Goal: Ask a question: Seek information or help from site administrators or community

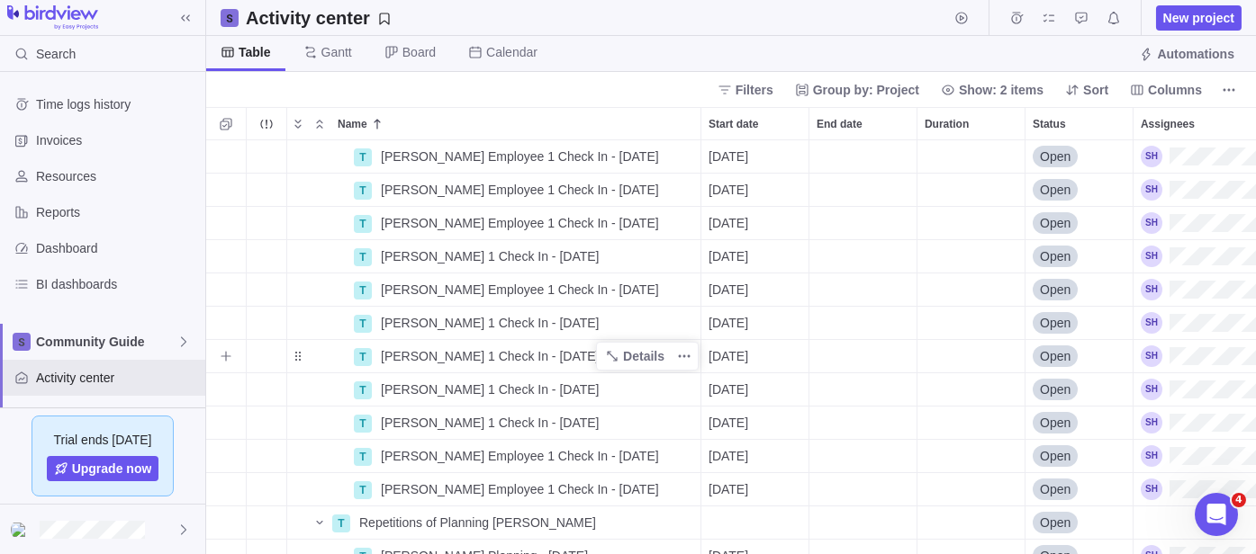
scroll to position [100, 0]
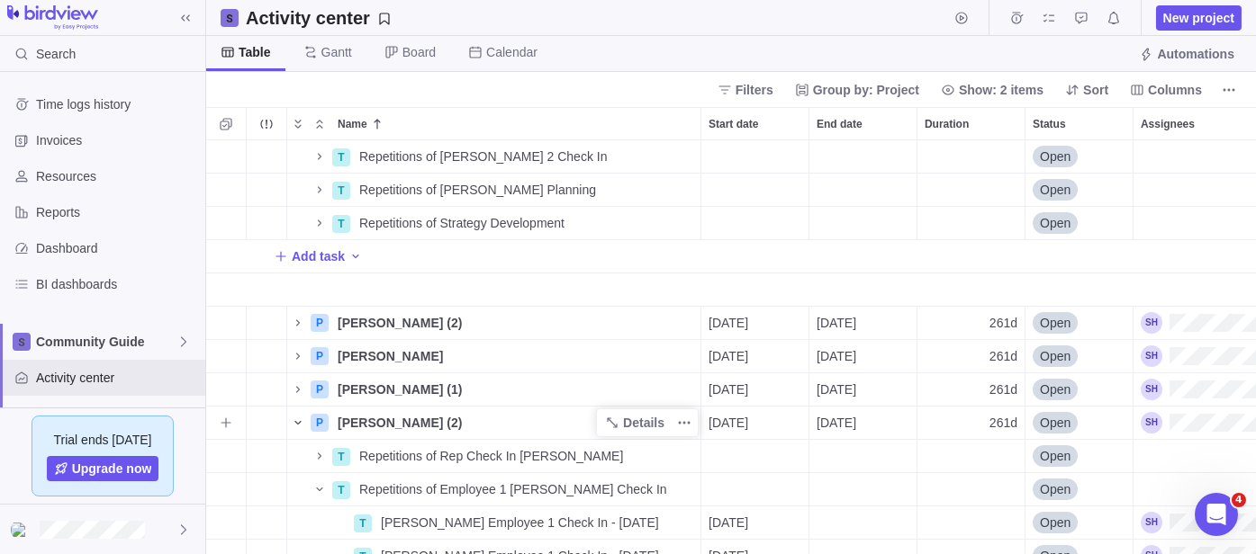
click at [295, 426] on icon "Name" at bounding box center [298, 423] width 14 height 14
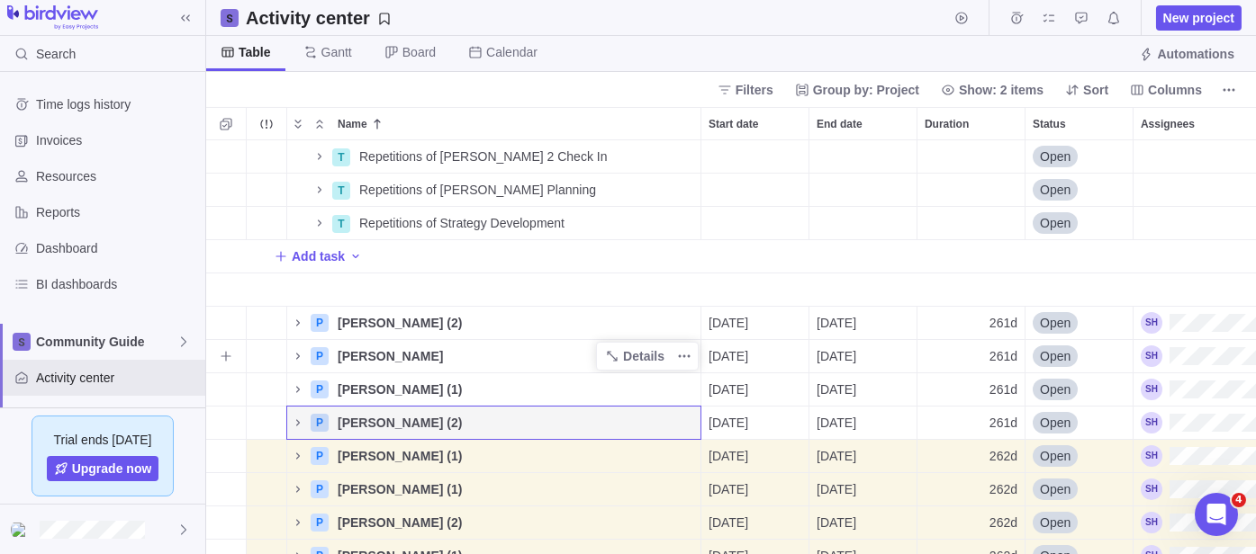
scroll to position [167, 0]
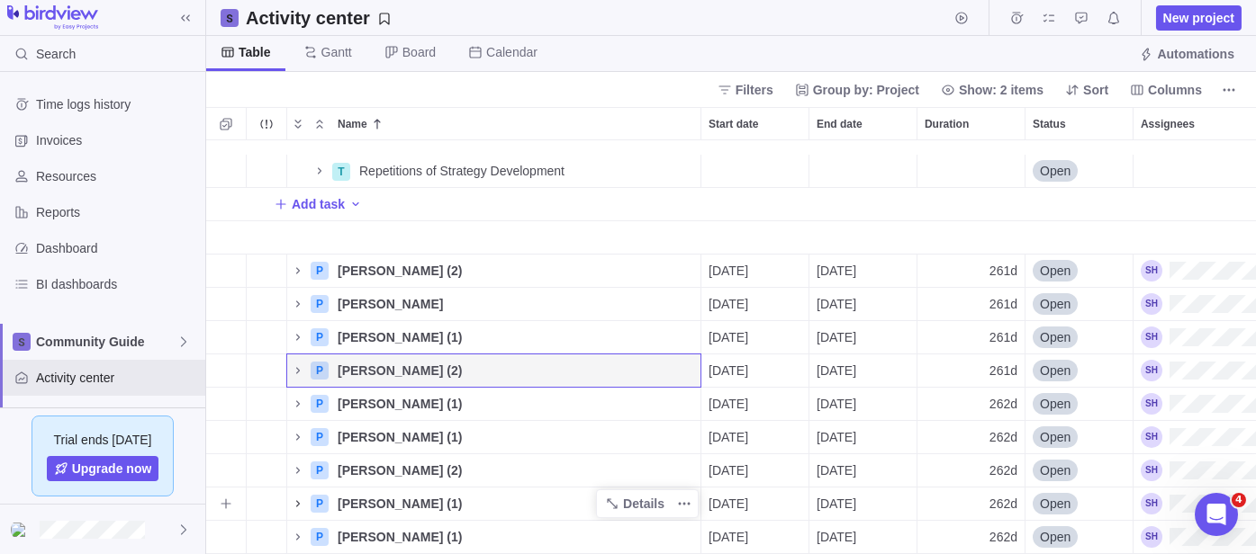
click at [301, 497] on icon "Name" at bounding box center [298, 504] width 14 height 14
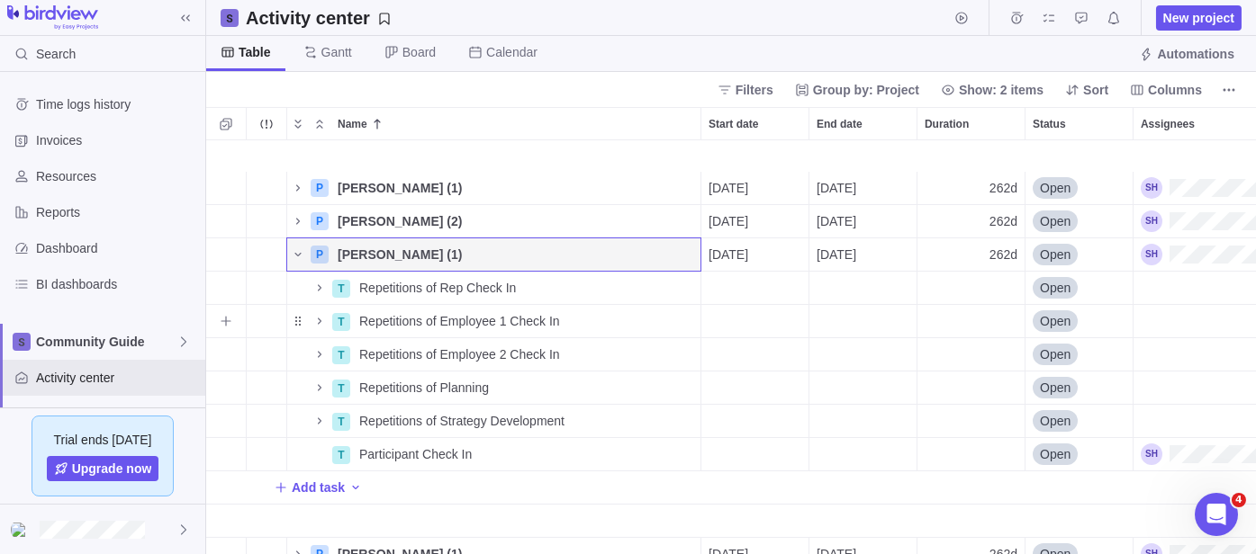
scroll to position [434, 0]
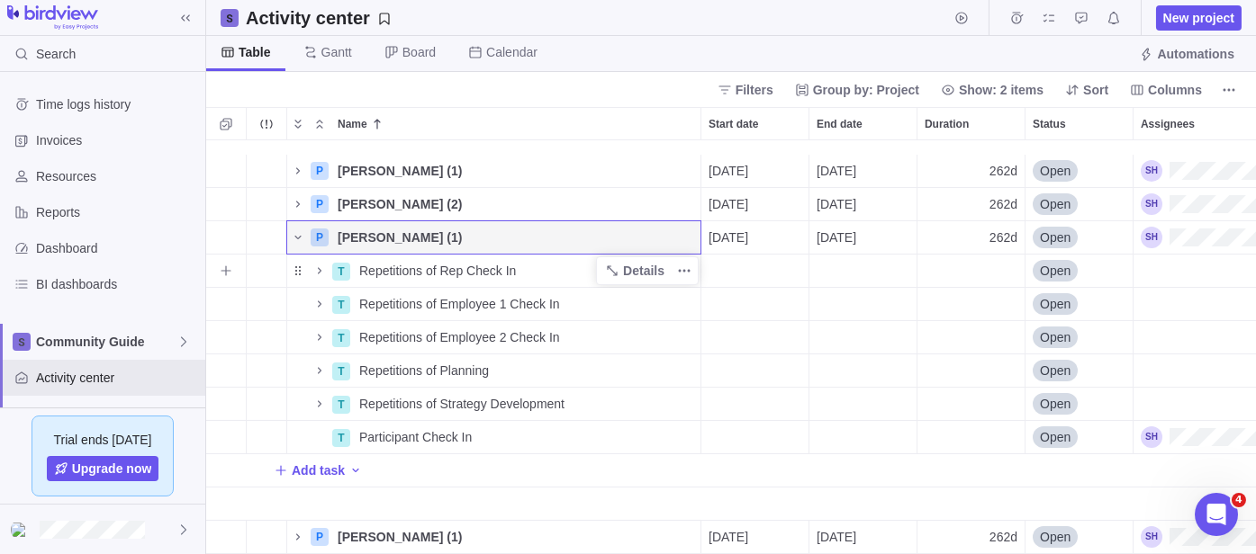
click at [392, 262] on span "Repetitions of Rep Check In" at bounding box center [437, 271] width 157 height 18
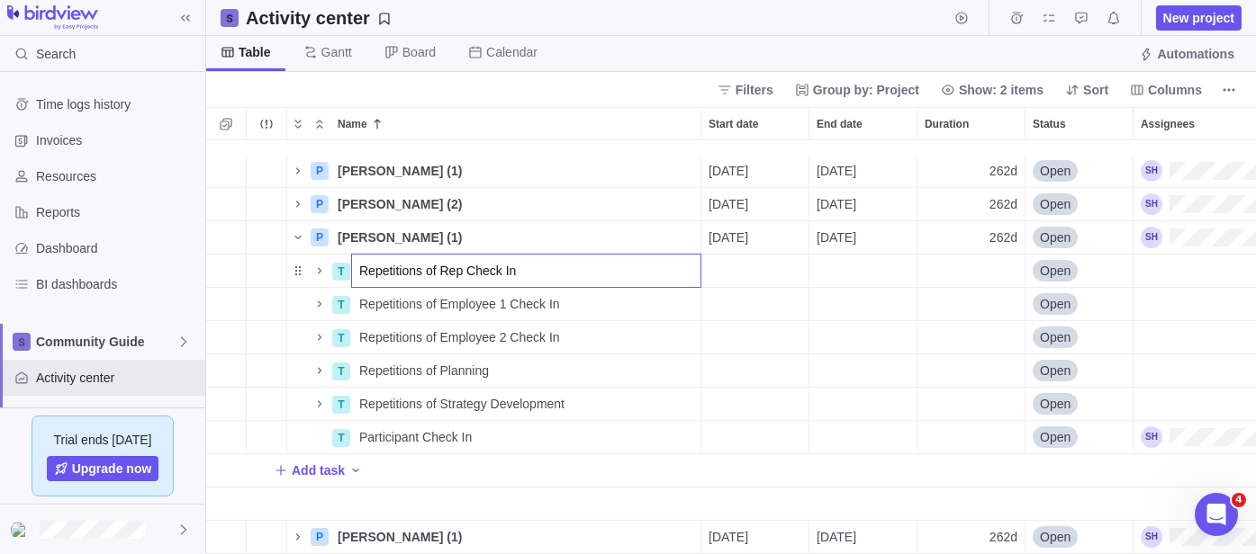
click at [611, 27] on body "Search Time logs history Invoices Resources Reports Dashboard BI dashboards Com…" at bounding box center [628, 277] width 1256 height 554
click at [322, 264] on icon "Name" at bounding box center [319, 271] width 14 height 14
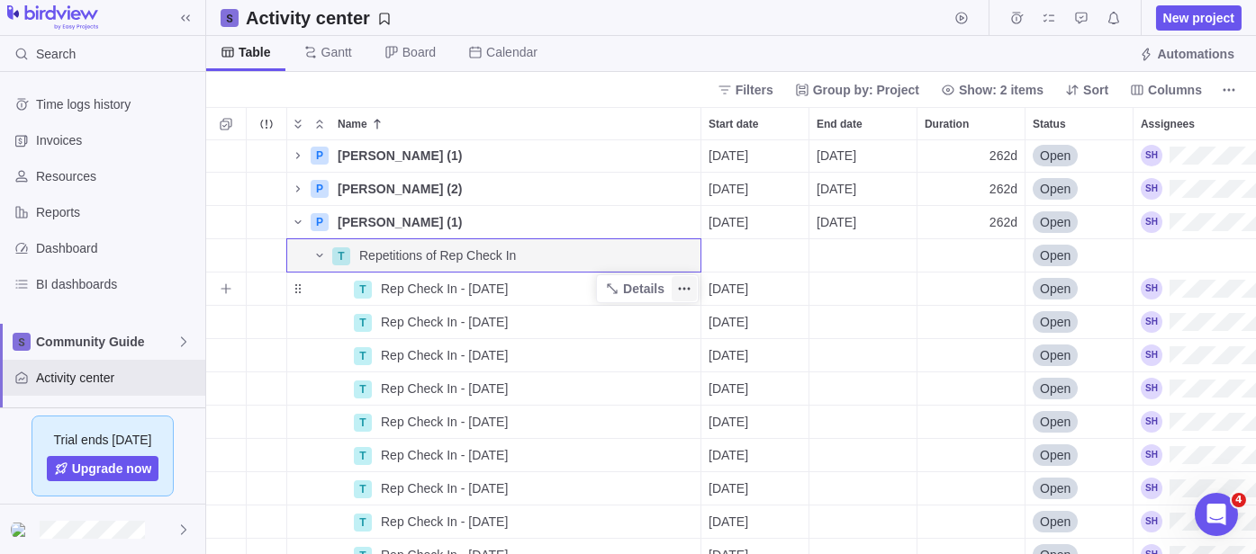
click at [680, 284] on icon "More actions" at bounding box center [684, 289] width 14 height 14
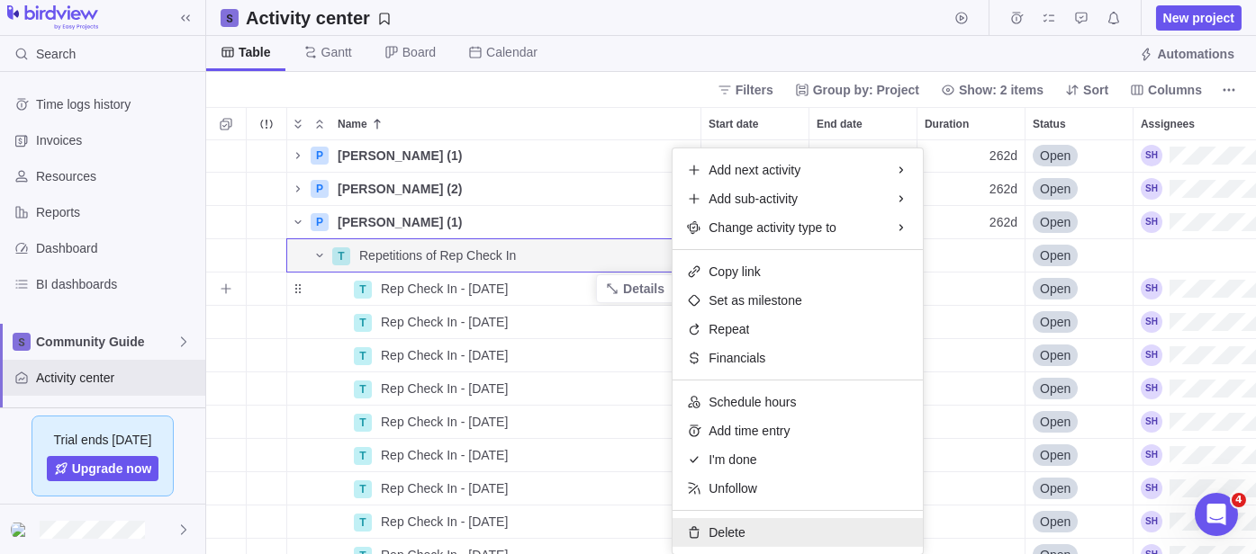
click at [716, 525] on span "Delete" at bounding box center [726, 533] width 36 height 18
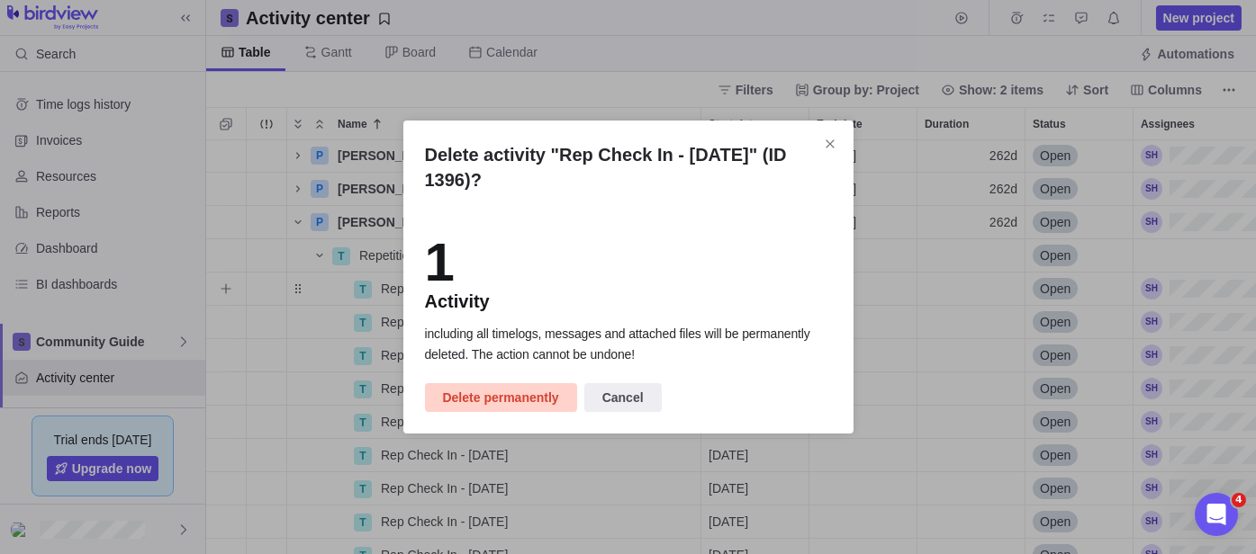
click at [515, 401] on span "Delete permanently" at bounding box center [501, 398] width 116 height 22
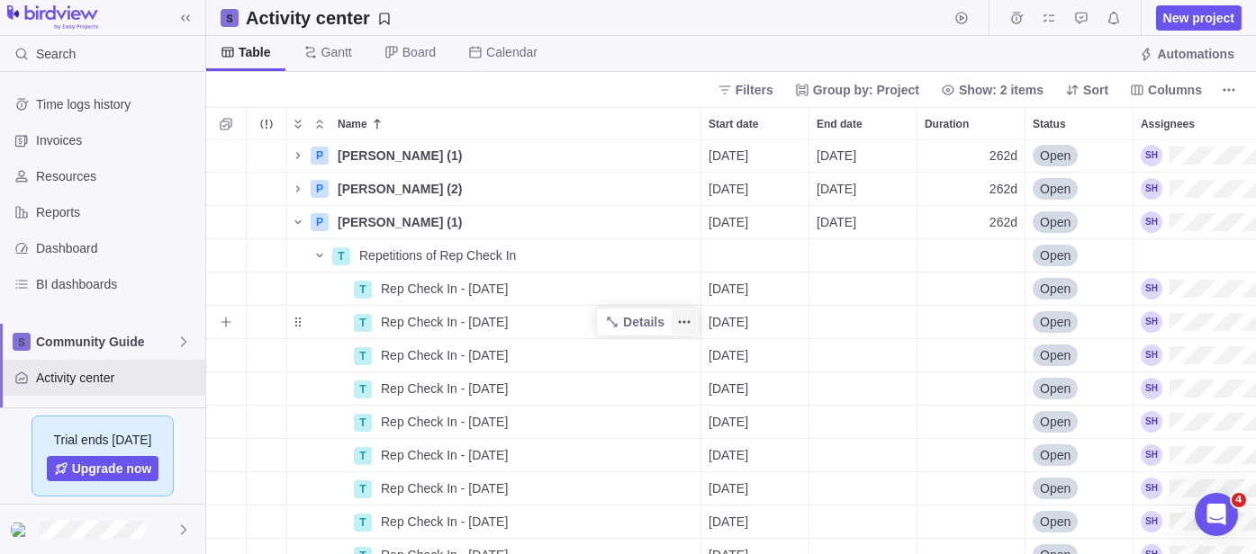
click at [688, 320] on icon "More actions" at bounding box center [684, 322] width 14 height 14
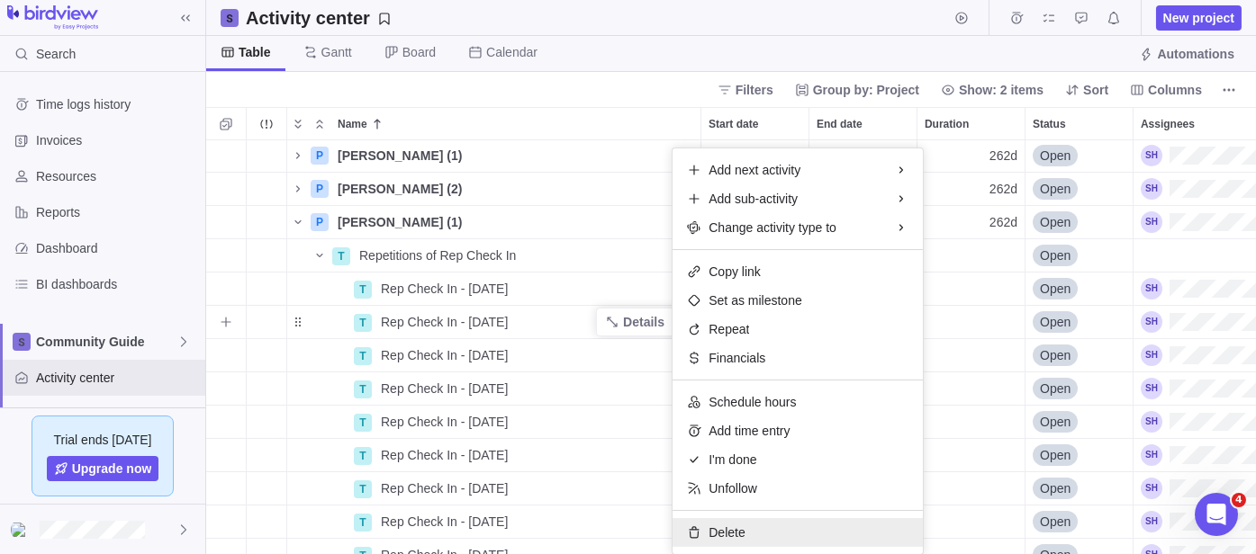
click at [730, 528] on span "Delete" at bounding box center [726, 533] width 36 height 18
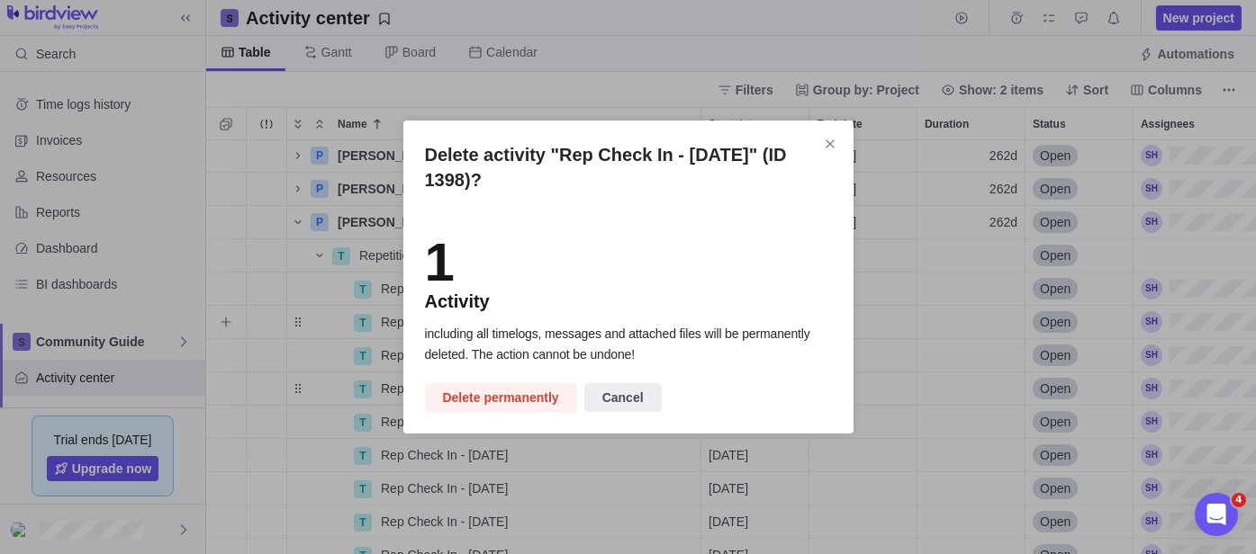
click at [509, 390] on span "Delete permanently" at bounding box center [501, 398] width 116 height 22
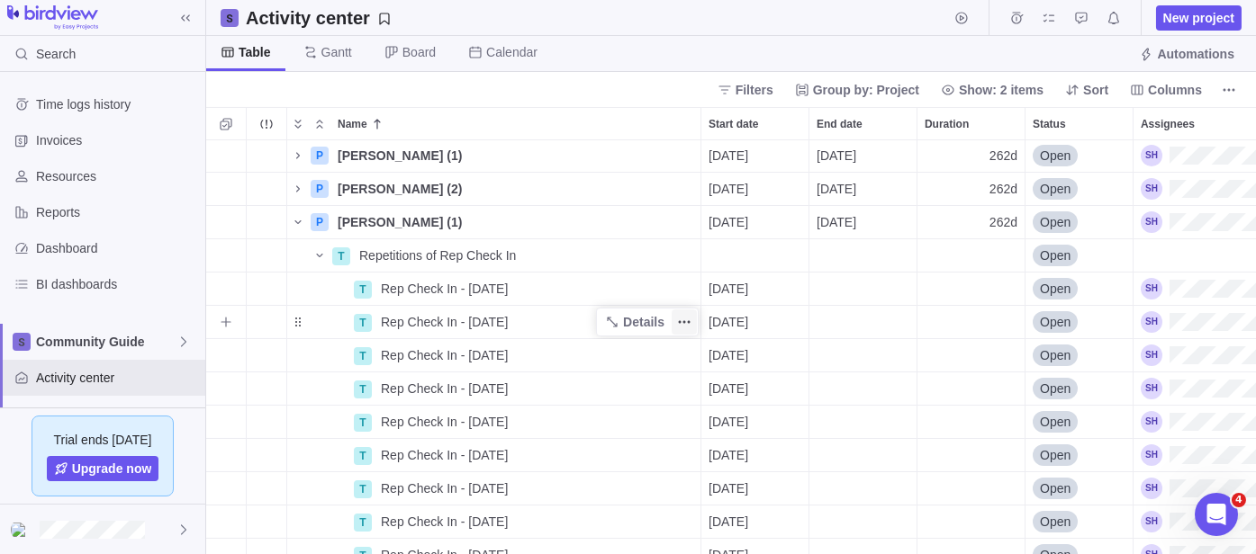
click at [681, 324] on icon "More actions" at bounding box center [684, 322] width 14 height 14
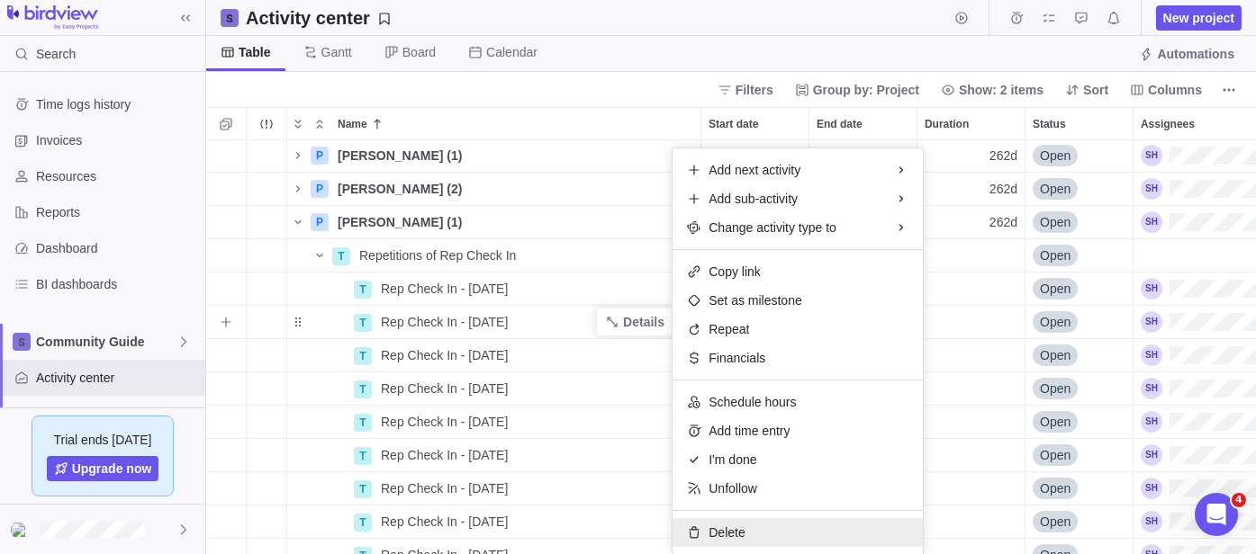
click at [714, 534] on span "Delete" at bounding box center [726, 533] width 36 height 18
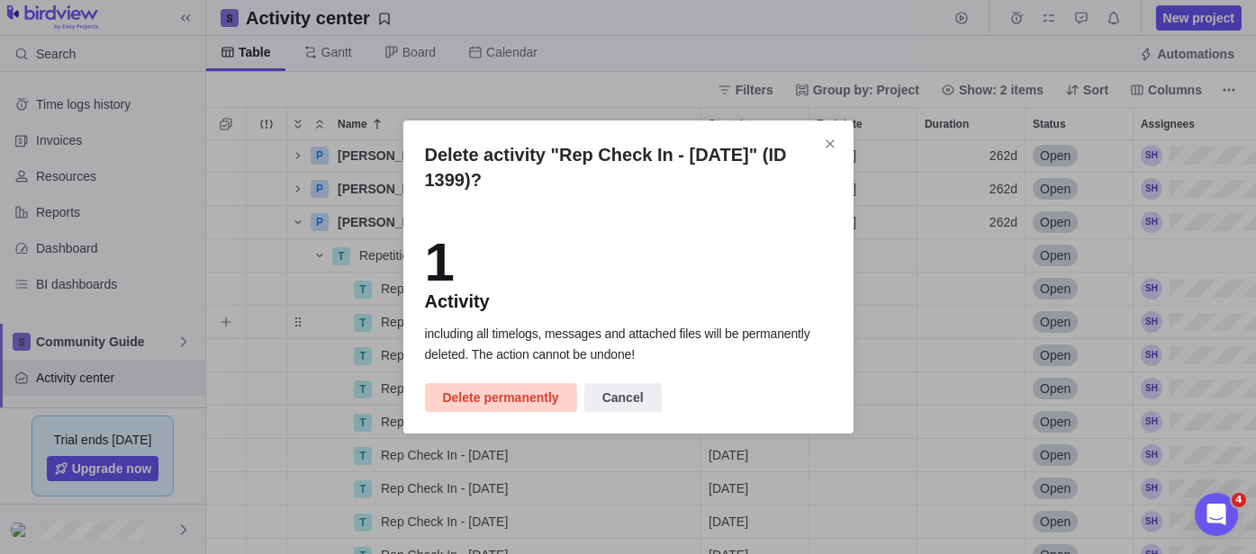
click at [499, 403] on span "Delete permanently" at bounding box center [501, 398] width 116 height 22
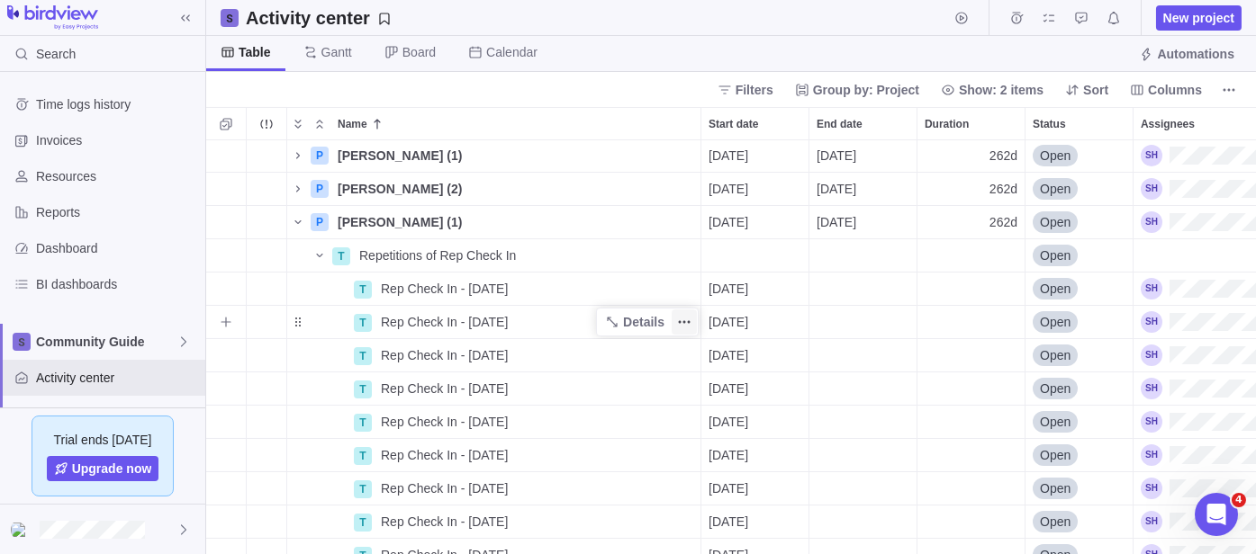
click at [680, 321] on icon "More actions" at bounding box center [680, 322] width 3 height 3
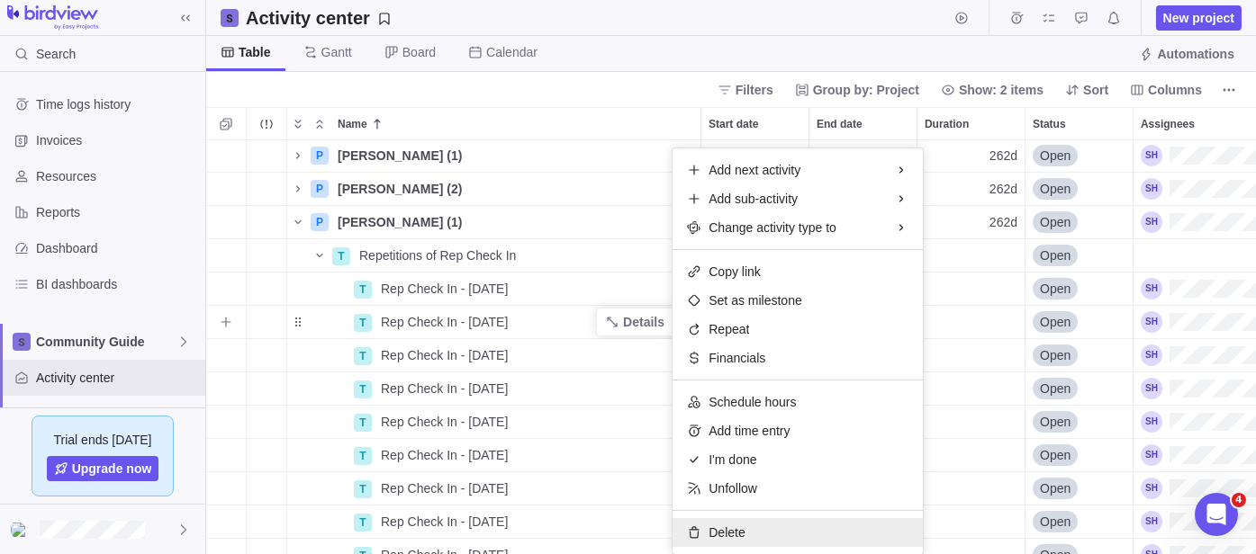
click at [750, 527] on div "Delete" at bounding box center [797, 532] width 250 height 29
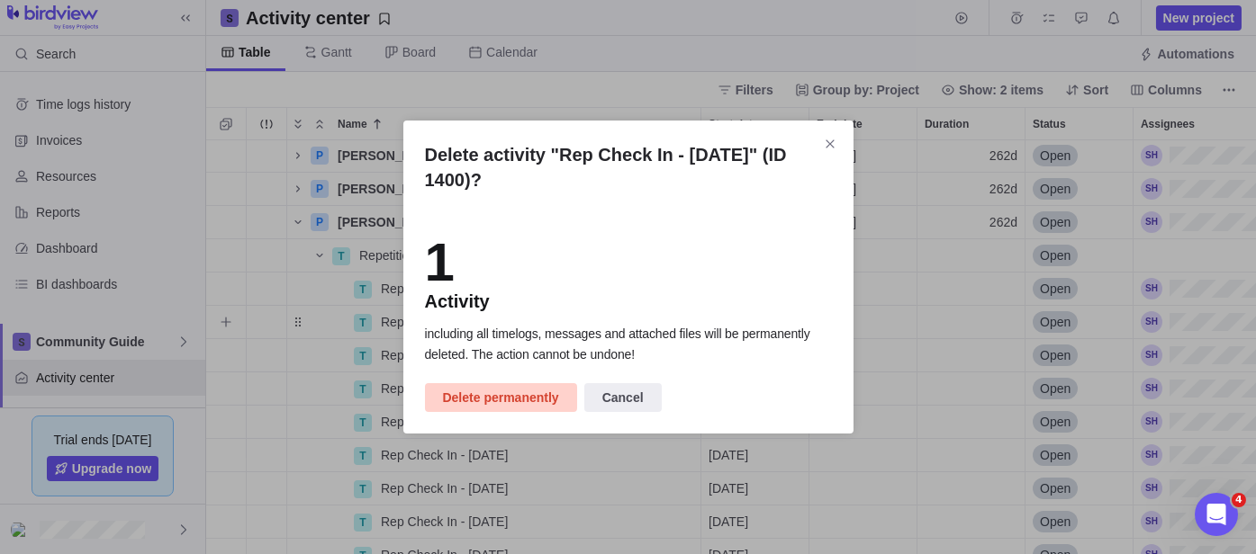
click at [497, 402] on span "Delete permanently" at bounding box center [501, 398] width 116 height 22
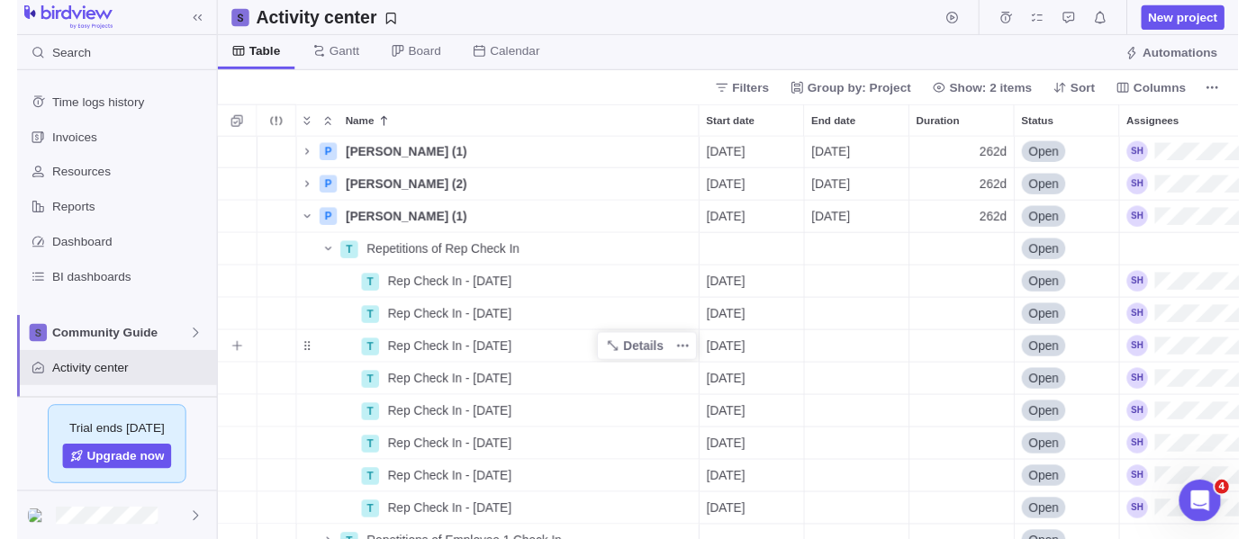
scroll to position [534, 0]
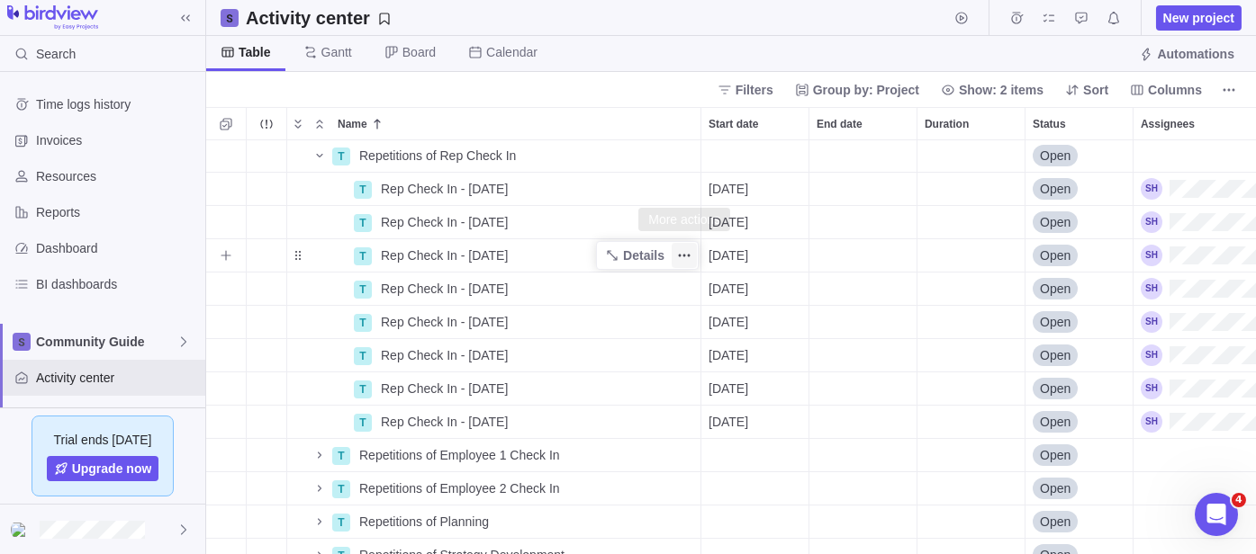
click at [682, 257] on icon "More actions" at bounding box center [684, 255] width 14 height 14
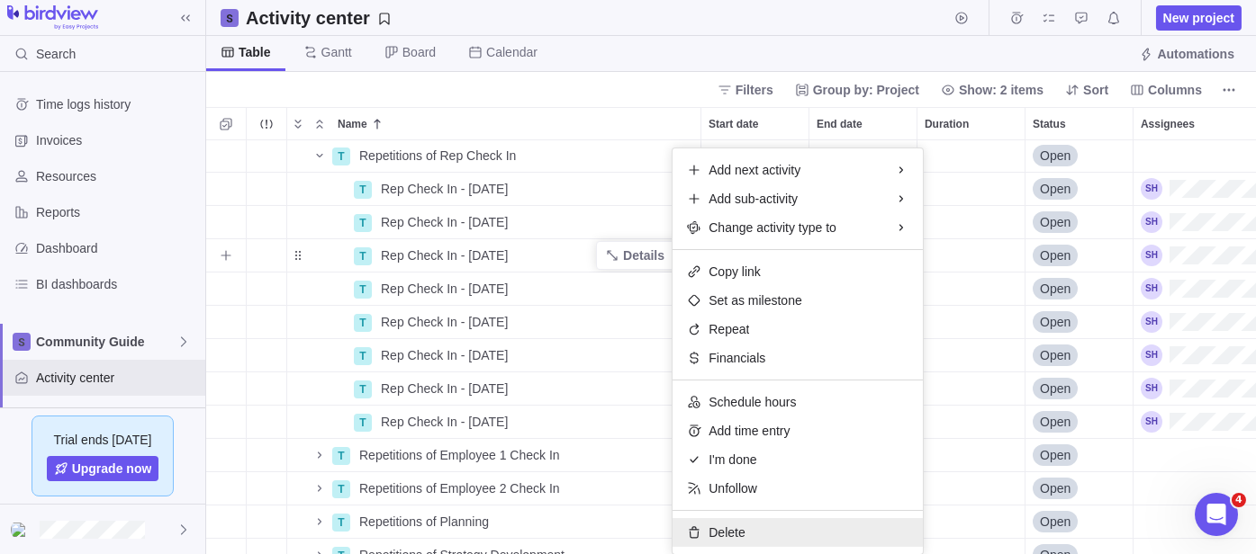
click at [723, 524] on span "Delete" at bounding box center [726, 533] width 36 height 18
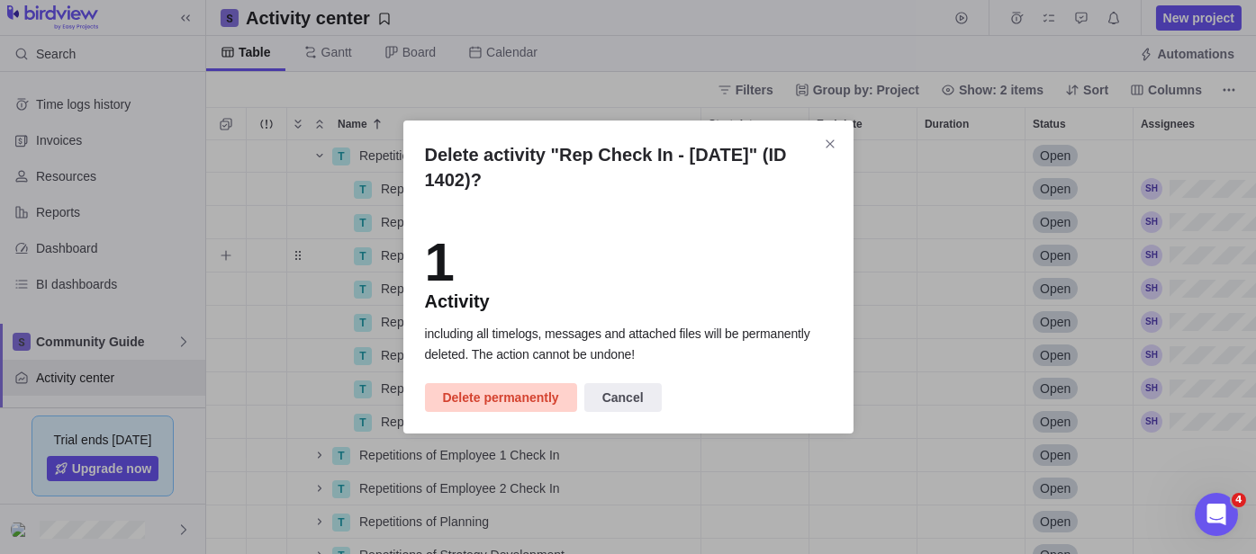
click at [491, 401] on span "Delete permanently" at bounding box center [501, 398] width 116 height 22
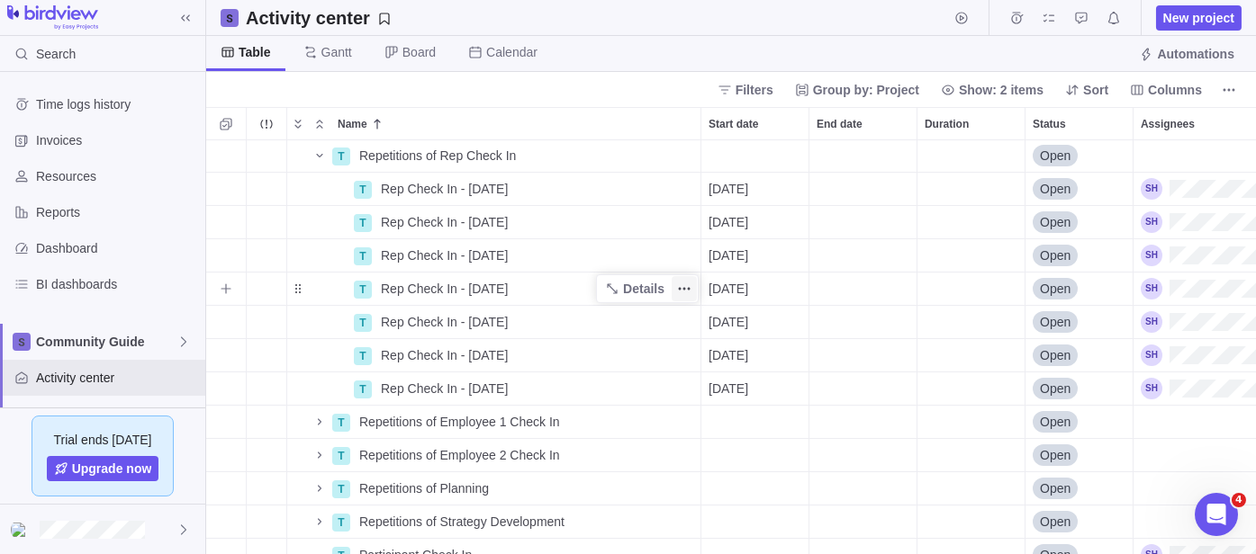
click at [675, 292] on span "More actions" at bounding box center [683, 288] width 25 height 25
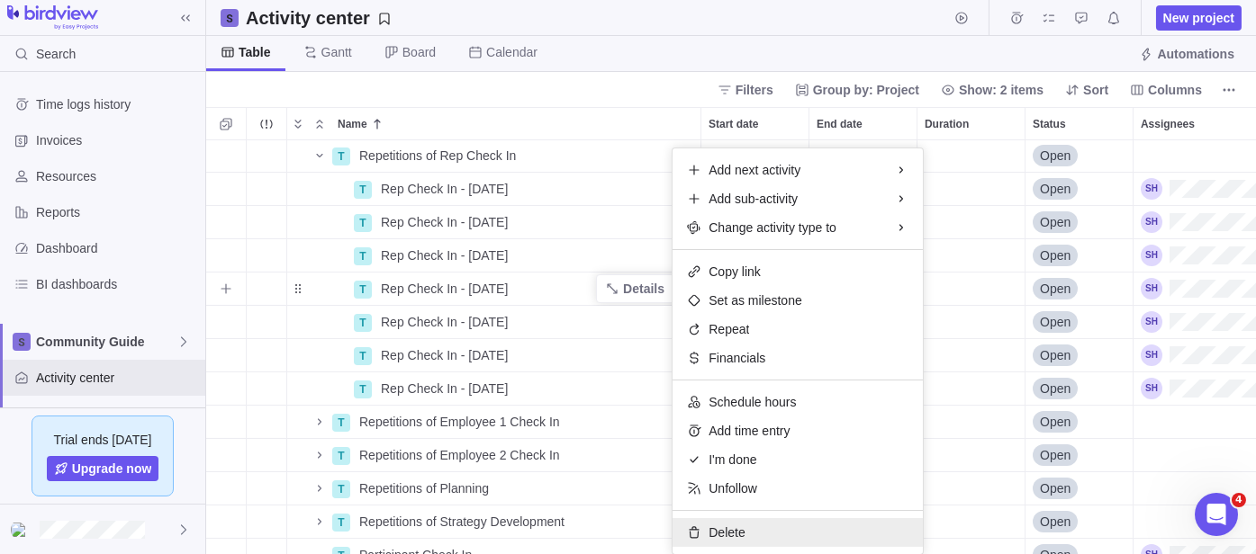
click at [725, 530] on span "Delete" at bounding box center [726, 533] width 36 height 18
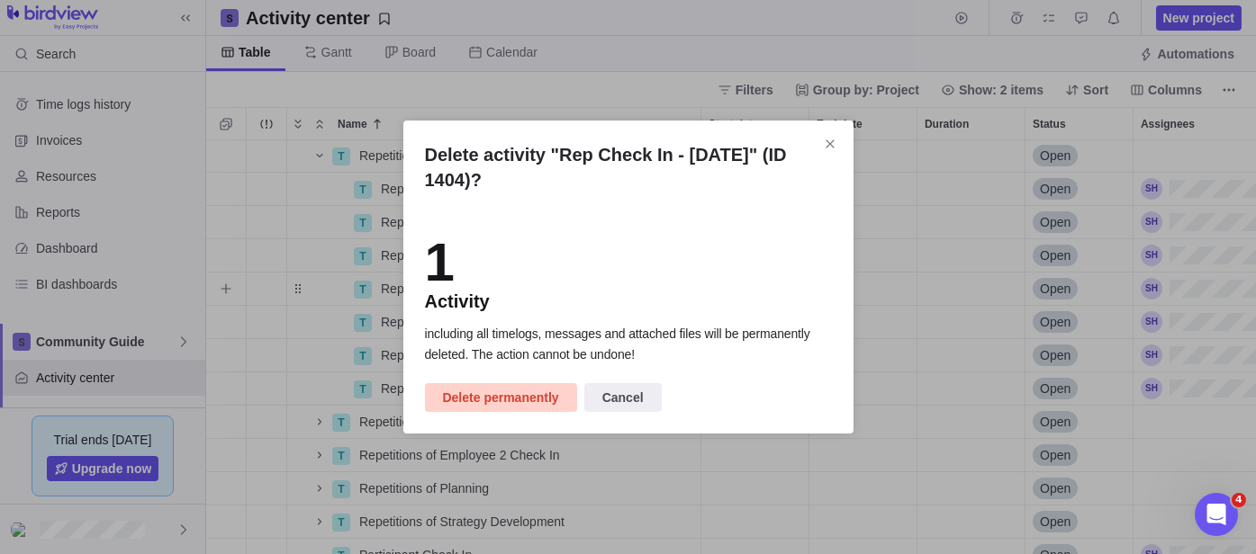
click at [523, 403] on span "Delete permanently" at bounding box center [501, 398] width 116 height 22
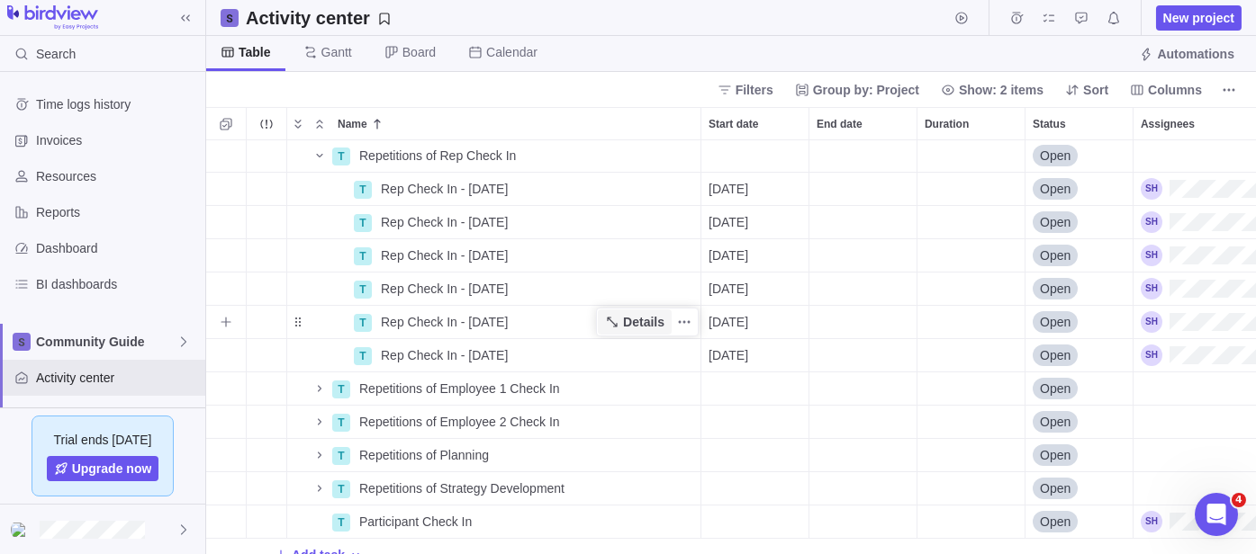
click at [670, 319] on span "Details" at bounding box center [635, 322] width 74 height 25
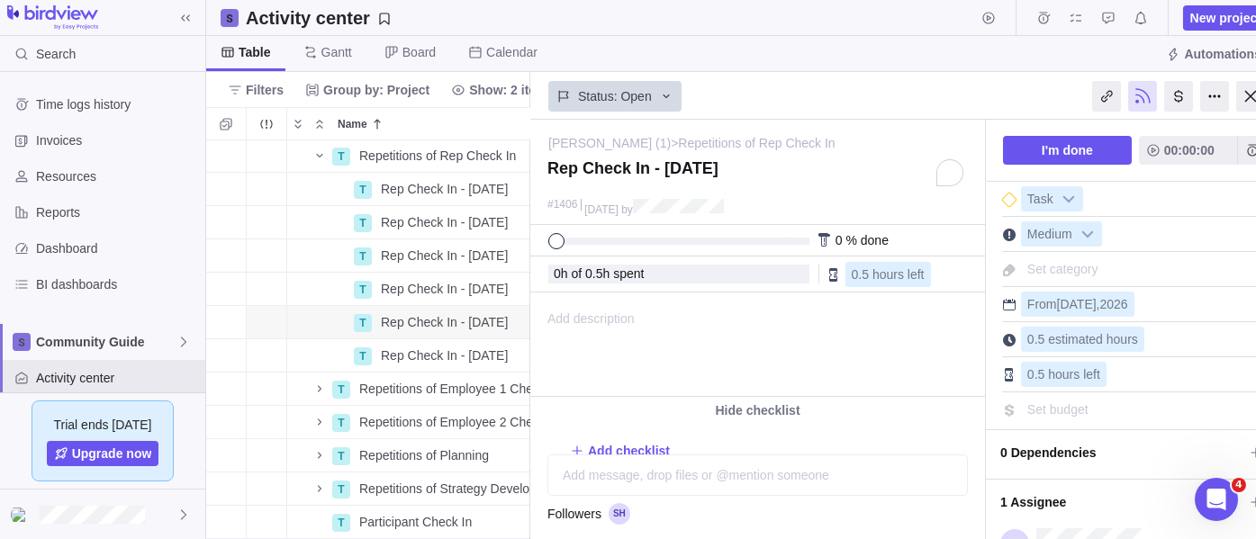
click at [570, 57] on div "Table [PERSON_NAME] Board Calendar Automations" at bounding box center [744, 54] width 1076 height 36
click at [1247, 93] on div at bounding box center [1250, 96] width 29 height 31
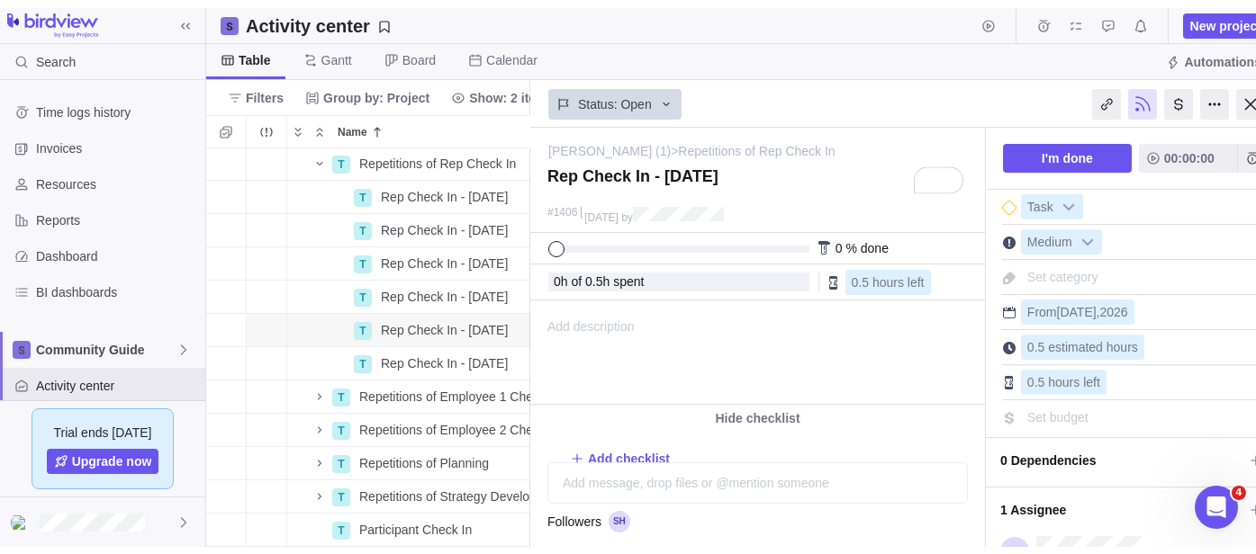
scroll to position [399, 1034]
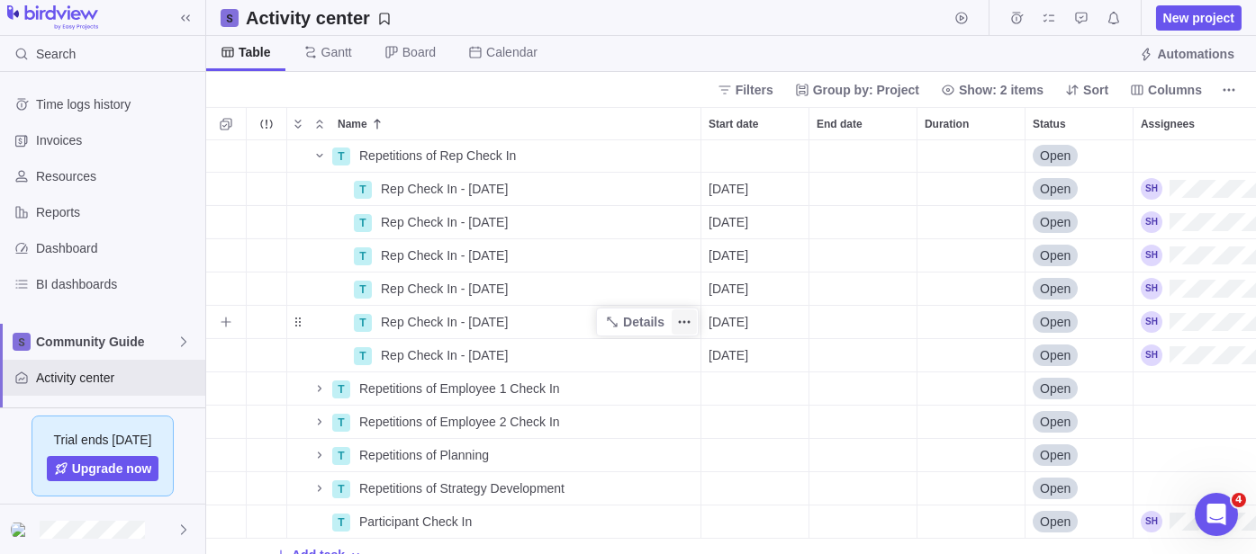
click at [678, 320] on icon "More actions" at bounding box center [684, 322] width 14 height 14
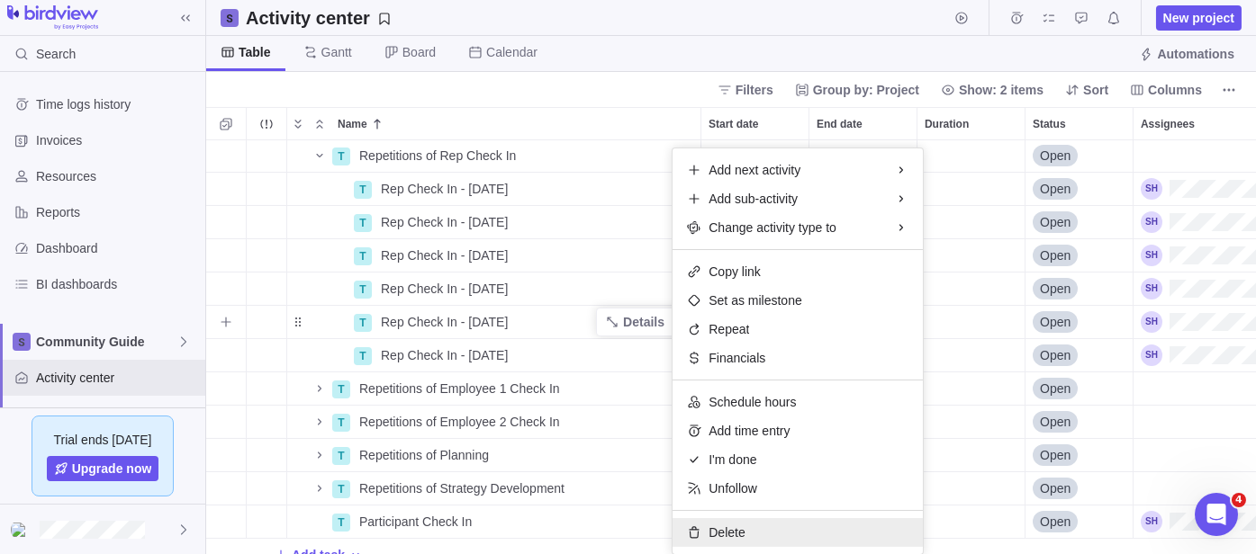
click at [733, 527] on span "Delete" at bounding box center [726, 533] width 36 height 18
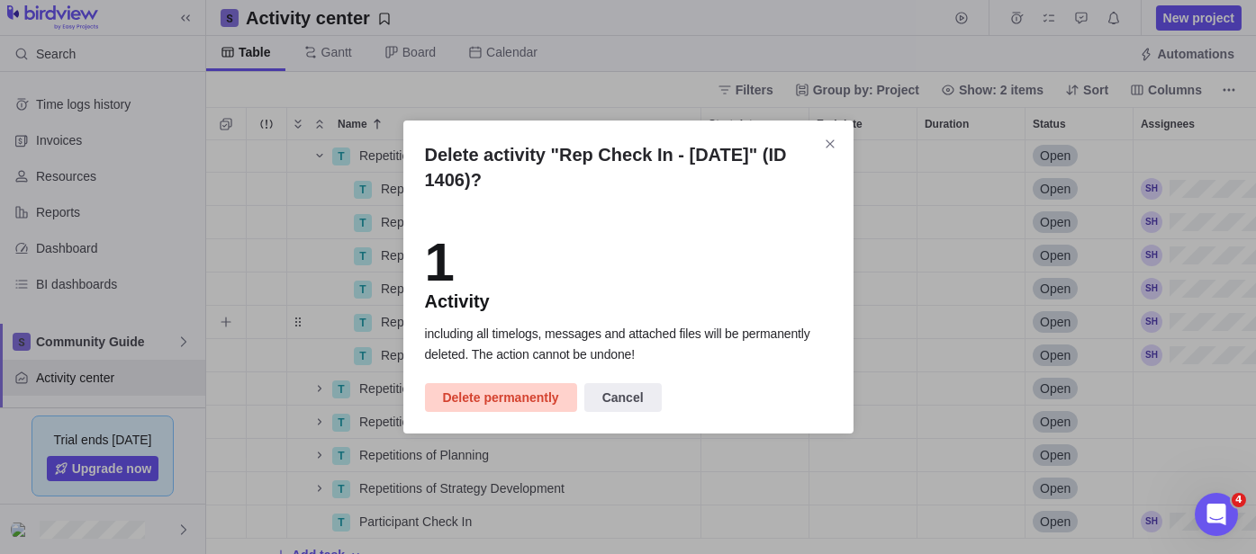
click at [482, 398] on span "Delete permanently" at bounding box center [501, 398] width 116 height 22
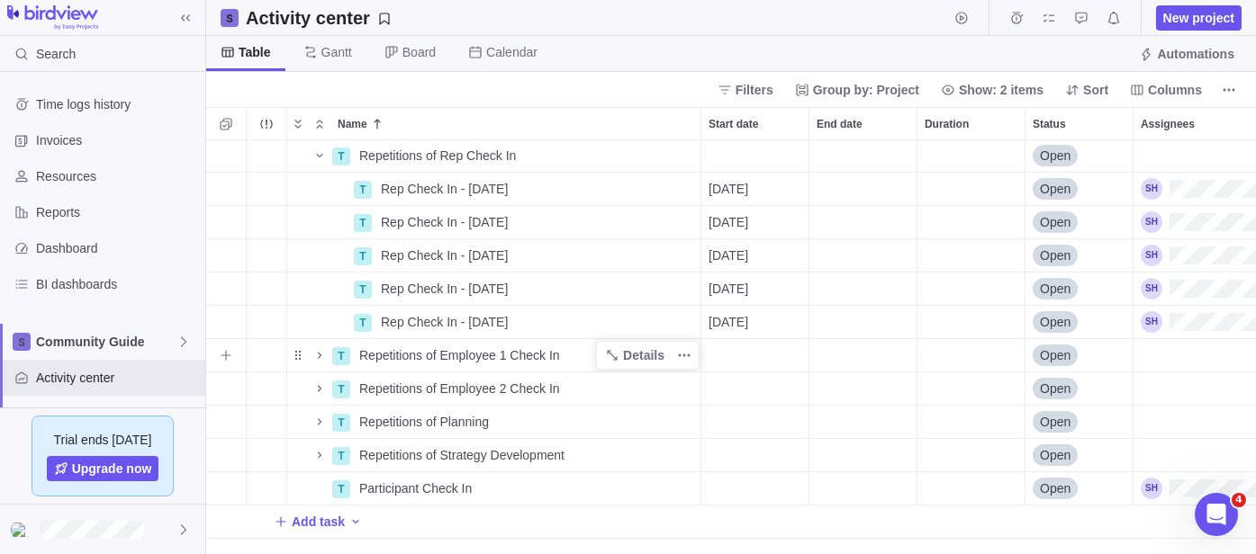
click at [448, 355] on span "Repetitions of Employee 1 Check In" at bounding box center [459, 356] width 201 height 18
click at [317, 357] on div "T Repetitions of Rep Check In Details Open T Rep Check In - [DATE] Details [DAT…" at bounding box center [730, 347] width 1049 height 414
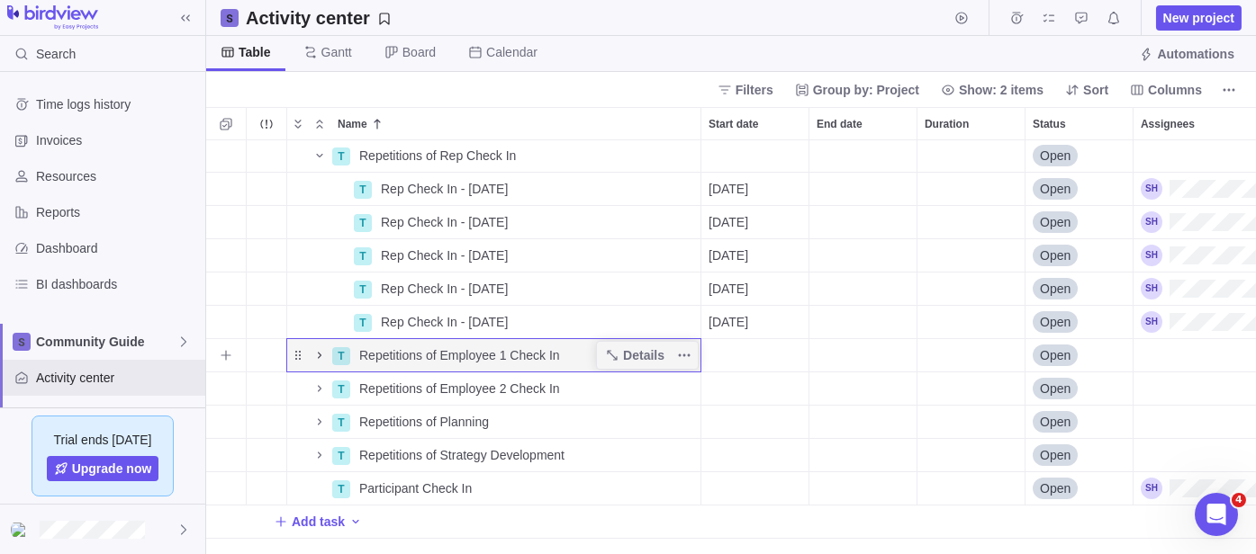
click at [318, 357] on icon "Name" at bounding box center [320, 355] width 4 height 6
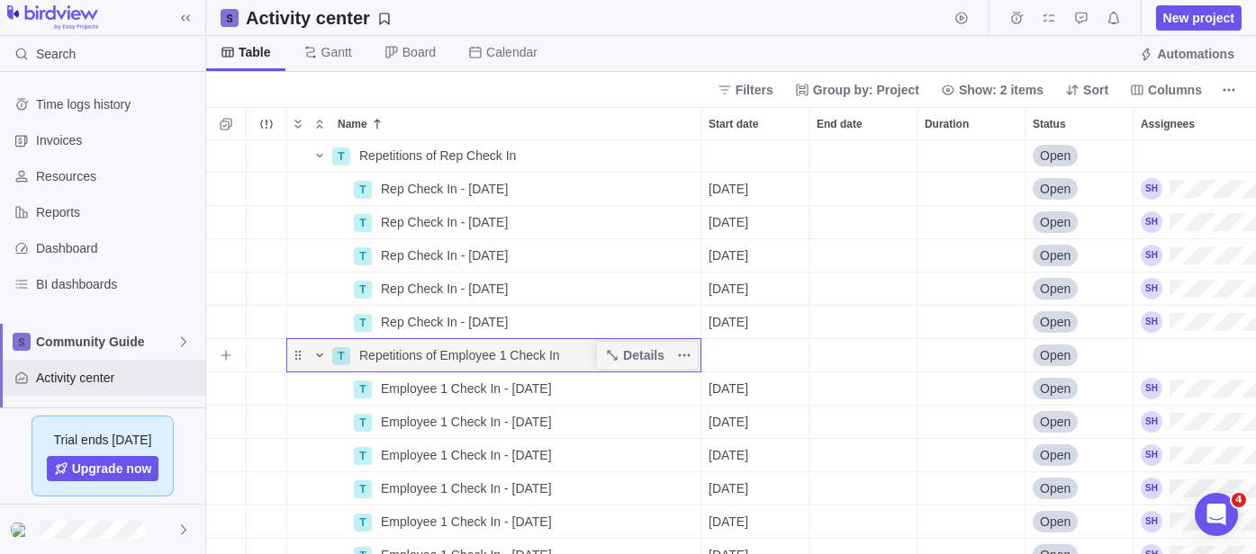
click at [465, 354] on span "Repetitions of Employee 1 Check In" at bounding box center [459, 356] width 201 height 18
click at [437, 357] on input "Repetitions of Employee 1 Check In" at bounding box center [526, 355] width 350 height 34
type input "Repetitions of Brookyln Employee 1 Check In"
click at [539, 122] on div "Name Start date End date Duration Status Assignees T Repetitions of Rep Check I…" at bounding box center [730, 330] width 1049 height 447
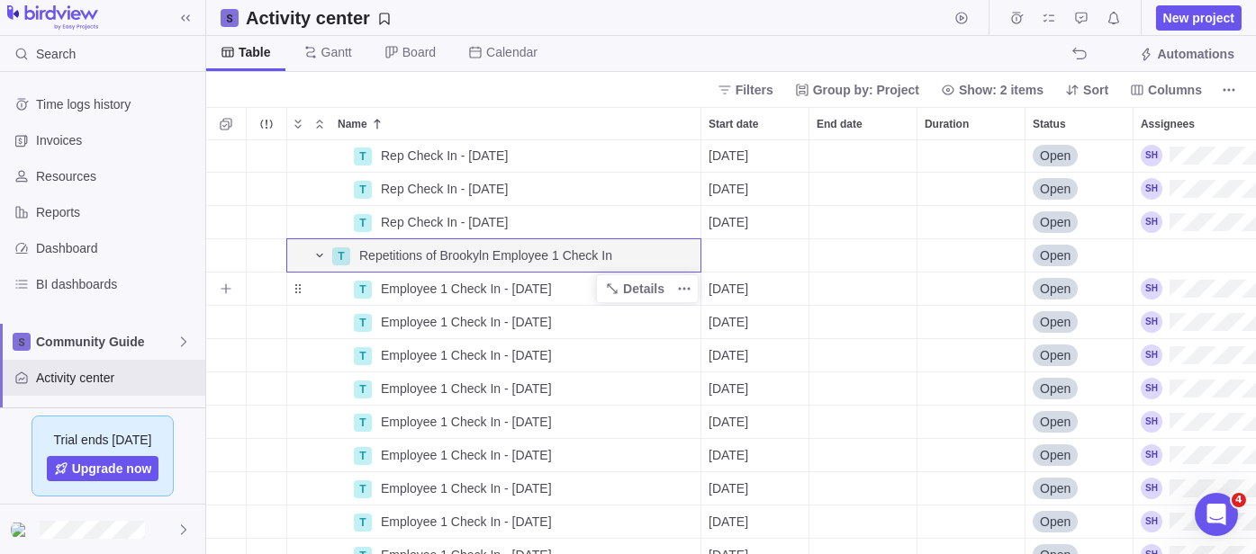
click at [447, 290] on span "Employee 1 Check In - [DATE]" at bounding box center [466, 289] width 171 height 18
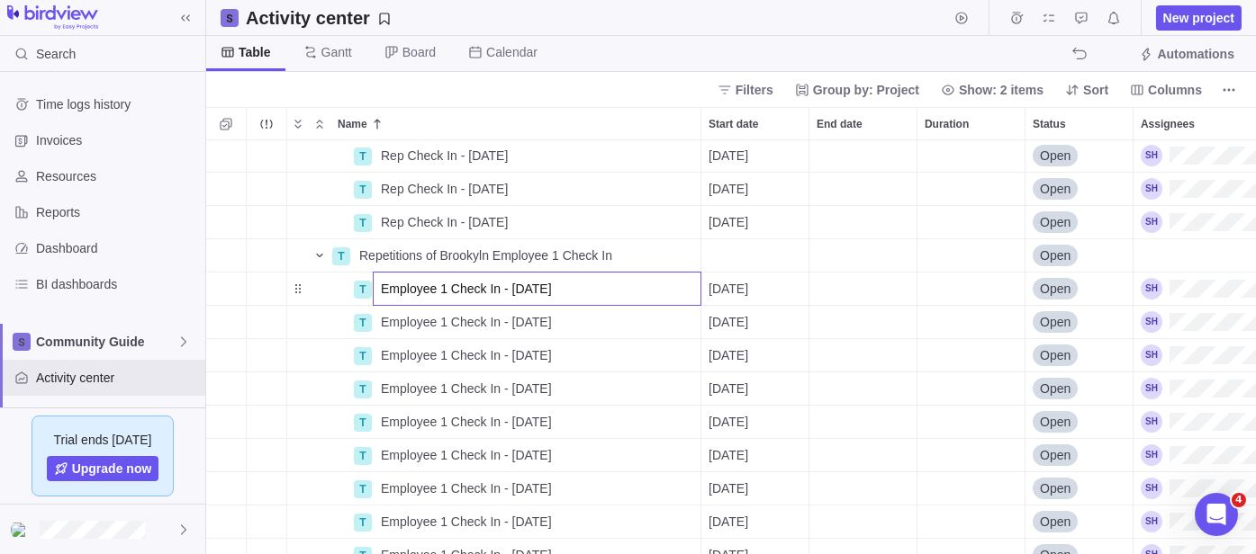
click at [382, 288] on input "Employee 1 Check In - [DATE]" at bounding box center [537, 289] width 329 height 34
click at [379, 291] on input "Employee 1 Check In - [DATE]" at bounding box center [537, 289] width 329 height 34
click at [376, 287] on input "Employee 1 Check In - [DATE]" at bounding box center [537, 289] width 329 height 34
click at [412, 293] on input "Employee 1 Check In - [DATE]" at bounding box center [537, 289] width 329 height 34
click at [379, 288] on input "Employee 1 Check In - [DATE]" at bounding box center [537, 289] width 329 height 34
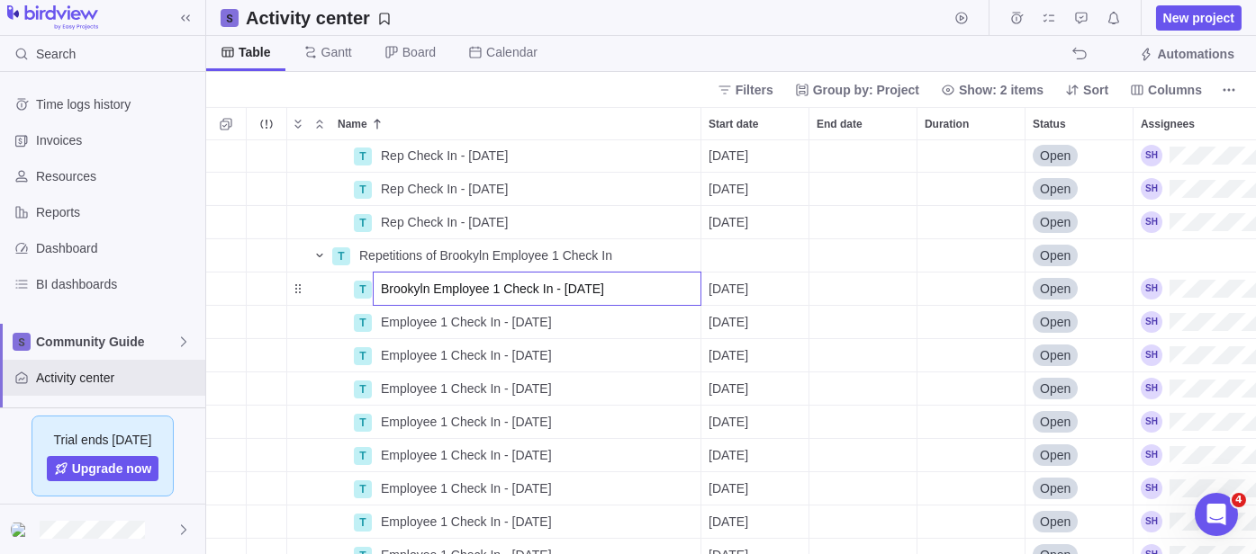
drag, startPoint x: 430, startPoint y: 289, endPoint x: 395, endPoint y: 284, distance: 35.5
click at [376, 284] on input "Brookyln Employee 1 Check In - [DATE]" at bounding box center [537, 289] width 329 height 34
type input "Brookyln Employee 1 Check In - [DATE]"
click at [393, 314] on div "T Rep Check In - [DATE] Details [DATE] Open T Rep Check In - [DATE] Details [DA…" at bounding box center [730, 347] width 1049 height 414
click at [393, 316] on span "Employee 1 Check In - [DATE]" at bounding box center [466, 322] width 171 height 18
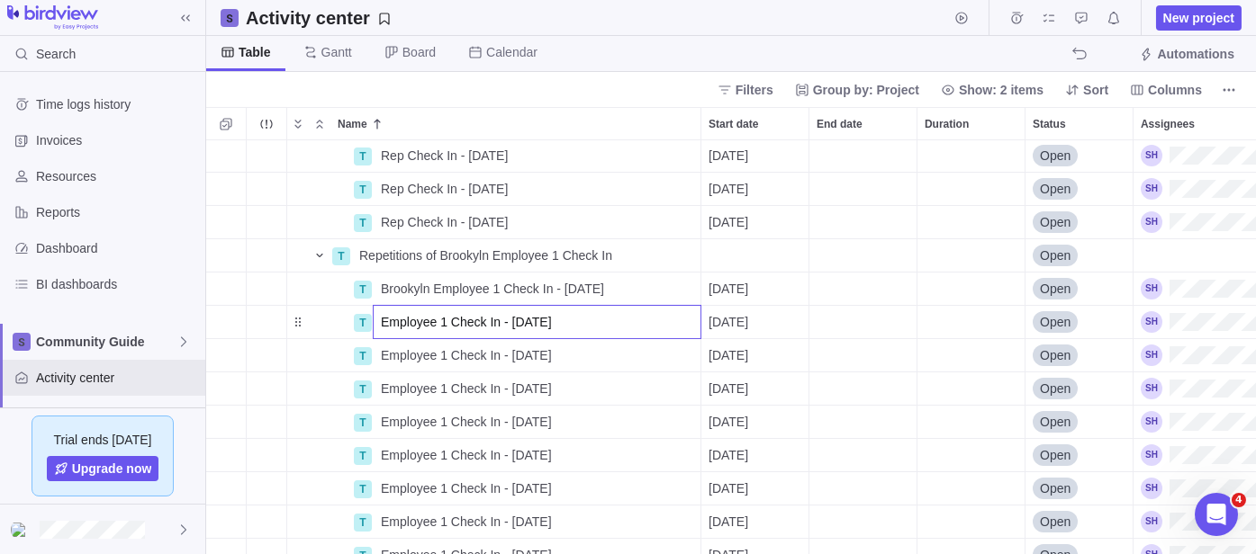
click at [384, 321] on input "Employee 1 Check In - [DATE]" at bounding box center [537, 322] width 329 height 34
click at [380, 320] on input "Employee 1 Check In - [DATE]" at bounding box center [537, 322] width 329 height 34
type input "Brookyln Employee 1 Check In - [DATE]"
click at [384, 350] on div "T Rep Check In - [DATE] Details [DATE] Open T Rep Check In - [DATE] Details [DA…" at bounding box center [730, 347] width 1049 height 414
click at [392, 355] on span "Employee 1 Check In - [DATE]" at bounding box center [466, 356] width 171 height 18
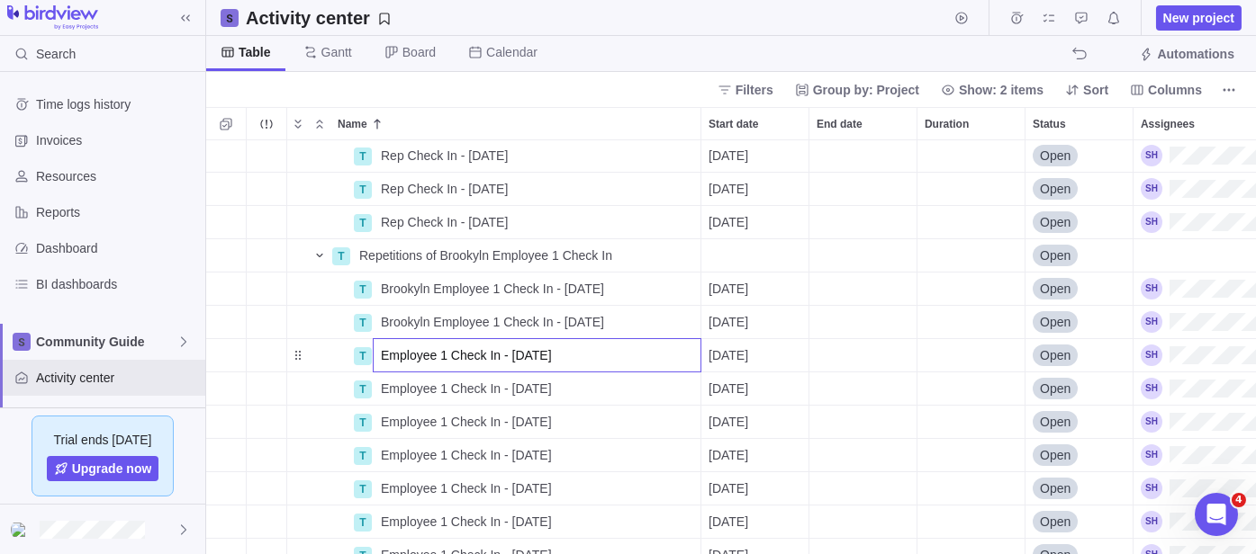
click at [385, 357] on input "Employee 1 Check In - [DATE]" at bounding box center [537, 355] width 329 height 34
click at [379, 357] on input "Employee 1 Check In - [DATE]" at bounding box center [537, 355] width 329 height 34
type input "Brookyln Employee 1 Check In - [DATE]"
click at [398, 398] on div "T Rep Check In - [DATE] Details [DATE] Open T Rep Check In - [DATE] Details [DA…" at bounding box center [730, 347] width 1049 height 414
click at [398, 387] on span "Employee 1 Check In - [DATE]" at bounding box center [466, 389] width 171 height 18
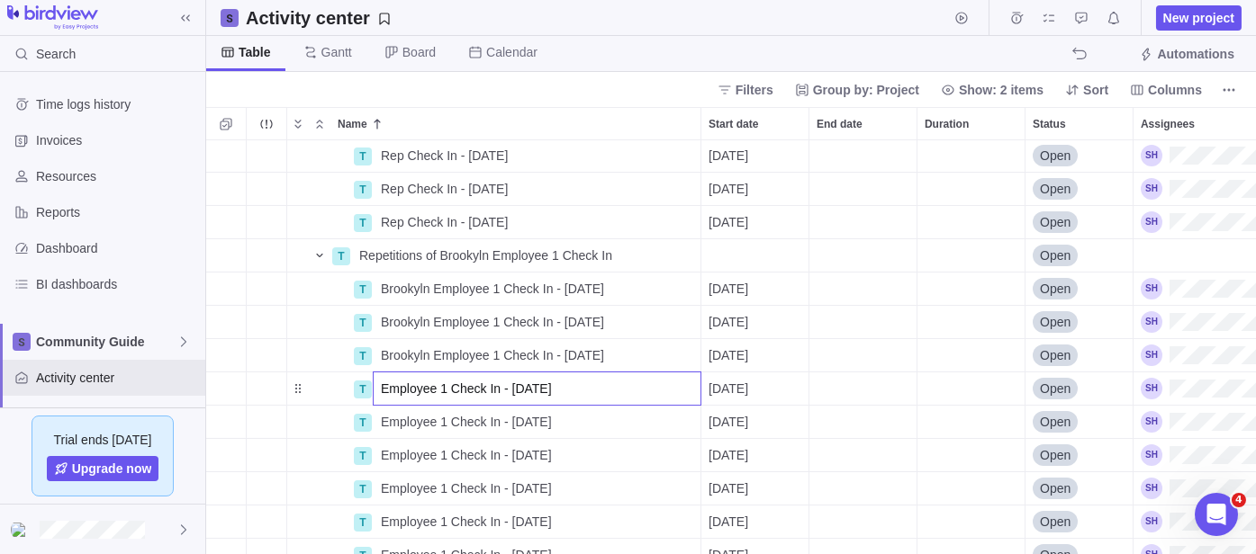
click at [398, 387] on input "Employee 1 Check In - [DATE]" at bounding box center [537, 389] width 329 height 34
click at [381, 387] on input "Employee 1 Check In - [DATE]" at bounding box center [537, 389] width 329 height 34
type input "Brookyln Employee 1 Check In - [DATE]"
click at [403, 425] on div "T Rep Check In - [DATE] Details [DATE] Open T Rep Check In - [DATE] Details [DA…" at bounding box center [730, 347] width 1049 height 414
click at [403, 425] on span "Employee 1 Check In - [DATE]" at bounding box center [466, 422] width 171 height 18
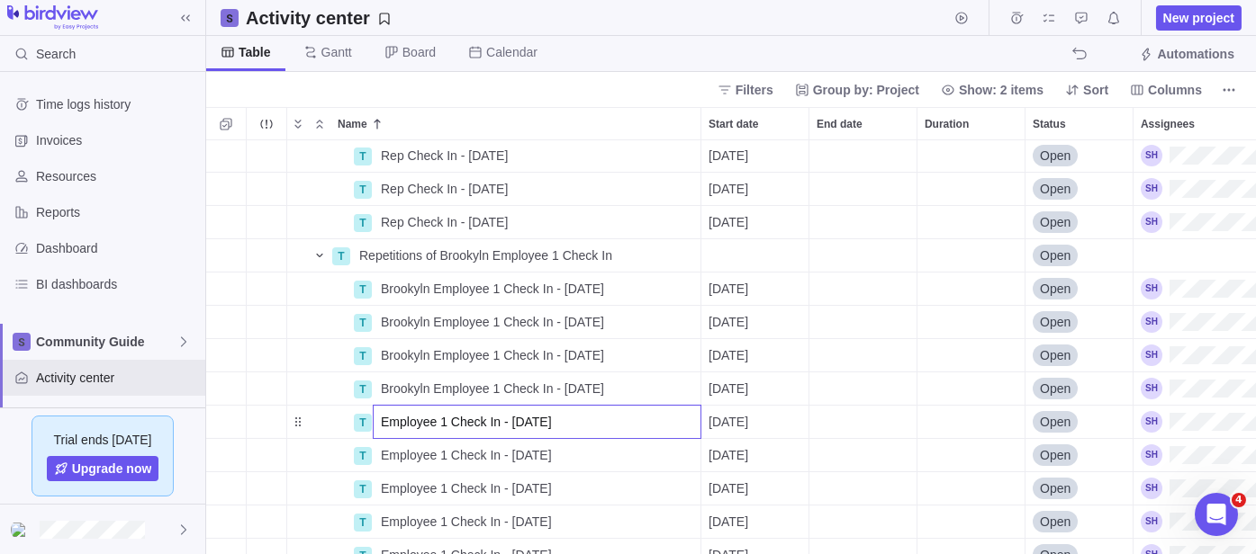
click at [373, 422] on input "Employee 1 Check In - [DATE]" at bounding box center [537, 422] width 329 height 34
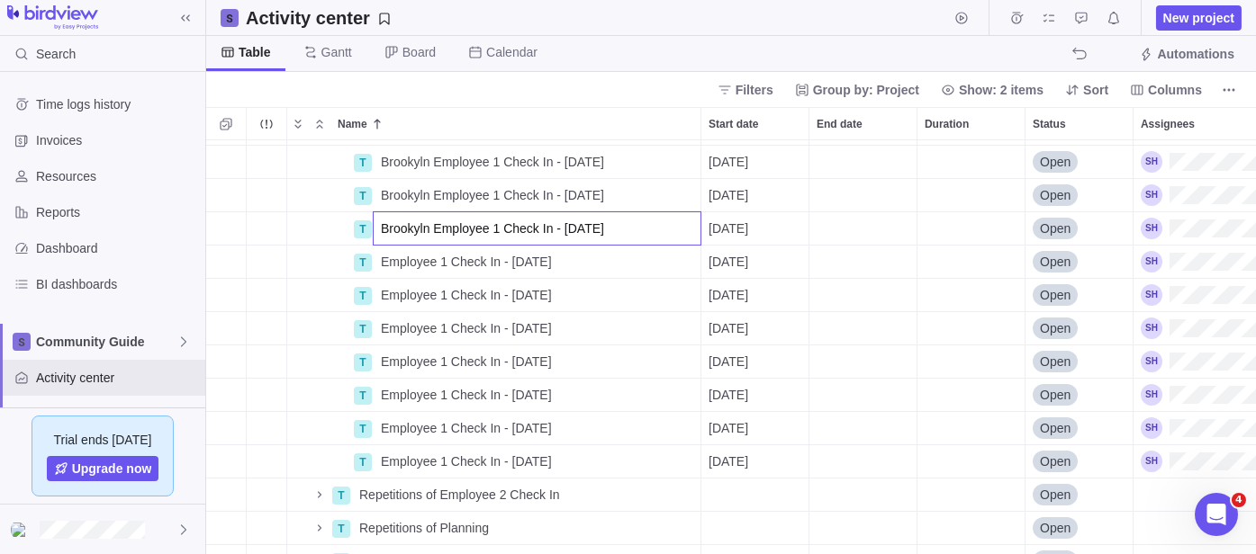
scroll to position [833, 0]
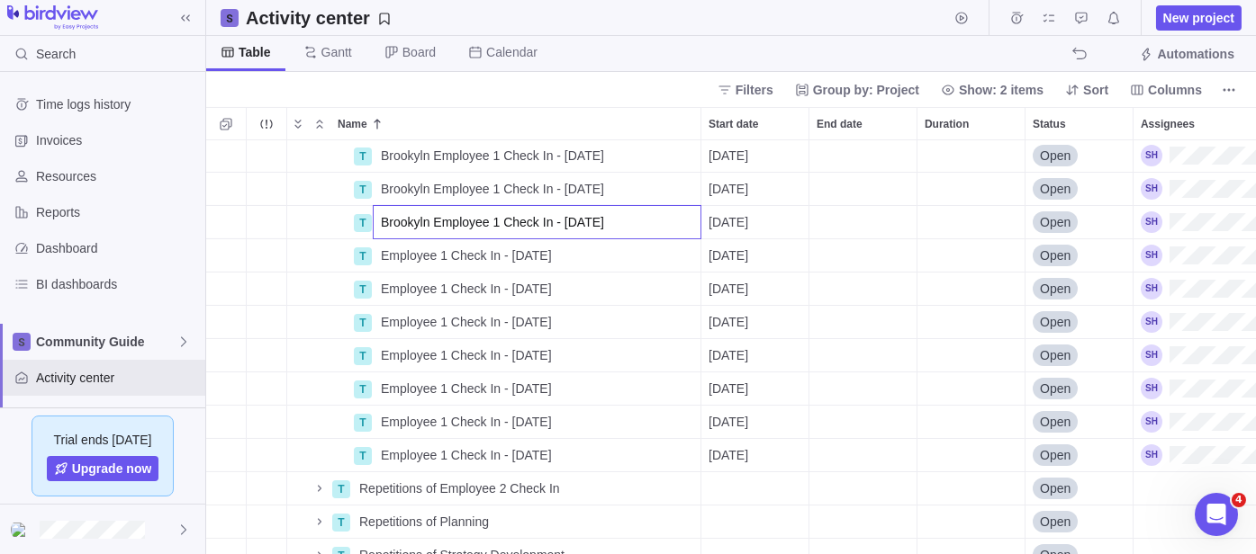
type input "Brookyln Employee 1 Check In - [DATE]"
click at [389, 262] on div "T Brookyln Employee 1 Check In - [DATE] Details [DATE] Open T Brookyln Employee…" at bounding box center [730, 347] width 1049 height 414
click at [389, 262] on span "Employee 1 Check In - [DATE]" at bounding box center [466, 256] width 171 height 18
click at [381, 252] on input "Employee 1 Check In - [DATE]" at bounding box center [537, 256] width 329 height 34
type input "Brookyln Employee 1 Check In - [DATE]"
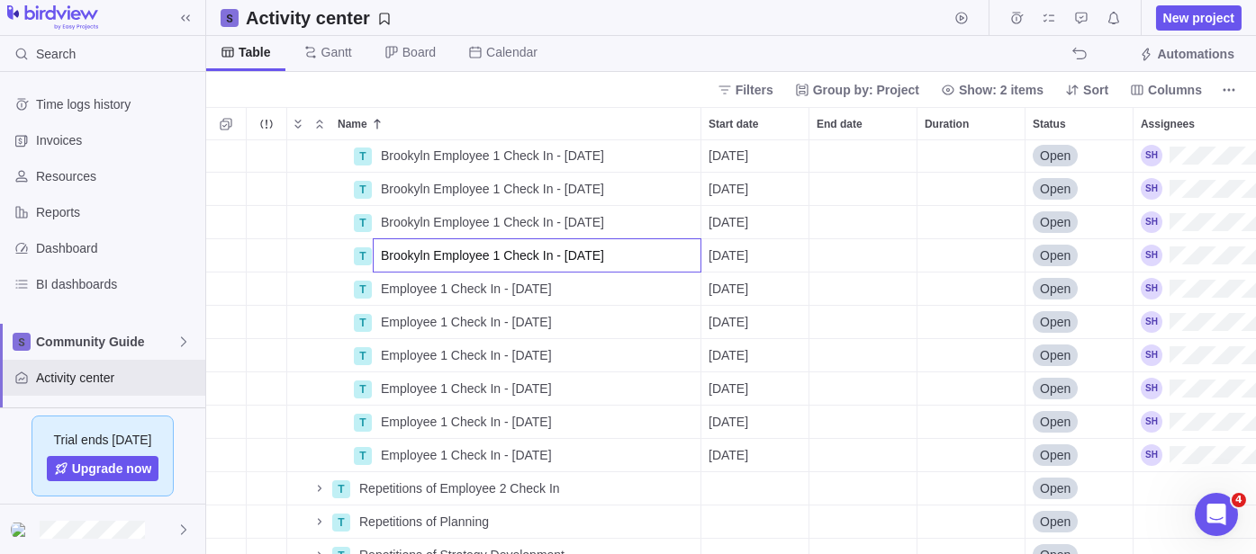
click at [428, 291] on div "T Brookyln Employee 1 Check In - [DATE] Details [DATE] Open T Brookyln Employee…" at bounding box center [730, 347] width 1049 height 414
click at [412, 286] on span "Employee 1 Check In - [DATE]" at bounding box center [466, 289] width 171 height 18
click at [381, 293] on input "Employee 1 Check In - [DATE]" at bounding box center [537, 289] width 329 height 34
click at [380, 288] on input "Employee 1 Check In - [DATE]" at bounding box center [537, 289] width 329 height 34
type input "Brookyln Employee 1 Check In - [DATE]"
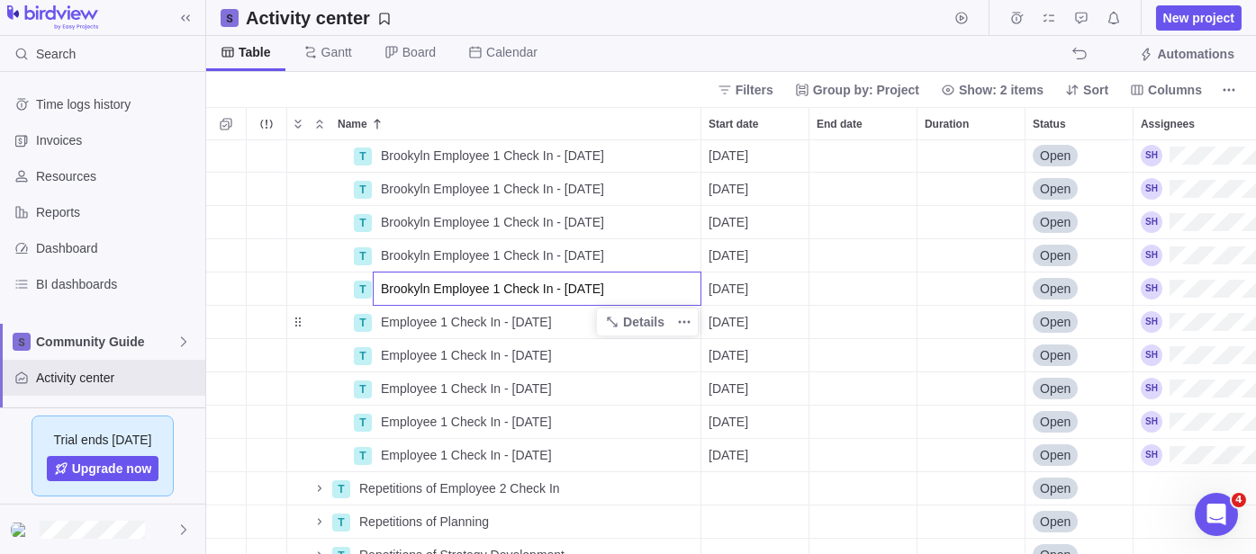
click at [409, 324] on div "T Brookyln Employee 1 Check In - [DATE] Details [DATE] Open T Brookyln Employee…" at bounding box center [730, 347] width 1049 height 414
click at [409, 324] on span "Employee 1 Check In - [DATE]" at bounding box center [466, 322] width 171 height 18
click at [383, 320] on input "Employee 1 Check In - [DATE]" at bounding box center [537, 322] width 329 height 34
type input "Brookyln Employee 1 Check In - [DATE]"
click at [398, 356] on div "T Brookyln Employee 1 Check In - [DATE] Details [DATE] Open T Brookyln Employee…" at bounding box center [730, 347] width 1049 height 414
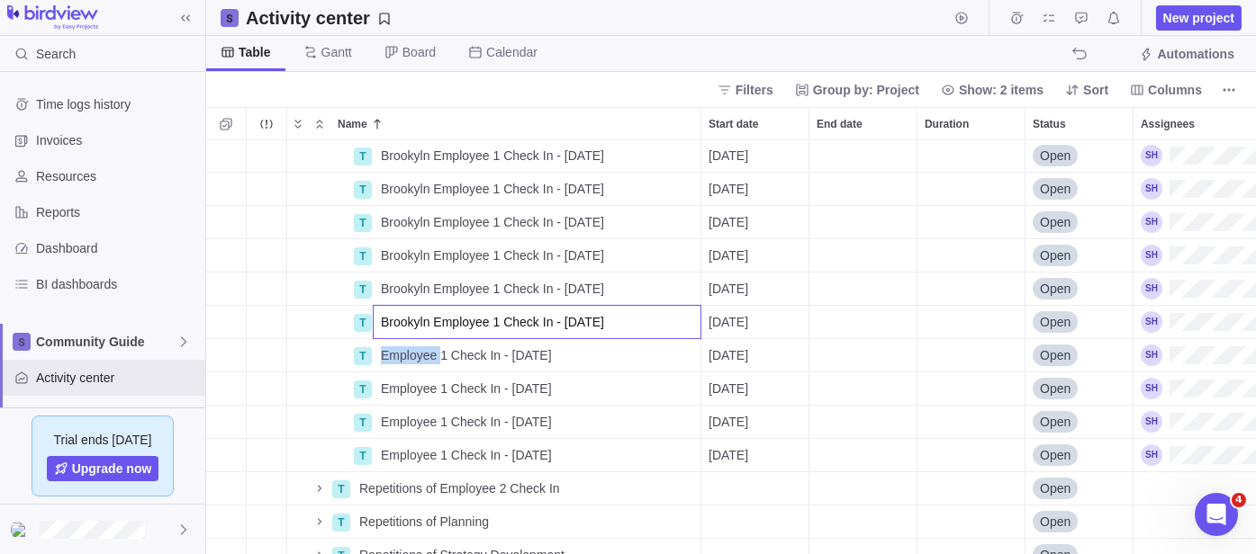
click at [398, 356] on span "Employee 1 Check In - [DATE]" at bounding box center [466, 356] width 171 height 18
click at [377, 355] on input "Employee 1 Check In - [DATE]" at bounding box center [537, 355] width 329 height 34
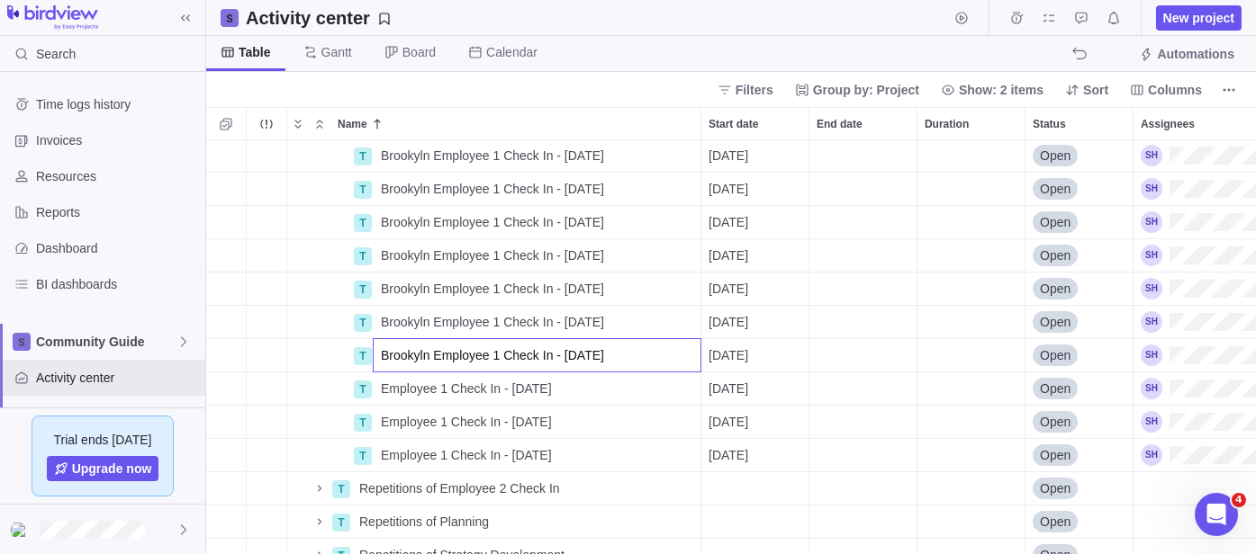
type input "Brookyln Employee 1 Check In - [DATE]"
click at [401, 385] on div "T Brookyln Employee 1 Check In - [DATE] Details [DATE] Open T Brookyln Employee…" at bounding box center [730, 347] width 1049 height 414
click at [401, 385] on span "Employee 1 Check In - [DATE]" at bounding box center [466, 389] width 171 height 18
click at [374, 385] on input "Employee 1 Check In - [DATE]" at bounding box center [537, 389] width 329 height 34
type input "Brookyln Employee 1 Check In - [DATE]"
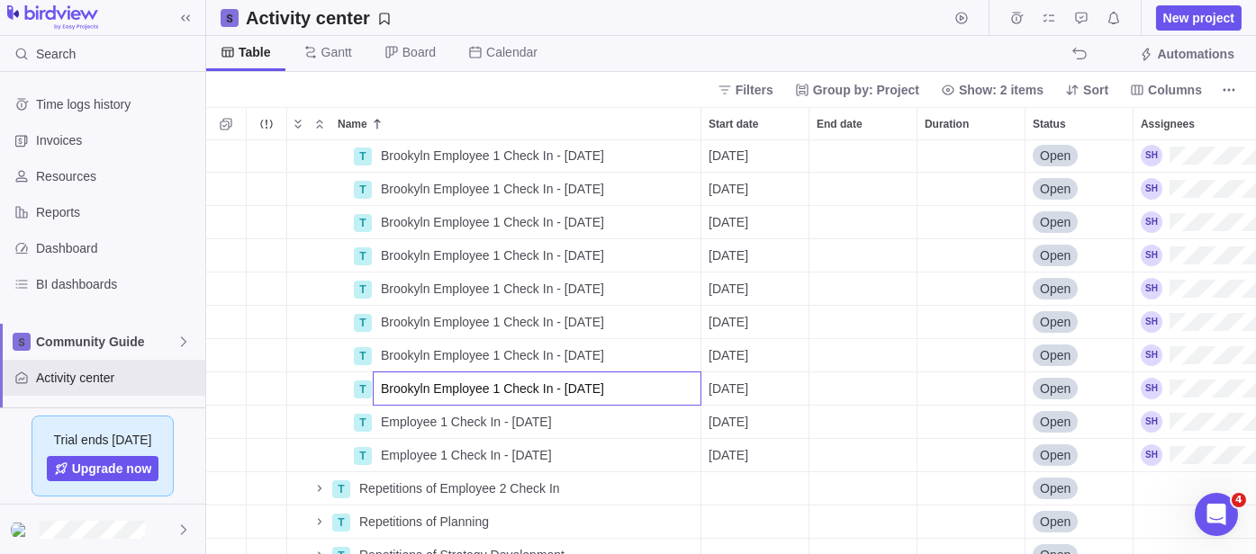
click at [386, 430] on div "T Brookyln Employee 1 Check In - [DATE] Details [DATE] Open T Brookyln Employee…" at bounding box center [730, 347] width 1049 height 414
click at [386, 429] on span "Employee 1 Check In - [DATE]" at bounding box center [466, 422] width 171 height 18
click at [378, 419] on input "Employee 1 Check In - [DATE]" at bounding box center [537, 422] width 329 height 34
click at [377, 419] on input "Employee 1 Check In - [DATE]" at bounding box center [537, 422] width 329 height 34
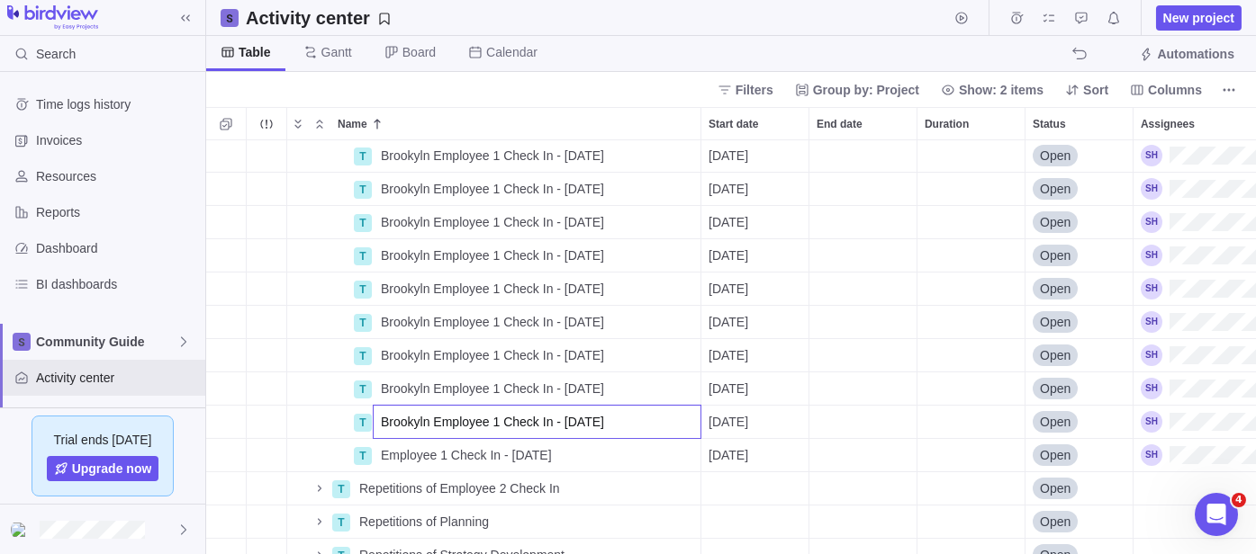
type input "Brookyln Employee 1 Check In - [DATE]"
click at [398, 452] on div "T Brookyln Employee 1 Check In - [DATE] Details [DATE] Open T Brookyln Employee…" at bounding box center [730, 347] width 1049 height 414
click at [398, 452] on span "Employee 1 Check In - [DATE]" at bounding box center [466, 455] width 171 height 18
click at [374, 455] on input "Employee 1 Check In - [DATE]" at bounding box center [537, 455] width 329 height 34
click at [380, 452] on input "Employee 1 Check In - [DATE]" at bounding box center [537, 455] width 329 height 34
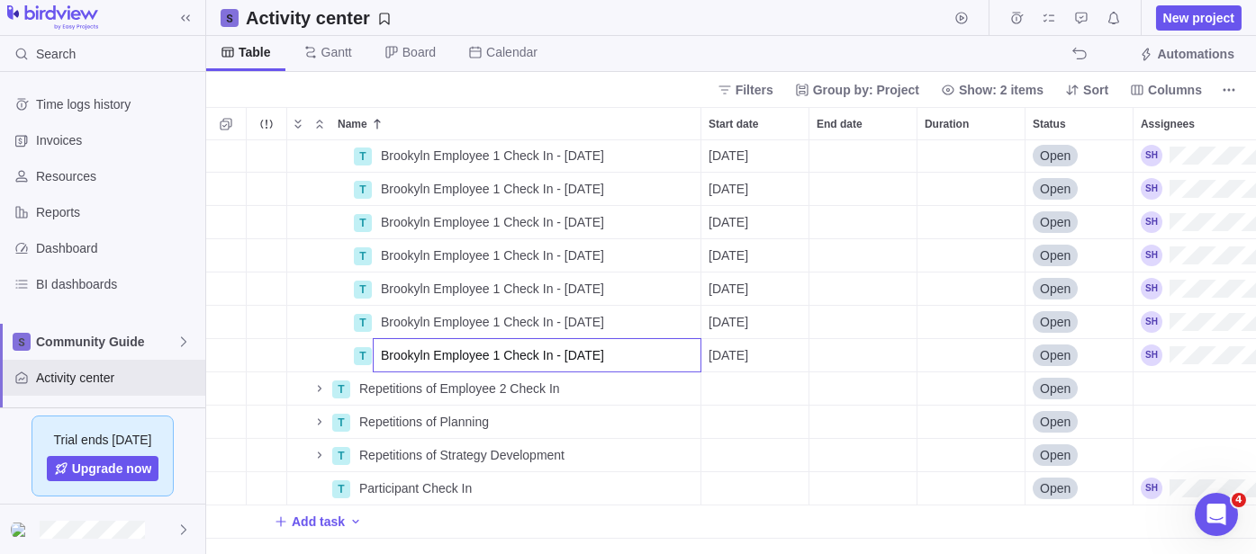
scroll to position [1000, 0]
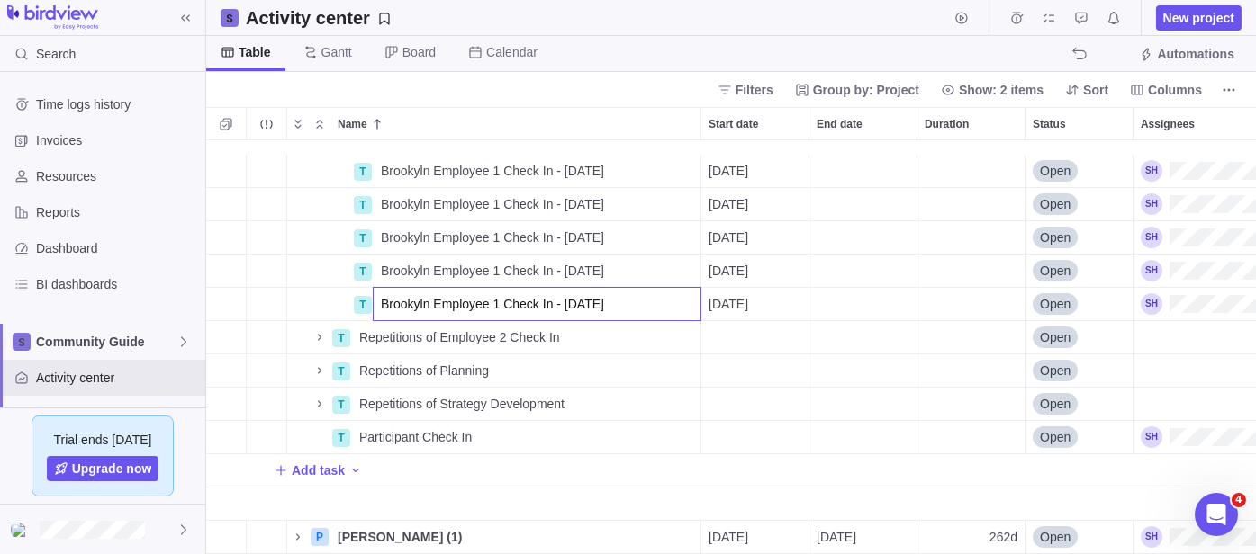
type input "Brookyln Employee 1 Check In - [DATE]"
click at [635, 323] on div "T Brookyln Employee 1 Check In - [DATE] Details [DATE] Open T Brookyln Employee…" at bounding box center [730, 347] width 1049 height 414
click at [696, 327] on span "More actions" at bounding box center [683, 337] width 25 height 25
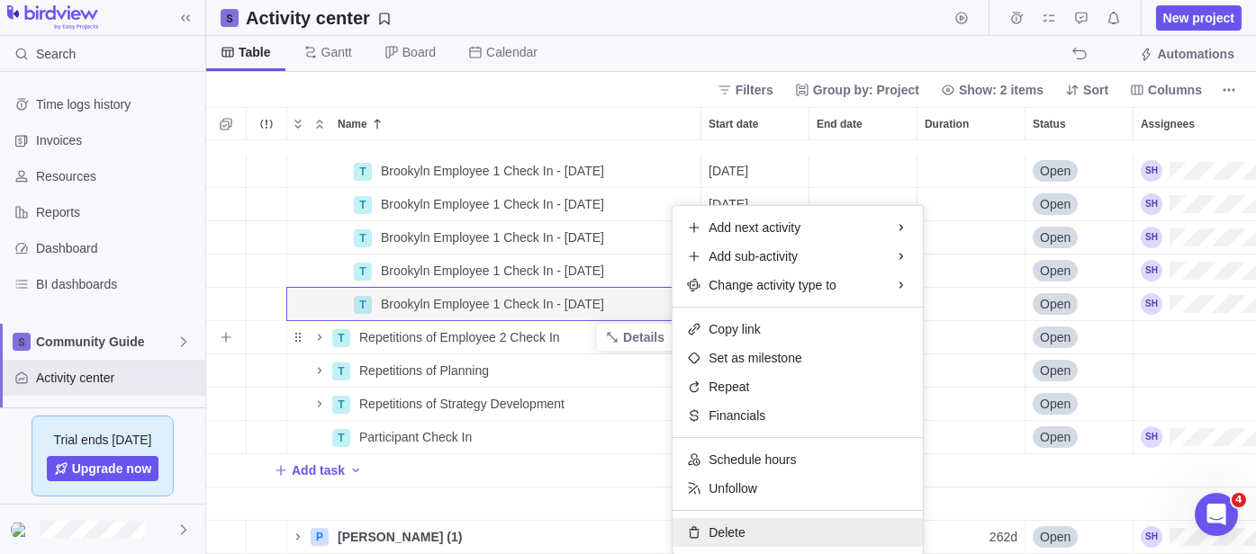
click at [743, 533] on span "Delete" at bounding box center [726, 533] width 36 height 18
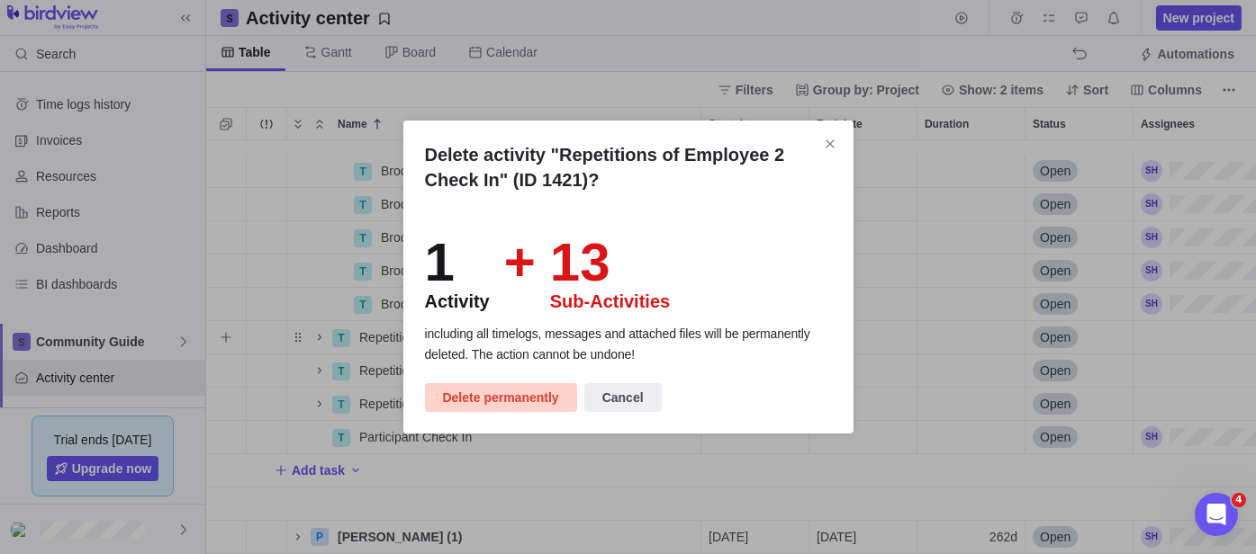
click at [514, 398] on span "Delete permanently" at bounding box center [501, 398] width 116 height 22
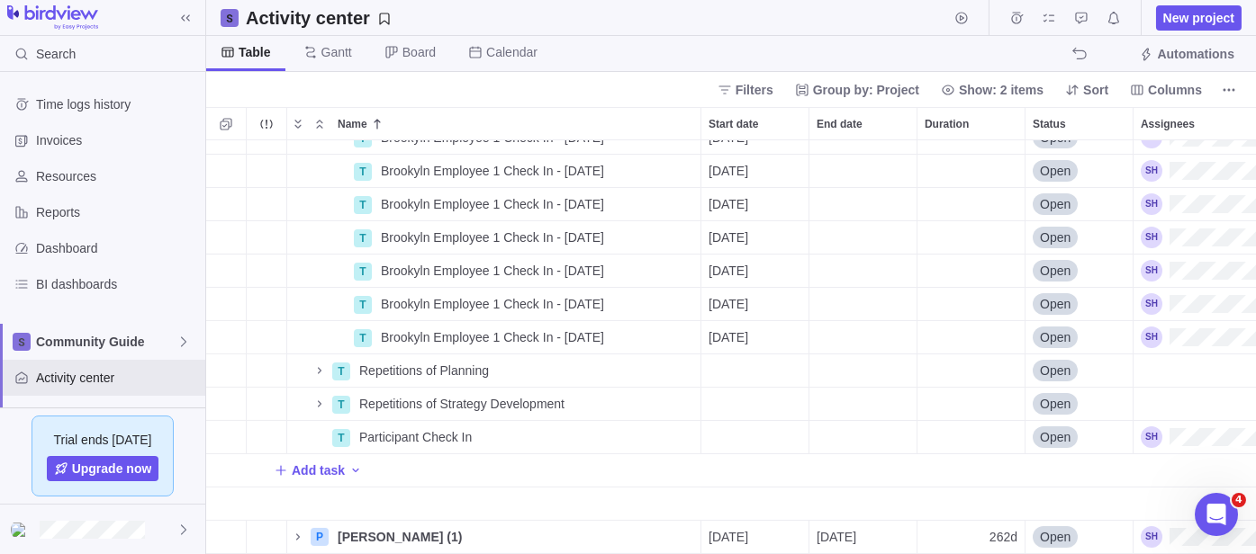
scroll to position [967, 0]
click at [324, 364] on icon "Name" at bounding box center [319, 371] width 14 height 14
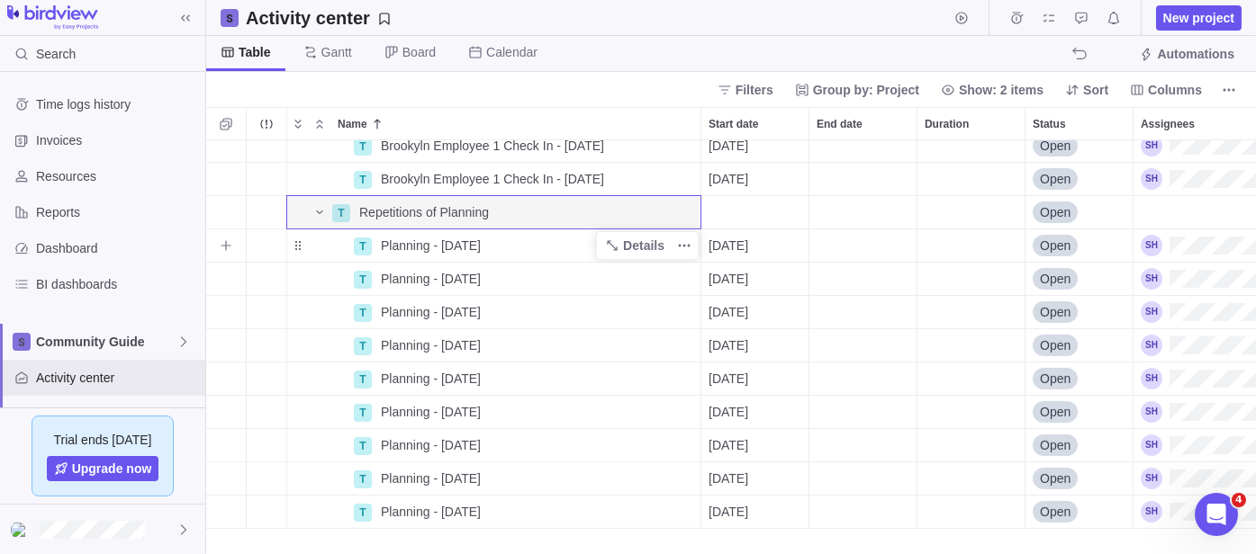
scroll to position [1067, 0]
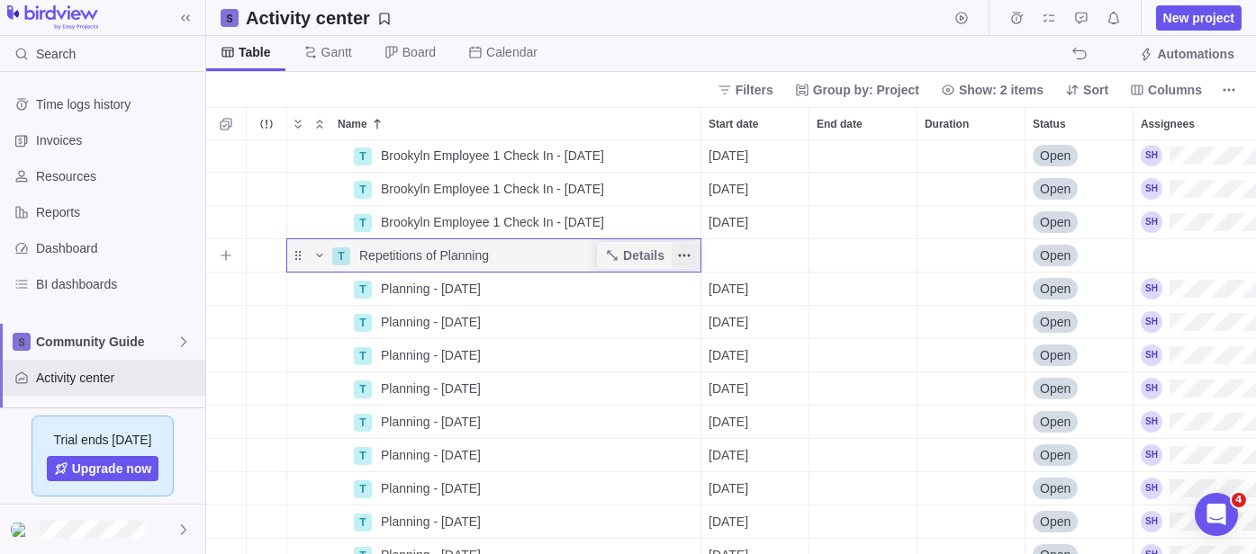
click at [678, 257] on icon "More actions" at bounding box center [684, 255] width 14 height 14
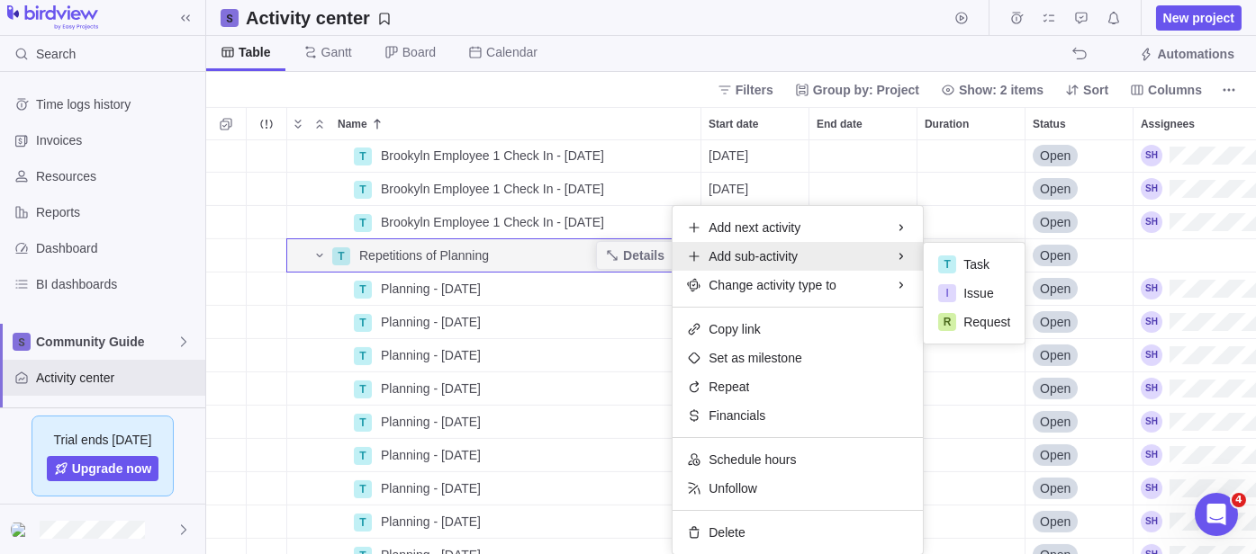
click at [465, 290] on div "T Repetitions of Brookyln Employee 1 Check In Details Open T Brookyln Employee …" at bounding box center [730, 347] width 1049 height 414
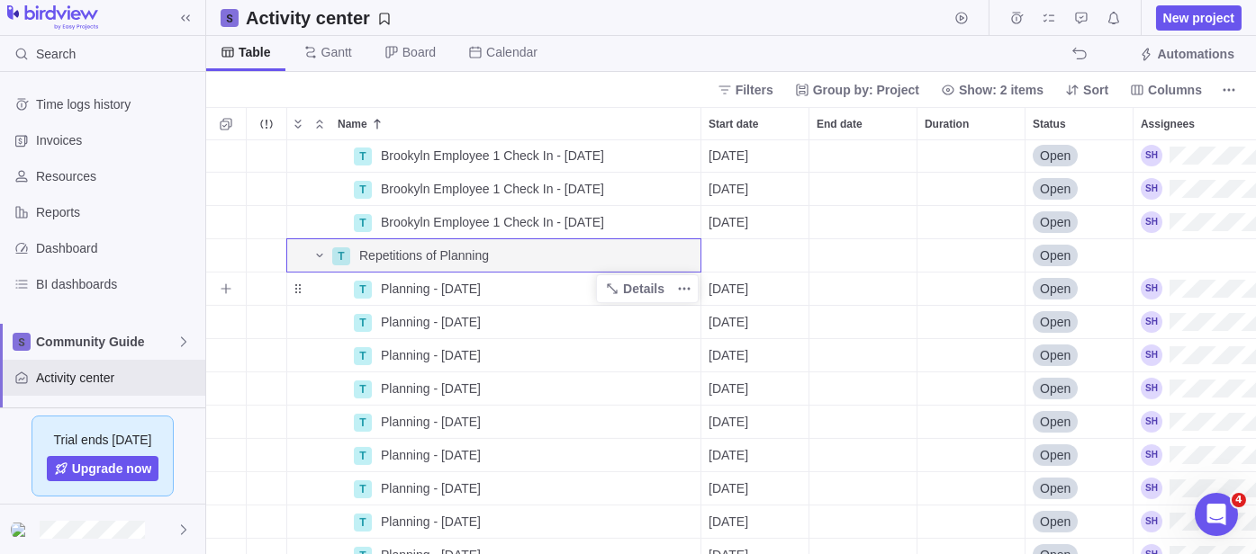
click at [440, 291] on span "Planning - [DATE]" at bounding box center [431, 289] width 100 height 18
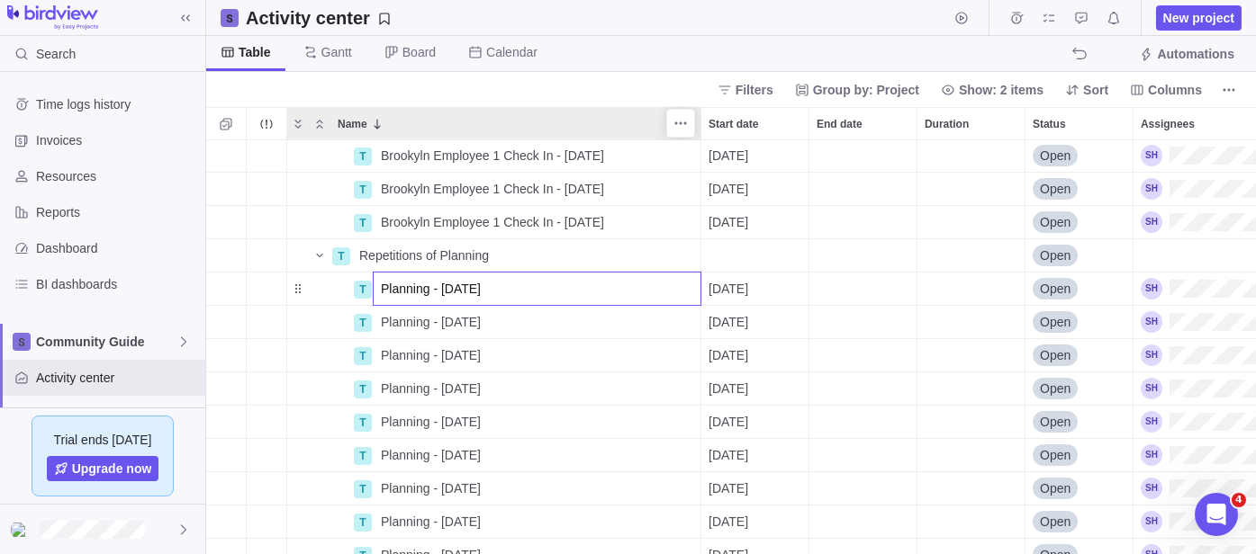
click at [568, 110] on div "Name Start date End date Duration Status Assignees T Repetitions of Brookyln Em…" at bounding box center [730, 330] width 1049 height 447
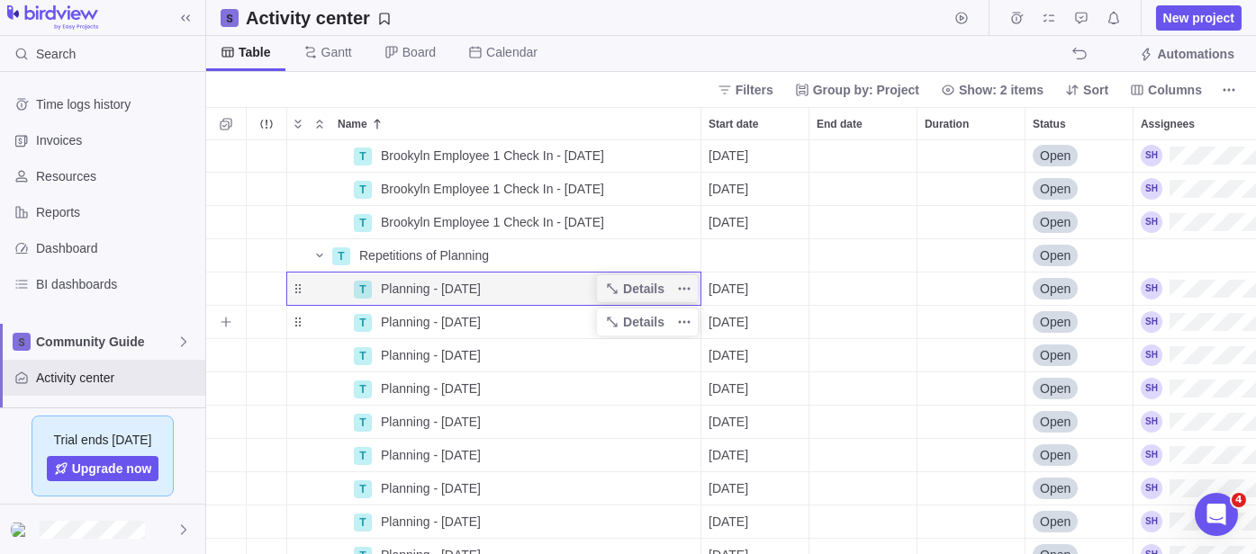
click at [470, 320] on span "Planning - [DATE]" at bounding box center [431, 322] width 100 height 18
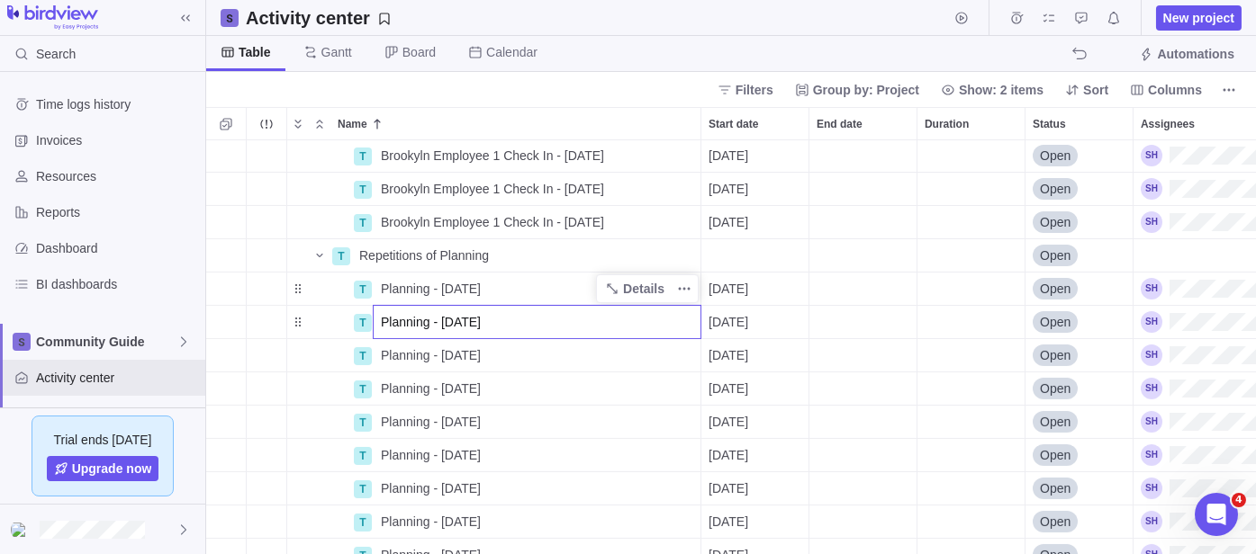
click at [388, 290] on div "T Repetitions of Brookyln Employee 1 Check In Details Open T Brookyln Employee …" at bounding box center [730, 347] width 1049 height 414
click at [376, 286] on div "Planning - [DATE]" at bounding box center [537, 289] width 327 height 32
click at [378, 285] on input "Planning - [DATE]" at bounding box center [537, 289] width 329 height 34
click at [382, 284] on input "Planning - [DATE]" at bounding box center [537, 289] width 329 height 34
click at [498, 258] on div "T Repetitions of Brookyln Employee 1 Check In Details Open T Brookyln Employee …" at bounding box center [730, 347] width 1049 height 414
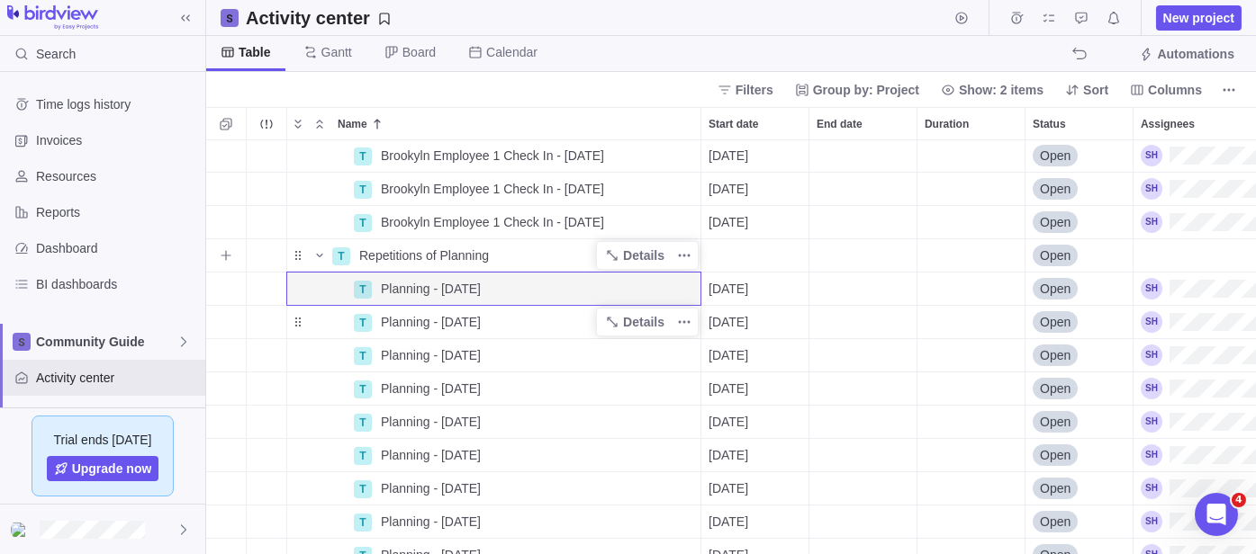
click at [488, 252] on div "Repetitions of Planning" at bounding box center [526, 255] width 348 height 32
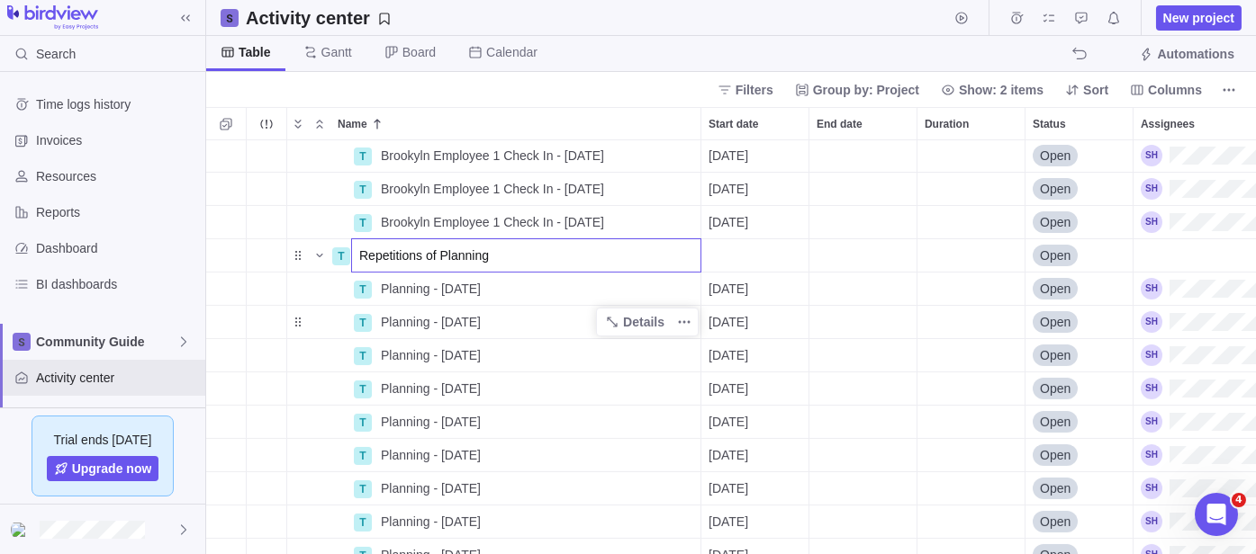
click at [489, 251] on input "Repetitions of Planning" at bounding box center [526, 256] width 350 height 34
click at [499, 254] on input "Repetitions of Planning" at bounding box center [526, 256] width 350 height 34
type input "Repetitions of Planning [PERSON_NAME]"
click at [428, 289] on span "Planning - [DATE]" at bounding box center [431, 289] width 100 height 18
click at [428, 289] on input "Planning - [DATE]" at bounding box center [537, 289] width 329 height 34
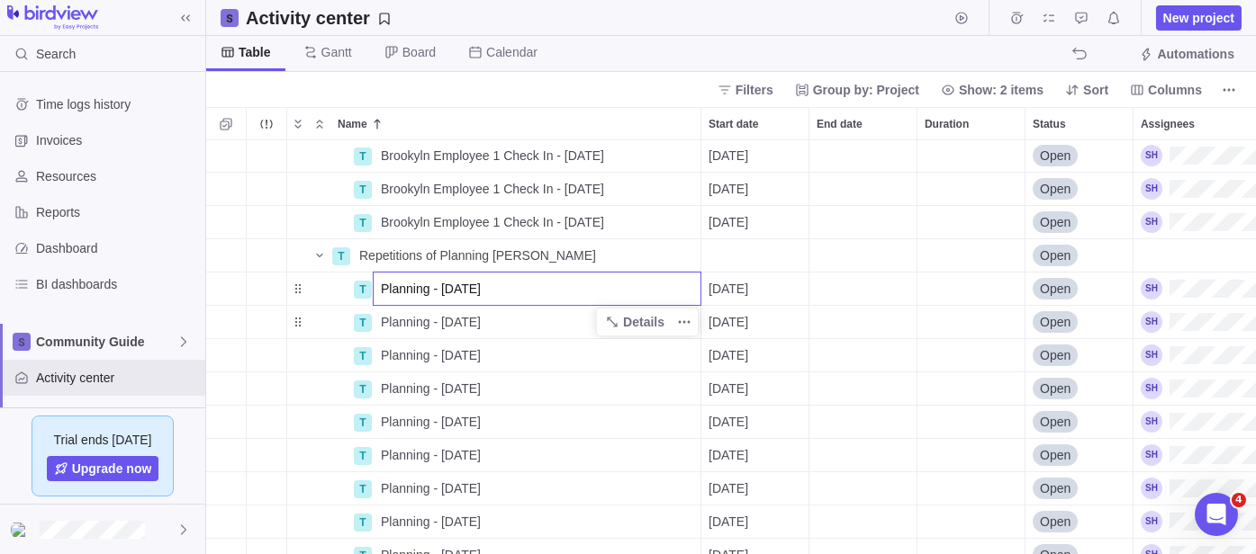
click at [384, 291] on input "Planning - [DATE]" at bounding box center [537, 289] width 329 height 34
click at [382, 291] on input "Planning - [DATE]" at bounding box center [537, 289] width 329 height 34
type input "[PERSON_NAME] Planning - [DATE]"
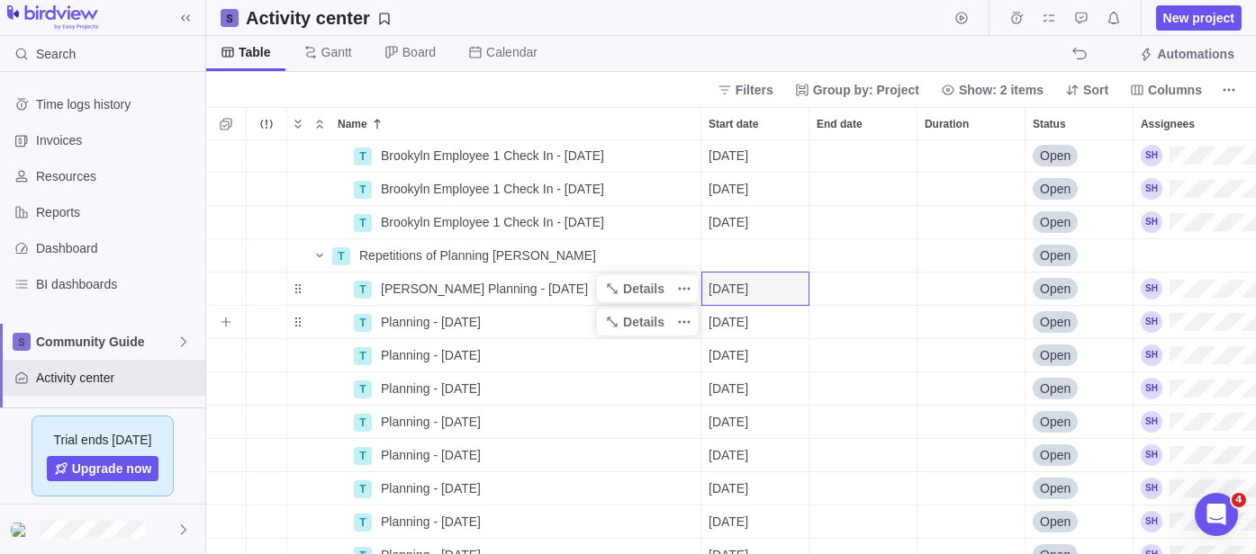
click at [401, 324] on span "Planning - [DATE]" at bounding box center [431, 322] width 100 height 18
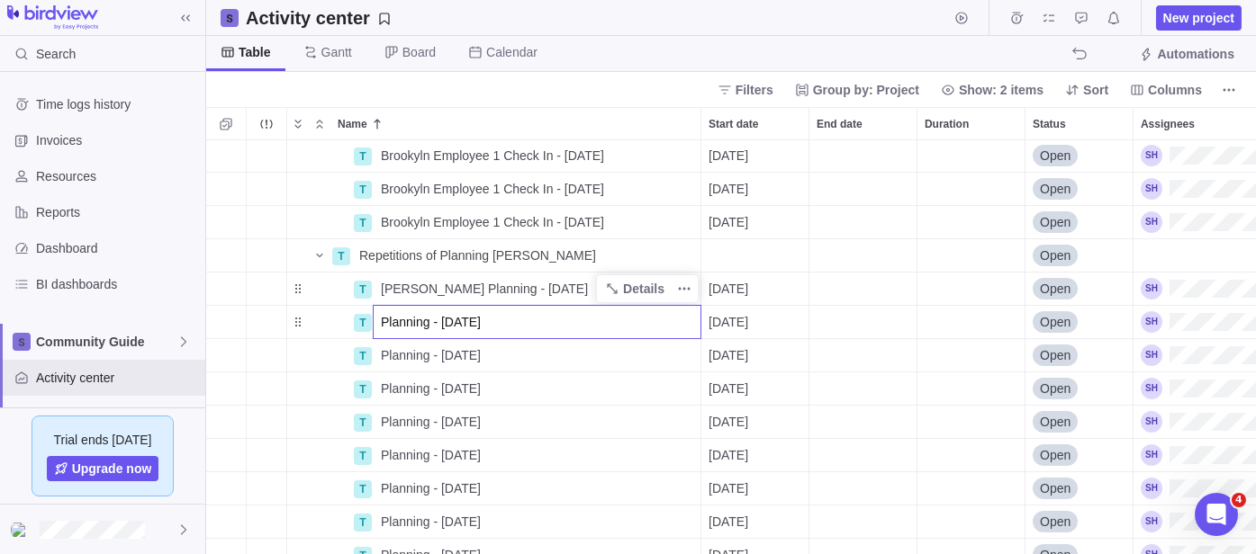
click at [381, 319] on input "Planning - [DATE]" at bounding box center [537, 322] width 329 height 34
click at [390, 316] on input "Planning - [DATE]" at bounding box center [537, 322] width 329 height 34
click at [385, 319] on input "Planning - [DATE]" at bounding box center [537, 322] width 329 height 34
click at [380, 320] on input "Planning - [DATE]" at bounding box center [537, 322] width 329 height 34
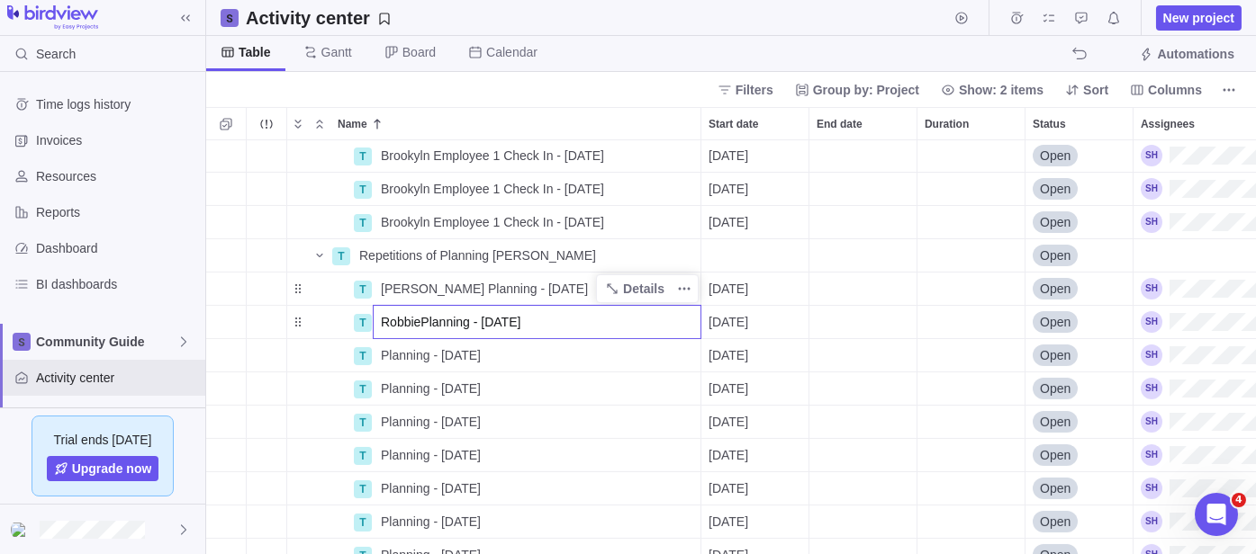
type input "[PERSON_NAME] Planning - [DATE]"
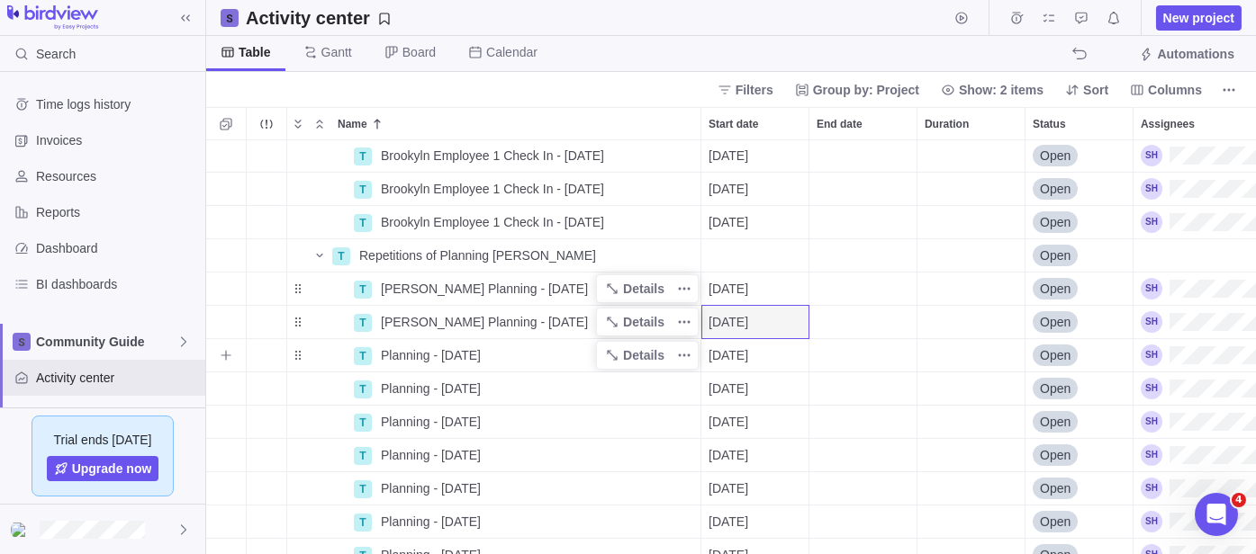
click at [398, 348] on span "Planning - [DATE]" at bounding box center [431, 356] width 100 height 18
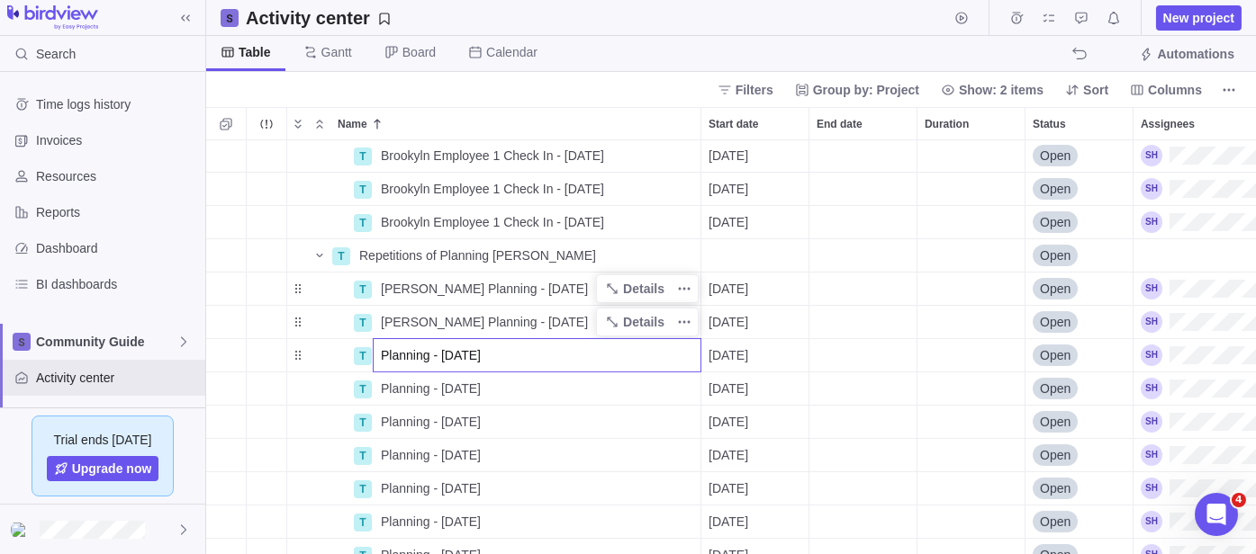
click at [382, 355] on input "Planning - [DATE]" at bounding box center [537, 355] width 329 height 34
type input "[PERSON_NAME] Planning - [DATE]"
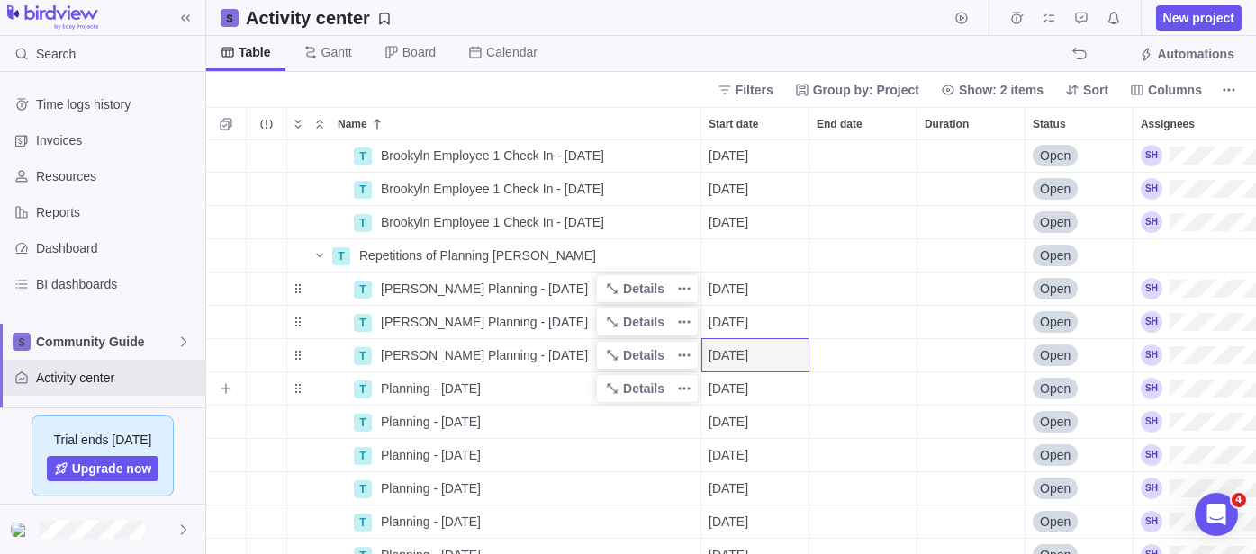
click at [415, 383] on span "Planning - [DATE]" at bounding box center [431, 389] width 100 height 18
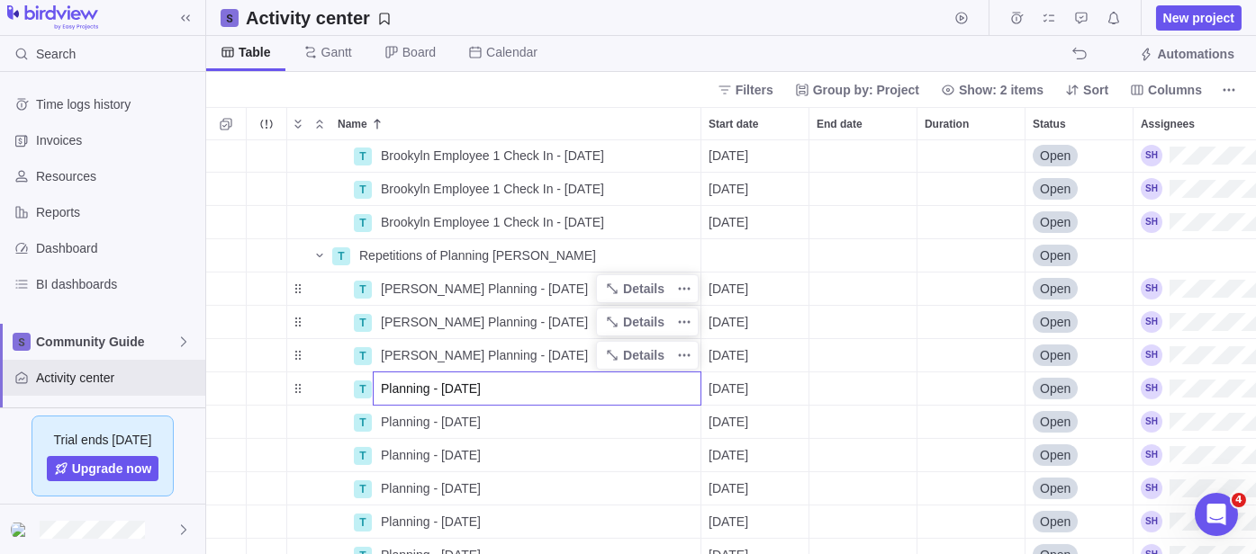
click at [415, 383] on input "Planning - [DATE]" at bounding box center [537, 389] width 329 height 34
click at [379, 388] on input "Planning - [DATE]" at bounding box center [537, 389] width 329 height 34
type input "RobbiePlanning - [DATE]"
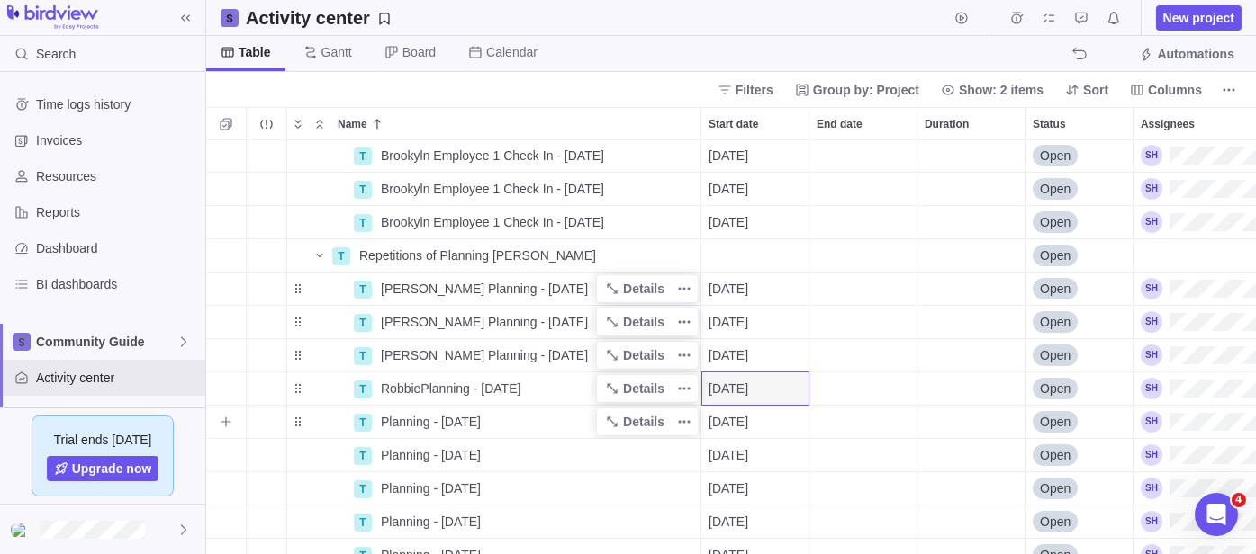
click at [408, 419] on span "Planning - [DATE]" at bounding box center [431, 422] width 100 height 18
click at [408, 419] on input "Planning - [DATE]" at bounding box center [537, 422] width 329 height 34
click at [390, 416] on input "Planning - [DATE]" at bounding box center [537, 422] width 329 height 34
click at [382, 422] on input "Planning - [DATE]" at bounding box center [537, 422] width 329 height 34
type input "RobbiePlanning - [DATE]"
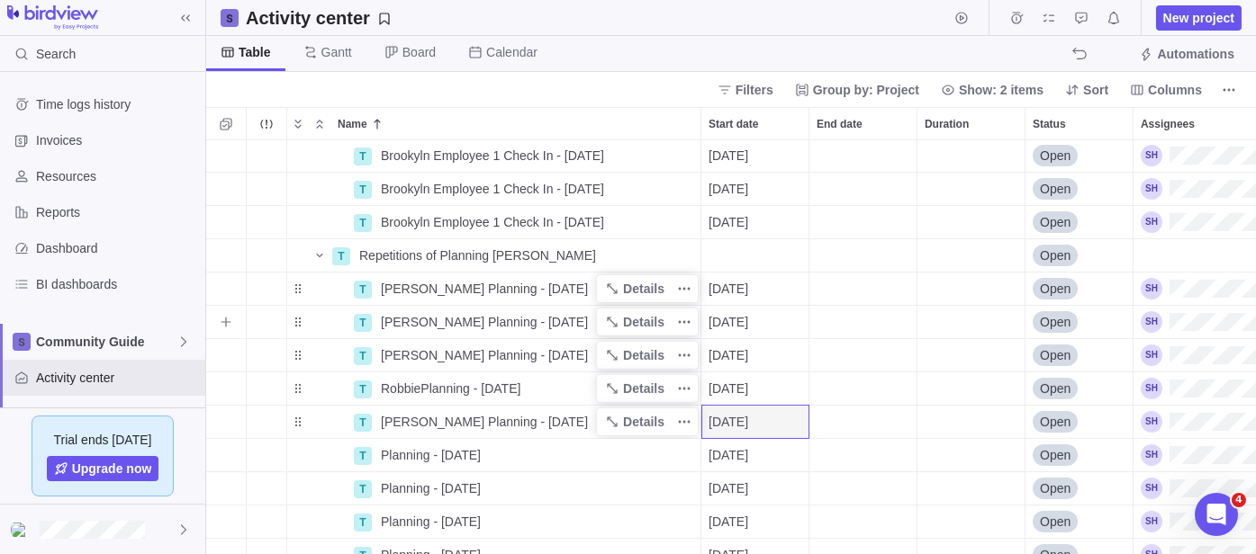
scroll to position [1266, 0]
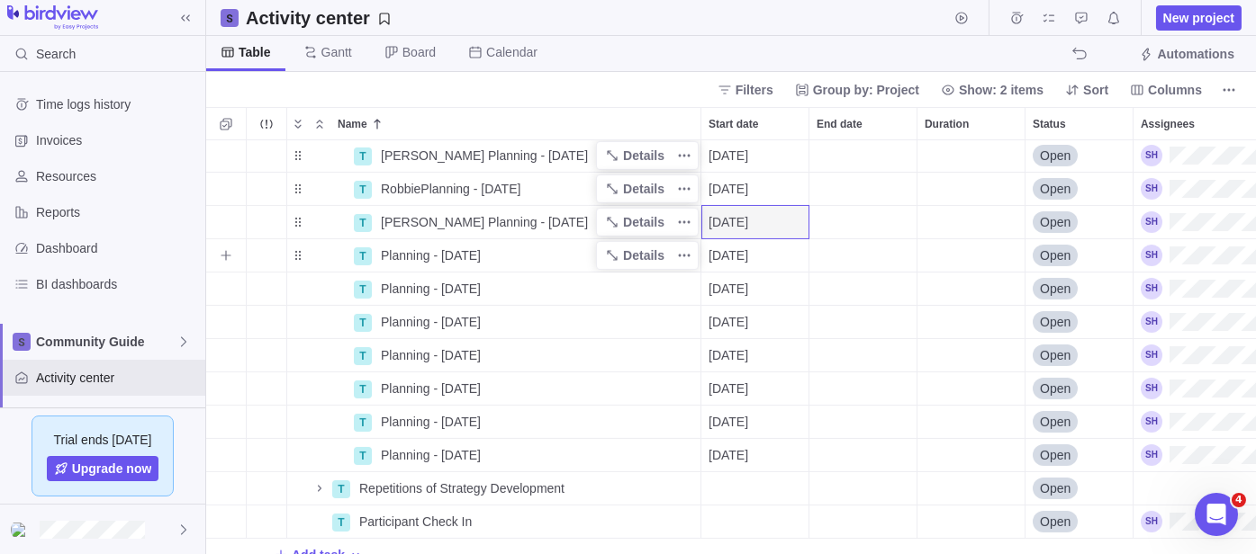
click at [404, 253] on span "Planning - [DATE]" at bounding box center [431, 256] width 100 height 18
click at [376, 256] on input "Planning - [DATE]" at bounding box center [537, 256] width 329 height 34
type input "RobbiePlanning - [DATE]"
click at [412, 248] on span "RobbiePlanning - [DATE]" at bounding box center [451, 256] width 140 height 18
click at [412, 248] on input "RobbiePlanning - [DATE]" at bounding box center [537, 256] width 329 height 34
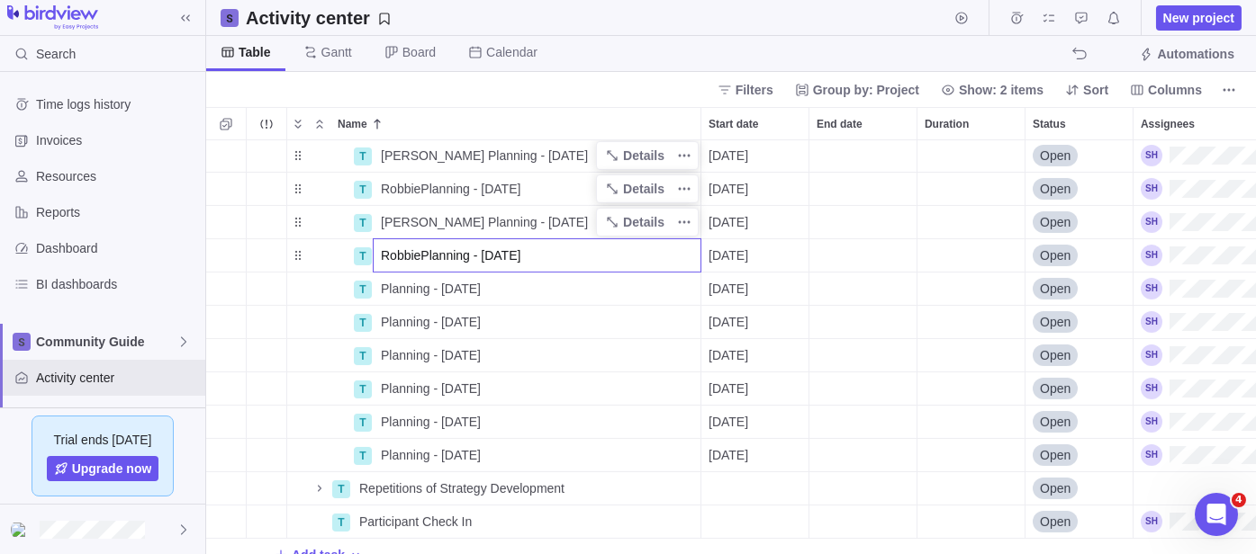
click at [426, 247] on input "RobbiePlanning - [DATE]" at bounding box center [537, 256] width 329 height 34
click at [419, 252] on input "RobbiePlanning - [DATE]" at bounding box center [537, 256] width 329 height 34
type input "[PERSON_NAME] Planning - [DATE]"
click at [395, 293] on div "T [PERSON_NAME] Planning - [DATE] Details [DATE] Open T RobbiePlanning - [DATE]…" at bounding box center [730, 347] width 1049 height 414
click at [395, 293] on span "Planning - [DATE]" at bounding box center [431, 289] width 100 height 18
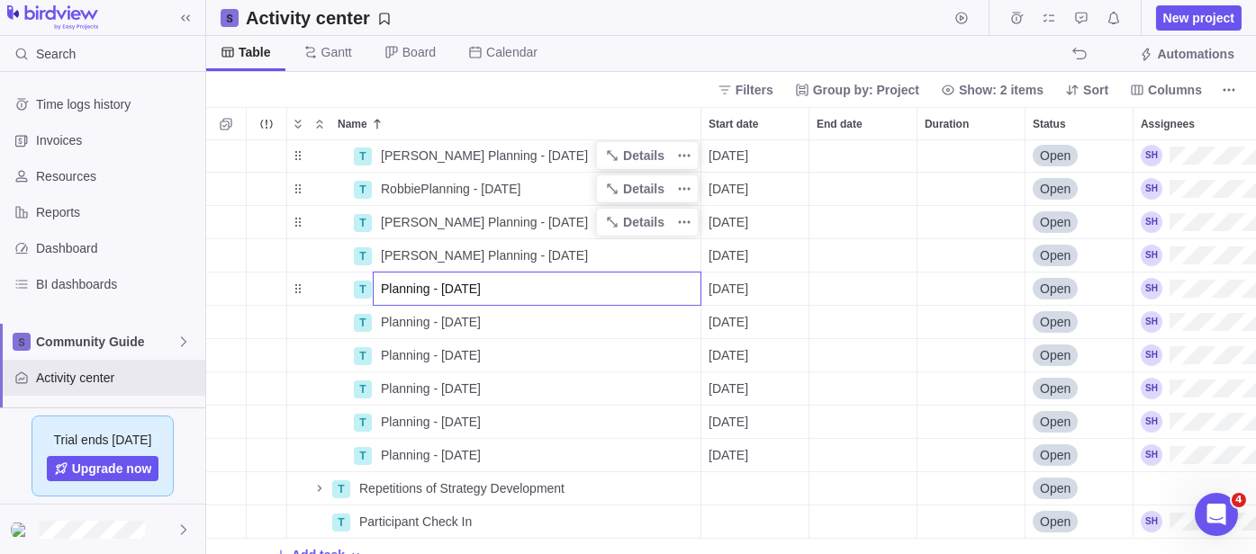
click at [385, 291] on input "Planning - [DATE]" at bounding box center [537, 289] width 329 height 34
click at [381, 293] on input "Planning - [DATE]" at bounding box center [537, 289] width 329 height 34
type input "[PERSON_NAME] Planning - [DATE]"
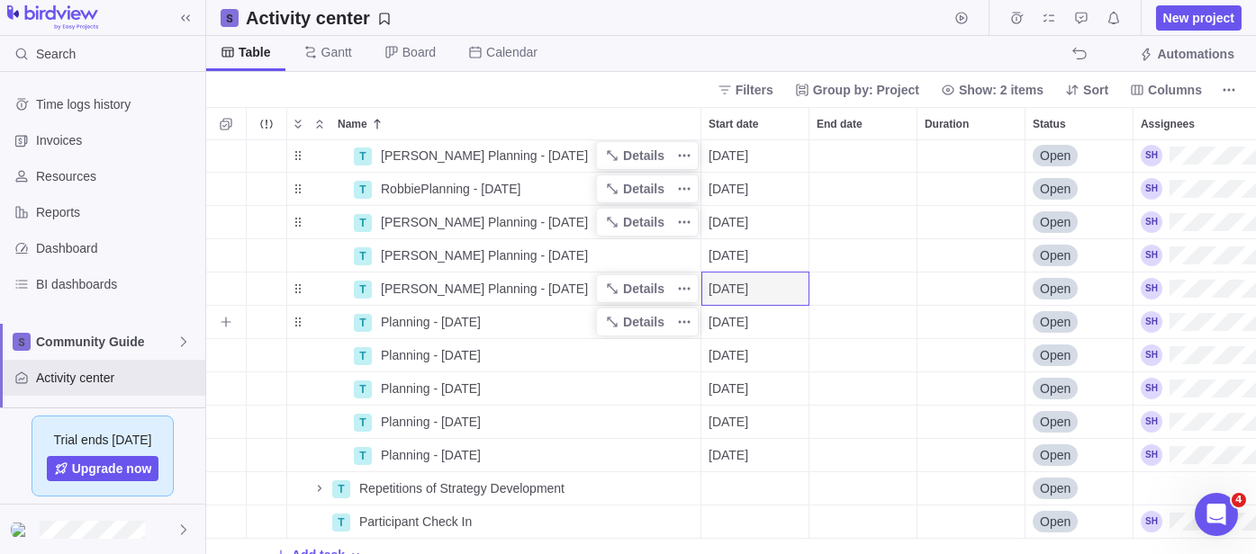
click at [410, 310] on div "Planning - [DATE]" at bounding box center [537, 322] width 327 height 32
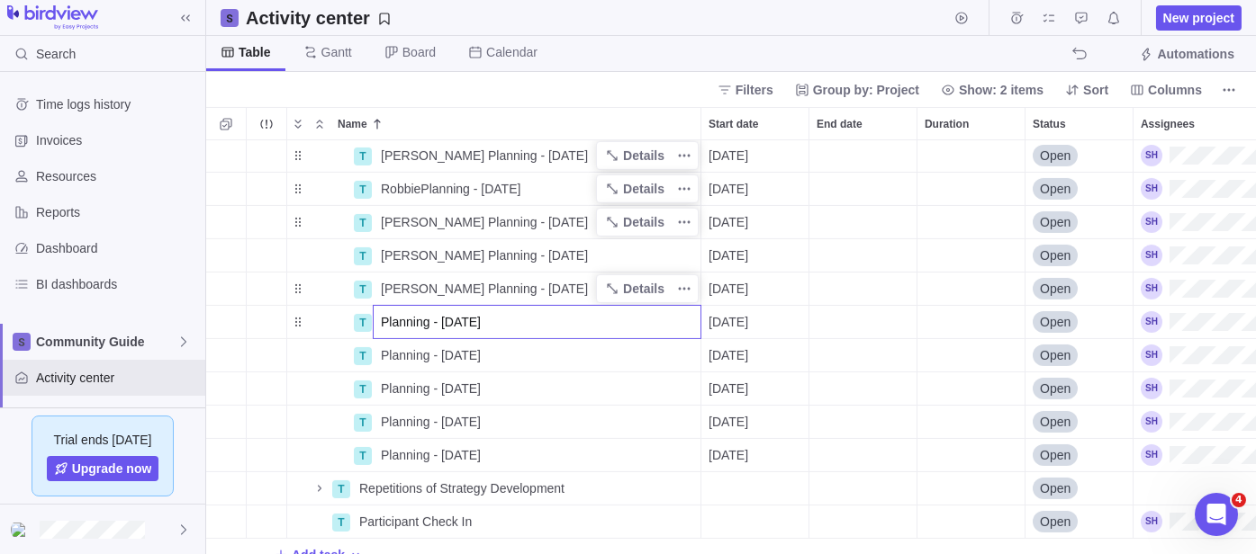
click at [383, 320] on input "Planning - [DATE]" at bounding box center [537, 322] width 329 height 34
type input "[PERSON_NAME] Planning - [DATE]"
click at [383, 351] on span "Planning - [DATE]" at bounding box center [431, 356] width 100 height 18
click at [383, 351] on input "Planning - [DATE]" at bounding box center [537, 355] width 329 height 34
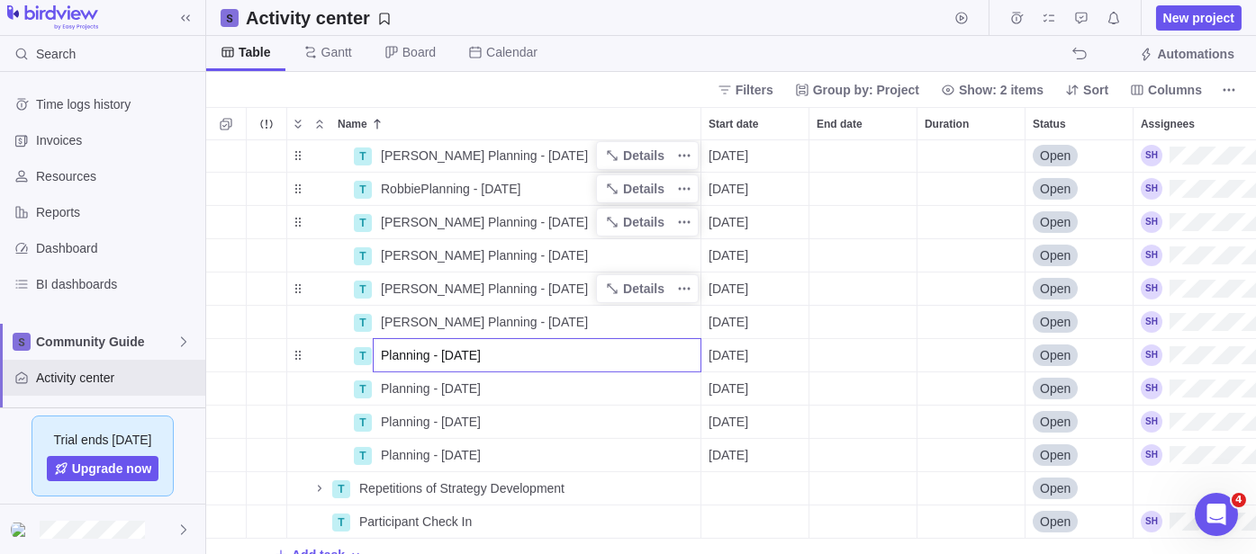
click at [377, 360] on input "Planning - [DATE]" at bounding box center [537, 355] width 329 height 34
type input "[PERSON_NAME] Planning - [DATE]"
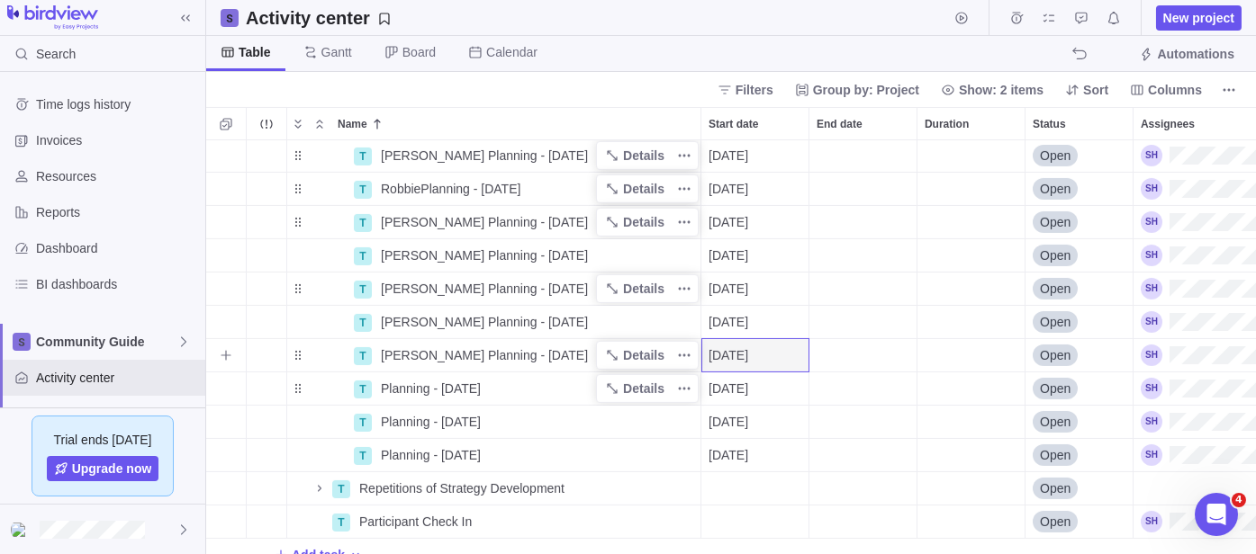
click at [386, 382] on span "Planning - [DATE]" at bounding box center [431, 389] width 100 height 18
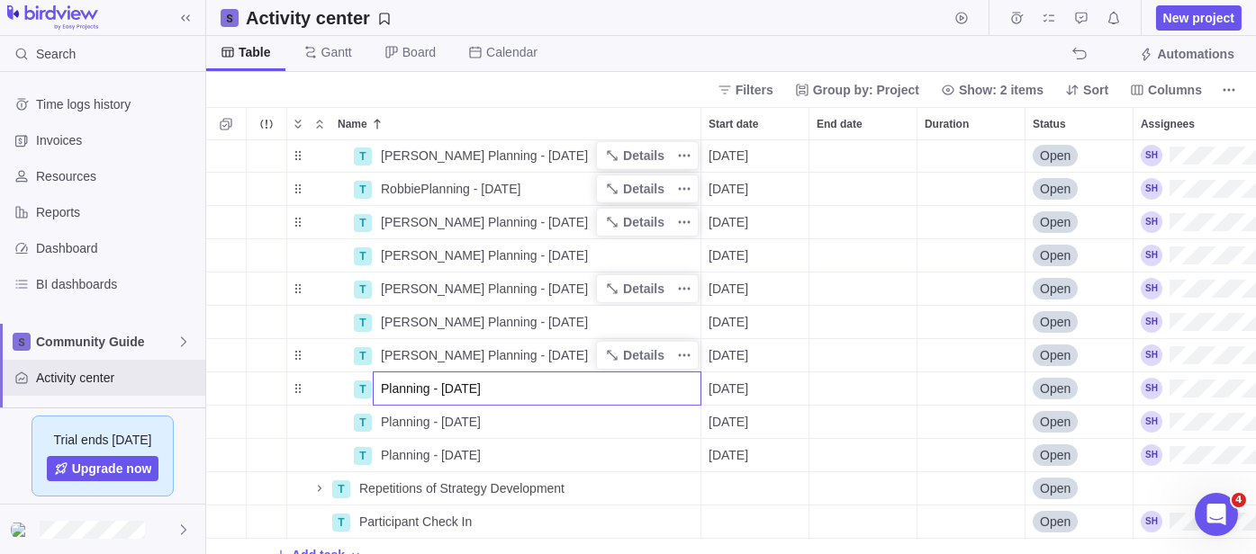
click at [394, 383] on input "Planning - [DATE]" at bounding box center [537, 389] width 329 height 34
click at [384, 387] on input "Planning - [DATE]" at bounding box center [537, 389] width 329 height 34
click at [378, 391] on input "Planning - [DATE]" at bounding box center [537, 389] width 329 height 34
type input "[PERSON_NAME] Planning - [DATE]"
click at [406, 420] on span "Planning - [DATE]" at bounding box center [431, 422] width 100 height 18
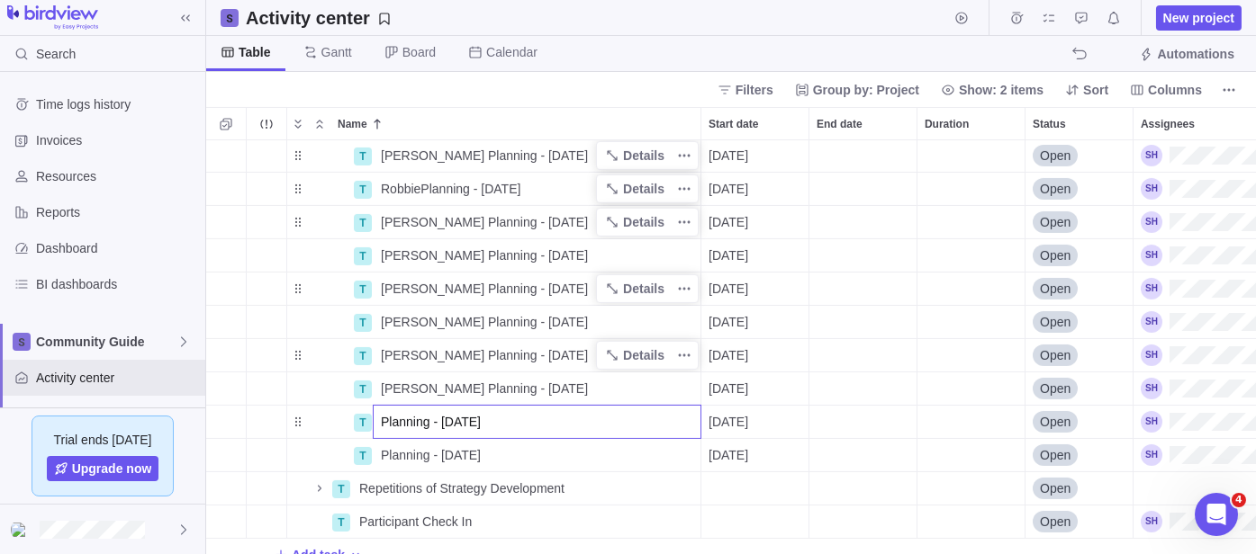
click at [383, 418] on input "Planning - [DATE]" at bounding box center [537, 422] width 329 height 34
type input "[PERSON_NAME] Planning - [DATE]"
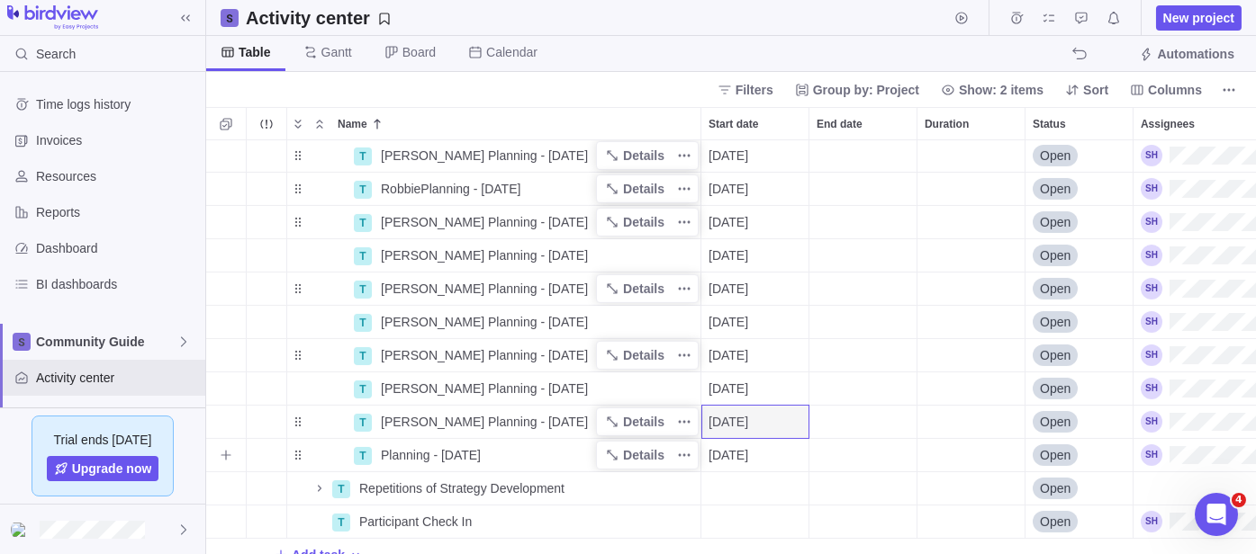
click at [397, 454] on span "Planning - [DATE]" at bounding box center [431, 455] width 100 height 18
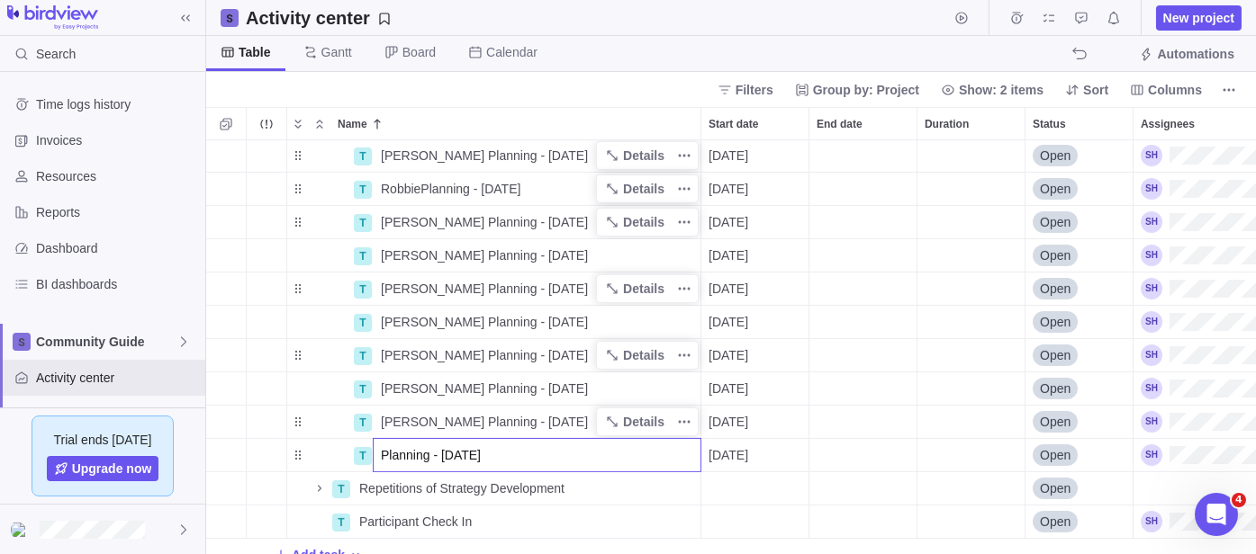
click at [382, 452] on input "Planning - [DATE]" at bounding box center [537, 455] width 329 height 34
click at [383, 451] on input "Planning - [DATE]" at bounding box center [537, 455] width 329 height 34
click at [383, 464] on input "Planning - [DATE]" at bounding box center [537, 455] width 329 height 34
type input "RobbiePlanning - [DATE]"
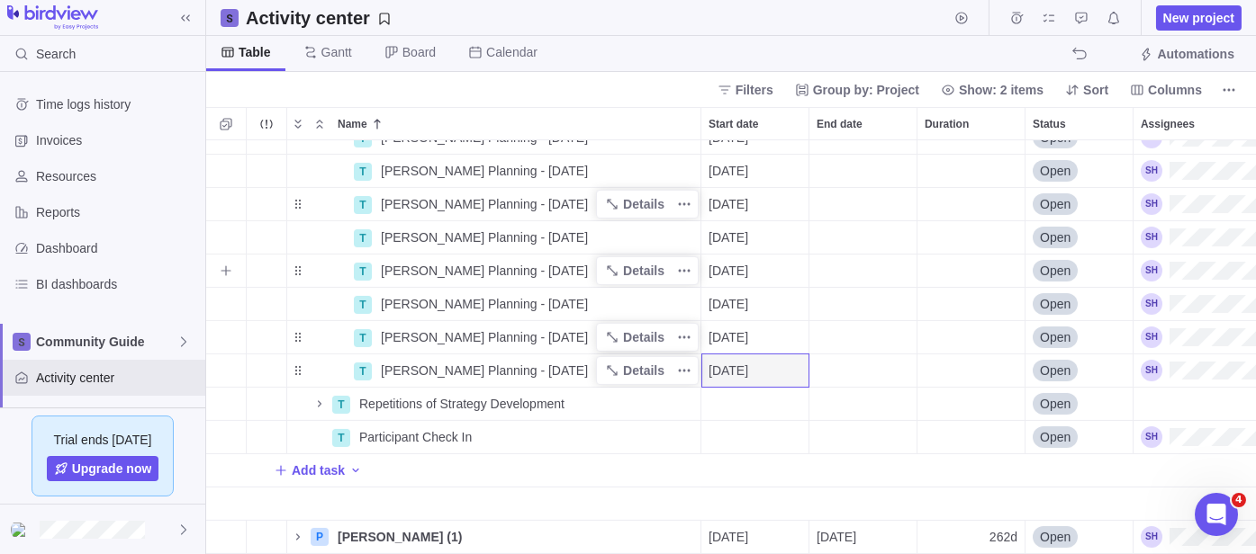
scroll to position [1365, 0]
click at [470, 395] on span "Repetitions of Strategy Development" at bounding box center [461, 404] width 205 height 18
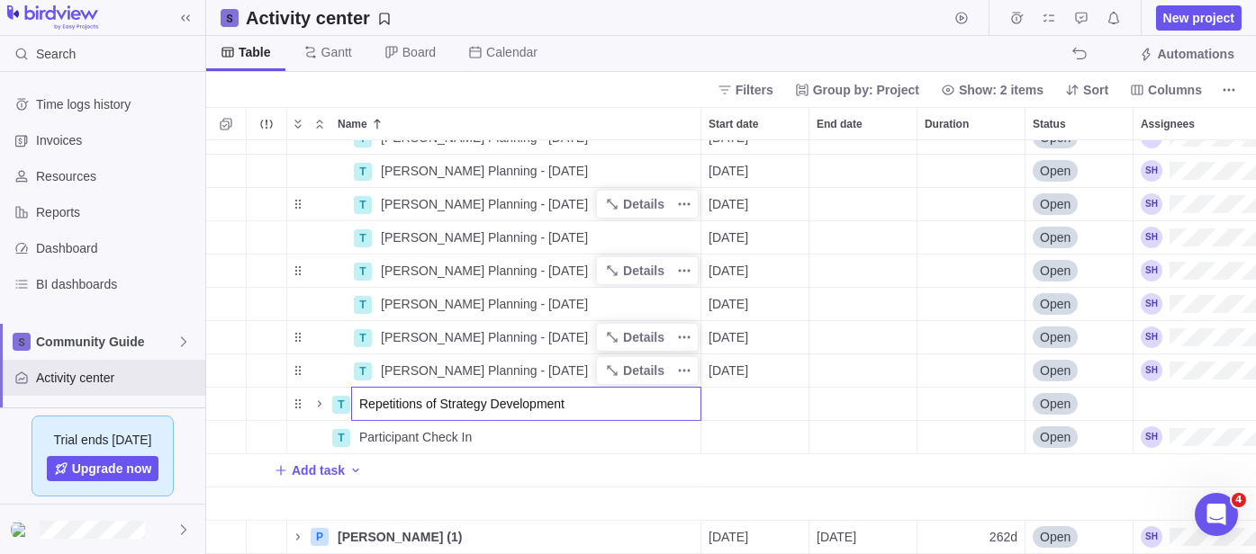
click at [597, 387] on input "Repetitions of Strategy Development" at bounding box center [526, 404] width 350 height 34
type input "Repetitions of Strategy Development [PERSON_NAME]"
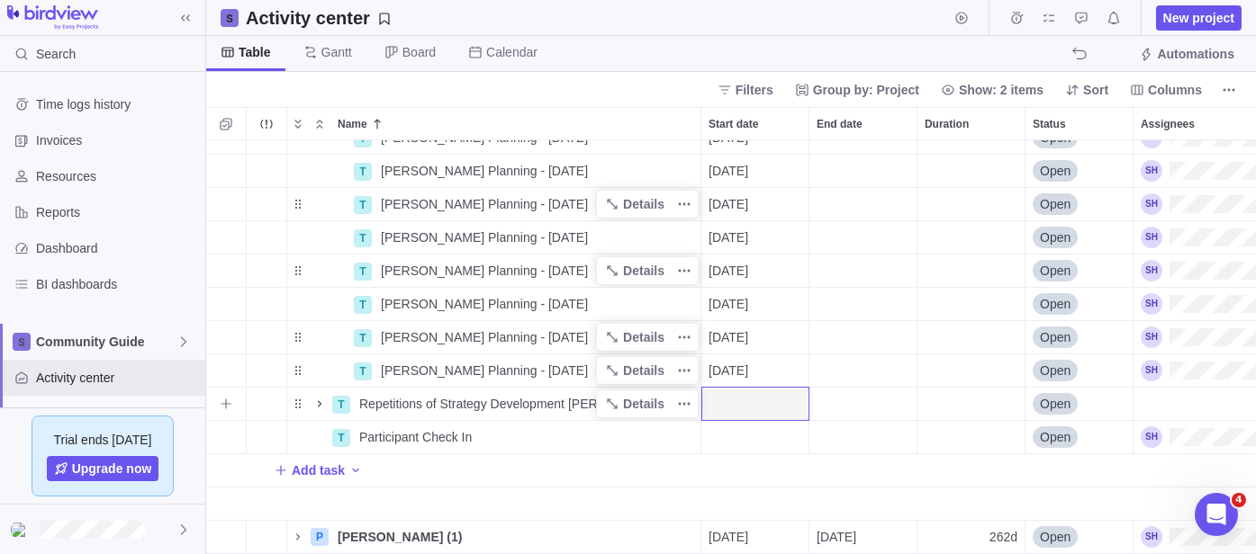
click at [319, 397] on icon "Name" at bounding box center [319, 404] width 14 height 14
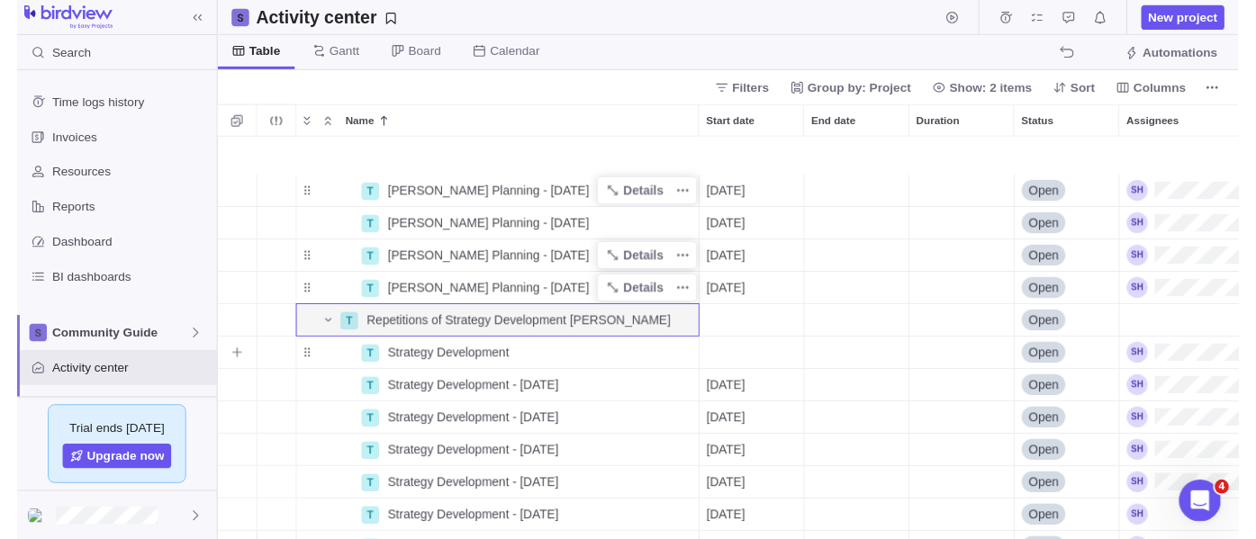
scroll to position [1465, 0]
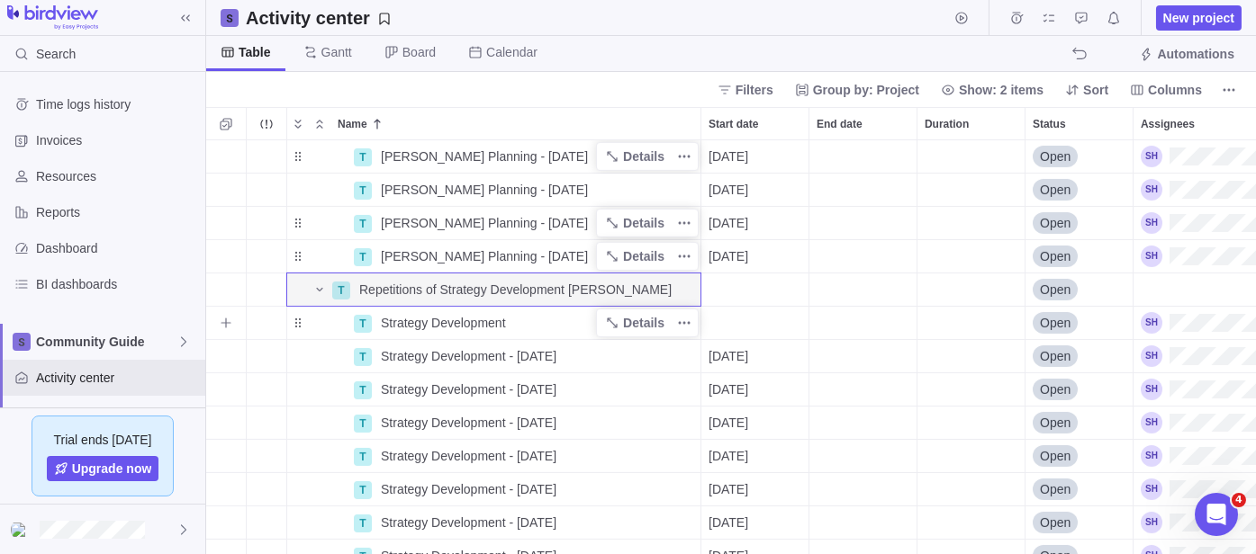
click at [386, 328] on span "Strategy Development" at bounding box center [443, 323] width 125 height 18
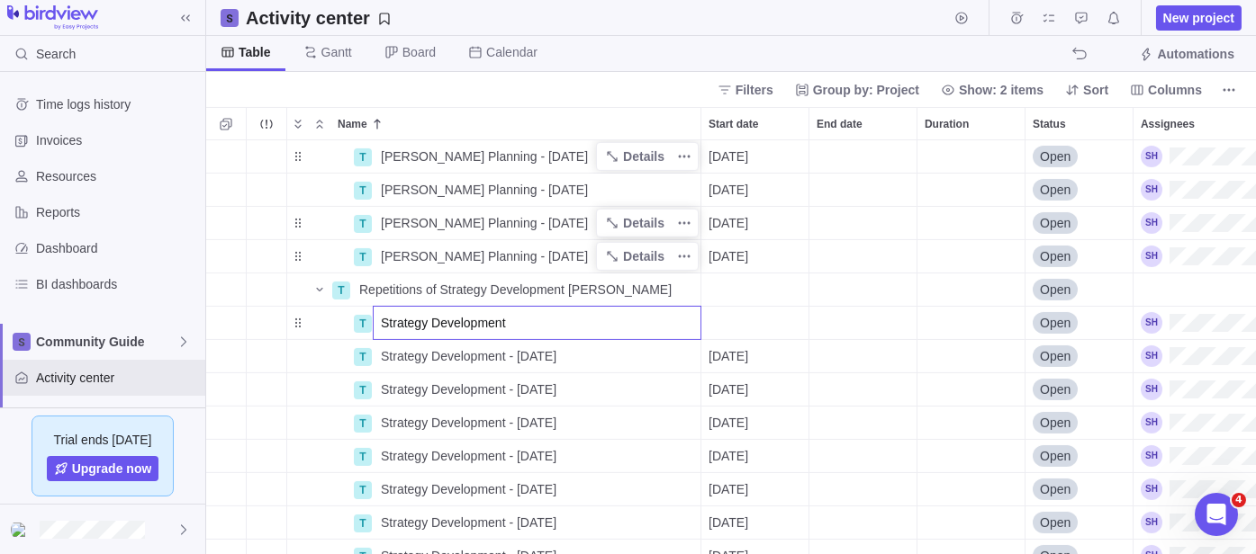
click at [694, 325] on input "Strategy Development" at bounding box center [537, 323] width 329 height 34
click at [802, 313] on div "T [PERSON_NAME] Planning - [DATE] Details [DATE] Open T [PERSON_NAME] Planning …" at bounding box center [730, 347] width 1049 height 414
click at [662, 326] on span "Details" at bounding box center [643, 323] width 41 height 18
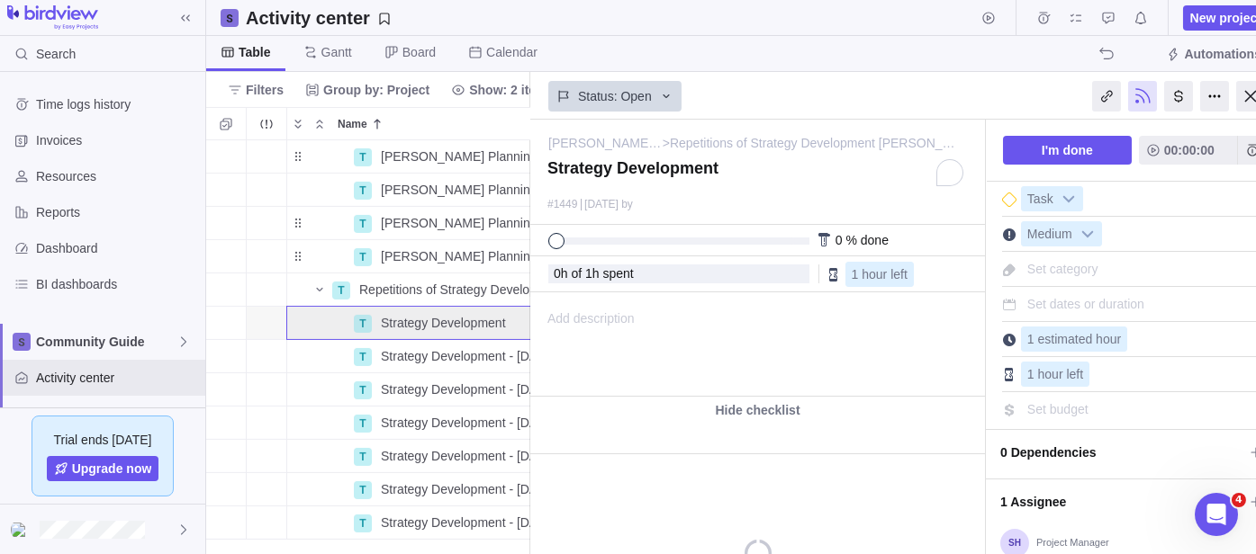
click at [680, 323] on div "Add description ... read all" at bounding box center [756, 344] width 450 height 103
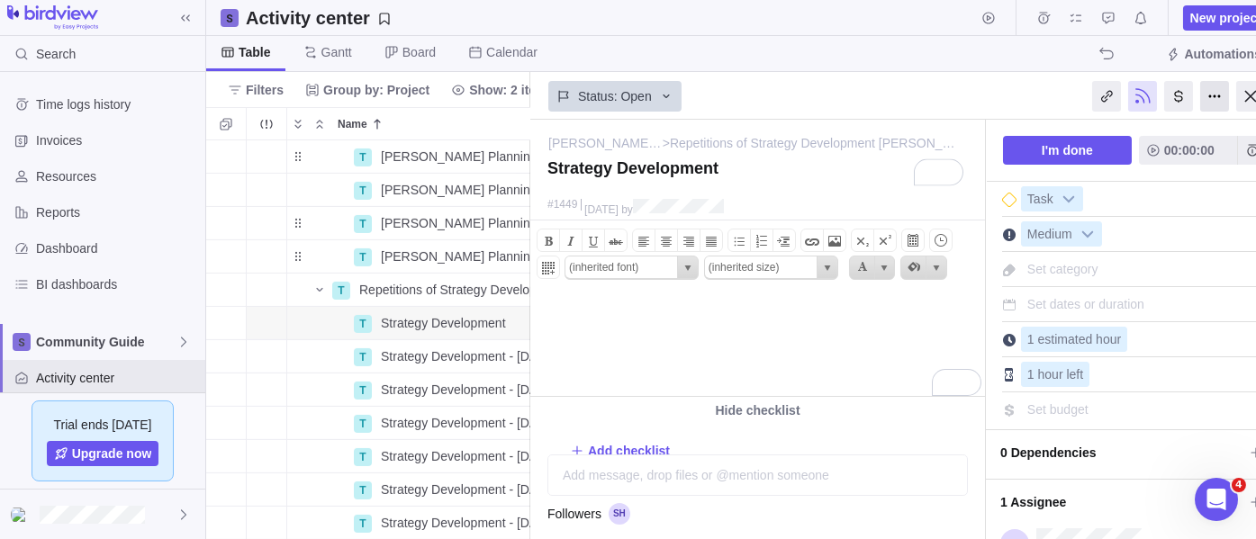
click at [1204, 97] on div at bounding box center [1214, 96] width 29 height 31
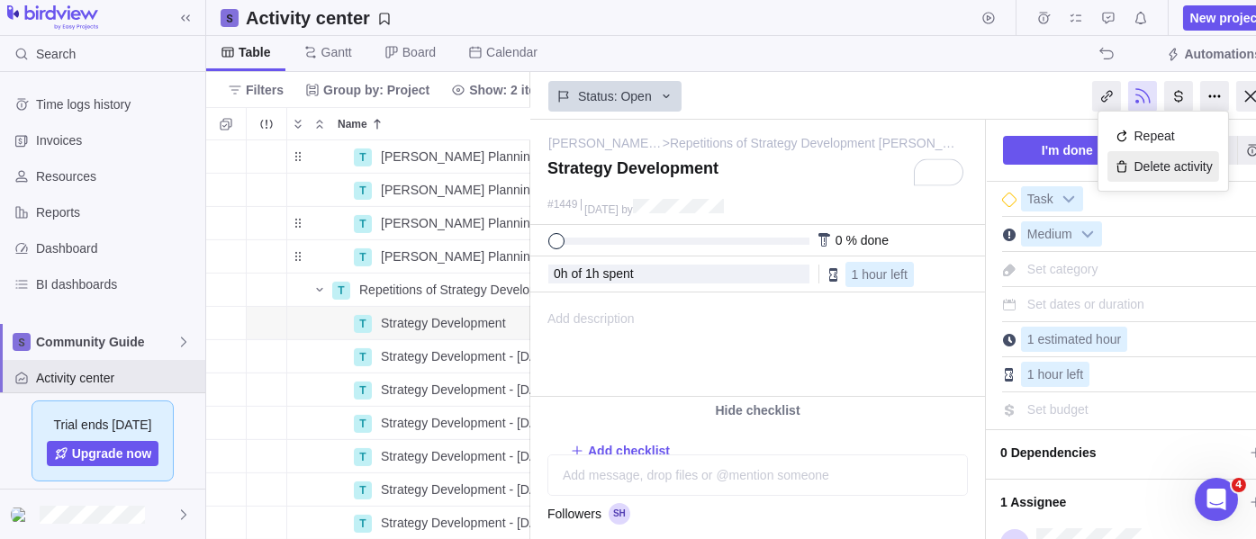
click at [1133, 169] on div "Delete activity" at bounding box center [1163, 166] width 112 height 31
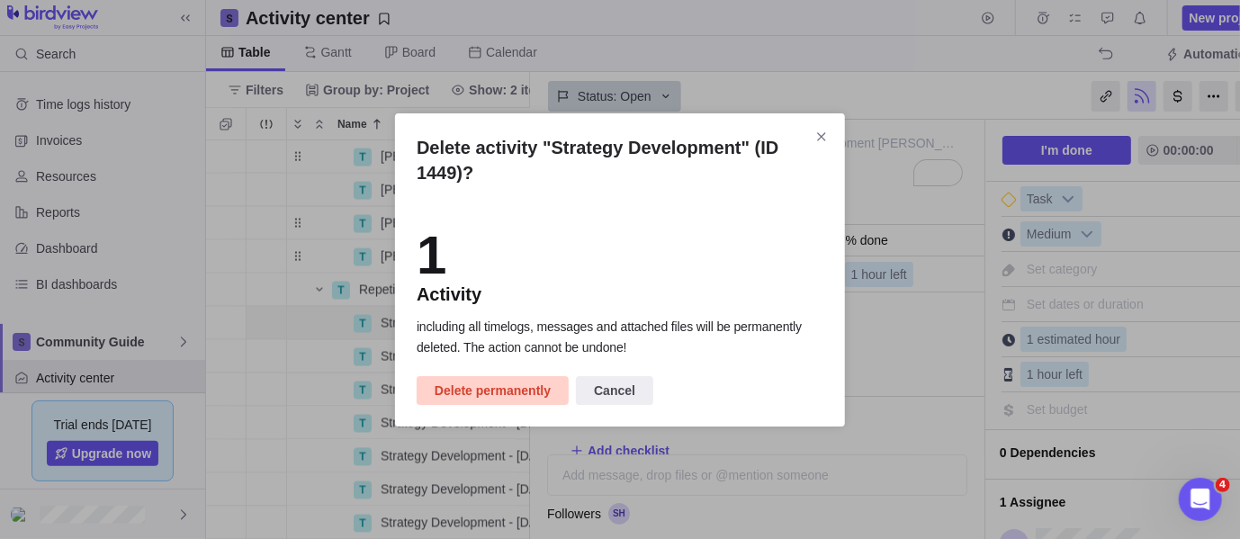
click at [484, 391] on span "Delete permanently" at bounding box center [493, 391] width 116 height 22
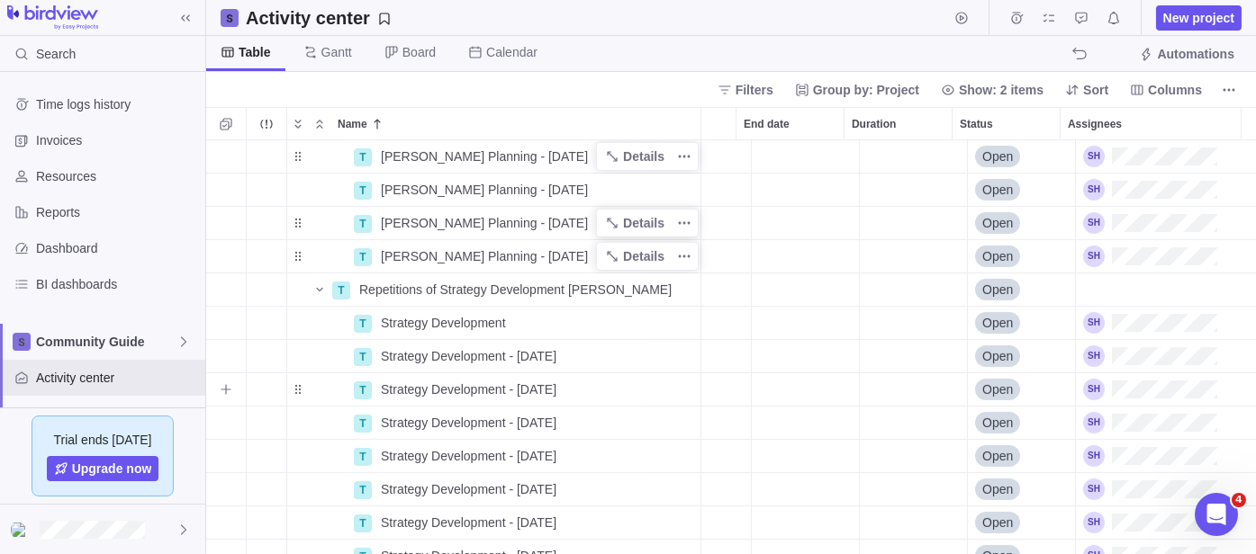
scroll to position [1465, 72]
click at [445, 324] on span "Strategy Development - [DATE]" at bounding box center [469, 323] width 176 height 18
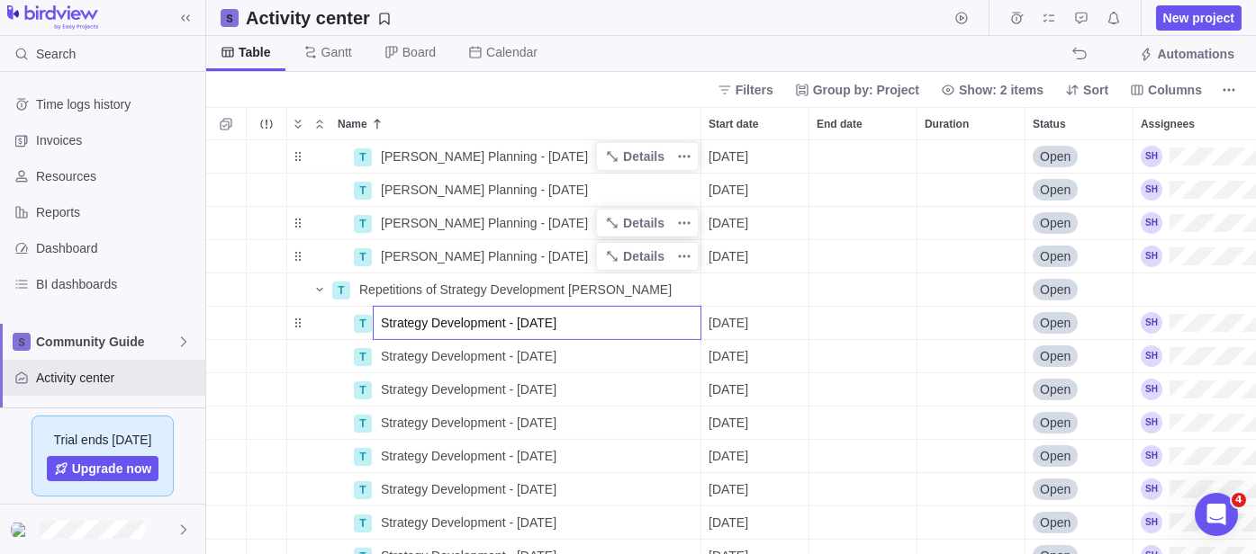
click at [379, 327] on input "Strategy Development - [DATE]" at bounding box center [537, 323] width 329 height 34
type input "RobbieStrategy Development - [DATE]"
click at [412, 311] on div "RobbieStrategy Development - [DATE]" at bounding box center [537, 323] width 327 height 32
click at [412, 311] on input "RobbieStrategy Development - [DATE]" at bounding box center [537, 323] width 329 height 34
click at [413, 320] on input "RobbieStrategy Development - [DATE]" at bounding box center [537, 323] width 329 height 34
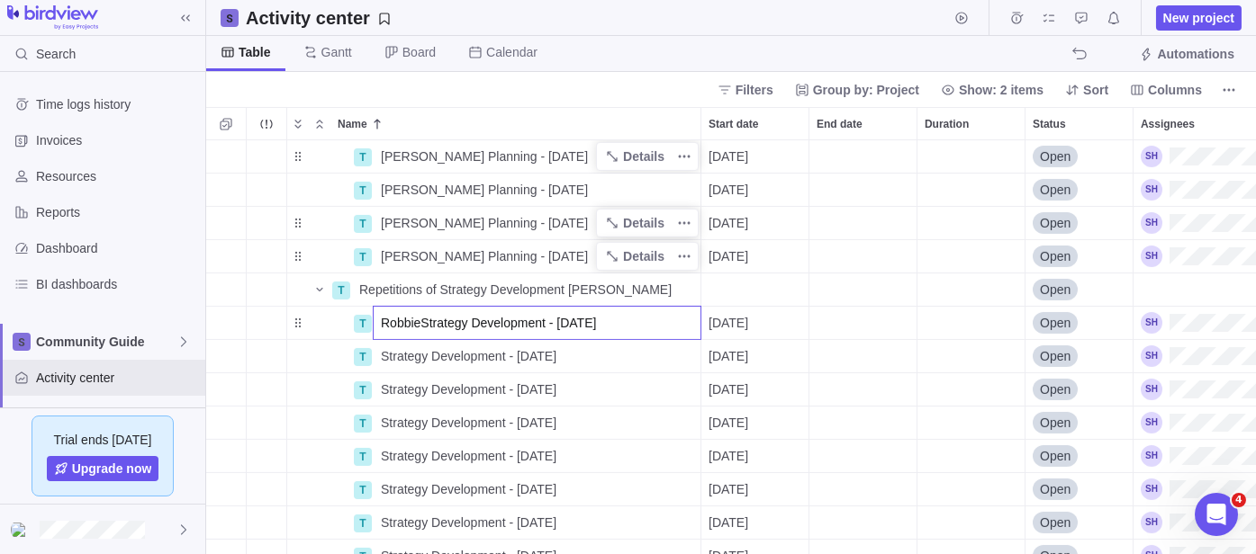
click at [422, 317] on input "RobbieStrategy Development - [DATE]" at bounding box center [537, 323] width 329 height 34
click at [419, 320] on input "RobbieStrategy Development - [DATE]" at bounding box center [537, 323] width 329 height 34
click at [412, 324] on input "[PERSON_NAME] Strategy Development - [DATE]" at bounding box center [537, 323] width 329 height 34
drag, startPoint x: 419, startPoint y: 320, endPoint x: 377, endPoint y: 324, distance: 42.5
click at [377, 324] on input "[PERSON_NAME] Strategy Development - [DATE]" at bounding box center [537, 323] width 329 height 34
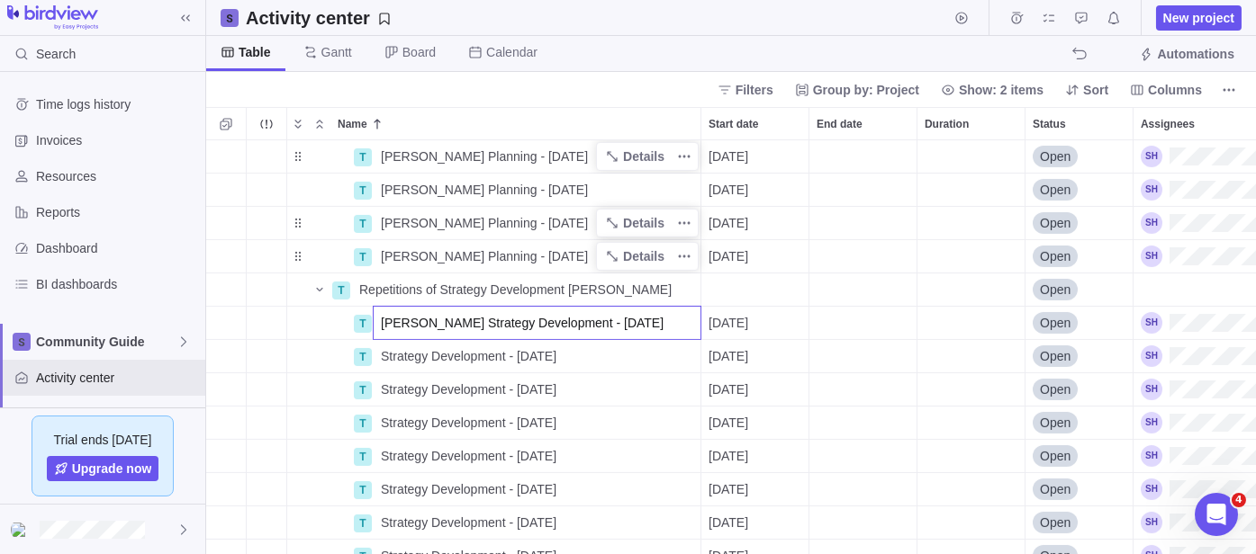
type input "[PERSON_NAME] Strategy Development - [DATE]"
click at [400, 354] on div "T [PERSON_NAME] Planning - [DATE] Details [DATE] Open T [PERSON_NAME] Planning …" at bounding box center [730, 347] width 1049 height 414
click at [400, 354] on span "Strategy Development - [DATE]" at bounding box center [469, 356] width 176 height 18
click at [374, 355] on input "Strategy Development - [DATE]" at bounding box center [537, 356] width 329 height 34
click at [379, 351] on input "Strategy Development - [DATE]" at bounding box center [537, 356] width 329 height 34
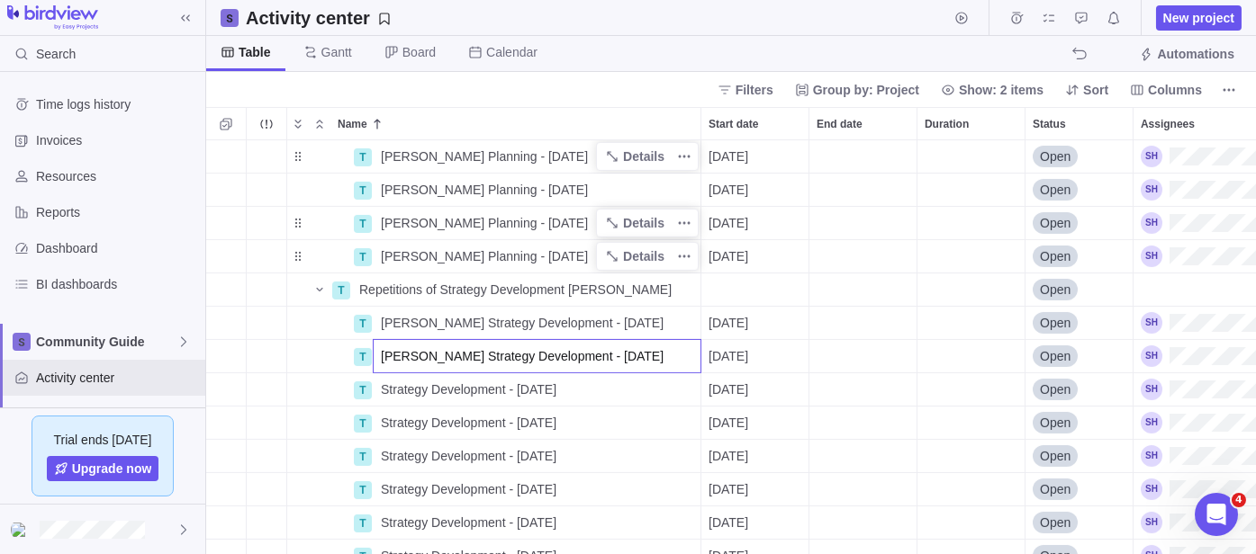
type input "[PERSON_NAME] Strategy Development - [DATE]"
click at [379, 385] on div "T [PERSON_NAME] Planning - [DATE] Details [DATE] Open T [PERSON_NAME] Planning …" at bounding box center [730, 347] width 1049 height 414
click at [379, 385] on div "Strategy Development - [DATE]" at bounding box center [537, 390] width 327 height 32
click at [376, 387] on input "Strategy Development - [DATE]" at bounding box center [537, 390] width 329 height 34
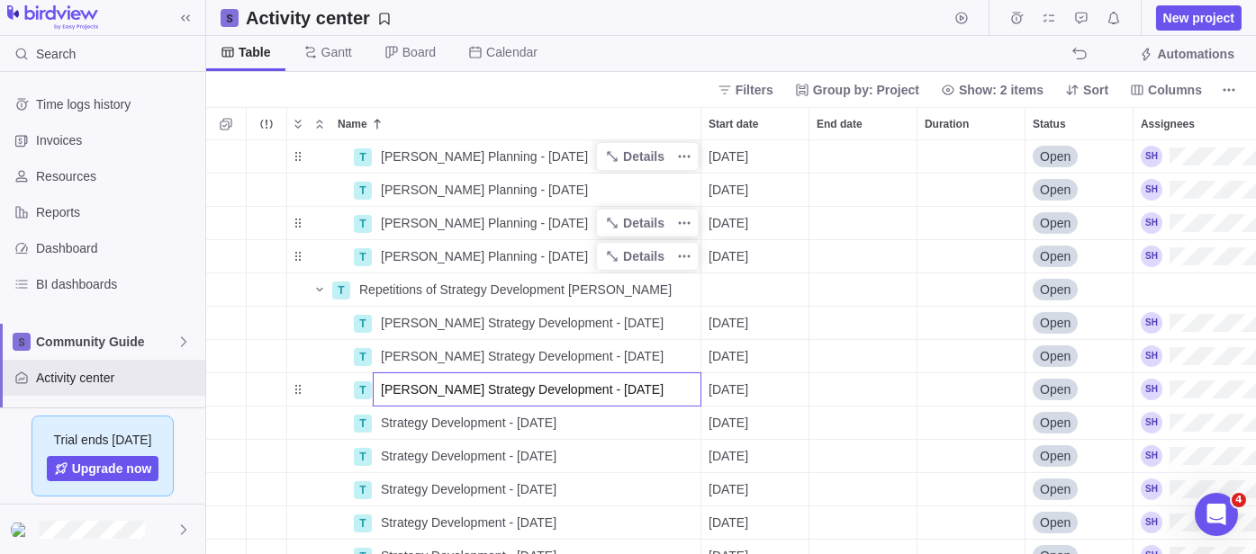
scroll to position [1566, 0]
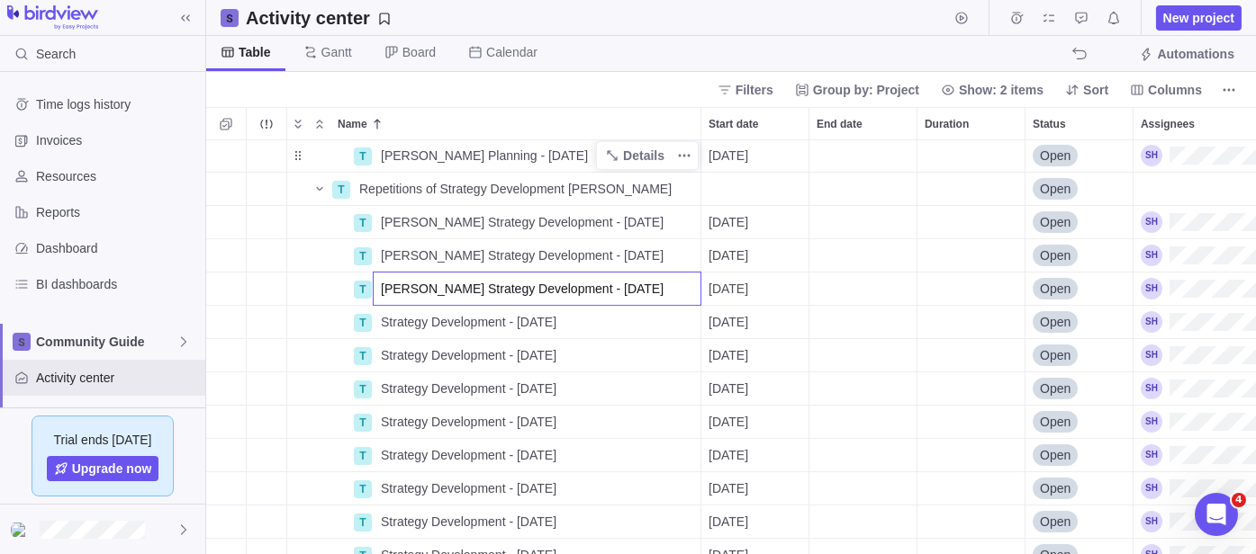
type input "[PERSON_NAME] Strategy Development - [DATE]"
click at [381, 326] on div "T [PERSON_NAME] Planning - [DATE] Details [DATE] Open T Repetitions of Strategy…" at bounding box center [730, 347] width 1049 height 414
click at [381, 326] on span "Strategy Development - [DATE]" at bounding box center [469, 322] width 176 height 18
click at [379, 324] on input "Strategy Development - [DATE]" at bounding box center [537, 322] width 329 height 34
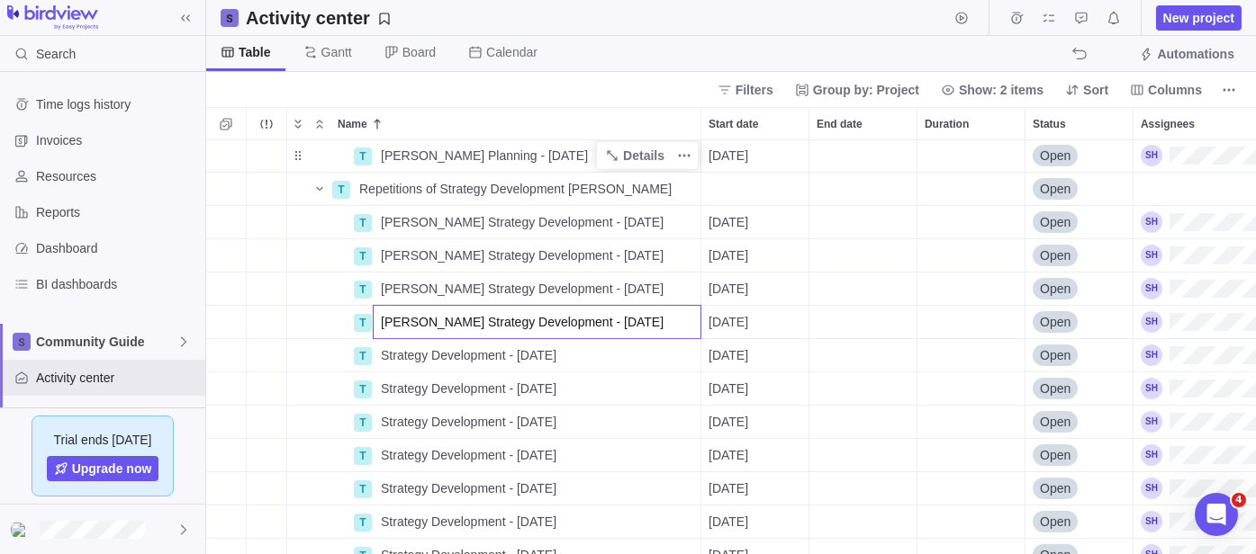
type input "[PERSON_NAME] Strategy Development - [DATE]"
click at [388, 350] on div "T [PERSON_NAME] Planning - [DATE] Details [DATE] Open T Repetitions of Strategy…" at bounding box center [730, 347] width 1049 height 414
click at [381, 356] on span "Strategy Development - [DATE]" at bounding box center [469, 356] width 176 height 18
click at [381, 356] on input "Strategy Development - [DATE]" at bounding box center [537, 355] width 329 height 34
click at [379, 356] on input "Strategy Development - [DATE]" at bounding box center [537, 355] width 329 height 34
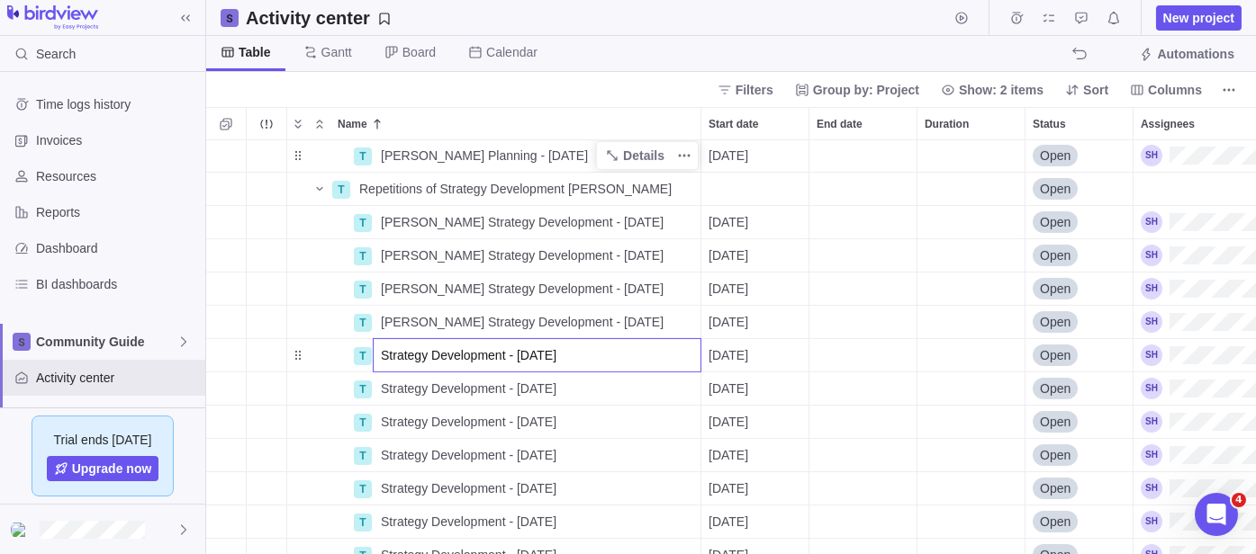
click at [379, 348] on input "Strategy Development - [DATE]" at bounding box center [537, 355] width 329 height 34
type input "[PERSON_NAME] Strategy Development - [DATE]"
click at [389, 388] on div "T [PERSON_NAME] Planning - [DATE] Details [DATE] Open T Repetitions of Strategy…" at bounding box center [730, 347] width 1049 height 414
click at [389, 388] on span "Strategy Development - [DATE]" at bounding box center [469, 389] width 176 height 18
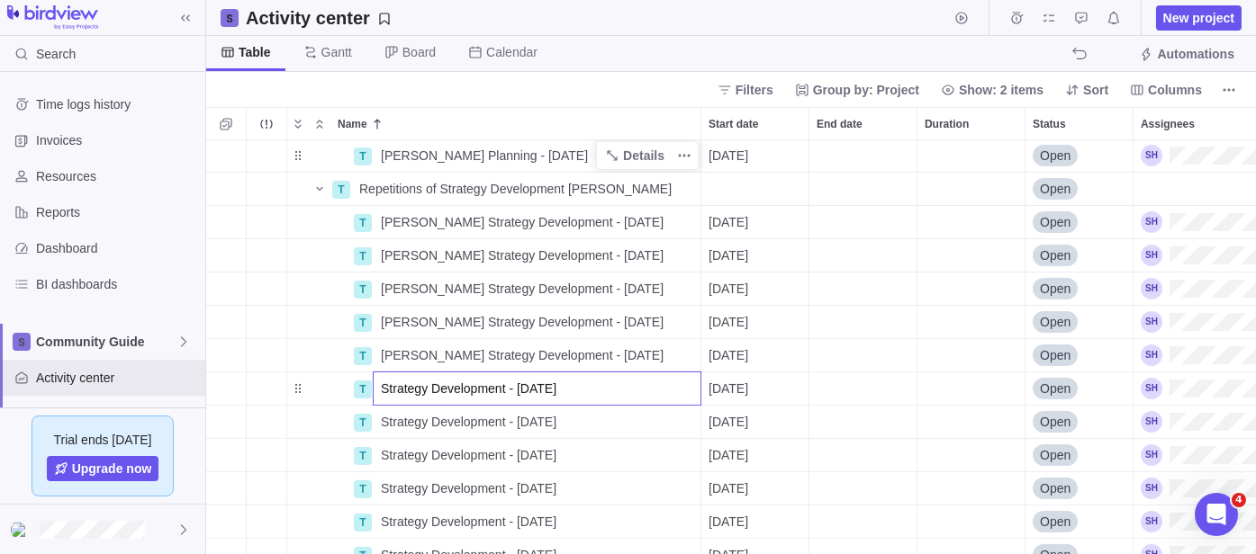
click at [377, 387] on input "Strategy Development - [DATE]" at bounding box center [537, 389] width 329 height 34
click at [382, 383] on input "Strategy Development - [DATE]" at bounding box center [537, 389] width 329 height 34
type input "[PERSON_NAME] Strategy Development - [DATE]"
click at [390, 422] on div "T [PERSON_NAME] Planning - [DATE] Details [DATE] Open T Repetitions of Strategy…" at bounding box center [730, 347] width 1049 height 414
click at [390, 422] on span "Strategy Development - [DATE]" at bounding box center [469, 422] width 176 height 18
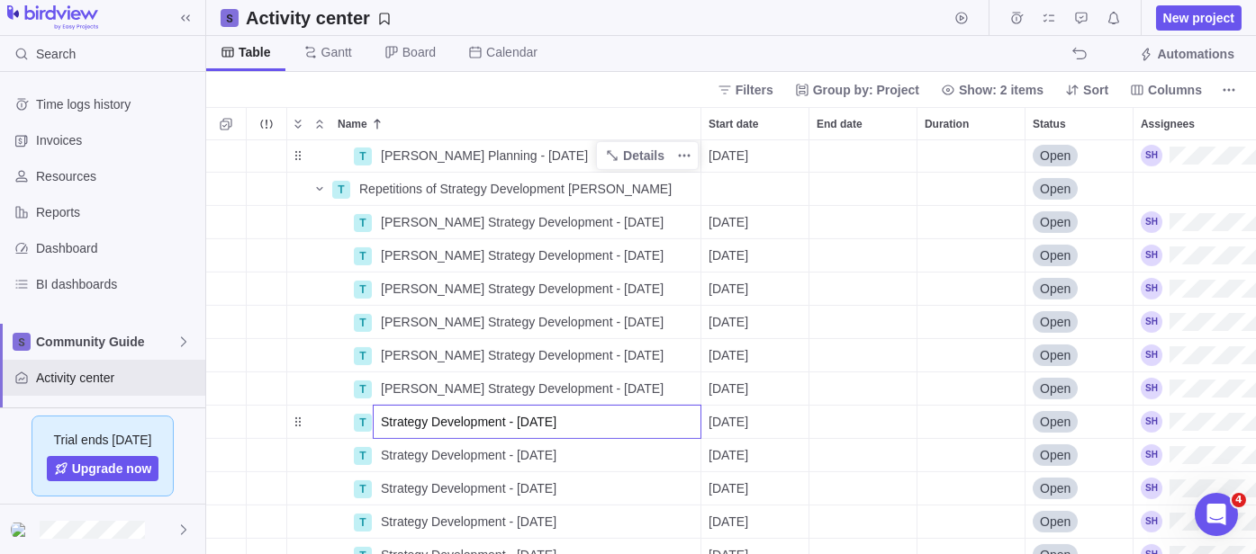
click at [380, 420] on input "Strategy Development - [DATE]" at bounding box center [537, 422] width 329 height 34
type input "[PERSON_NAME] Strategy Development - [DATE]"
click at [390, 448] on div "T [PERSON_NAME] Planning - [DATE] Details [DATE] Open T Repetitions of Strategy…" at bounding box center [730, 347] width 1049 height 414
click at [390, 448] on span "Strategy Development - [DATE]" at bounding box center [469, 455] width 176 height 18
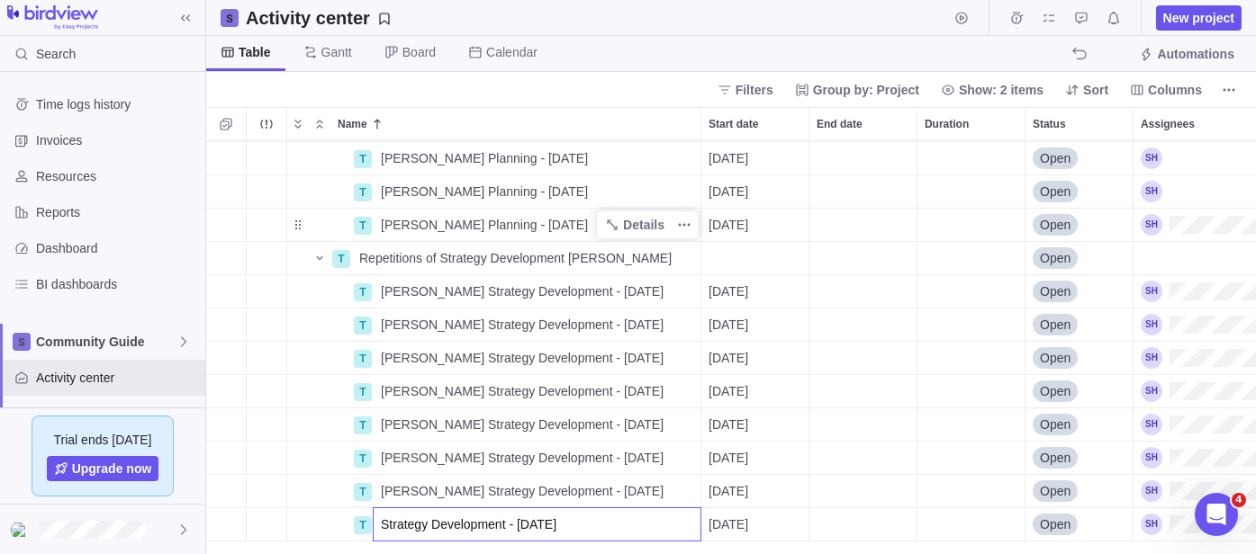
scroll to position [1465, 0]
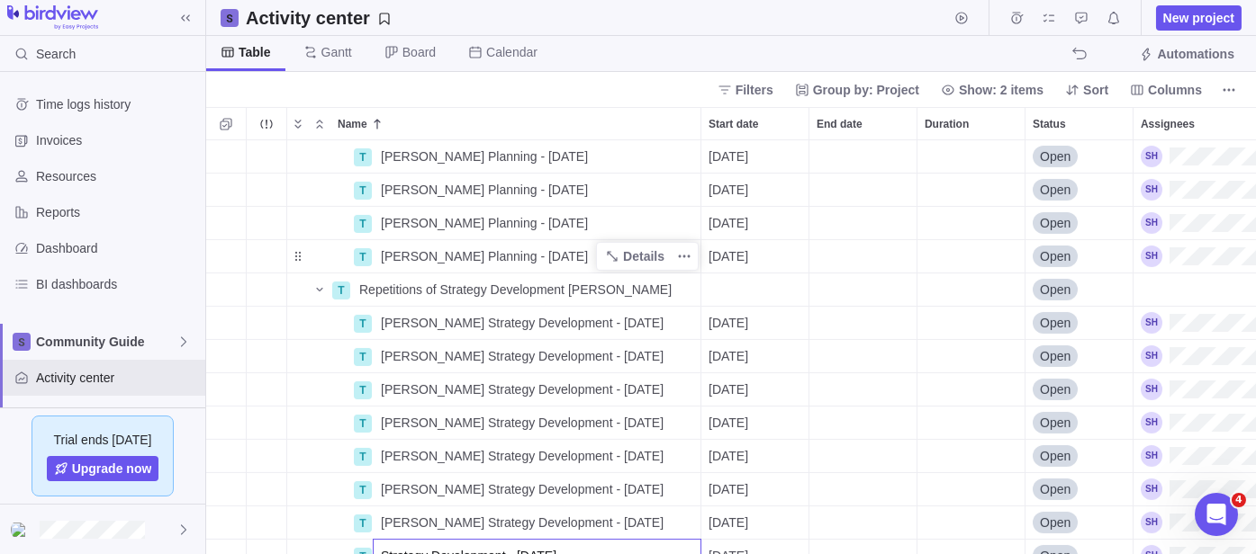
click at [623, 289] on div "T Brookyln Employee 1 Check In - [DATE] Details [DATE] Open T Repetitions of Pl…" at bounding box center [730, 347] width 1049 height 414
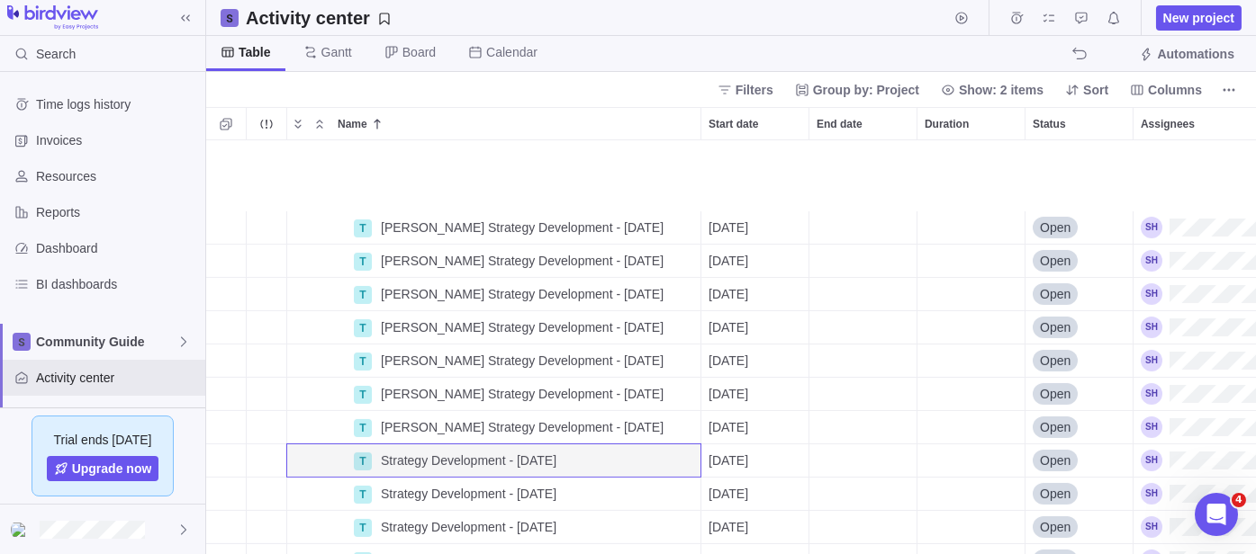
scroll to position [1666, 0]
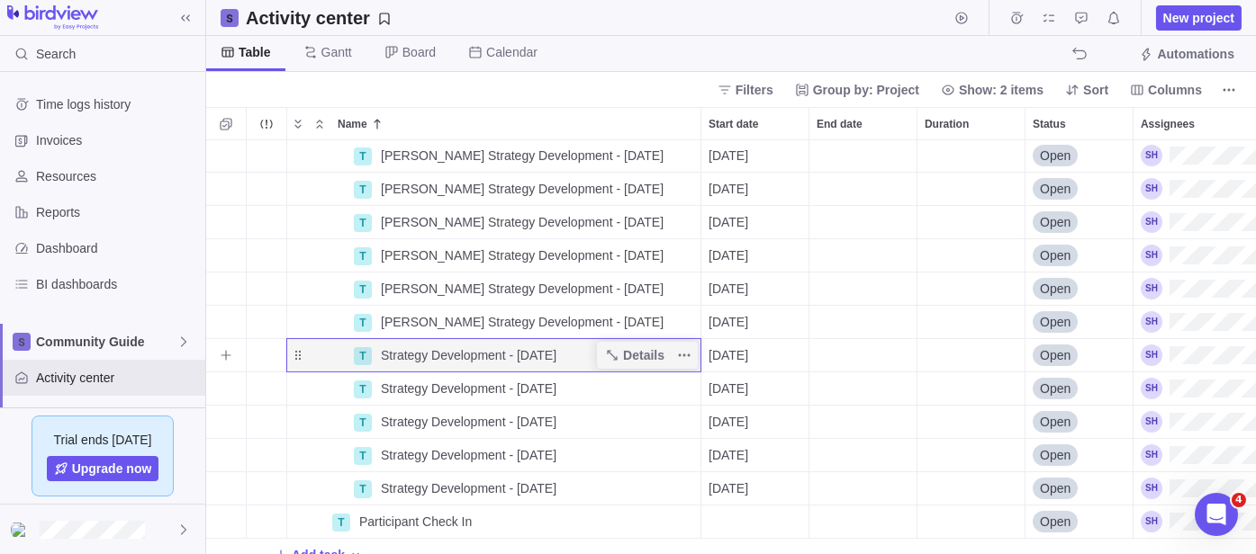
click at [378, 353] on div "Strategy Development - [DATE]" at bounding box center [537, 355] width 327 height 32
click at [379, 353] on input "Strategy Development - [DATE]" at bounding box center [537, 355] width 329 height 34
click at [387, 351] on input "Strategy Development - [DATE]" at bounding box center [537, 355] width 329 height 34
click at [383, 356] on input "Strategy Development - [DATE]" at bounding box center [537, 355] width 329 height 34
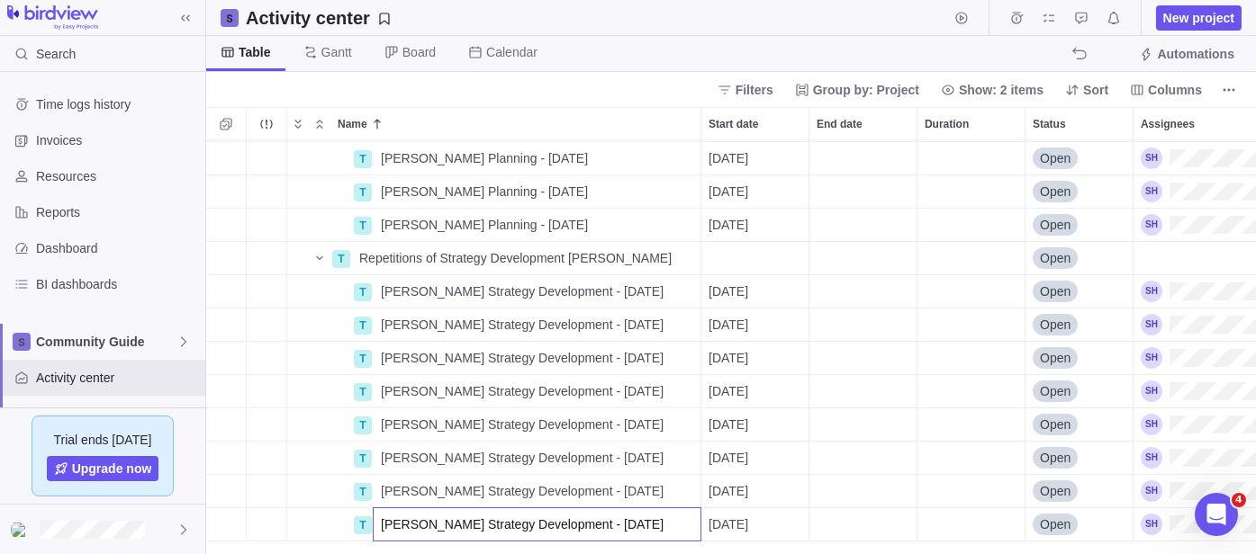
scroll to position [1465, 0]
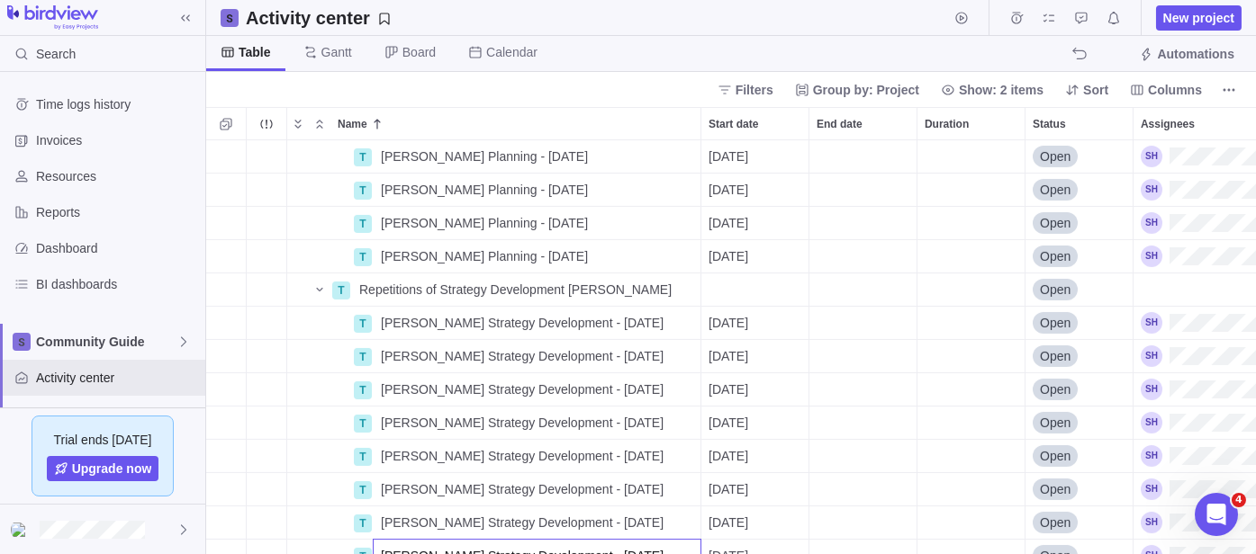
type input "[PERSON_NAME] Strategy Development - [DATE]"
click at [617, 286] on div "T Brookyln Employee 1 Check In - [DATE] Details [DATE] Open T Repetitions of Pl…" at bounding box center [730, 347] width 1049 height 414
click at [688, 292] on icon "More actions" at bounding box center [684, 290] width 14 height 14
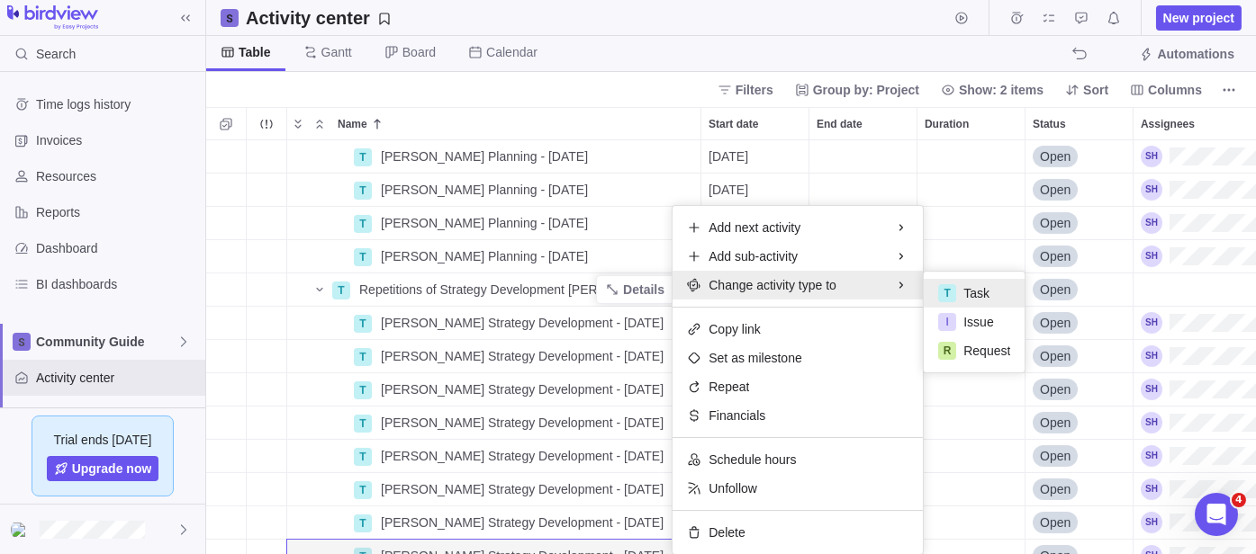
click at [560, 290] on div "T Brookyln Employee 1 Check In - [DATE] Details [DATE] Open T Repetitions of Pl…" at bounding box center [730, 347] width 1049 height 414
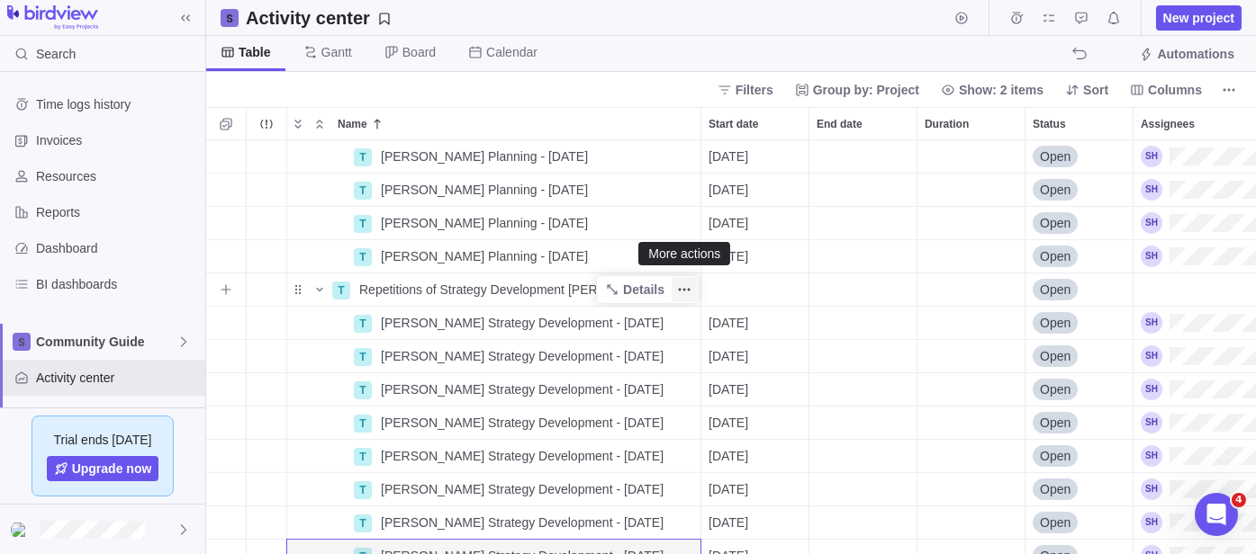
click at [681, 288] on icon "More actions" at bounding box center [684, 290] width 14 height 14
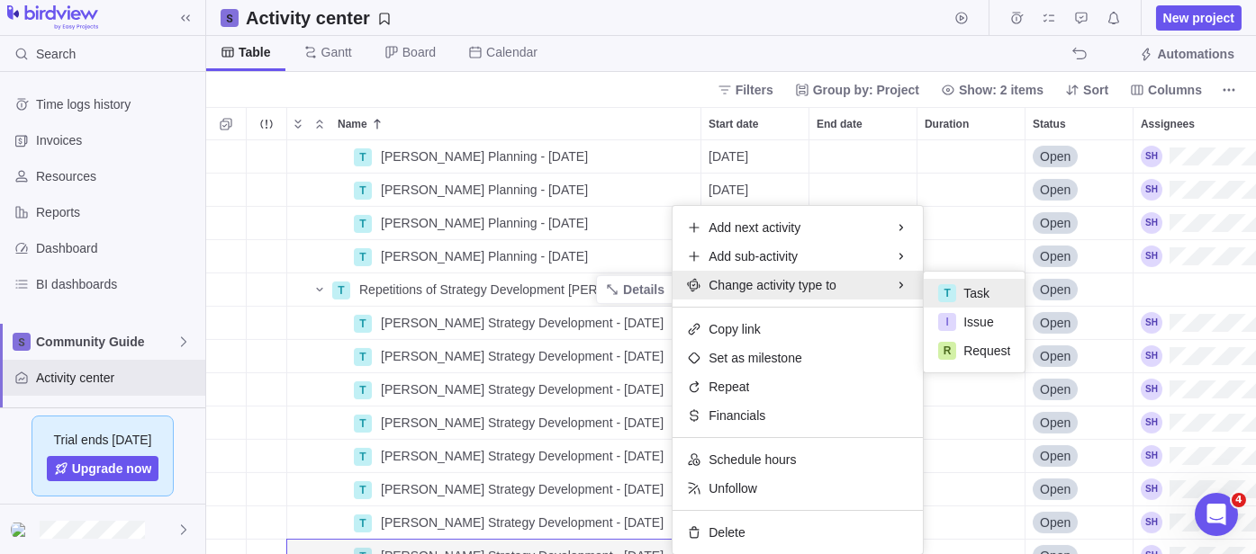
click at [572, 289] on div "T Brookyln Employee 1 Check In - [DATE] Details [DATE] Open T Repetitions of Pl…" at bounding box center [730, 347] width 1049 height 414
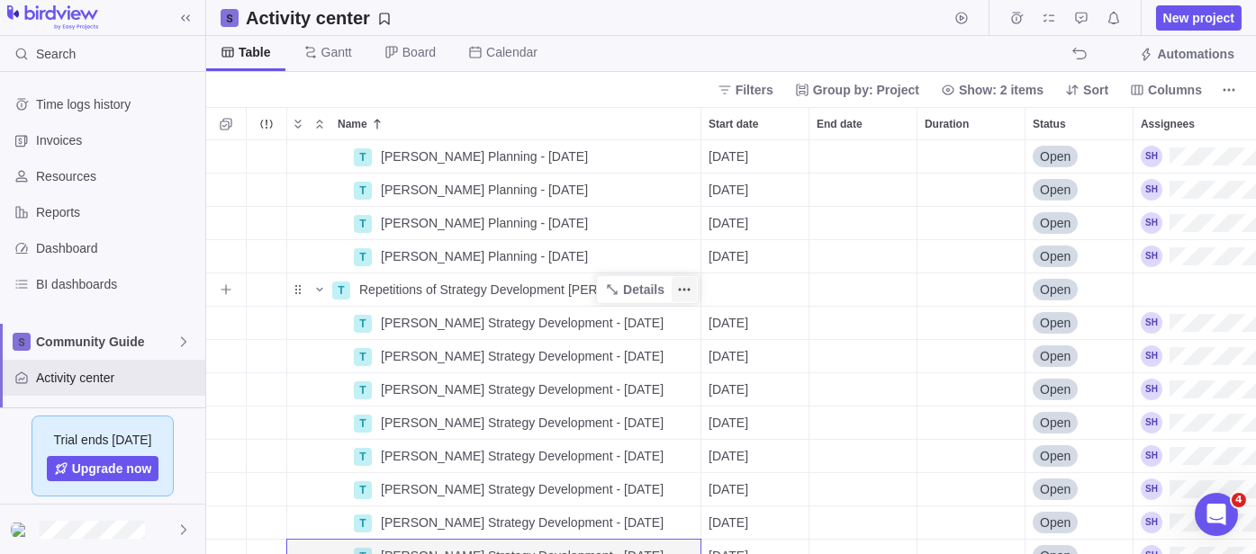
click at [672, 297] on span "More actions" at bounding box center [683, 289] width 25 height 25
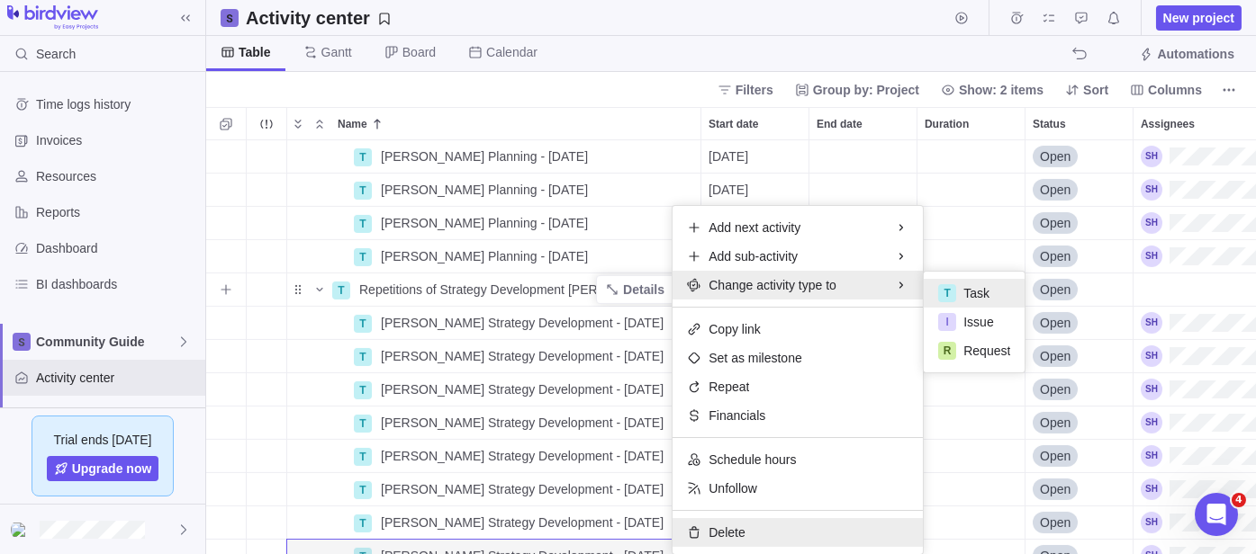
click at [767, 529] on div "Delete" at bounding box center [797, 532] width 250 height 29
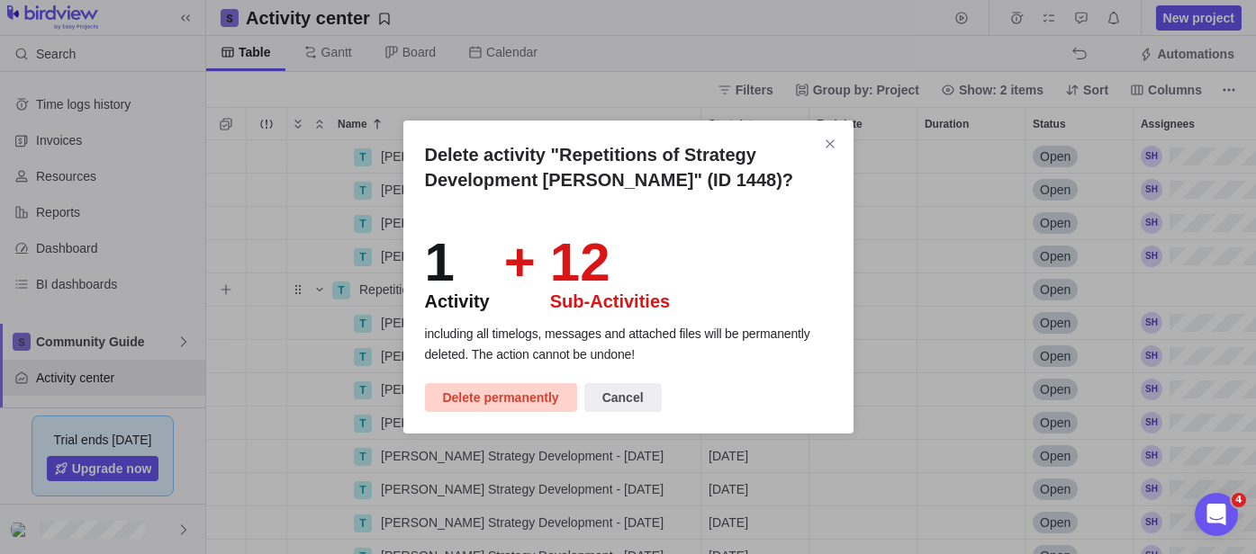
click at [508, 401] on span "Delete permanently" at bounding box center [501, 398] width 116 height 22
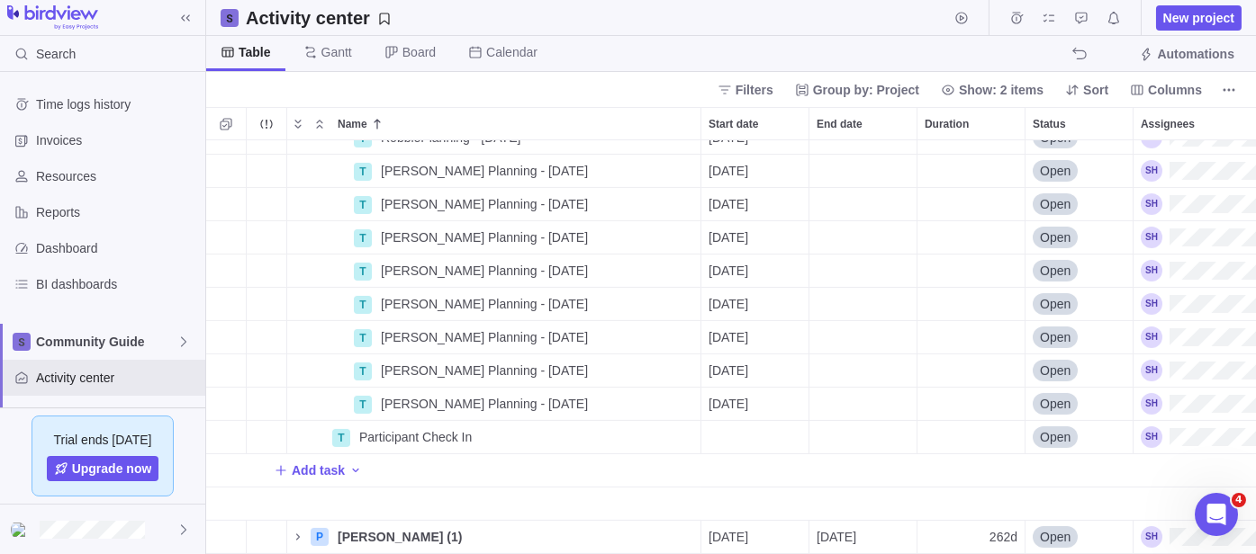
scroll to position [1332, 0]
click at [298, 462] on span "Add task" at bounding box center [318, 471] width 53 height 18
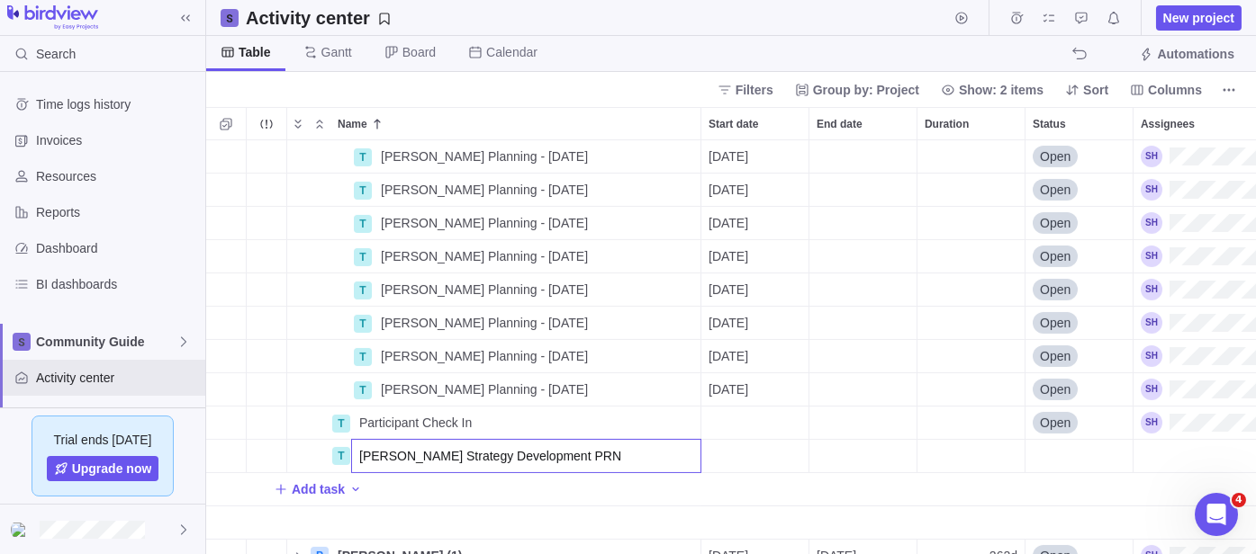
type input "[PERSON_NAME] Strategy Development PRN"
click at [496, 427] on div "T Brookyln Employee 1 Check In - [DATE] Details [DATE] Open T Brookyln Employee…" at bounding box center [730, 347] width 1049 height 414
click at [486, 420] on div "Participant Check In" at bounding box center [526, 423] width 348 height 32
click at [257, 391] on div "T Brookyln Employee 1 Check In - [DATE] Details [DATE] Open T Brookyln Employee…" at bounding box center [730, 347] width 1049 height 414
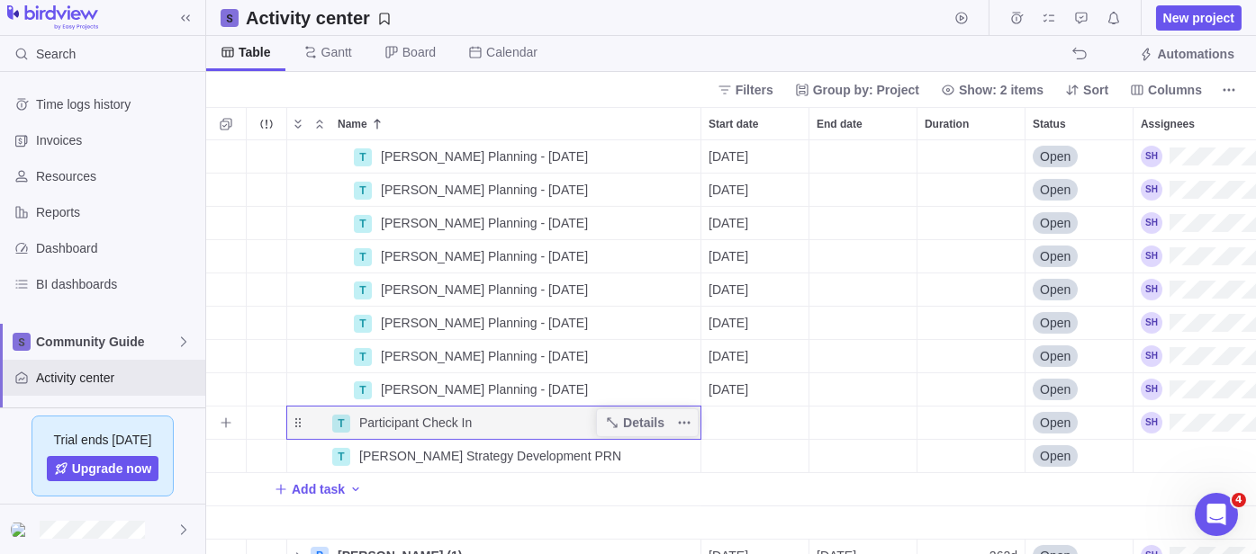
click at [357, 419] on div "Participant Check In" at bounding box center [526, 423] width 348 height 32
click at [358, 423] on input "Participant Check In" at bounding box center [526, 423] width 350 height 34
type input "[PERSON_NAME] Participant Check In"
click at [621, 63] on body "Search Time logs history Invoices Resources Reports Dashboard BI dashboards Com…" at bounding box center [628, 277] width 1256 height 554
click at [689, 429] on span "More actions" at bounding box center [683, 422] width 25 height 25
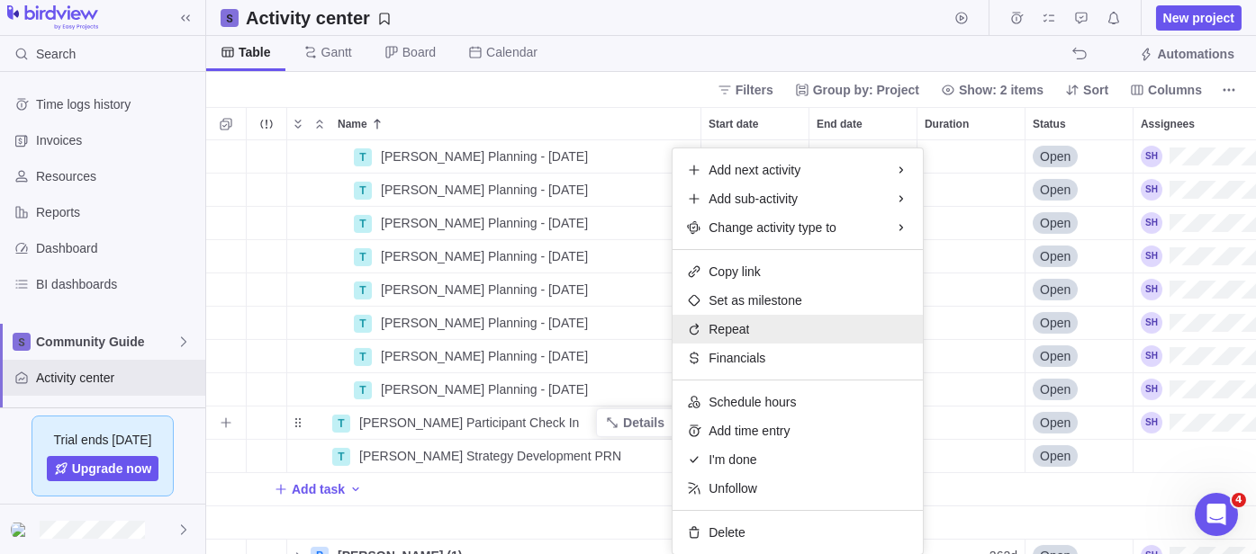
click at [731, 327] on span "Repeat" at bounding box center [728, 329] width 41 height 18
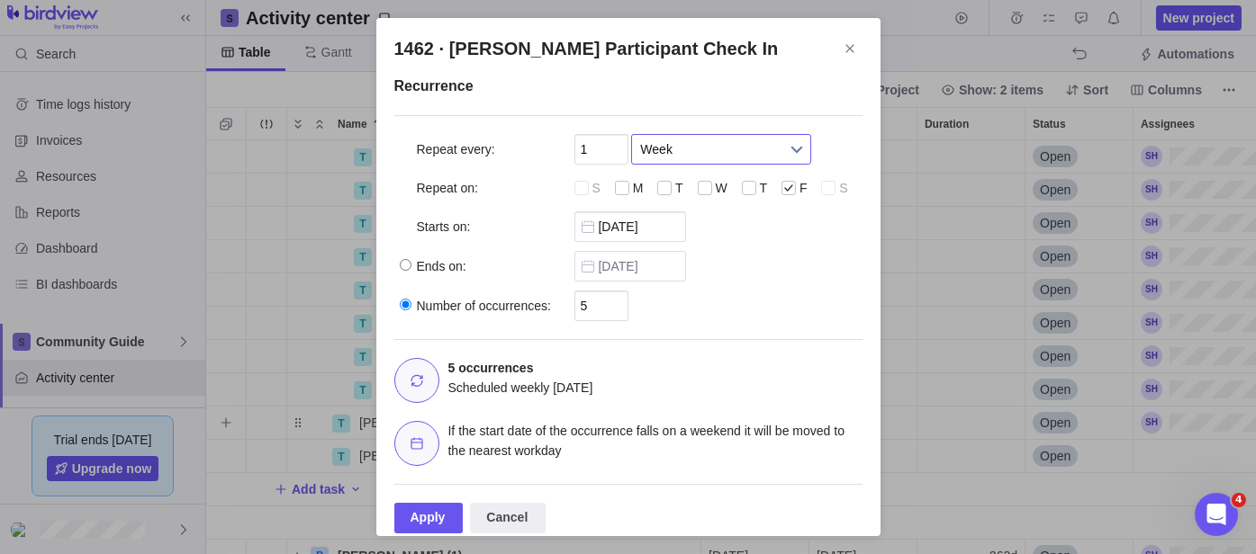
click at [652, 152] on span "Week" at bounding box center [709, 149] width 139 height 29
click at [674, 248] on li "Month" at bounding box center [721, 255] width 161 height 31
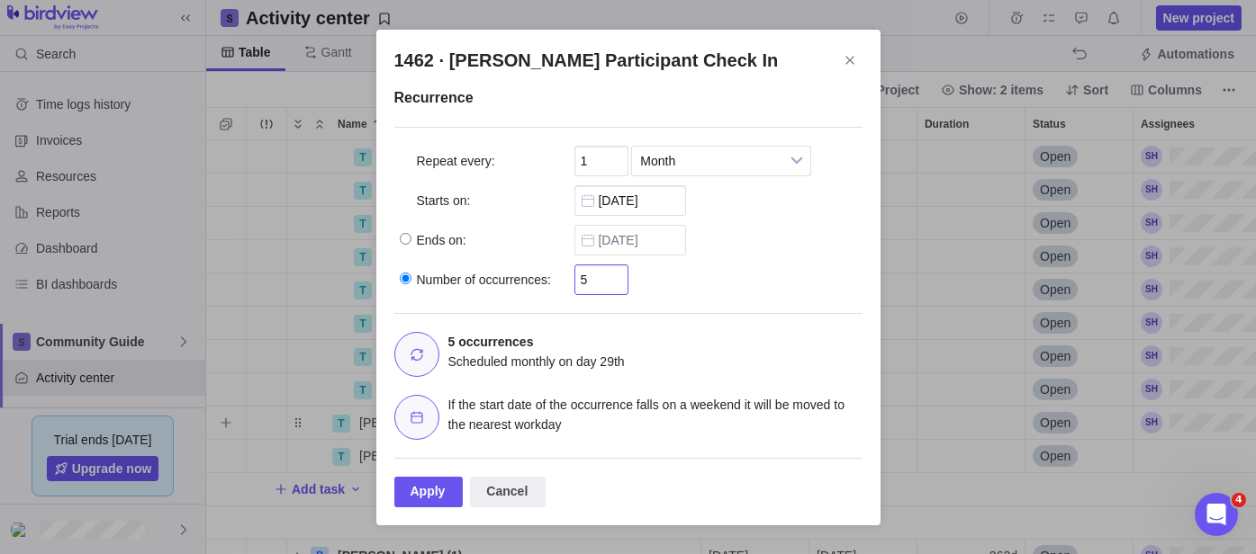
click at [599, 278] on input "5" at bounding box center [601, 280] width 54 height 31
type input "12"
drag, startPoint x: 763, startPoint y: 299, endPoint x: 744, endPoint y: 305, distance: 19.9
click at [763, 296] on div "Recurrence Repeat every: 1 Day Week Month Month Day Week Month Repeat on: S M T…" at bounding box center [628, 263] width 468 height 353
click at [435, 491] on div "Apply" at bounding box center [428, 492] width 69 height 31
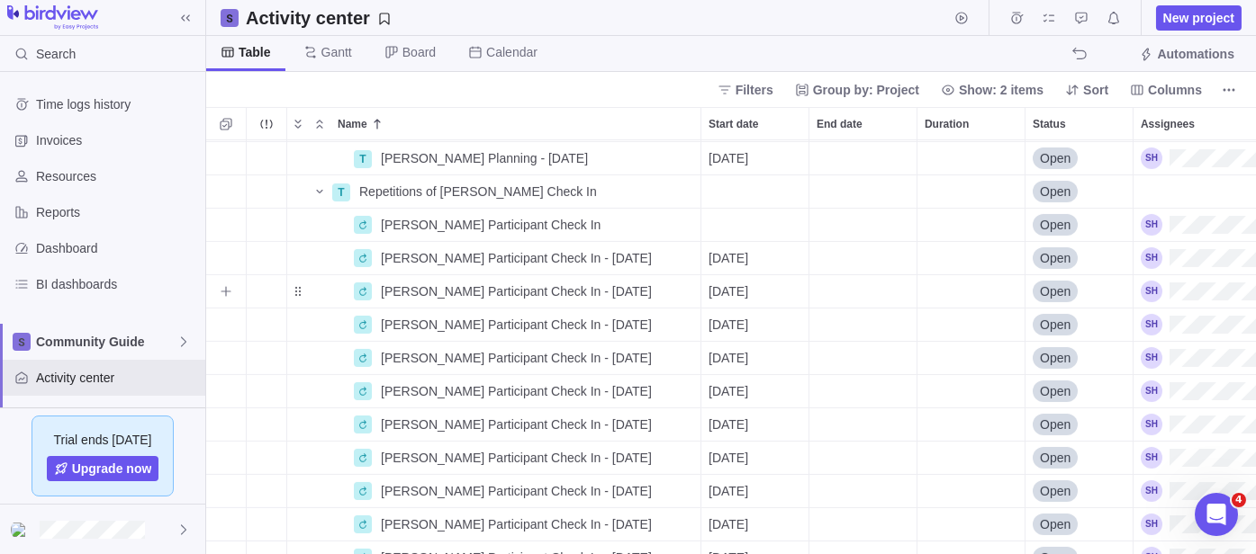
scroll to position [1532, 0]
click at [678, 250] on icon "More actions" at bounding box center [684, 256] width 14 height 14
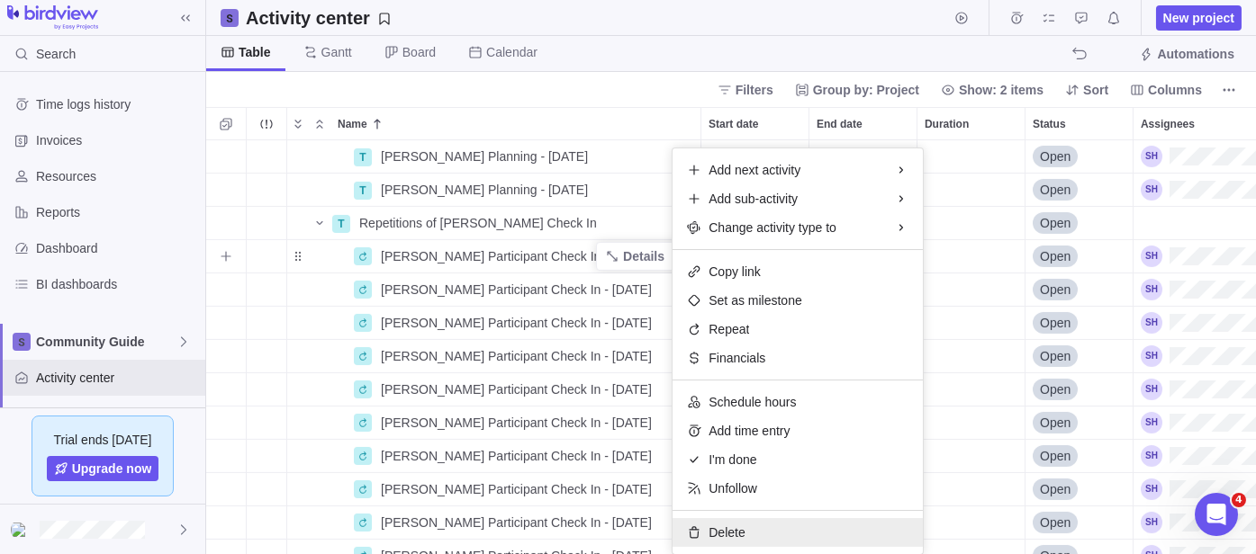
click at [733, 526] on span "Delete" at bounding box center [726, 533] width 36 height 18
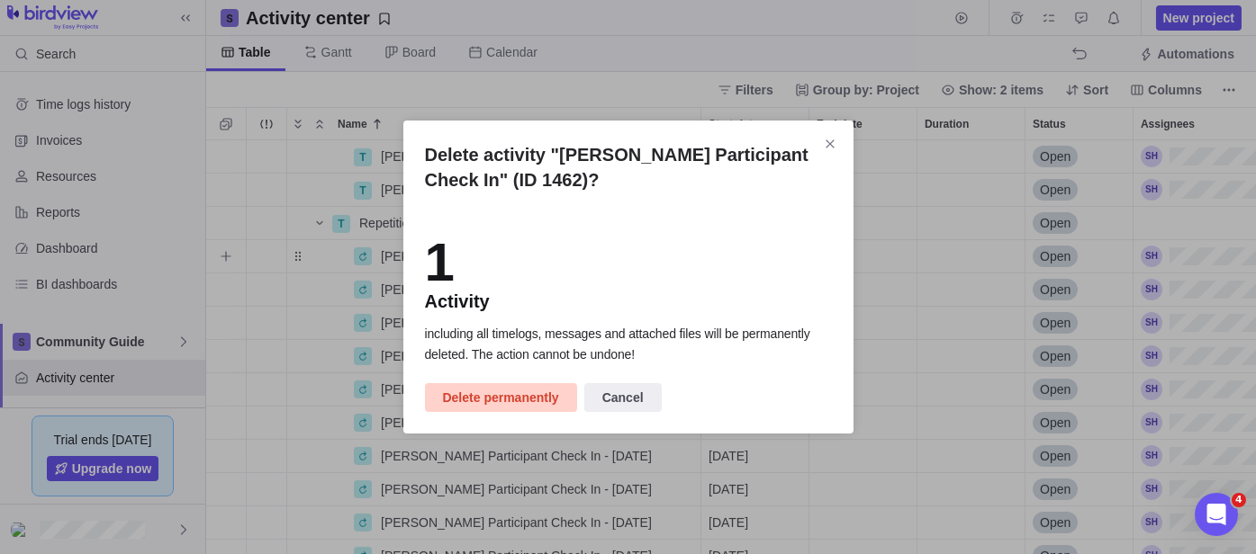
click at [499, 395] on span "Delete permanently" at bounding box center [501, 398] width 116 height 22
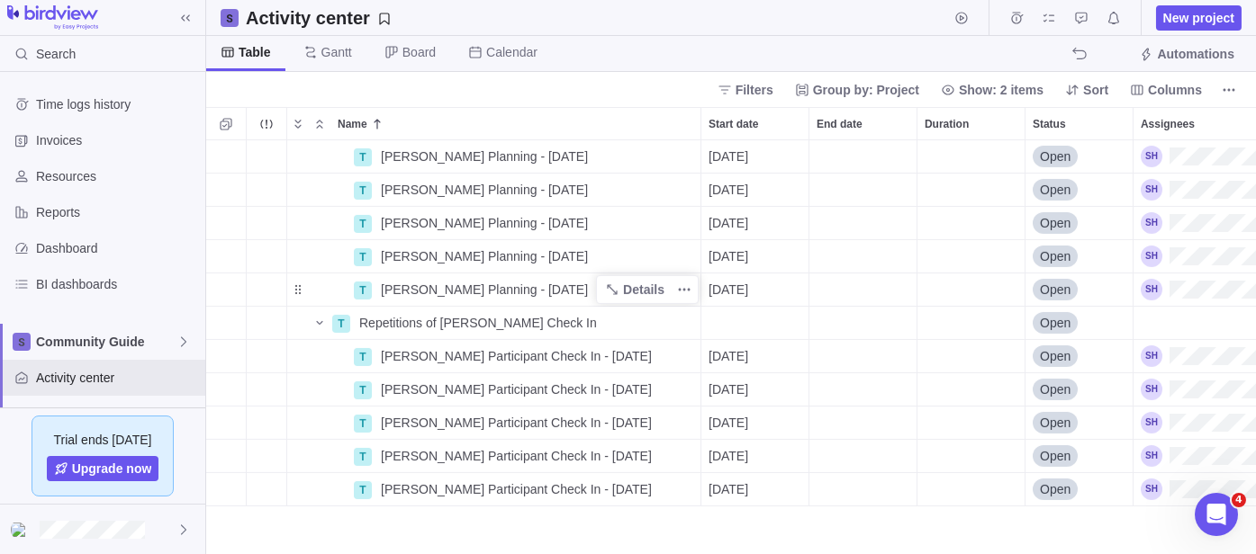
scroll to position [1365, 0]
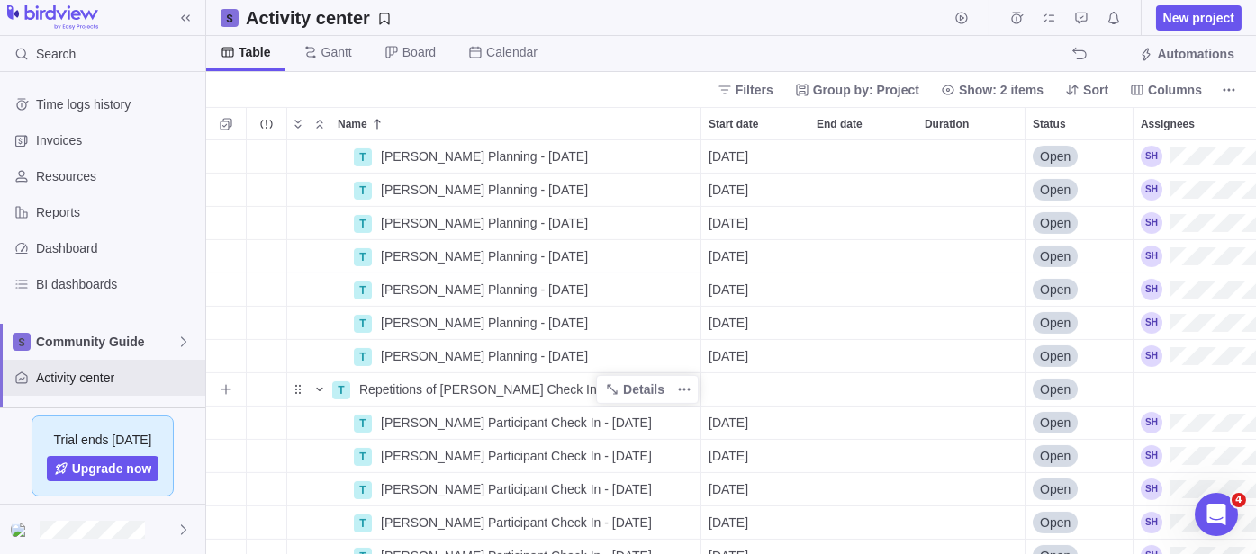
click at [324, 385] on icon "Name" at bounding box center [319, 390] width 14 height 14
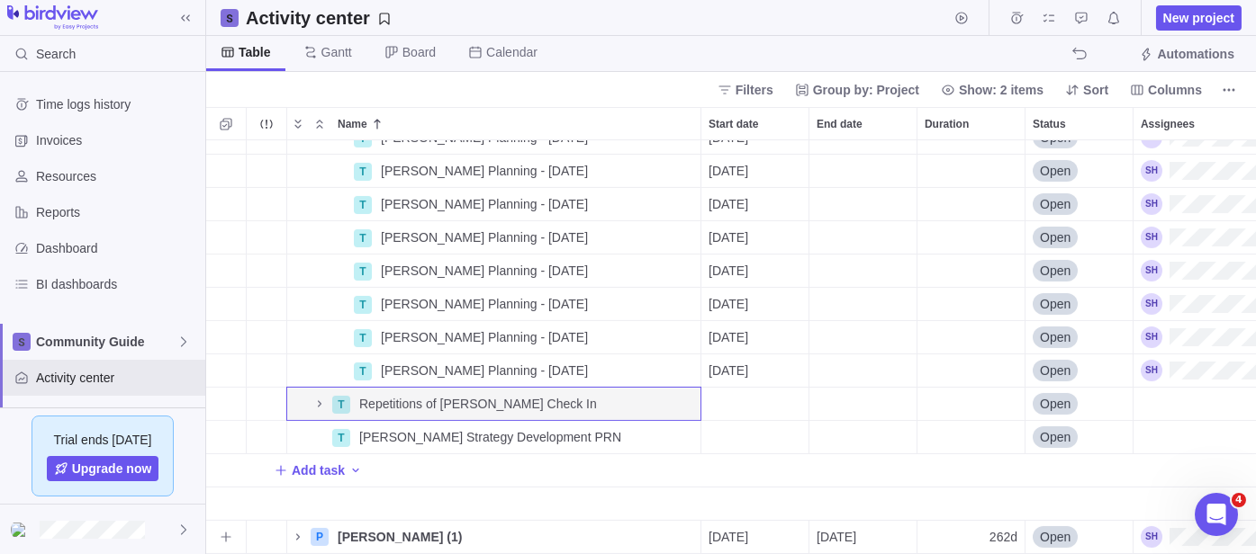
click at [293, 530] on icon "Name" at bounding box center [298, 537] width 14 height 14
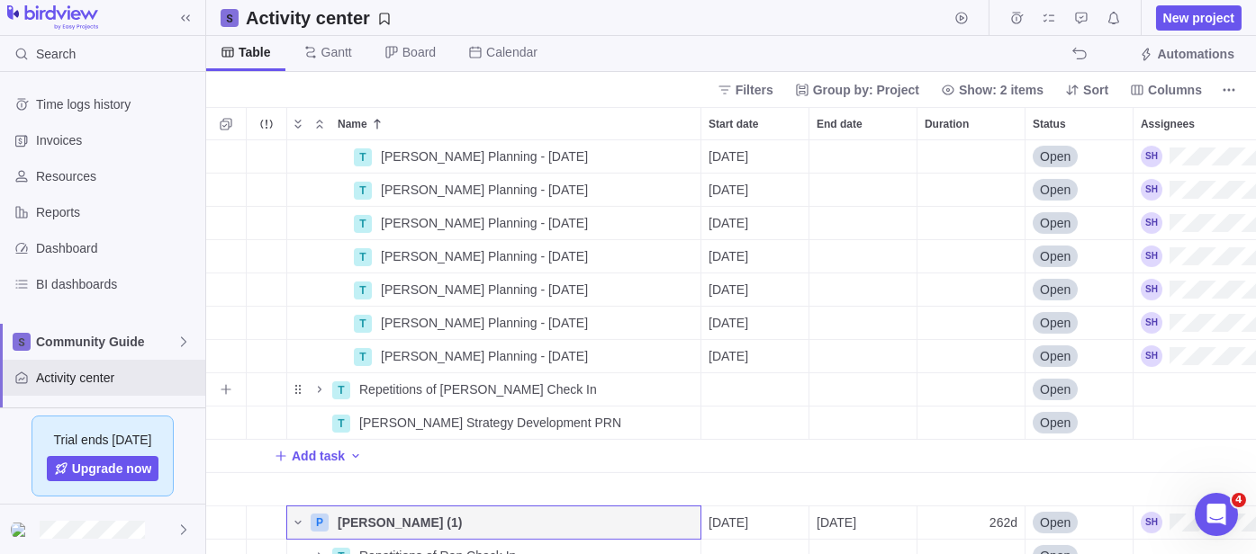
scroll to position [1766, 0]
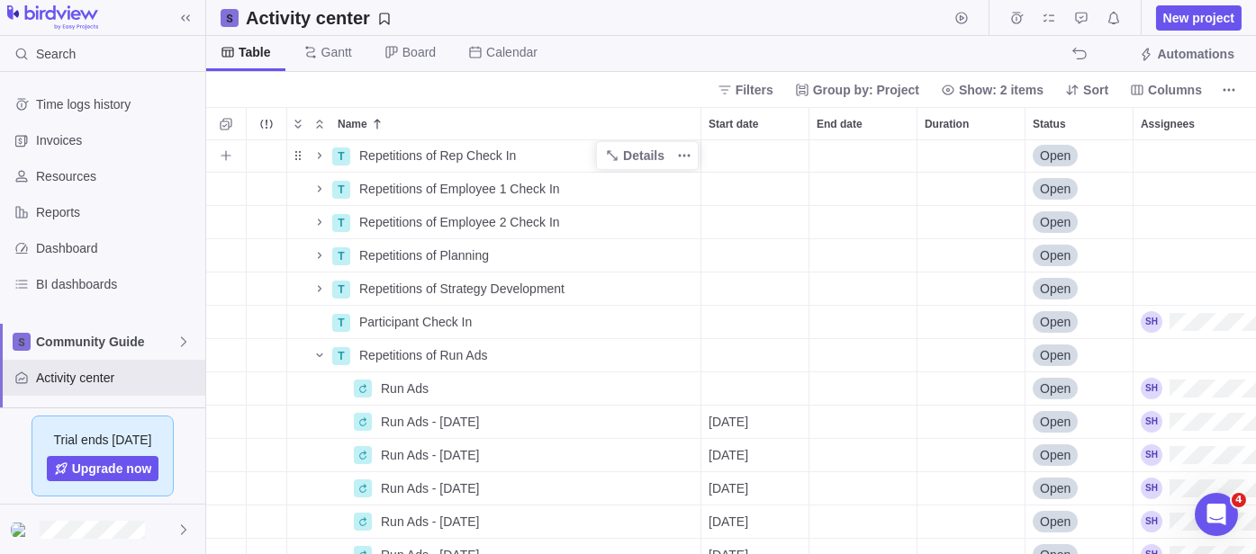
click at [410, 160] on span "Repetitions of Rep Check In" at bounding box center [437, 156] width 157 height 18
click at [457, 149] on input "Repetitions of Rep Check In" at bounding box center [526, 157] width 350 height 34
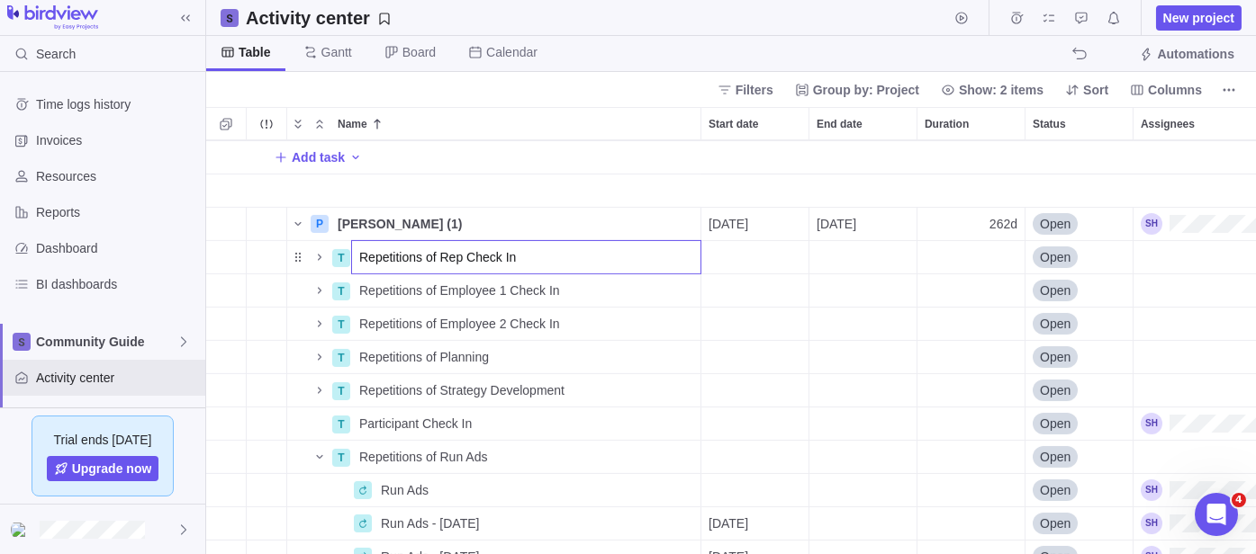
click at [555, 259] on input "Repetitions of Rep Check In" at bounding box center [526, 257] width 350 height 34
click at [424, 262] on input "Repetitions of Rep Check In" at bounding box center [526, 257] width 350 height 34
click at [437, 257] on input "Repetitions of Rep Check In" at bounding box center [526, 257] width 350 height 34
type input "Repetitions of [PERSON_NAME] Rep Check In"
click at [554, 185] on div "T RobbiePlanning - [DATE] Details [DATE] Open T [PERSON_NAME] Planning - [DATE]…" at bounding box center [730, 347] width 1049 height 414
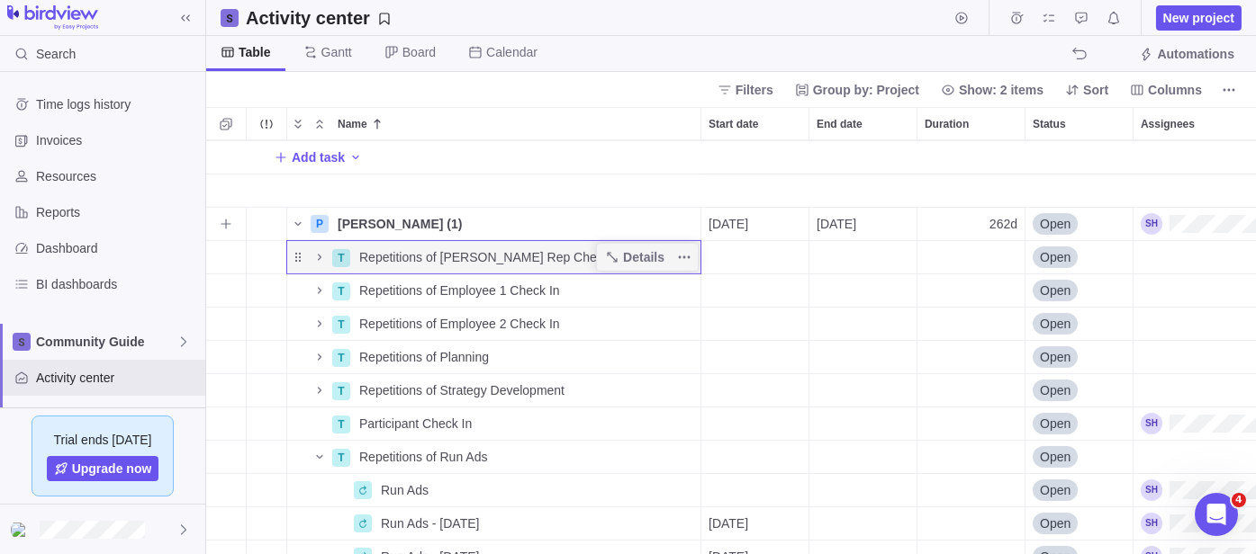
click at [547, 250] on div "Repetitions of [PERSON_NAME] Rep Check In" at bounding box center [526, 257] width 348 height 32
click at [582, 245] on input "Repetitions of [PERSON_NAME] Rep Check In" at bounding box center [526, 257] width 350 height 34
click at [464, 257] on input "Repetitions of [PERSON_NAME] Rep Check In" at bounding box center [526, 257] width 350 height 34
click at [469, 253] on input "Repetitions of [PERSON_NAME] Rep Check In" at bounding box center [526, 257] width 350 height 34
type input "Repetitions of [PERSON_NAME]/[PERSON_NAME] Rep Check In"
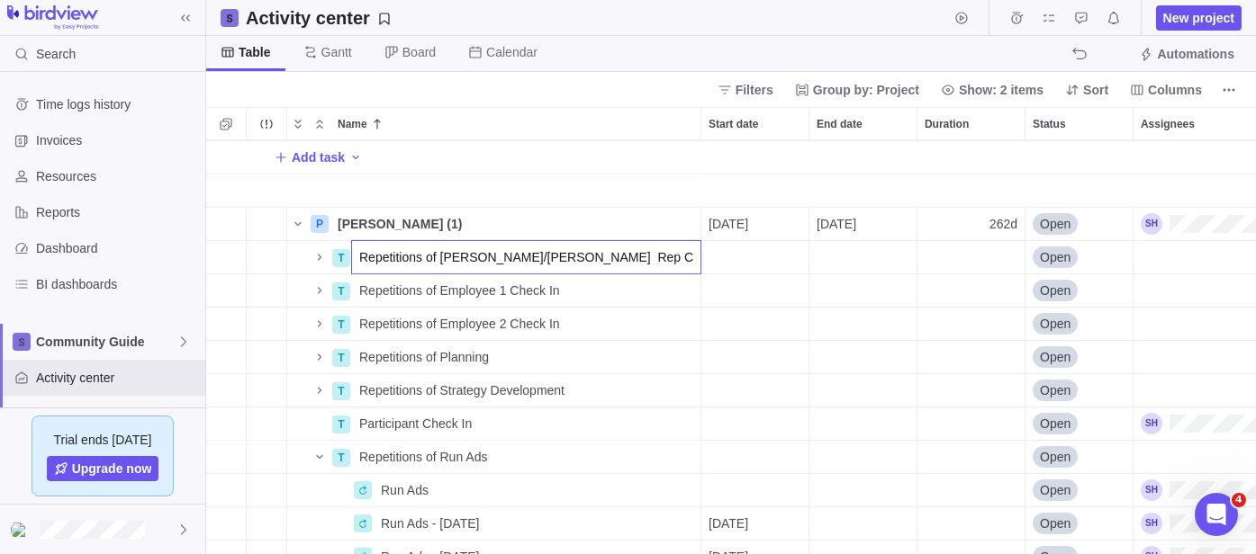
click at [528, 170] on div "T RobbiePlanning - [DATE] Details [DATE] Open T [PERSON_NAME] Planning - [DATE]…" at bounding box center [730, 347] width 1049 height 414
click at [322, 250] on icon "Name" at bounding box center [319, 257] width 14 height 14
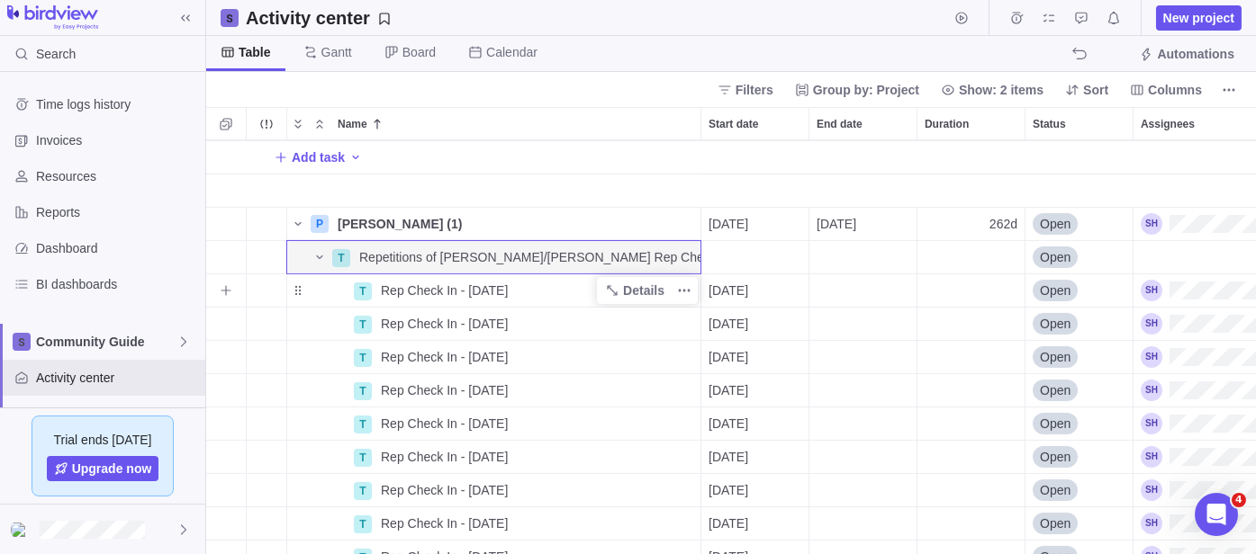
click at [441, 285] on span "Rep Check In - [DATE]" at bounding box center [444, 291] width 127 height 18
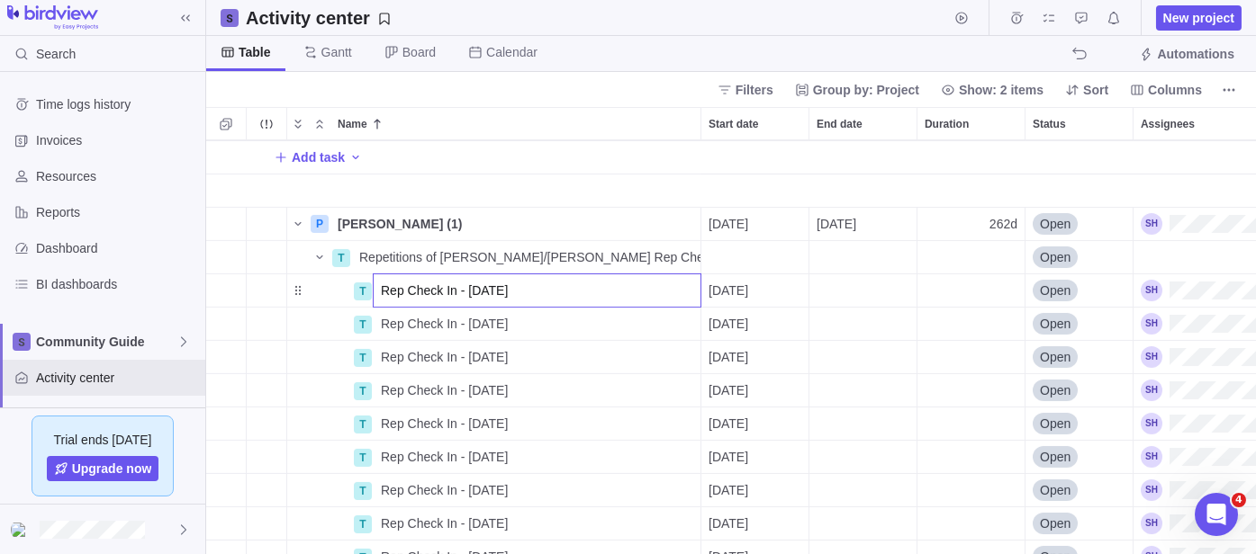
click at [389, 293] on input "Rep Check In - [DATE]" at bounding box center [537, 291] width 329 height 34
click at [378, 287] on input "Rep Check In - [DATE]" at bounding box center [537, 291] width 329 height 34
drag, startPoint x: 446, startPoint y: 287, endPoint x: 379, endPoint y: 291, distance: 66.7
click at [379, 291] on input "[PERSON_NAME]/ [PERSON_NAME] Rep Check In - [DATE]" at bounding box center [537, 291] width 329 height 34
type input "[PERSON_NAME]/ [PERSON_NAME] Rep Check In - [DATE]"
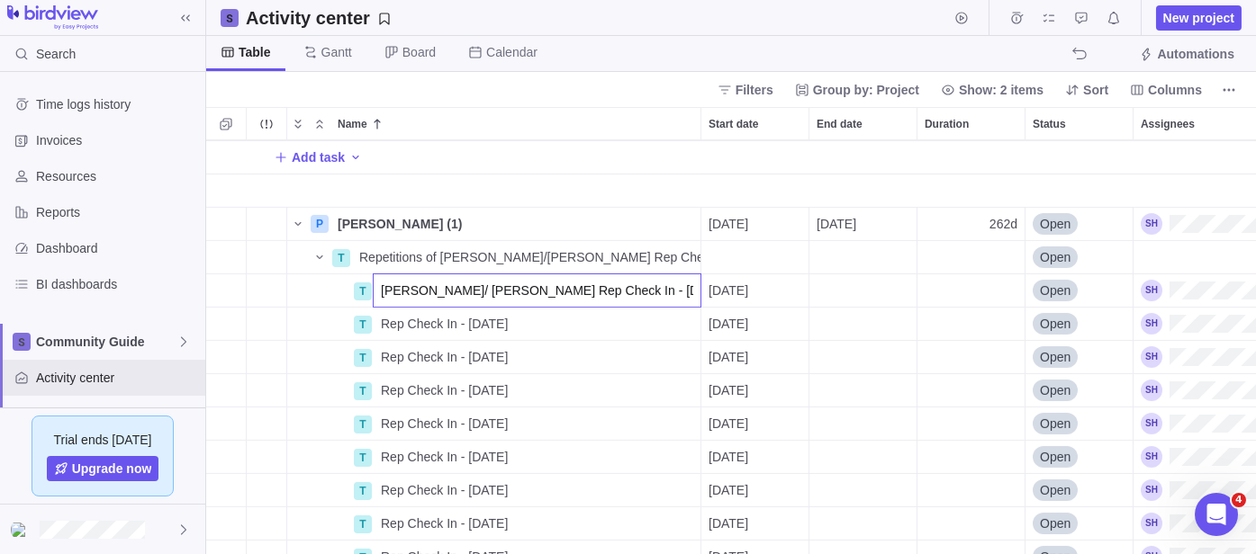
click at [398, 330] on div "T RobbiePlanning - [DATE] Details [DATE] Open T [PERSON_NAME] Planning - [DATE]…" at bounding box center [730, 347] width 1049 height 414
click at [401, 321] on span "Rep Check In - [DATE]" at bounding box center [444, 324] width 127 height 18
click at [373, 324] on input "Rep Check In - [DATE]" at bounding box center [537, 324] width 329 height 34
type input "[PERSON_NAME]/ [PERSON_NAME] Rep Check In - [DATE]"
click at [392, 352] on div "T RobbiePlanning - [DATE] Details [DATE] Open T [PERSON_NAME] Planning - [DATE]…" at bounding box center [730, 347] width 1049 height 414
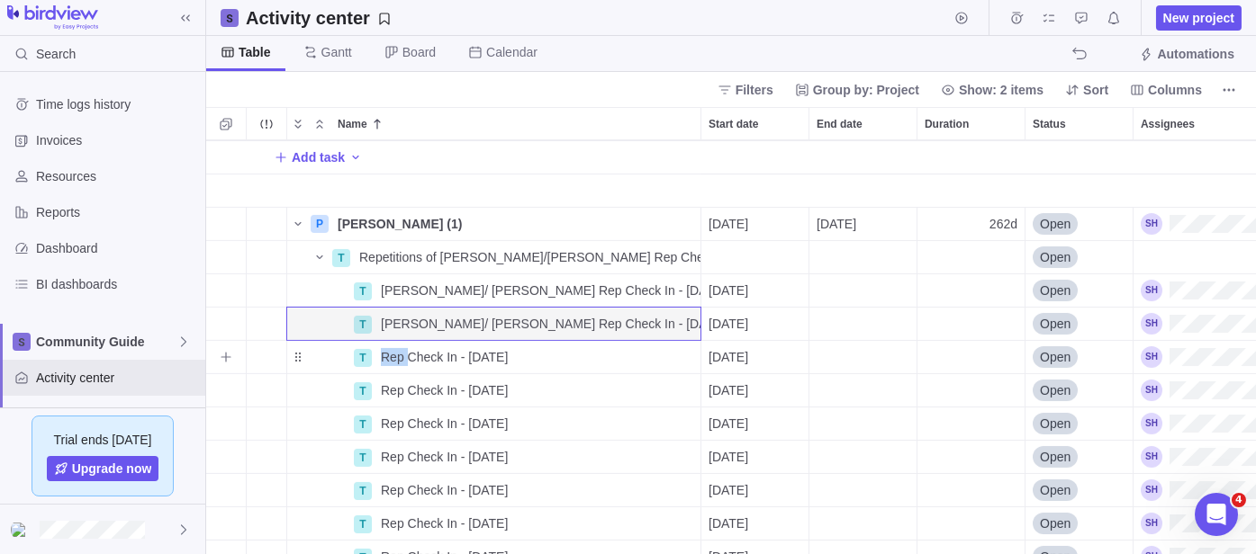
click at [392, 352] on span "Rep Check In - [DATE]" at bounding box center [444, 357] width 127 height 18
click at [379, 357] on input "Rep Check In - [DATE]" at bounding box center [537, 357] width 329 height 34
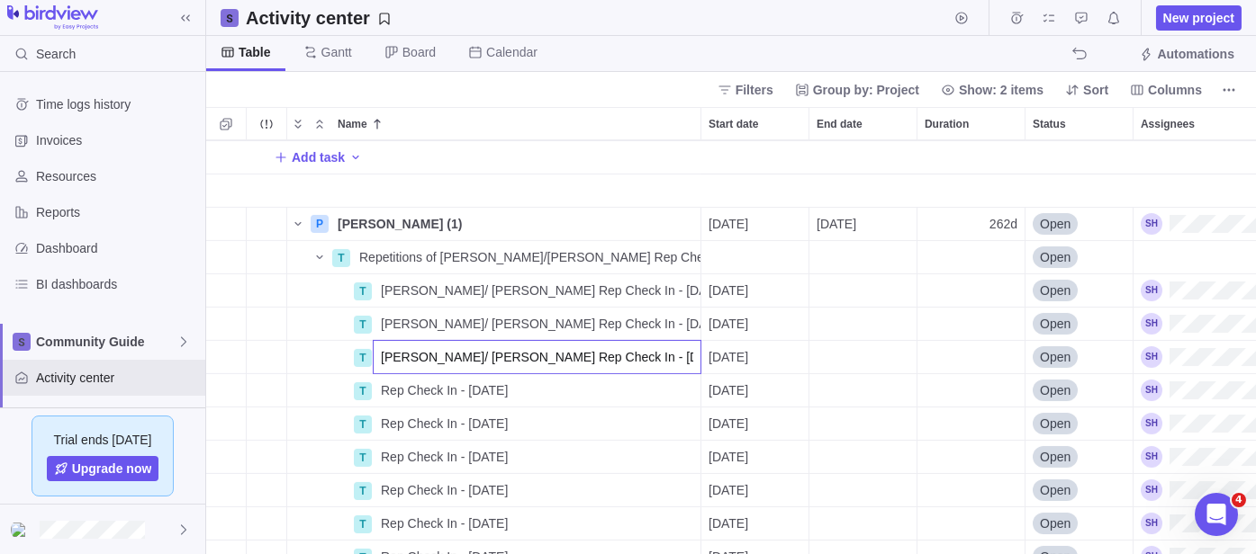
type input "[PERSON_NAME]/ [PERSON_NAME] Rep Check In - [DATE]"
click at [393, 383] on div "T RobbiePlanning - [DATE] Details [DATE] Open T [PERSON_NAME] Planning - [DATE]…" at bounding box center [730, 347] width 1049 height 414
click at [393, 383] on span "Rep Check In - [DATE]" at bounding box center [444, 391] width 127 height 18
click at [379, 388] on input "Rep Check In - [DATE]" at bounding box center [537, 391] width 329 height 34
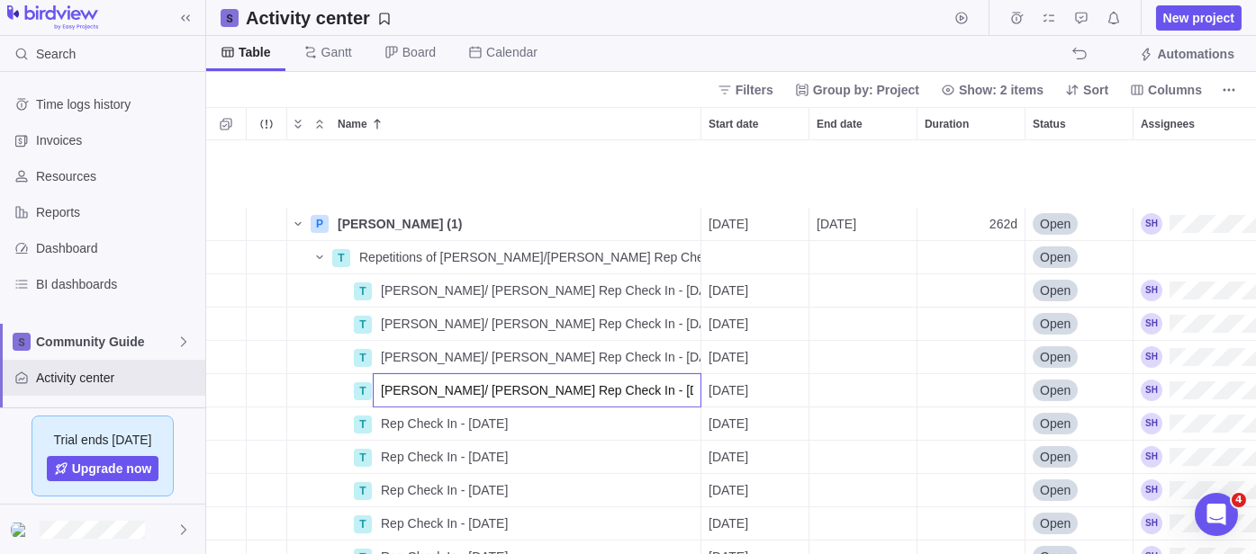
scroll to position [1864, 0]
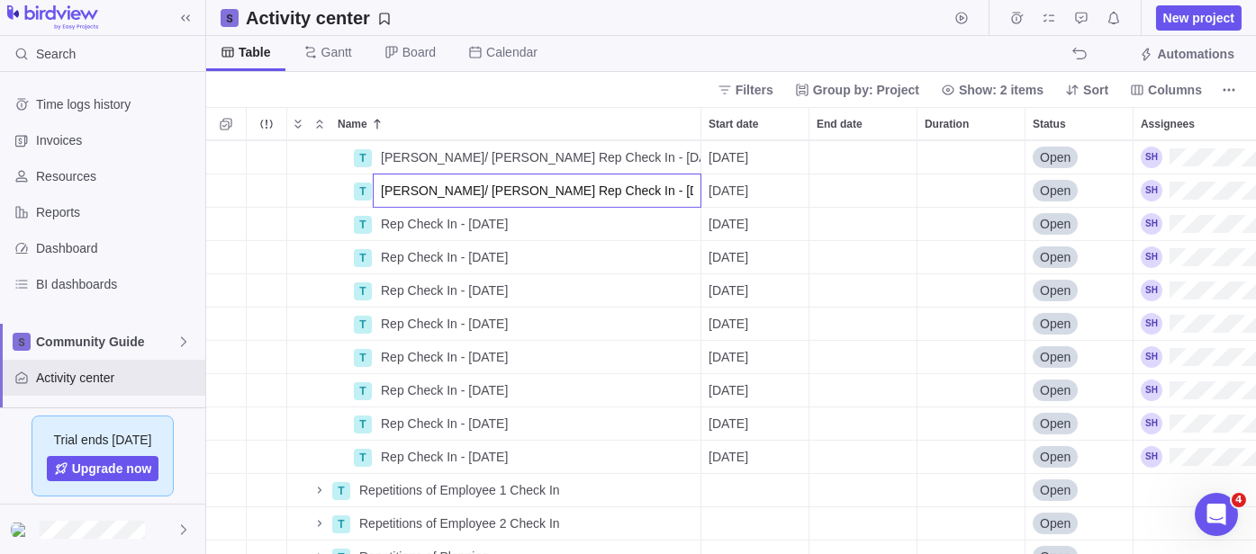
type input "[PERSON_NAME]/ [PERSON_NAME] Rep Check In - [DATE]"
click at [390, 226] on div "T [PERSON_NAME]/ [PERSON_NAME] Rep Check In - [DATE] Details [DATE] Open T [PER…" at bounding box center [730, 347] width 1049 height 414
click at [377, 223] on div "Rep Check In - [DATE]" at bounding box center [537, 224] width 327 height 32
click at [377, 223] on input "Rep Check In - [DATE]" at bounding box center [537, 224] width 329 height 34
click at [379, 221] on input "Rep Check In - [DATE]" at bounding box center [537, 224] width 329 height 34
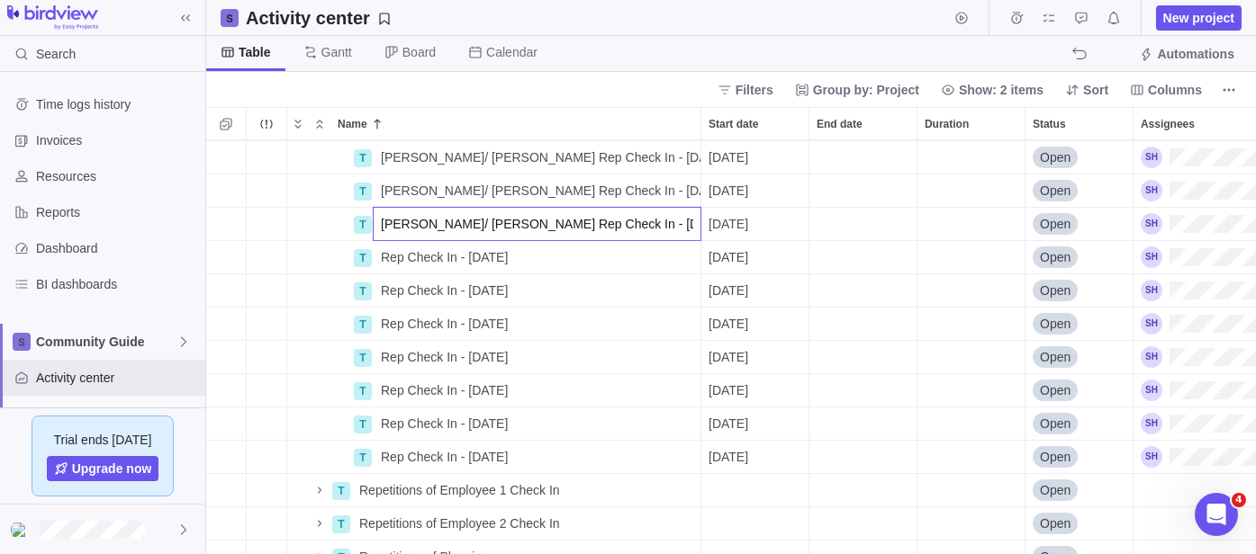
type input "[PERSON_NAME]/ [PERSON_NAME] Rep Check In - [DATE]"
click at [393, 255] on div "T [PERSON_NAME]/ [PERSON_NAME] Rep Check In - [DATE] Details [DATE] Open T [PER…" at bounding box center [730, 347] width 1049 height 414
click at [393, 255] on span "Rep Check In - [DATE]" at bounding box center [444, 257] width 127 height 18
click at [379, 255] on input "Rep Check In - [DATE]" at bounding box center [537, 257] width 329 height 34
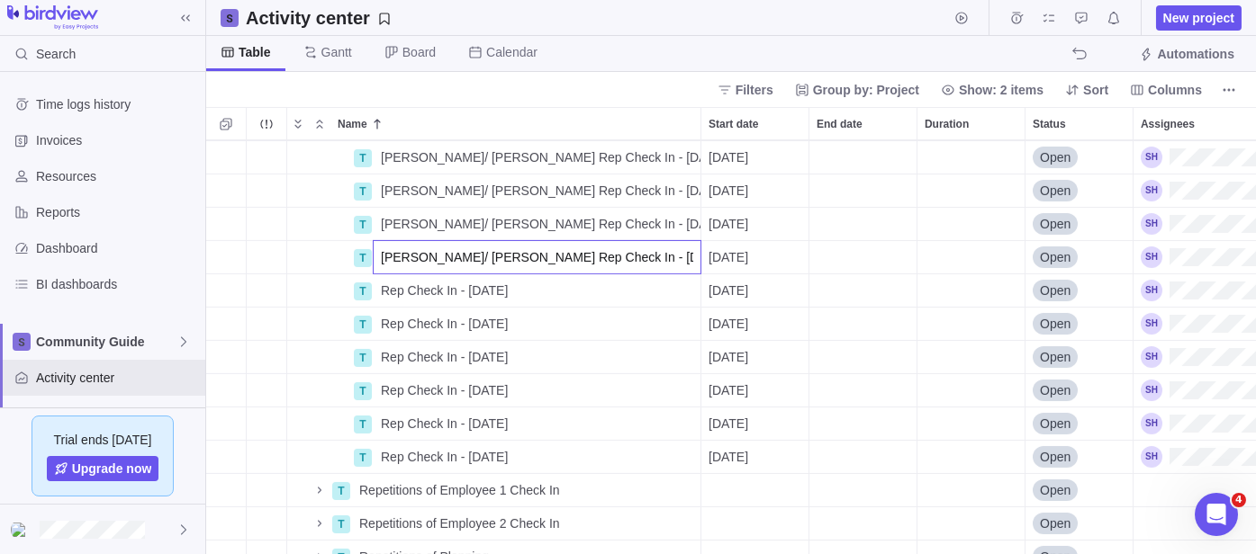
type input "[PERSON_NAME]/ [PERSON_NAME] Rep Check In - [DATE]"
click at [385, 290] on div "T [PERSON_NAME]/ [PERSON_NAME] Rep Check In - [DATE] Details [DATE] Open T [PER…" at bounding box center [730, 347] width 1049 height 414
click at [385, 290] on span "Rep Check In - [DATE]" at bounding box center [444, 291] width 127 height 18
click at [380, 290] on input "Rep Check In - [DATE]" at bounding box center [537, 291] width 329 height 34
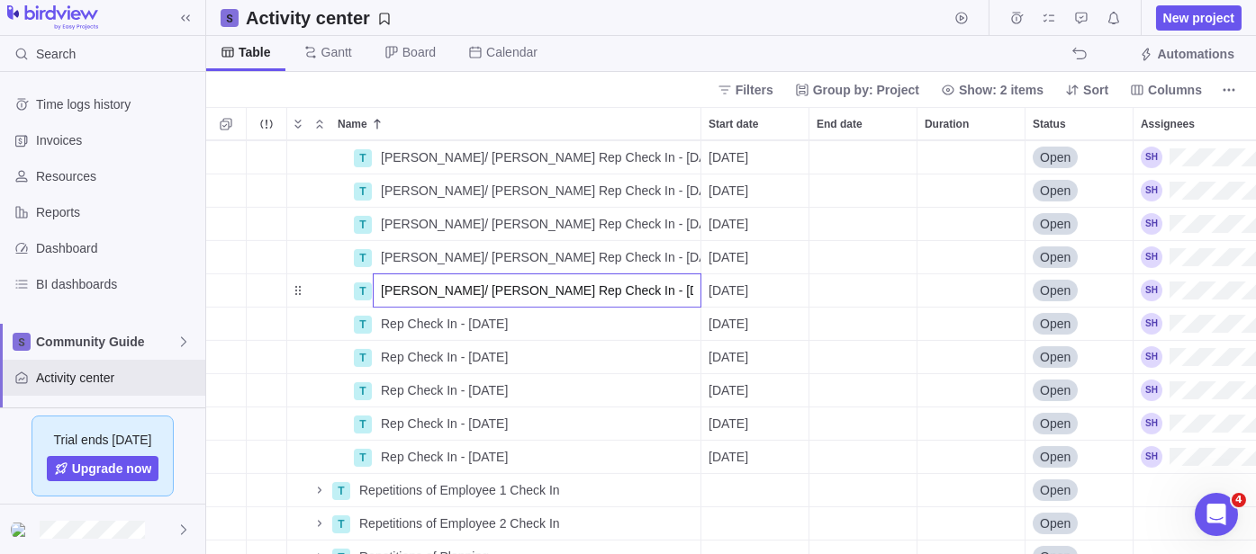
type input "[PERSON_NAME]/ [PERSON_NAME] Rep Check In - [DATE]"
click at [387, 326] on div "T [PERSON_NAME]/ [PERSON_NAME] Rep Check In - [DATE] Details [DATE] Open T [PER…" at bounding box center [730, 347] width 1049 height 414
click at [387, 326] on span "Rep Check In - [DATE]" at bounding box center [444, 324] width 127 height 18
click at [379, 320] on input "Rep Check In - [DATE]" at bounding box center [537, 324] width 329 height 34
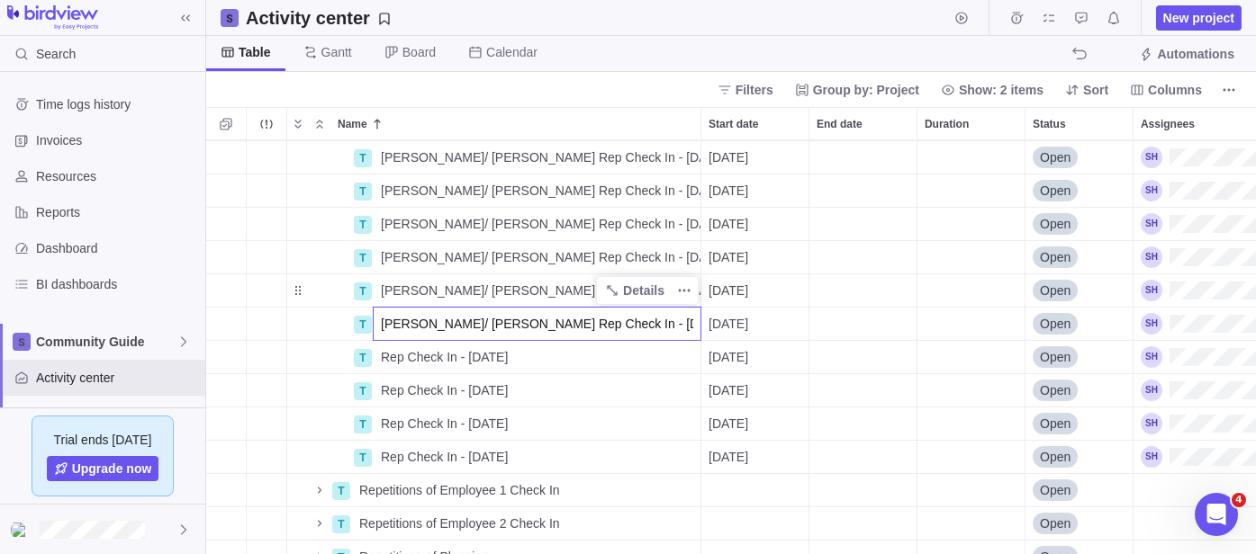
type input "[PERSON_NAME]/ [PERSON_NAME] Rep Check In - [DATE]"
click at [388, 357] on div "T [PERSON_NAME]/ [PERSON_NAME] Rep Check In - [DATE] Details [DATE] Open T [PER…" at bounding box center [730, 347] width 1049 height 414
click at [388, 357] on span "Rep Check In - [DATE]" at bounding box center [444, 357] width 127 height 18
click at [382, 355] on input "Rep Check In - [DATE]" at bounding box center [537, 357] width 329 height 34
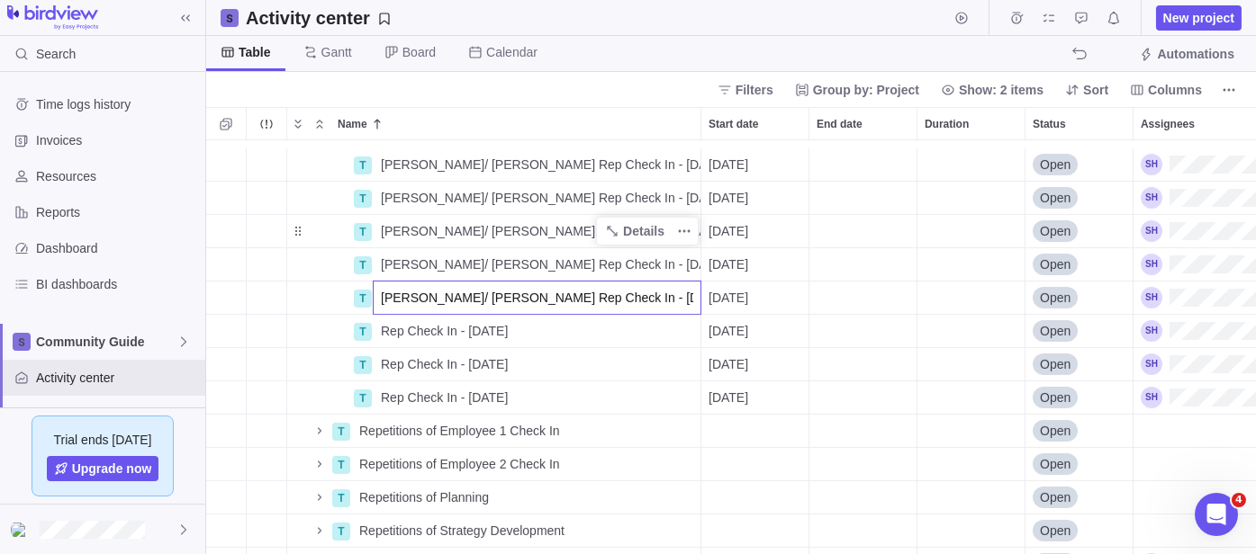
scroll to position [1965, 0]
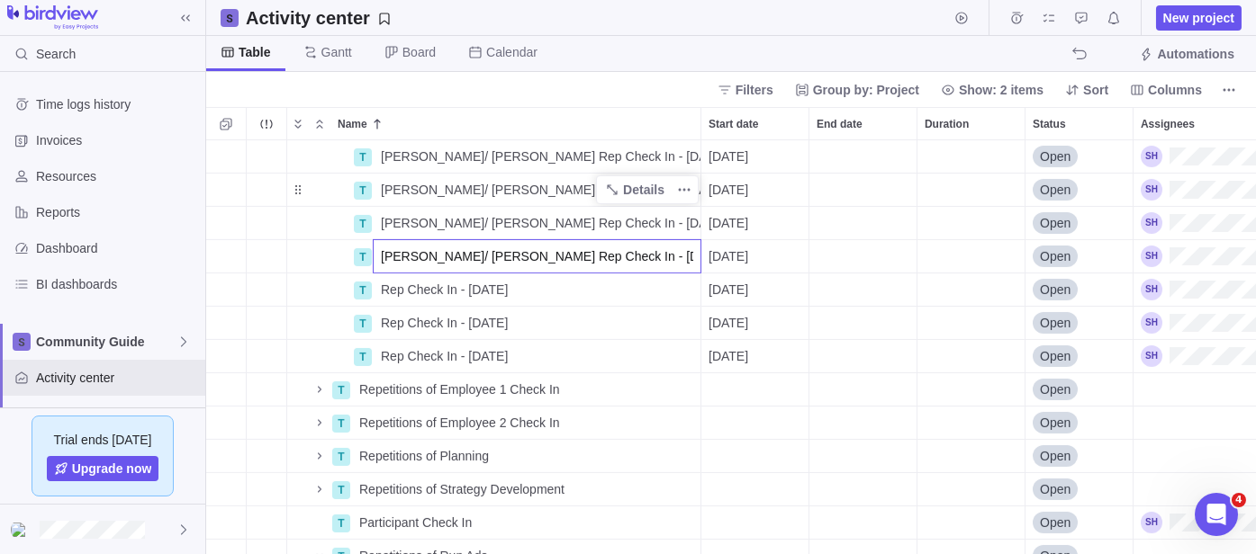
type input "[PERSON_NAME]/ [PERSON_NAME] Rep Check In - [DATE]"
click at [398, 291] on div "T [PERSON_NAME]/ [PERSON_NAME] Rep Check In - [DATE] Details [DATE] Open T [PER…" at bounding box center [730, 347] width 1049 height 414
click at [398, 291] on span "Rep Check In - [DATE]" at bounding box center [444, 290] width 127 height 18
click at [379, 291] on input "Rep Check In - [DATE]" at bounding box center [537, 290] width 329 height 34
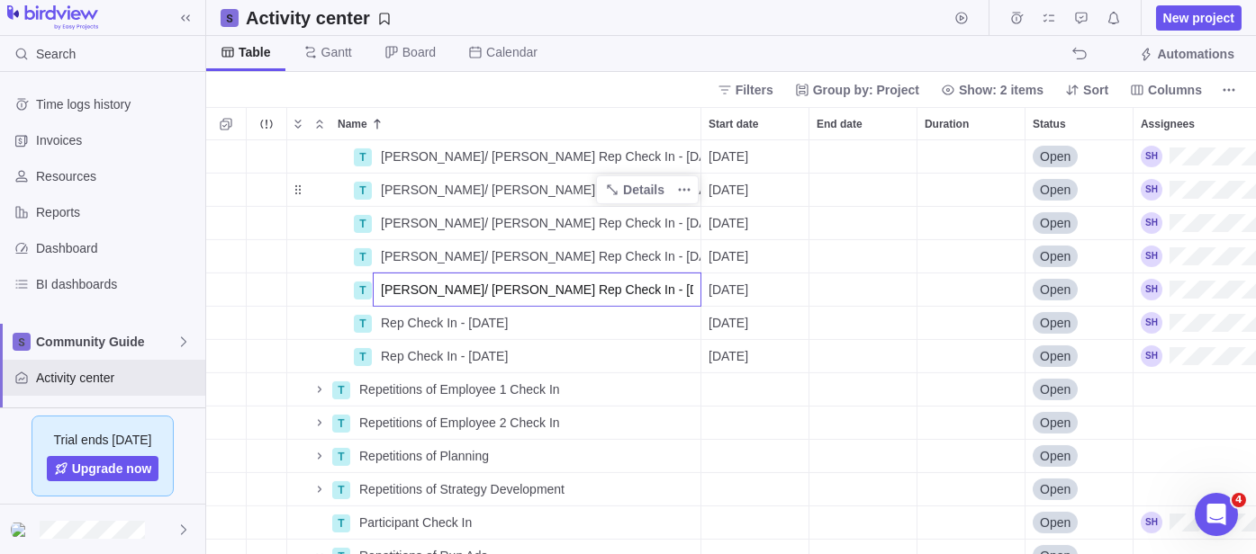
type input "[PERSON_NAME]/ [PERSON_NAME] Rep Check In - [DATE]"
click at [386, 323] on div "T [PERSON_NAME]/ [PERSON_NAME] Rep Check In - [DATE] Details [DATE] Open T [PER…" at bounding box center [730, 347] width 1049 height 414
click at [386, 323] on span "Rep Check In - [DATE]" at bounding box center [444, 323] width 127 height 18
click at [376, 324] on input "Rep Check In - [DATE]" at bounding box center [537, 323] width 329 height 34
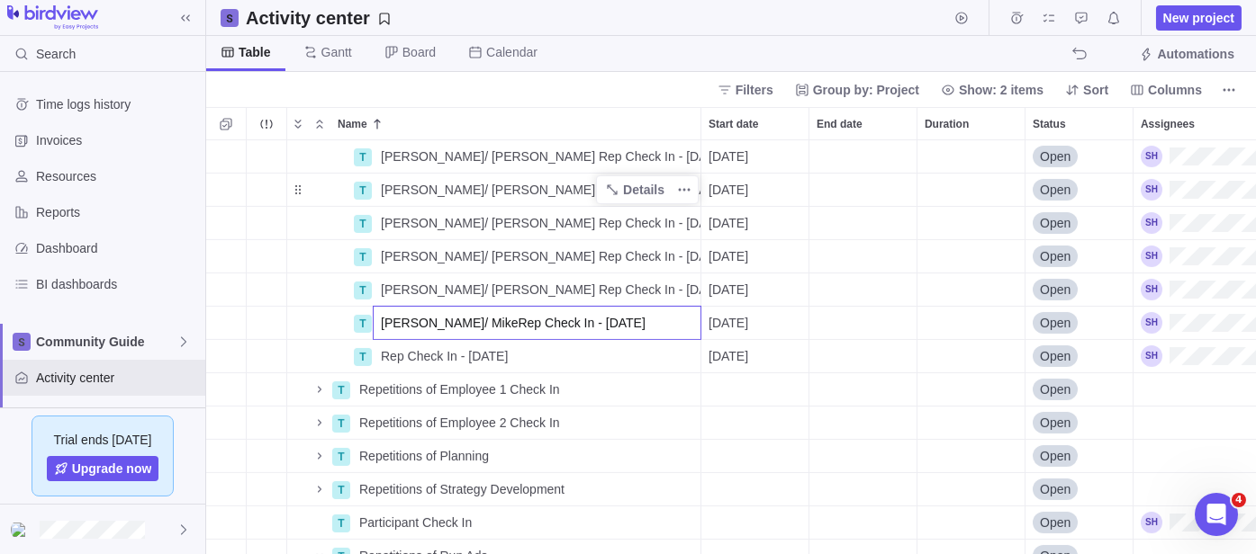
type input "[PERSON_NAME]/ MikeRep Check In - [DATE]"
click at [386, 356] on div "T [PERSON_NAME]/ [PERSON_NAME] Rep Check In - [DATE] Details [DATE] Open T [PER…" at bounding box center [730, 347] width 1049 height 414
click at [386, 356] on span "Rep Check In - [DATE]" at bounding box center [444, 356] width 127 height 18
click at [375, 355] on input "Rep Check In - [DATE]" at bounding box center [537, 356] width 329 height 34
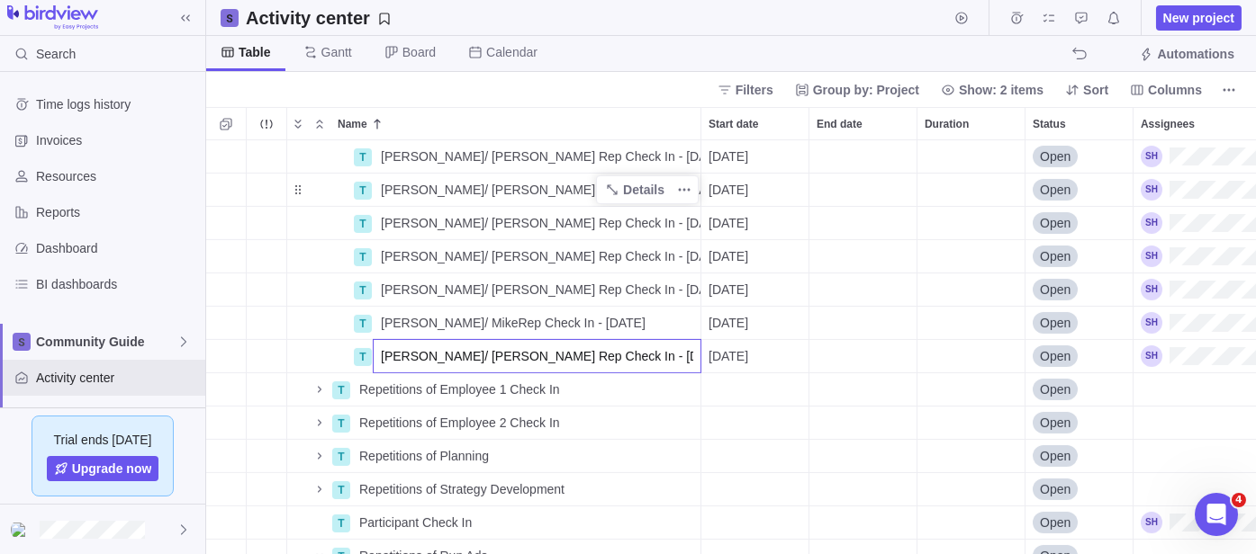
type input "[PERSON_NAME]/ [PERSON_NAME] Rep Check In - [DATE]"
click at [444, 320] on div "T [PERSON_NAME]/ [PERSON_NAME] Rep Check In - [DATE] Details [DATE] Open T [PER…" at bounding box center [730, 347] width 1049 height 414
click at [444, 320] on span "[PERSON_NAME]/ MikeRep Check In - [DATE]" at bounding box center [513, 323] width 265 height 18
click at [446, 317] on input "[PERSON_NAME]/ MikeRep Check In - [DATE]" at bounding box center [537, 323] width 329 height 34
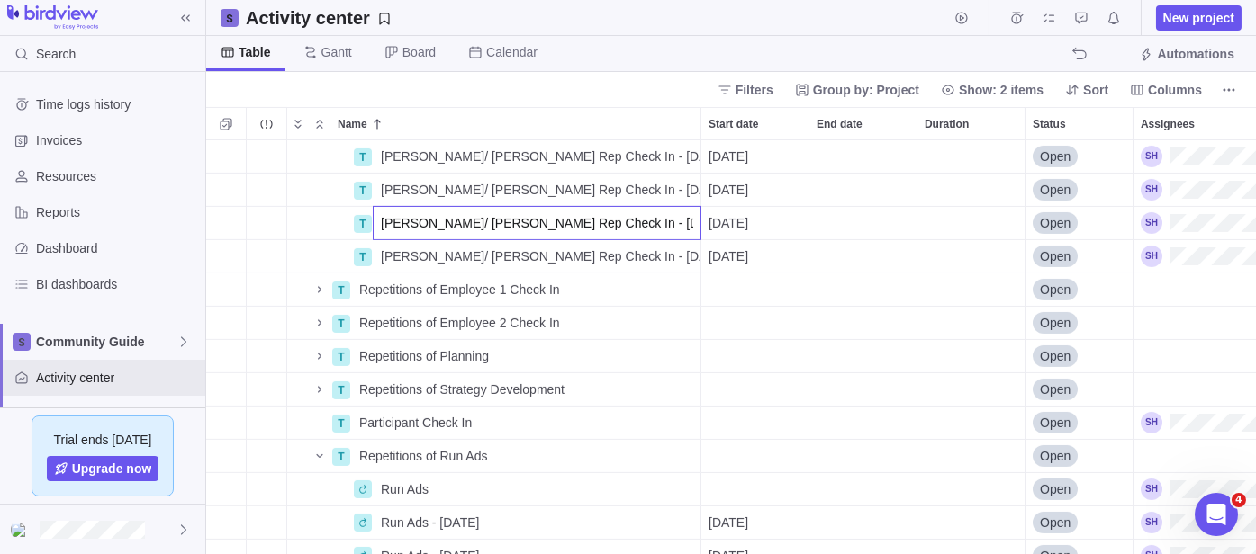
type input "[PERSON_NAME]/ [PERSON_NAME] Rep Check In - [DATE]"
click at [590, 61] on body "Search Time logs history Invoices Resources Reports Dashboard BI dashboards Com…" at bounding box center [628, 277] width 1256 height 554
click at [319, 295] on icon "Name" at bounding box center [319, 290] width 14 height 14
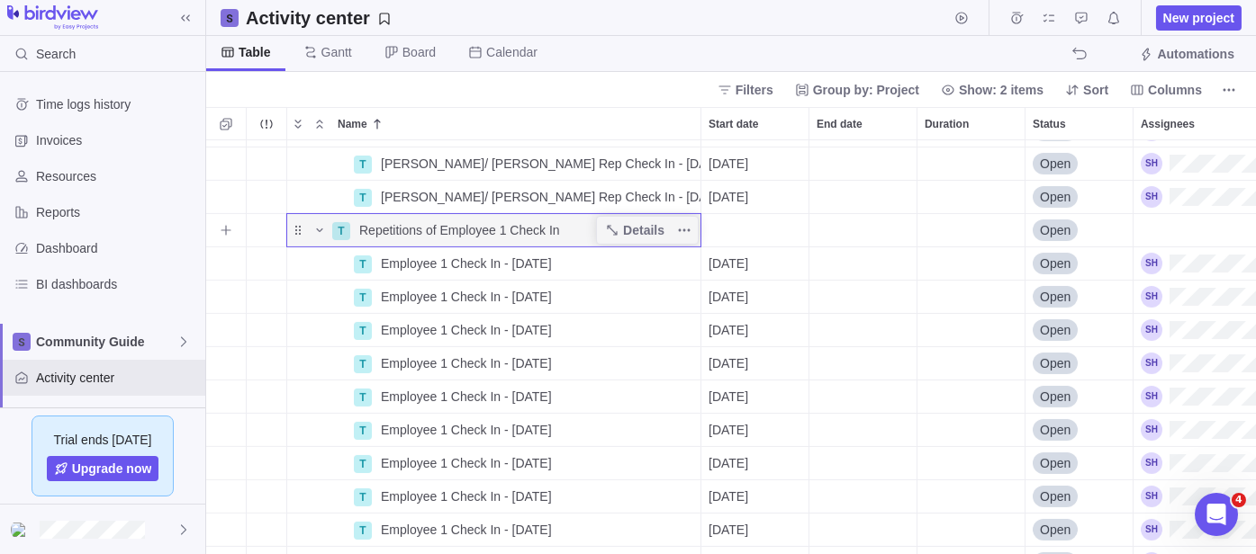
scroll to position [2165, 0]
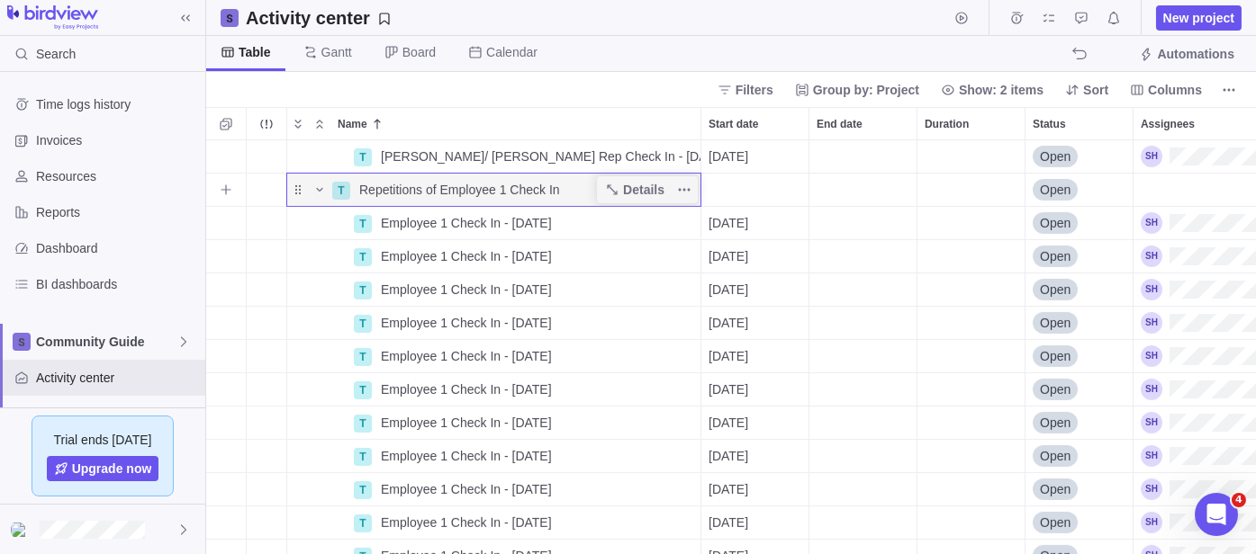
click at [503, 189] on span "Repetitions of Employee 1 Check In" at bounding box center [459, 190] width 201 height 18
click at [496, 189] on input "Repetitions of Employee 1 Check In" at bounding box center [526, 190] width 350 height 34
click at [439, 189] on input "Repetitions of Employee 1 Check In" at bounding box center [526, 190] width 350 height 34
type input "Repetitions of [PERSON_NAME] Employee 1 Check In"
click at [550, 86] on body "Search Time logs history Invoices Resources Reports Dashboard BI dashboards Com…" at bounding box center [628, 277] width 1256 height 554
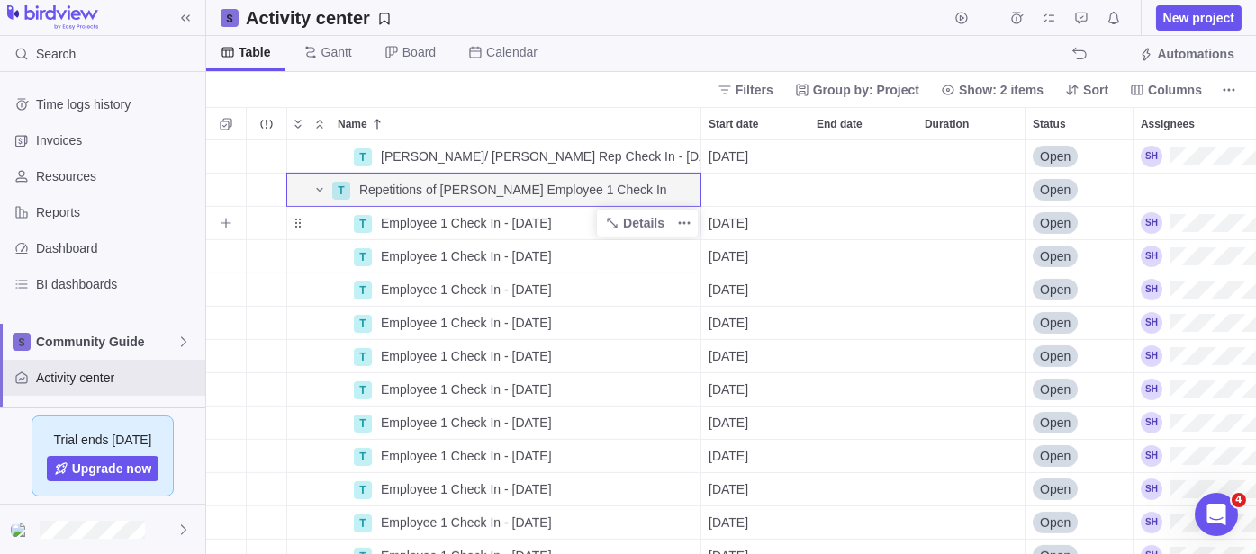
click at [418, 215] on span "Employee 1 Check In - [DATE]" at bounding box center [466, 223] width 171 height 18
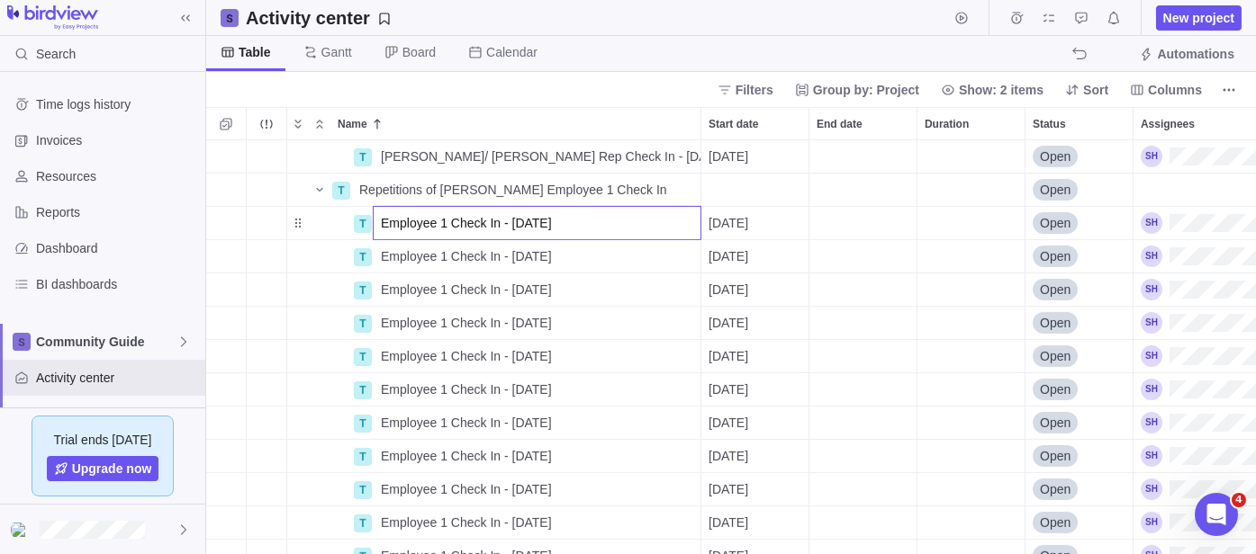
click at [418, 215] on input "Employee 1 Check In - [DATE]" at bounding box center [537, 223] width 329 height 34
click at [383, 226] on input "Employee 1 Check In - [DATE]" at bounding box center [537, 223] width 329 height 34
drag, startPoint x: 425, startPoint y: 220, endPoint x: 386, endPoint y: 220, distance: 38.7
click at [386, 220] on input "[PERSON_NAME] Employee 1 Check In - [DATE]" at bounding box center [537, 223] width 329 height 34
drag, startPoint x: 382, startPoint y: 220, endPoint x: 424, endPoint y: 216, distance: 42.5
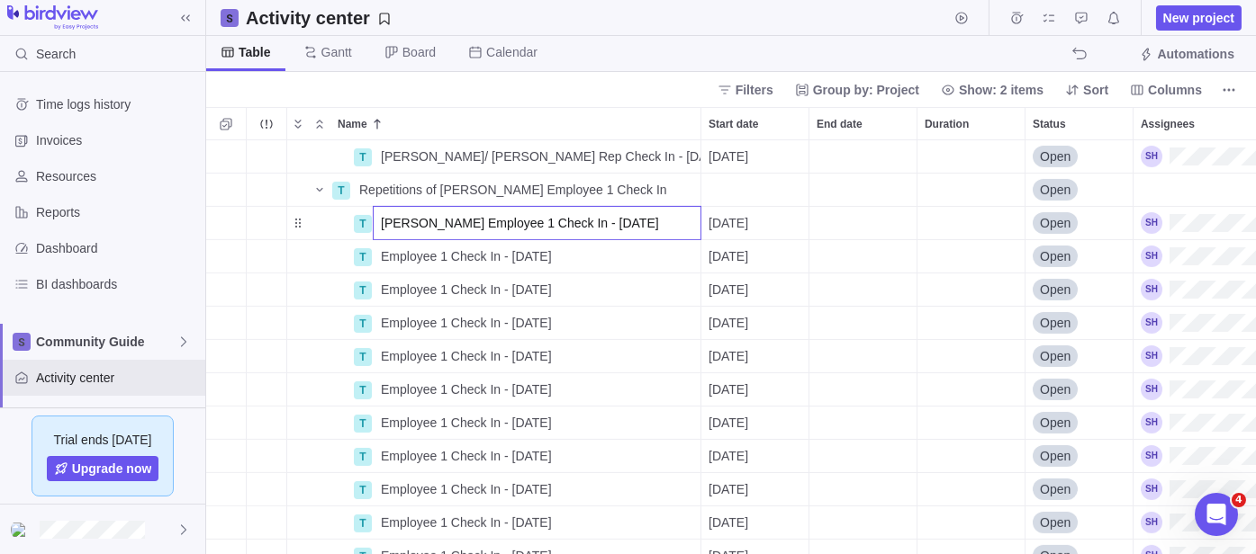
click at [424, 216] on input "[PERSON_NAME] Employee 1 Check In - [DATE]" at bounding box center [537, 223] width 329 height 34
type input "[PERSON_NAME] Employee 1 Check In - [DATE]"
click at [407, 256] on div "T [PERSON_NAME]/ [PERSON_NAME] Rep Check In - [DATE] Details [DATE] Open T Repe…" at bounding box center [730, 347] width 1049 height 414
click at [407, 256] on span "Employee 1 Check In - [DATE]" at bounding box center [466, 257] width 171 height 18
click at [376, 257] on input "Employee 1 Check In - [DATE]" at bounding box center [537, 256] width 329 height 34
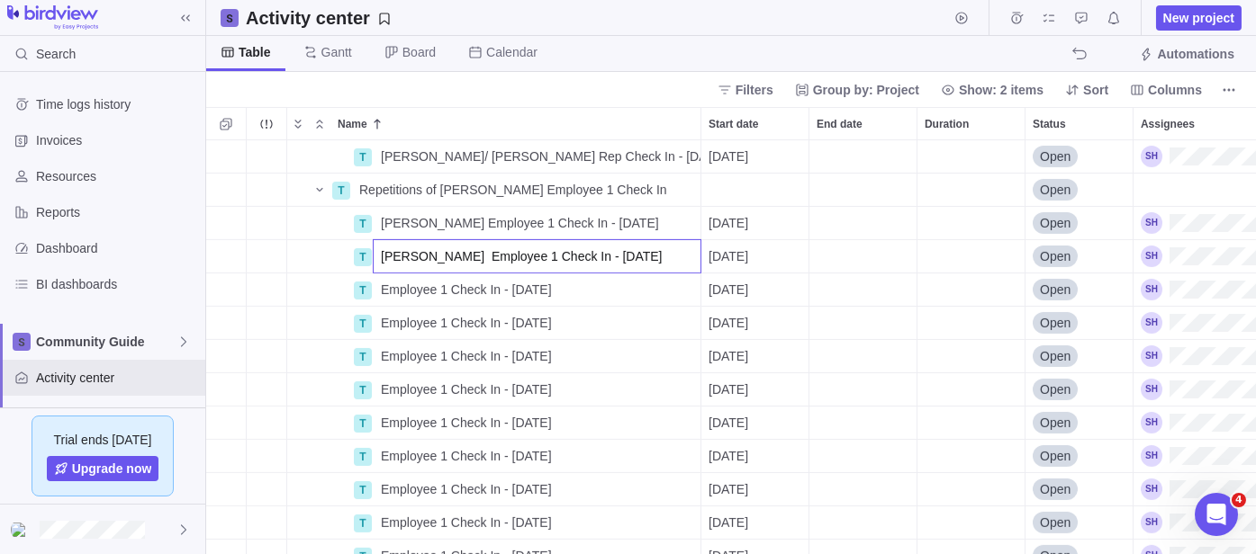
type input "[PERSON_NAME] Employee 1 Check In - [DATE]"
click at [384, 285] on div "T [PERSON_NAME]/ [PERSON_NAME] Rep Check In - [DATE] Details [DATE] Open T Repe…" at bounding box center [730, 347] width 1049 height 414
click at [384, 285] on span "Employee 1 Check In - [DATE]" at bounding box center [466, 290] width 171 height 18
click at [378, 289] on input "Employee 1 Check In - [DATE]" at bounding box center [537, 290] width 329 height 34
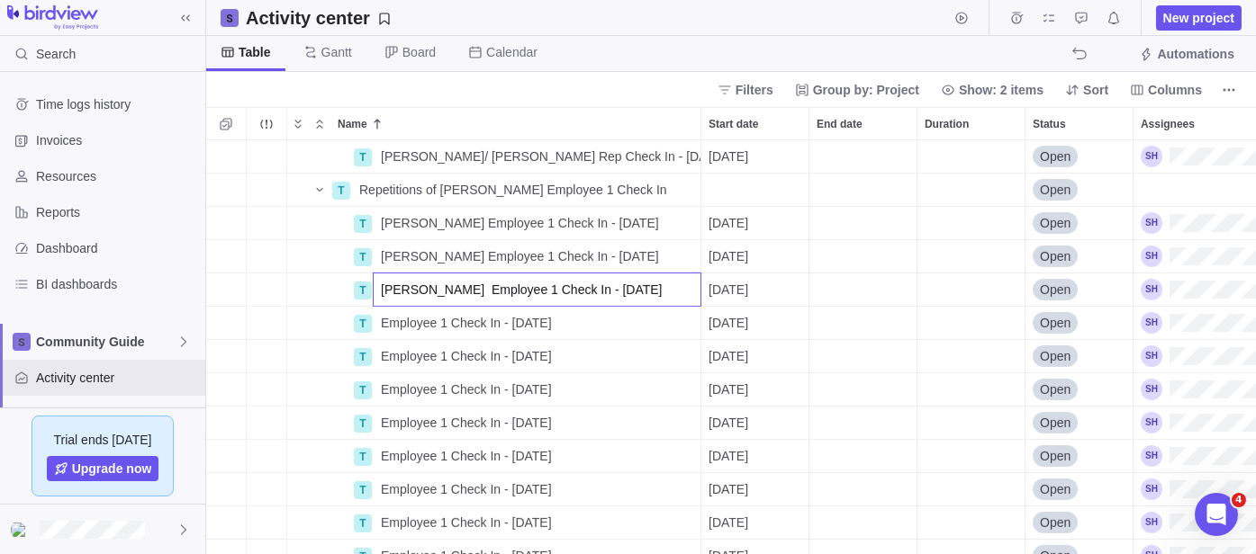
type input "[PERSON_NAME] Employee 1 Check In - [DATE]"
click at [383, 320] on div "T [PERSON_NAME]/ [PERSON_NAME] Rep Check In - [DATE] Details [DATE] Open T Repe…" at bounding box center [730, 347] width 1049 height 414
click at [383, 320] on span "Employee 1 Check In - [DATE]" at bounding box center [466, 323] width 171 height 18
click at [377, 323] on input "Employee 1 Check In - [DATE]" at bounding box center [537, 323] width 329 height 34
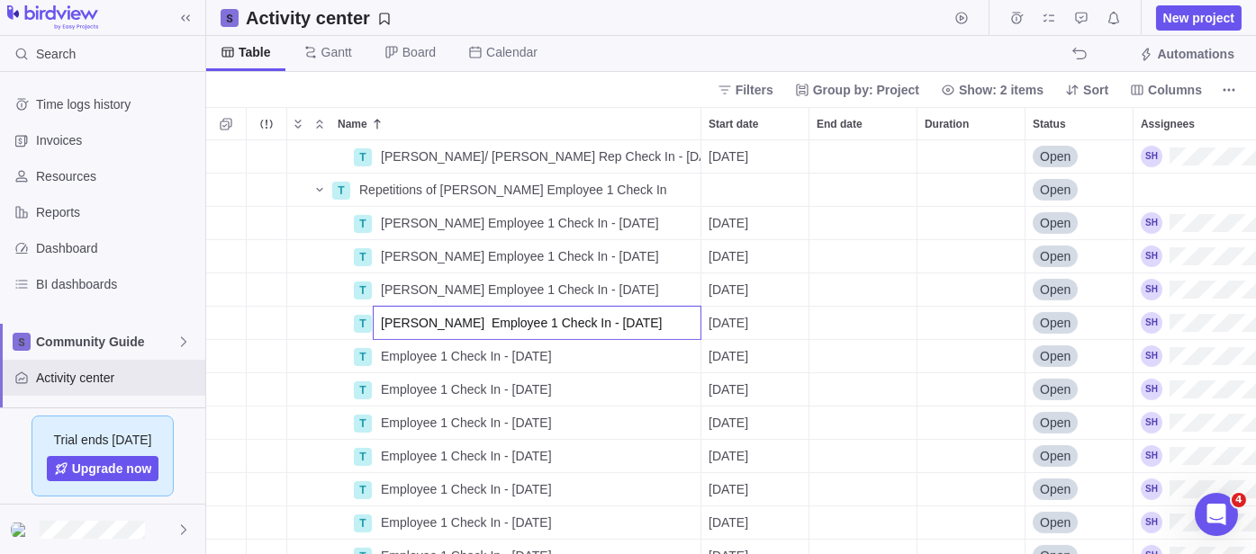
type input "[PERSON_NAME] Employee 1 Check In - [DATE]"
click at [387, 349] on div "T [PERSON_NAME]/ [PERSON_NAME] Rep Check In - [DATE] Details [DATE] Open T Repe…" at bounding box center [730, 347] width 1049 height 414
click at [387, 349] on span "Employee 1 Check In - [DATE]" at bounding box center [466, 356] width 171 height 18
click at [376, 356] on input "Employee 1 Check In - [DATE]" at bounding box center [537, 356] width 329 height 34
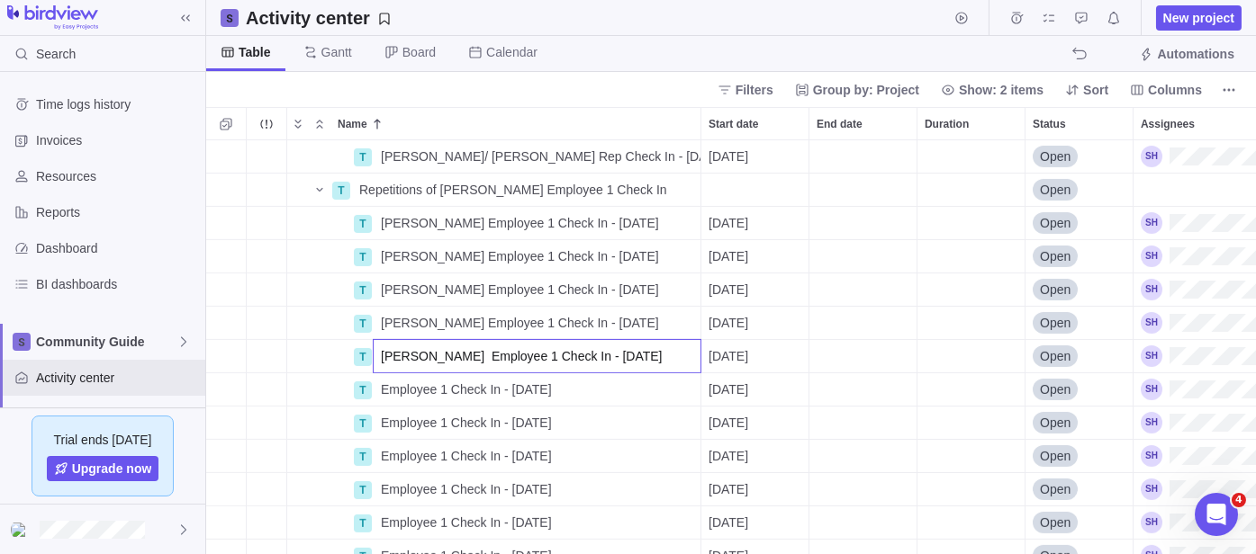
type input "[PERSON_NAME] Employee 1 Check In - [DATE]"
click at [386, 393] on div "T [PERSON_NAME]/ [PERSON_NAME] Rep Check In - [DATE] Details [DATE] Open T Repe…" at bounding box center [730, 347] width 1049 height 414
click at [387, 391] on span "Employee 1 Check In - [DATE]" at bounding box center [466, 390] width 171 height 18
click at [377, 388] on input "Employee 1 Check In - [DATE]" at bounding box center [537, 390] width 329 height 34
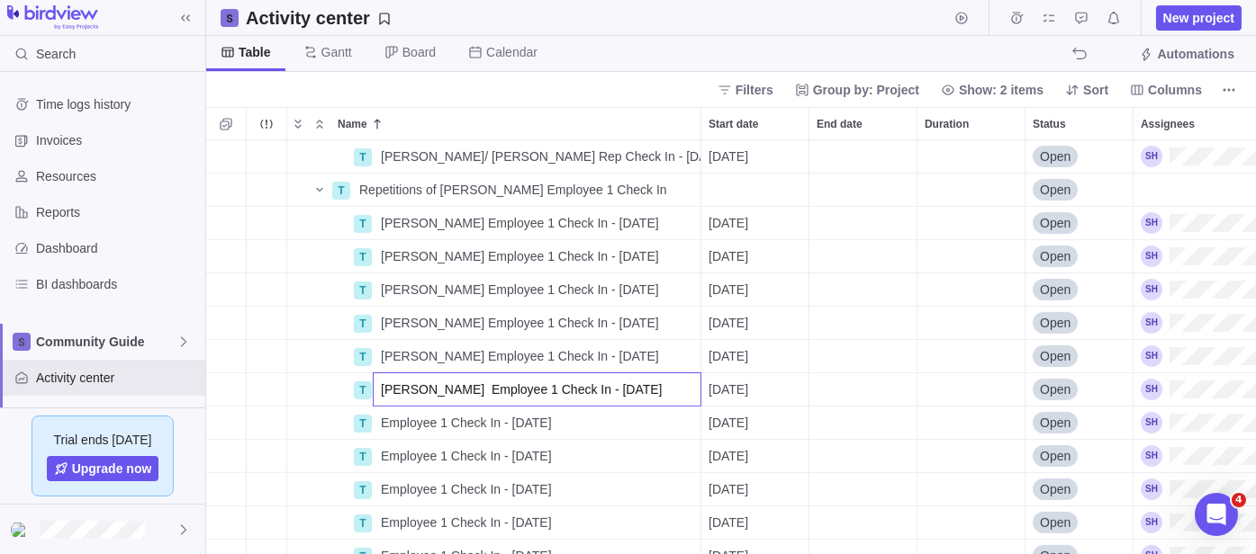
type input "[PERSON_NAME] Employee 1 Check In - [DATE]"
click at [393, 426] on div "T [PERSON_NAME]/ [PERSON_NAME] Rep Check In - [DATE] Details [DATE] Open T Repe…" at bounding box center [730, 347] width 1049 height 414
click at [393, 426] on span "Employee 1 Check In - [DATE]" at bounding box center [466, 423] width 171 height 18
click at [368, 424] on div "T [PERSON_NAME]/ [PERSON_NAME] Rep Check In - [DATE] Details [DATE] Open T Repe…" at bounding box center [730, 347] width 1049 height 414
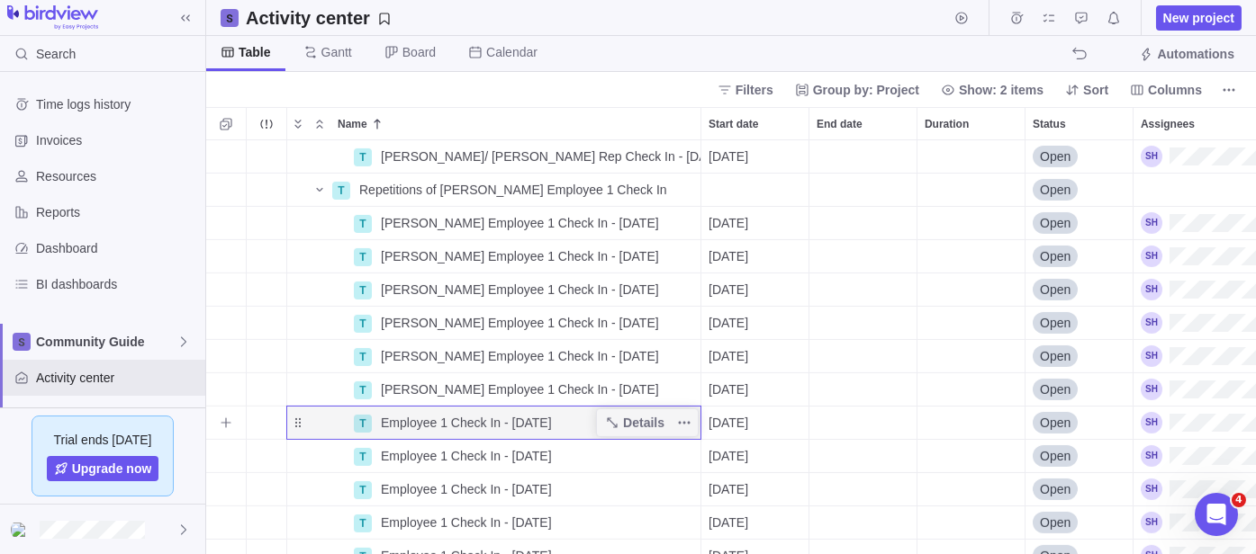
click at [396, 422] on span "Employee 1 Check In - [DATE]" at bounding box center [466, 423] width 171 height 18
click at [396, 422] on input "Employee 1 Check In - [DATE]" at bounding box center [537, 423] width 329 height 34
click at [383, 427] on input "Employee 1 Check In - [DATE]" at bounding box center [537, 423] width 329 height 34
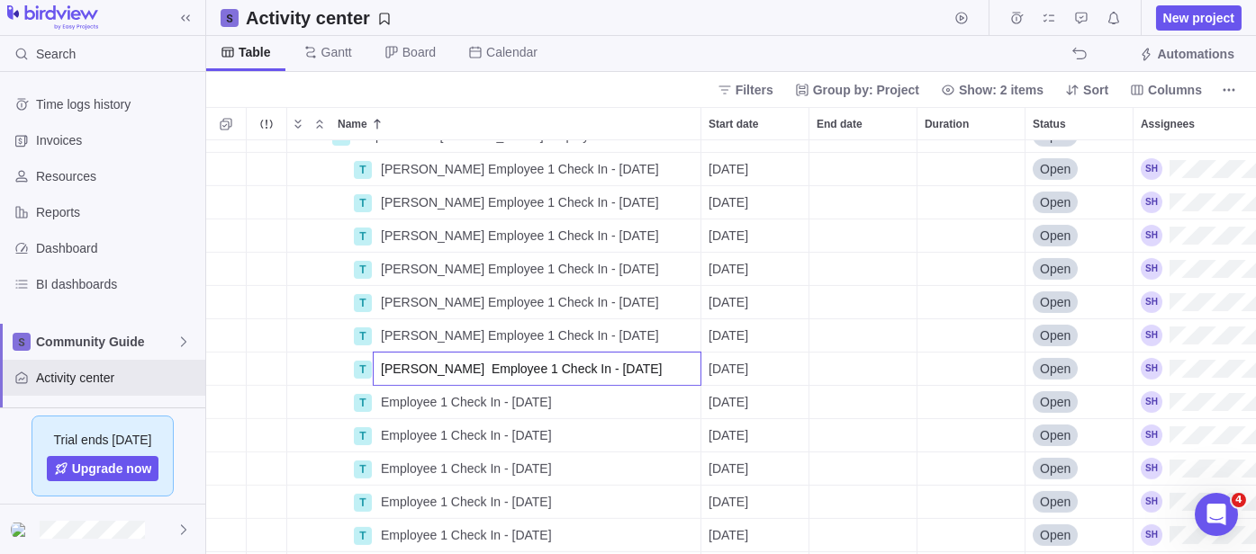
scroll to position [2364, 0]
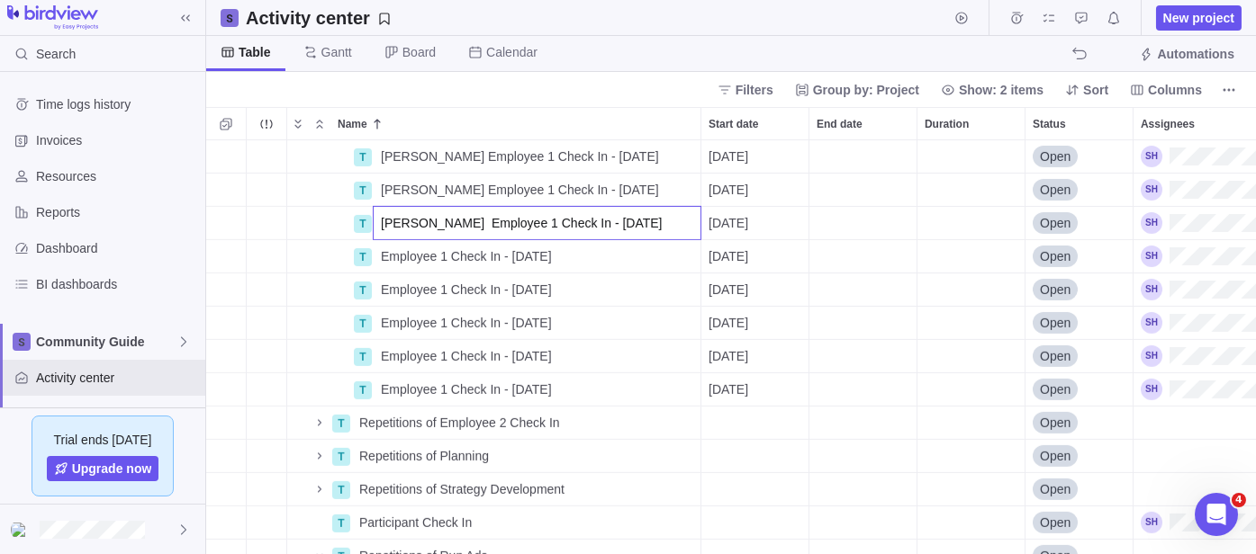
type input "[PERSON_NAME] Employee 1 Check In - [DATE]"
click at [396, 254] on div "T [PERSON_NAME] Employee 1 Check In - [DATE] Details [DATE] Open T [PERSON_NAME…" at bounding box center [730, 347] width 1049 height 414
click at [385, 257] on span "Employee 1 Check In - [DATE]" at bounding box center [466, 257] width 171 height 18
click at [382, 258] on input "Employee 1 Check In - [DATE]" at bounding box center [537, 256] width 329 height 34
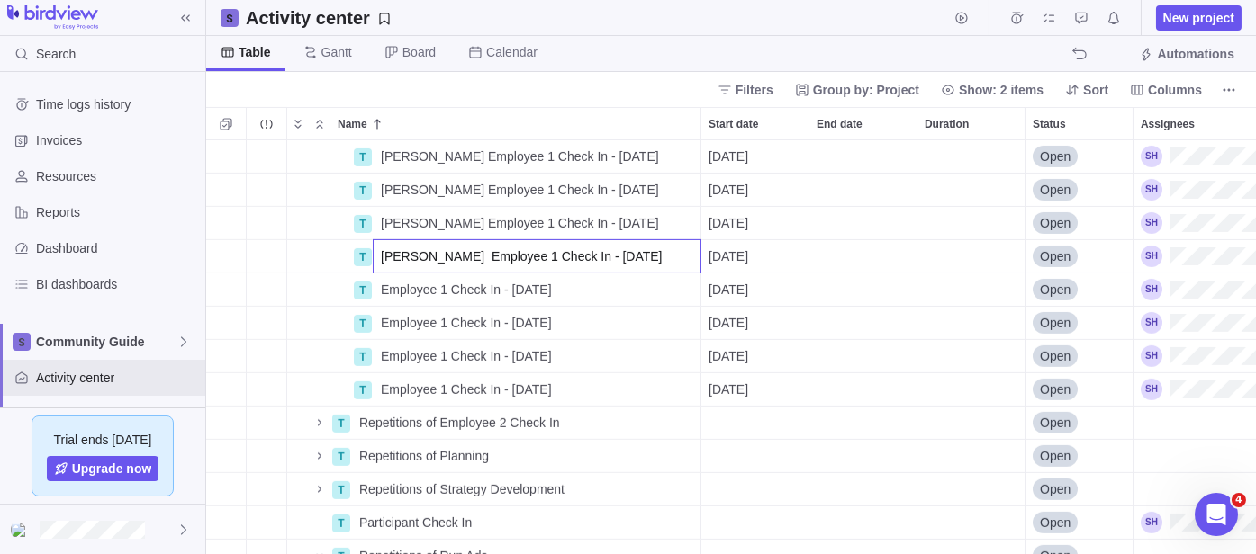
type input "[PERSON_NAME] Employee 1 Check In - [DATE]"
click at [415, 290] on div "T [PERSON_NAME] Employee 1 Check In - [DATE] Details [DATE] Open T [PERSON_NAME…" at bounding box center [730, 347] width 1049 height 414
click at [415, 290] on span "Employee 1 Check In - [DATE]" at bounding box center [466, 290] width 171 height 18
click at [370, 284] on div "T [PERSON_NAME] Employee 1 Check In - [DATE] Details [DATE] Open T [PERSON_NAME…" at bounding box center [730, 347] width 1049 height 414
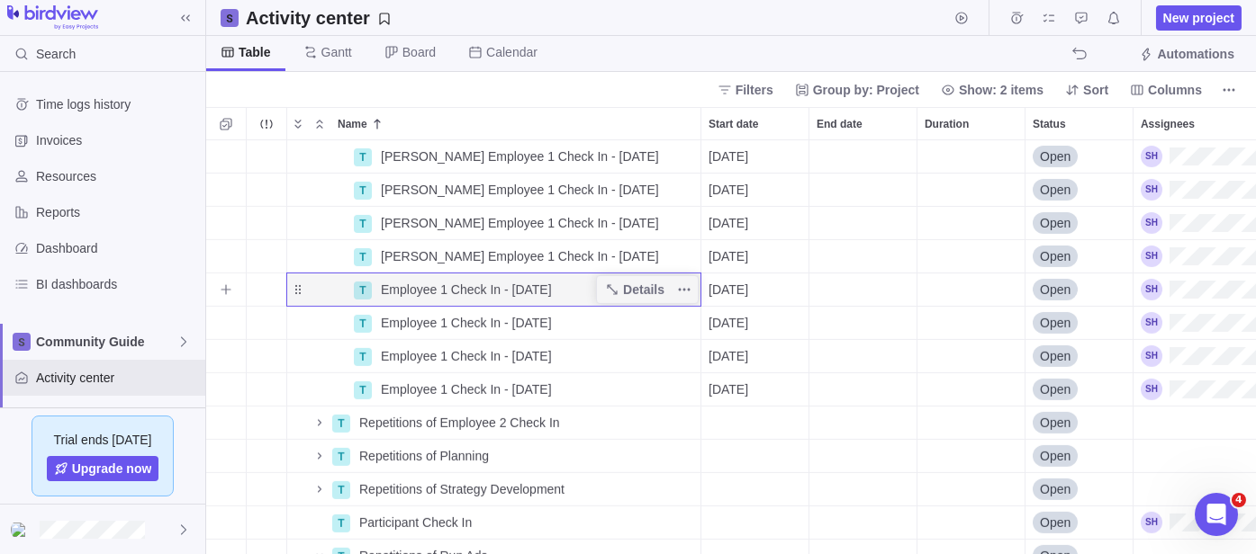
click at [383, 288] on span "Employee 1 Check In - [DATE]" at bounding box center [466, 290] width 171 height 18
click at [383, 288] on input "Employee 1 Check In - [DATE]" at bounding box center [537, 290] width 329 height 34
click at [375, 292] on input "Employee 1 Check In - [DATE]" at bounding box center [537, 290] width 329 height 34
type input "[PERSON_NAME] Employee 1 Check In - [DATE]"
click at [386, 314] on div "T [PERSON_NAME] Employee 1 Check In - [DATE] Details [DATE] Open T [PERSON_NAME…" at bounding box center [730, 347] width 1049 height 414
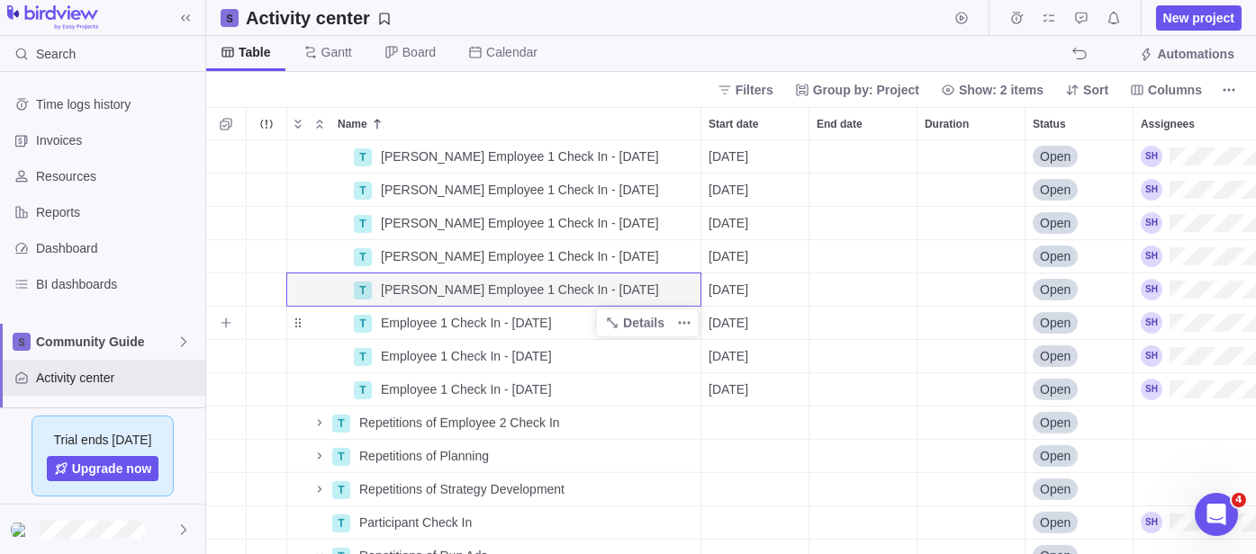
click at [386, 317] on span "Employee 1 Check In - [DATE]" at bounding box center [466, 323] width 171 height 18
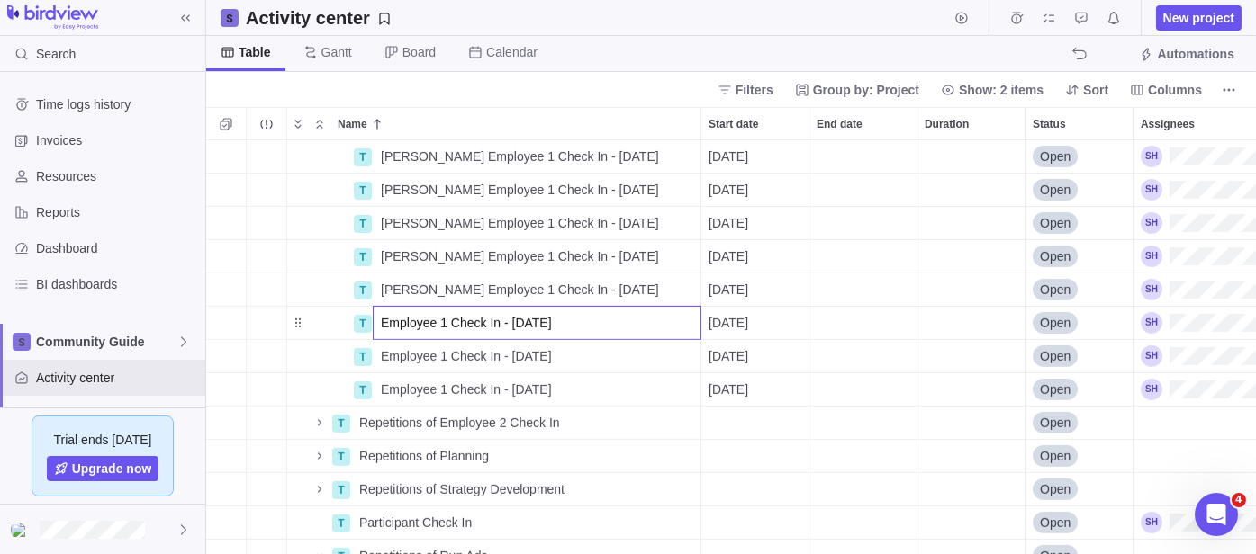
click at [386, 317] on input "Employee 1 Check In - [DATE]" at bounding box center [537, 323] width 329 height 34
click at [379, 320] on input "Employee 1 Check In - [DATE]" at bounding box center [537, 323] width 329 height 34
type input "[PERSON_NAME] Employee 1 Check In - [DATE]"
click at [383, 351] on div "T [PERSON_NAME] Employee 1 Check In - [DATE] Details [DATE] Open T [PERSON_NAME…" at bounding box center [730, 347] width 1049 height 414
click at [383, 351] on span "Employee 1 Check In - [DATE]" at bounding box center [466, 356] width 171 height 18
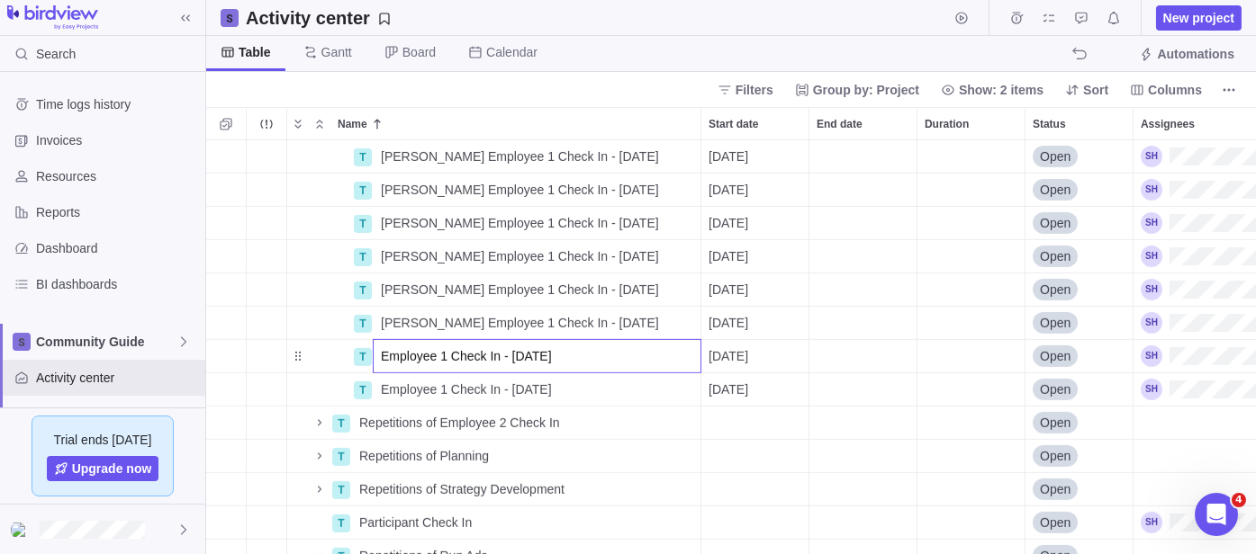
click at [379, 353] on input "Employee 1 Check In - [DATE]" at bounding box center [537, 356] width 329 height 34
type input "[PERSON_NAME] Employee 1 Check In - [DATE]"
click at [400, 385] on div "T [PERSON_NAME] Employee 1 Check In - [DATE] Details [DATE] Open T [PERSON_NAME…" at bounding box center [730, 347] width 1049 height 414
click at [400, 385] on span "Employee 1 Check In - [DATE]" at bounding box center [466, 390] width 171 height 18
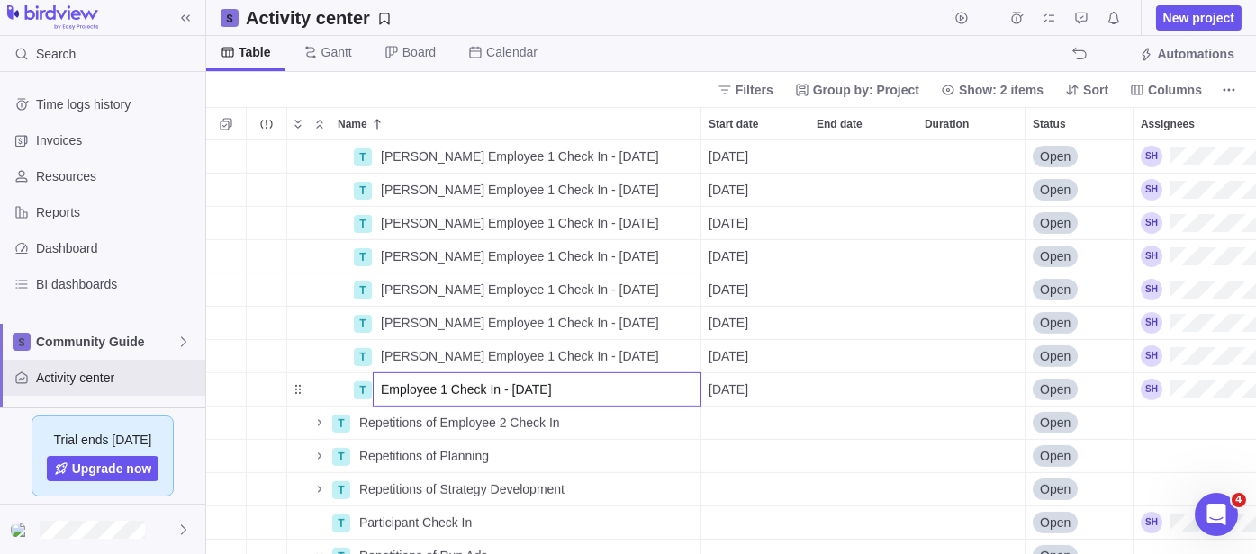
click at [379, 386] on input "Employee 1 Check In - [DATE]" at bounding box center [537, 390] width 329 height 34
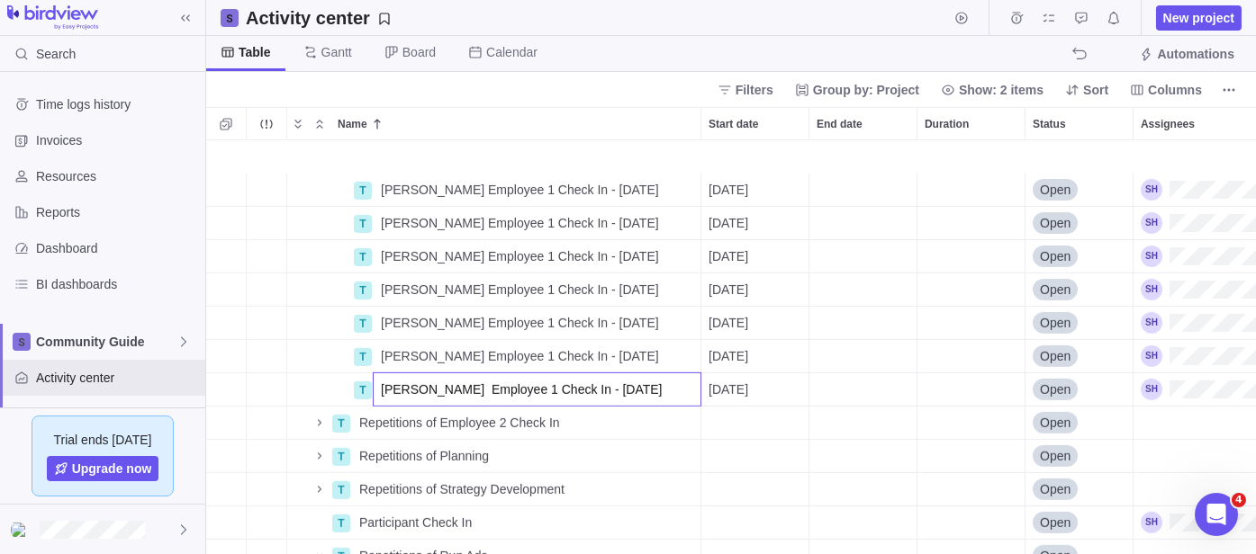
scroll to position [2464, 0]
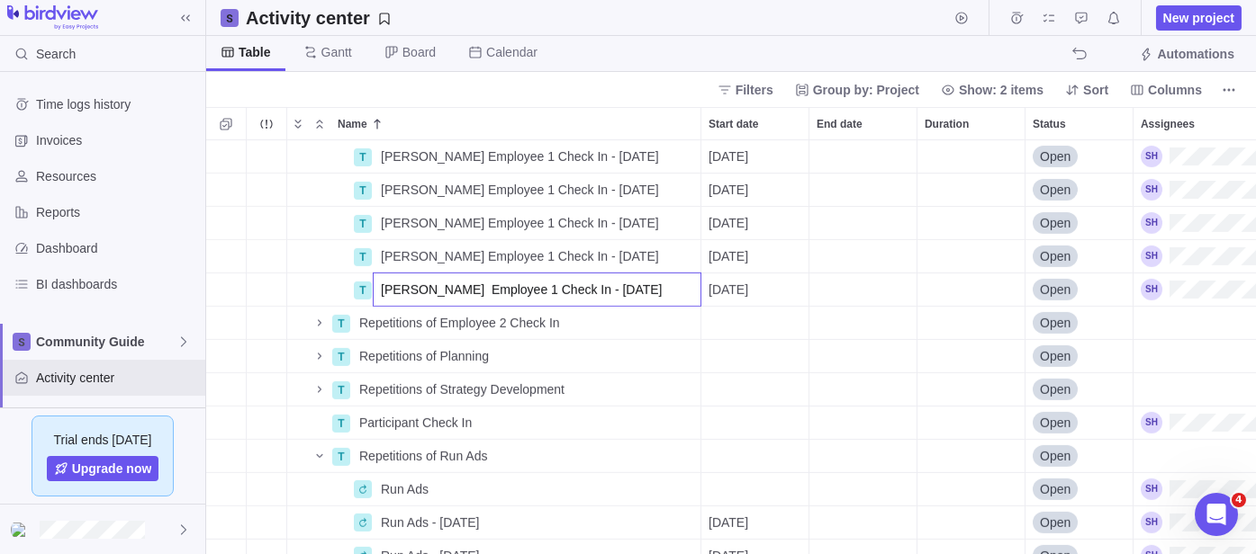
type input "[PERSON_NAME] Employee 1 Check In - [DATE]"
click at [419, 328] on div "T [PERSON_NAME] Employee 1 Check In - [DATE] Details [DATE] Open T [PERSON_NAME…" at bounding box center [730, 347] width 1049 height 414
click at [685, 322] on icon "More actions" at bounding box center [684, 323] width 3 height 3
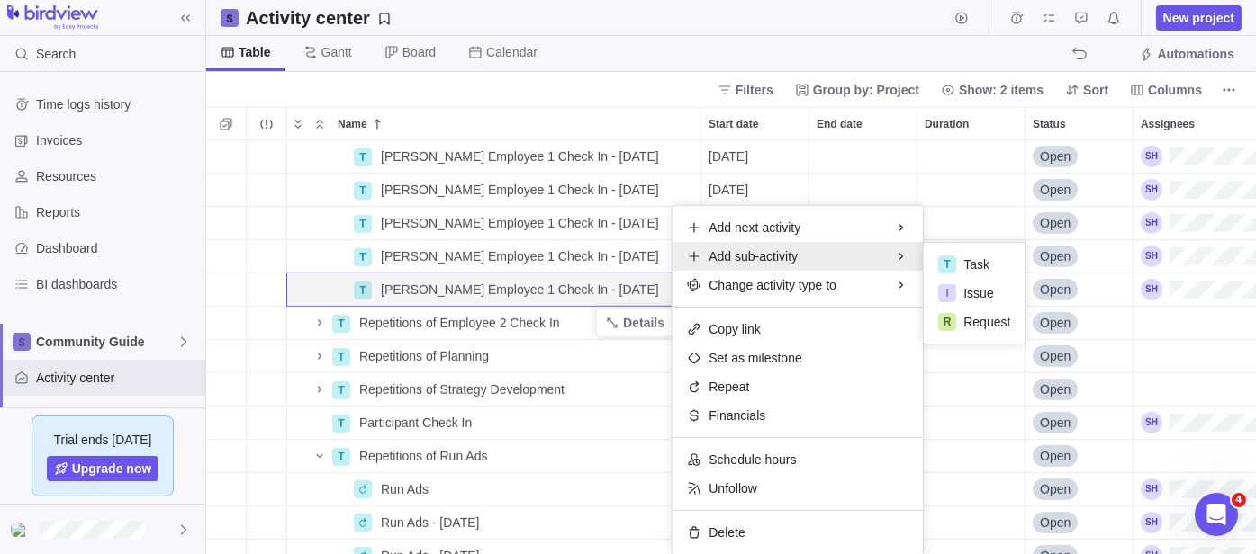
click at [398, 321] on div "T [PERSON_NAME] Employee 1 Check In - [DATE] Details [DATE] Open T [PERSON_NAME…" at bounding box center [730, 347] width 1049 height 414
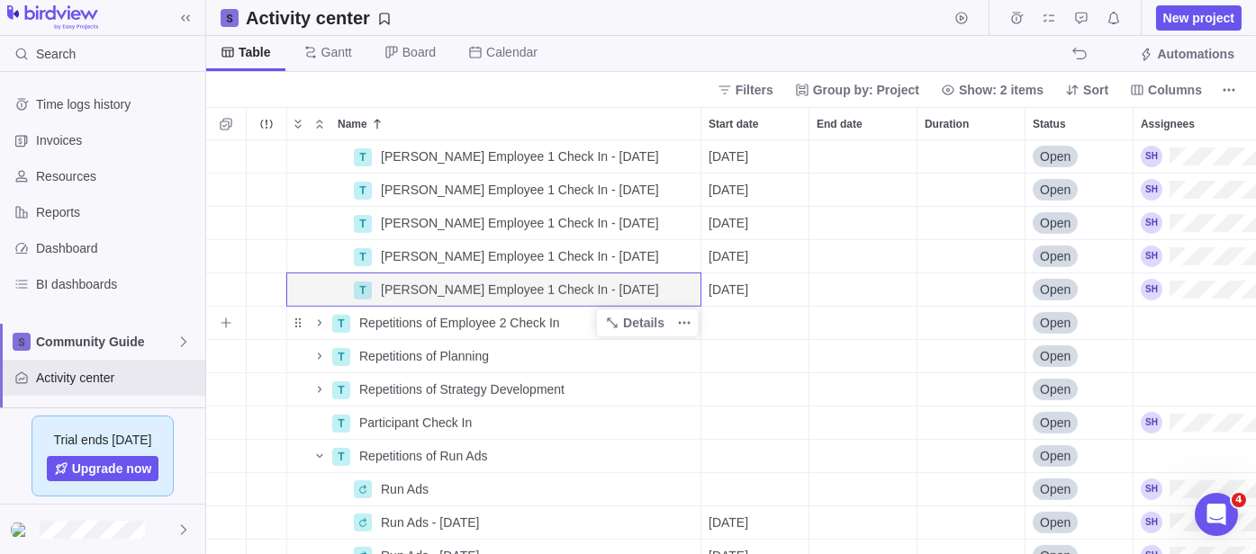
click at [401, 320] on span "Repetitions of Employee 2 Check In" at bounding box center [459, 323] width 201 height 18
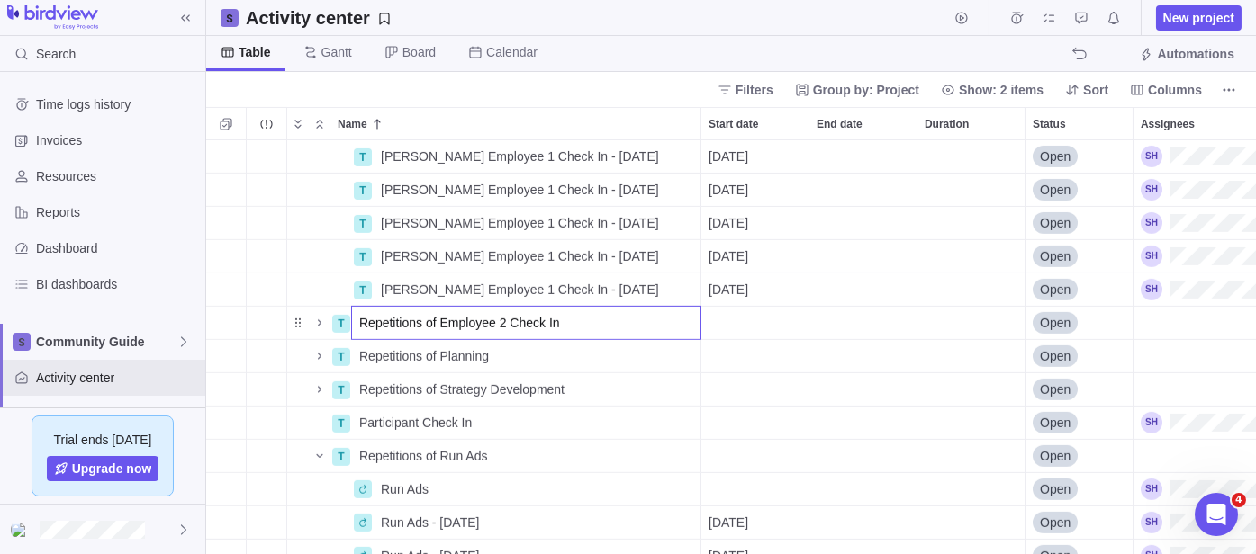
click at [465, 321] on input "Repetitions of Employee 2 Check In" at bounding box center [526, 323] width 350 height 34
click at [444, 324] on input "Repetitions of Employee 2 Check In" at bounding box center [526, 323] width 350 height 34
click at [437, 325] on input "Repetitions of Employee 2 Check In" at bounding box center [526, 323] width 350 height 34
click at [439, 324] on input "Repetitions of Employee 2 Check In" at bounding box center [526, 323] width 350 height 34
type input "Repetitions of [PERSON_NAME] Employee 2 Check In"
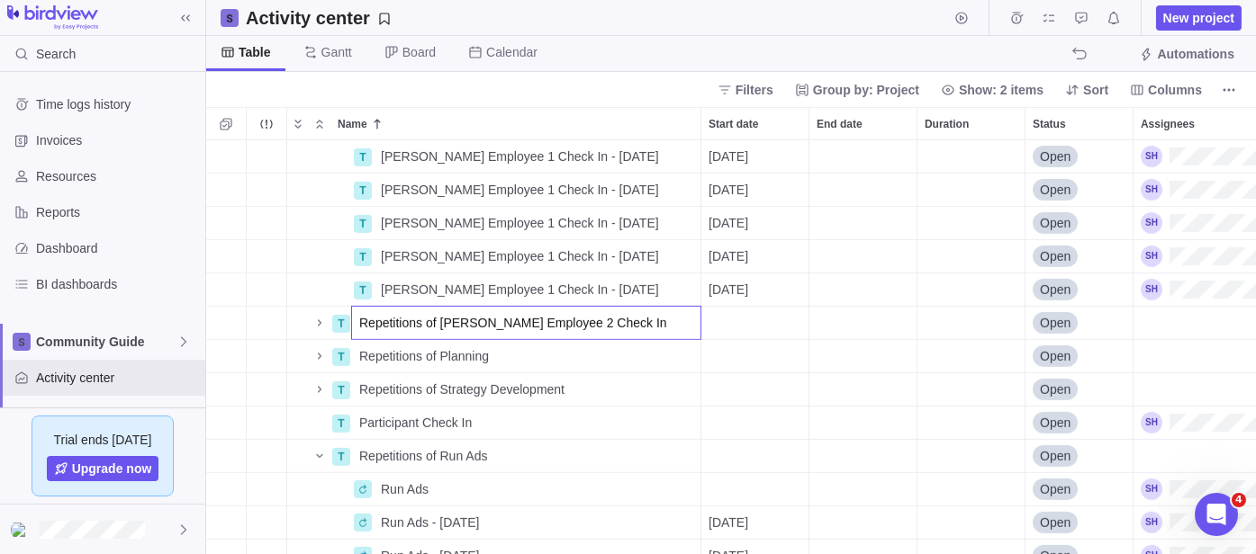
click at [318, 325] on div "T [PERSON_NAME] Employee 1 Check In - [DATE] Details [DATE] Open T [PERSON_NAME…" at bounding box center [730, 347] width 1049 height 414
click at [318, 325] on icon "Name" at bounding box center [319, 323] width 14 height 14
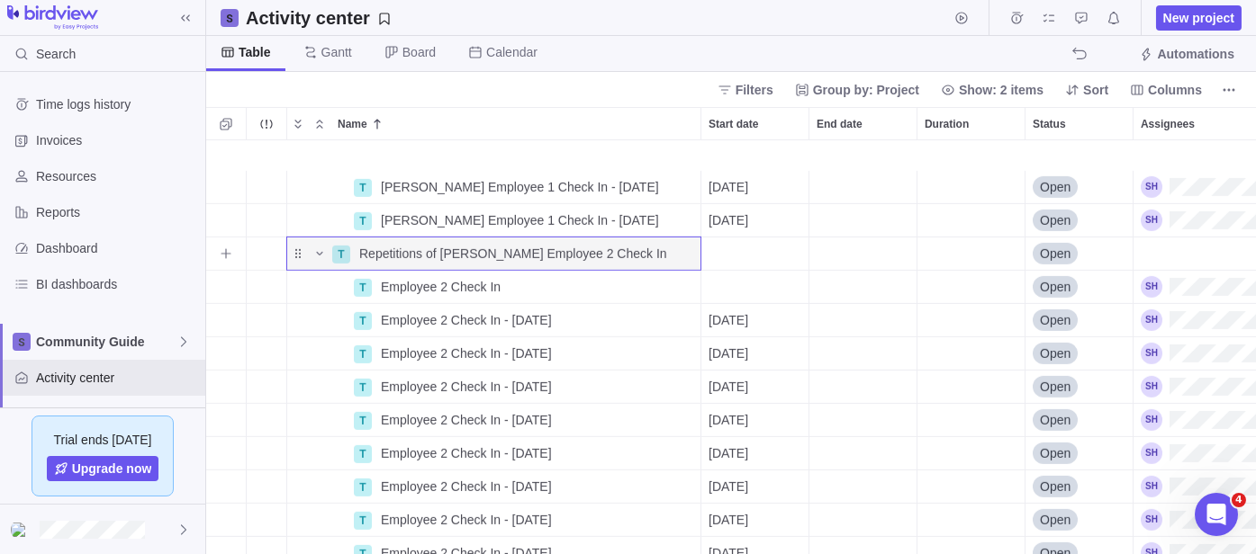
scroll to position [2564, 0]
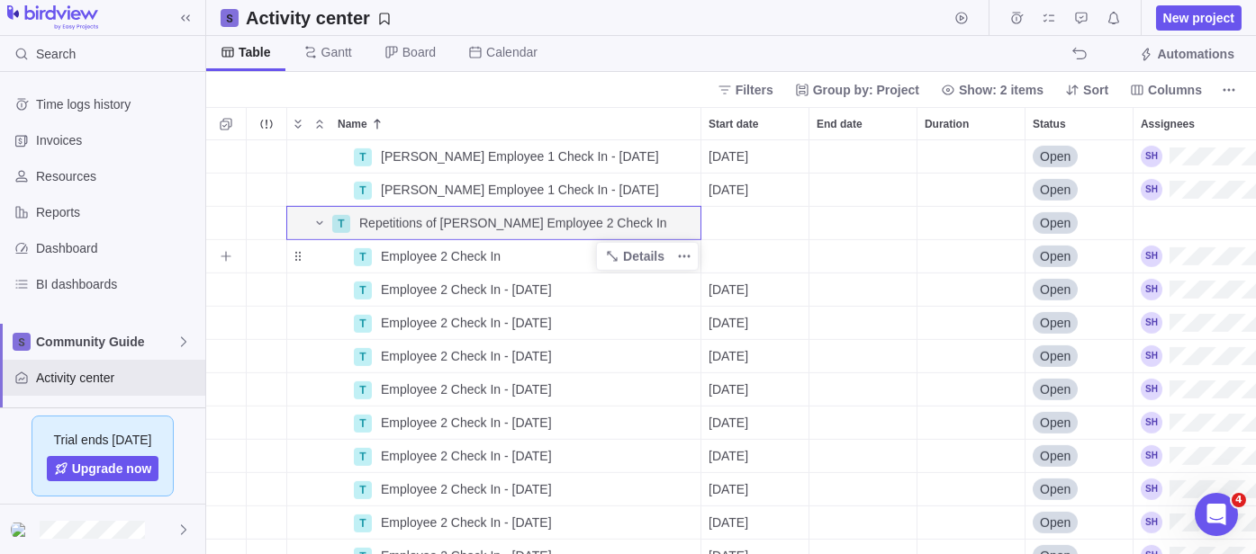
click at [419, 259] on span "Employee 2 Check In" at bounding box center [441, 257] width 120 height 18
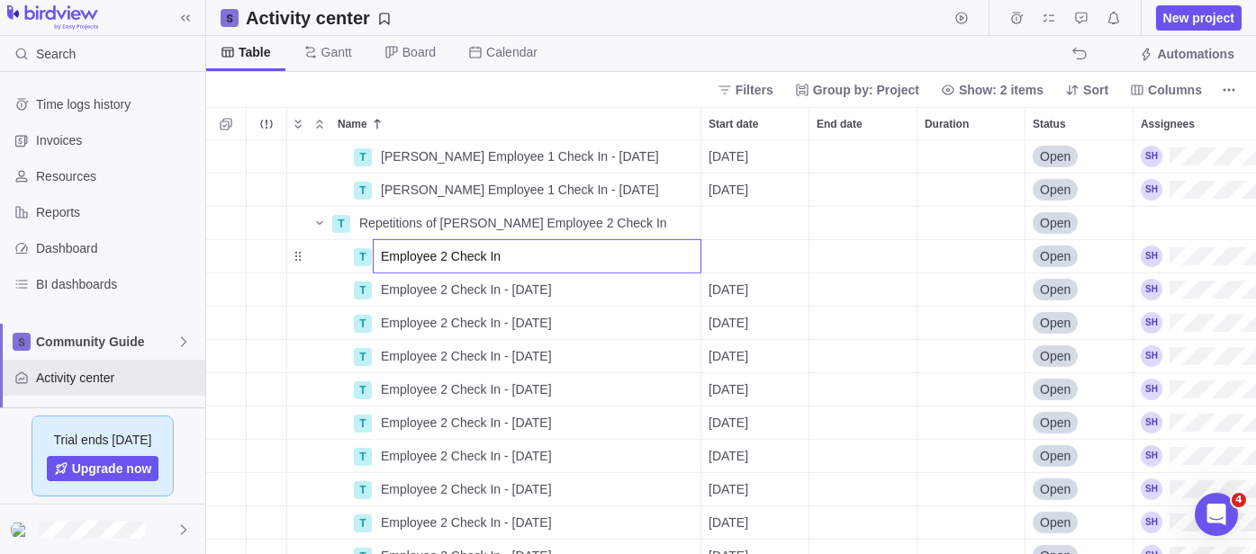
click at [735, 255] on div "T [PERSON_NAME] Employee 1 Check In - [DATE] Details [DATE] Open T [PERSON_NAME…" at bounding box center [730, 347] width 1049 height 414
click at [735, 255] on div "Start date" at bounding box center [754, 256] width 107 height 32
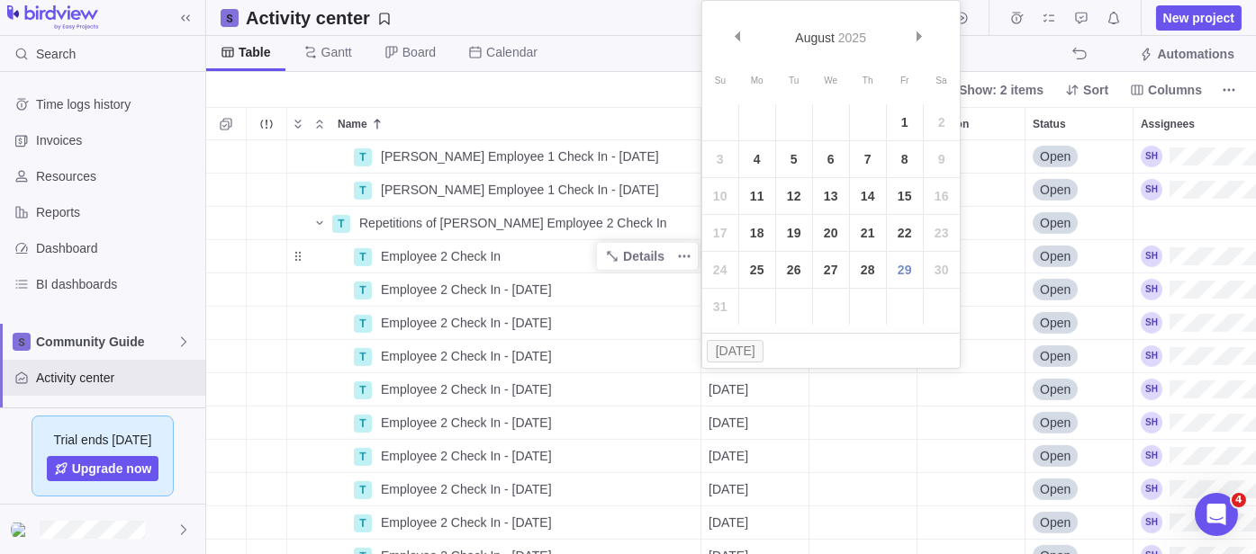
click at [246, 269] on div "T [PERSON_NAME] Employee 1 Check In - [DATE] Details [DATE] Open T [PERSON_NAME…" at bounding box center [730, 347] width 1049 height 414
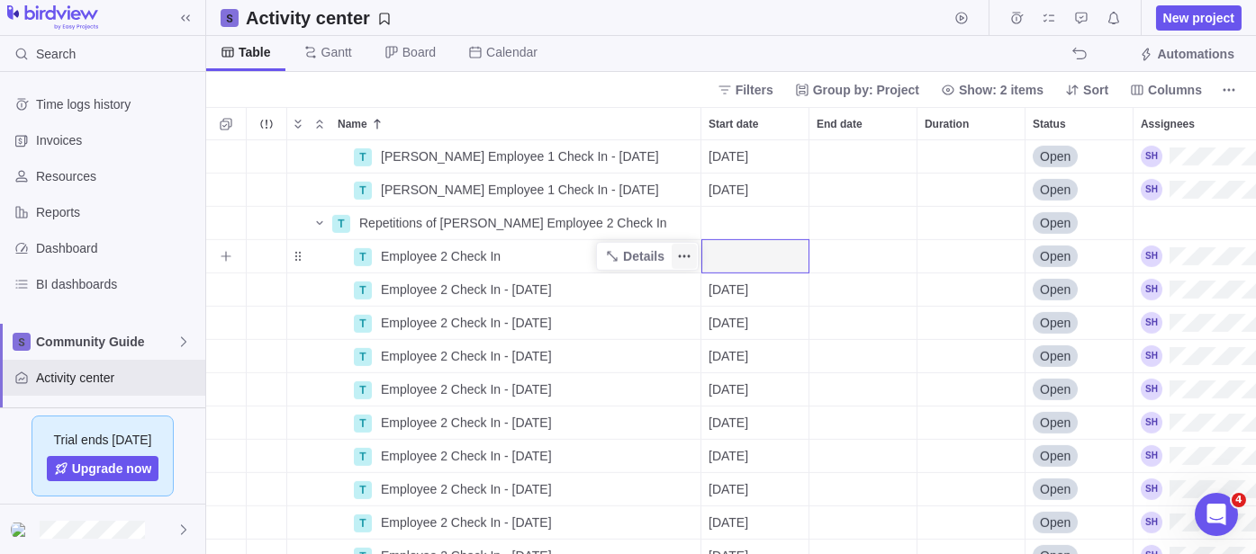
click at [689, 257] on icon "More actions" at bounding box center [684, 256] width 14 height 14
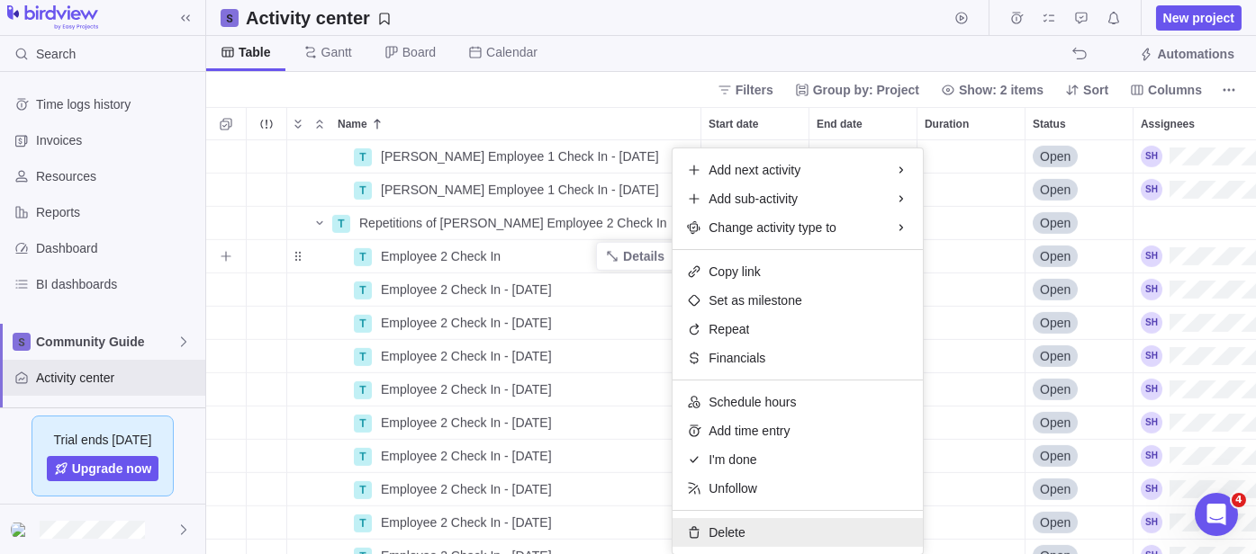
click at [751, 525] on div "Delete" at bounding box center [797, 532] width 250 height 29
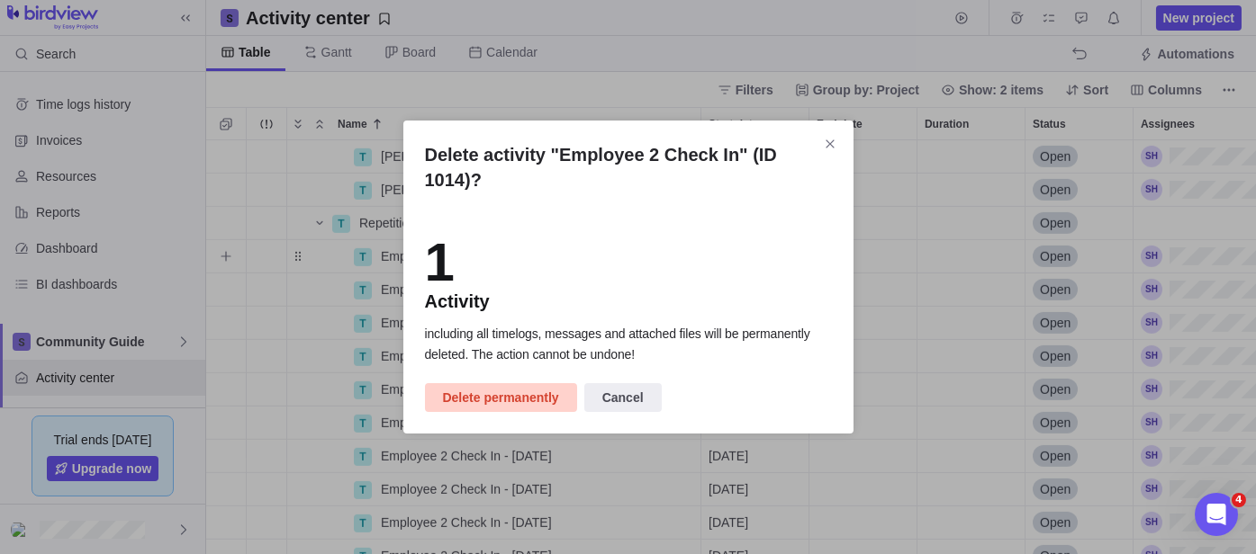
click at [522, 400] on span "Delete permanently" at bounding box center [501, 398] width 116 height 22
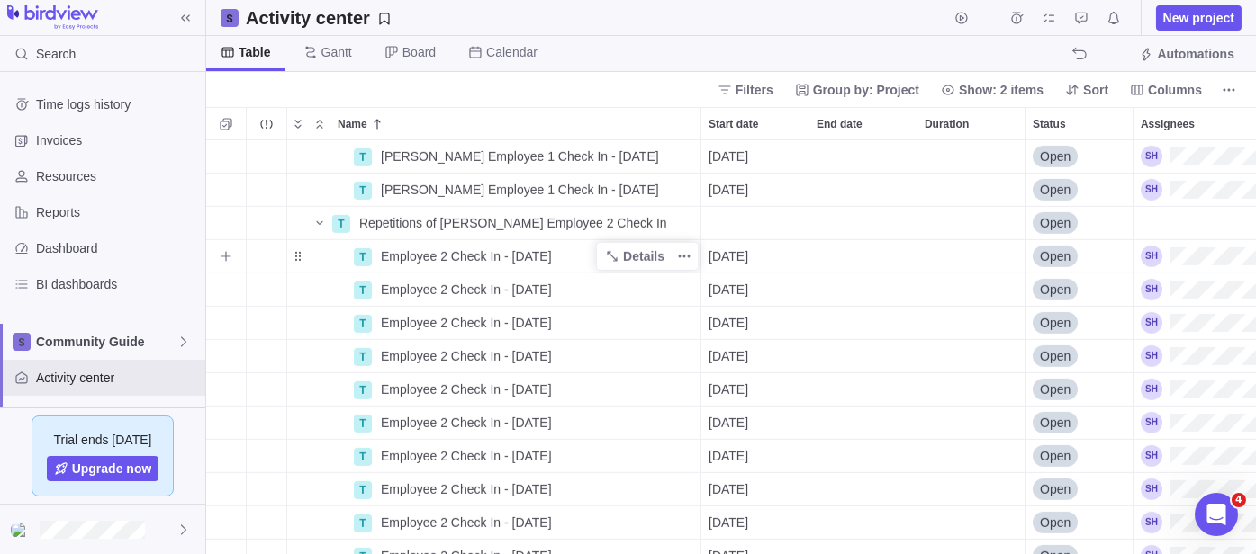
click at [414, 255] on span "Employee 2 Check In - [DATE]" at bounding box center [466, 257] width 171 height 18
click at [414, 255] on input "Employee 2 Check In - [DATE]" at bounding box center [537, 256] width 329 height 34
click at [383, 248] on input "Employee 2 Check In - [DATE]" at bounding box center [537, 256] width 329 height 34
type input "[PERSON_NAME] Employee 2 Check In - [DATE]"
click at [458, 288] on div "T [PERSON_NAME] Employee 1 Check In - [DATE] Details [DATE] Open T [PERSON_NAME…" at bounding box center [730, 347] width 1049 height 414
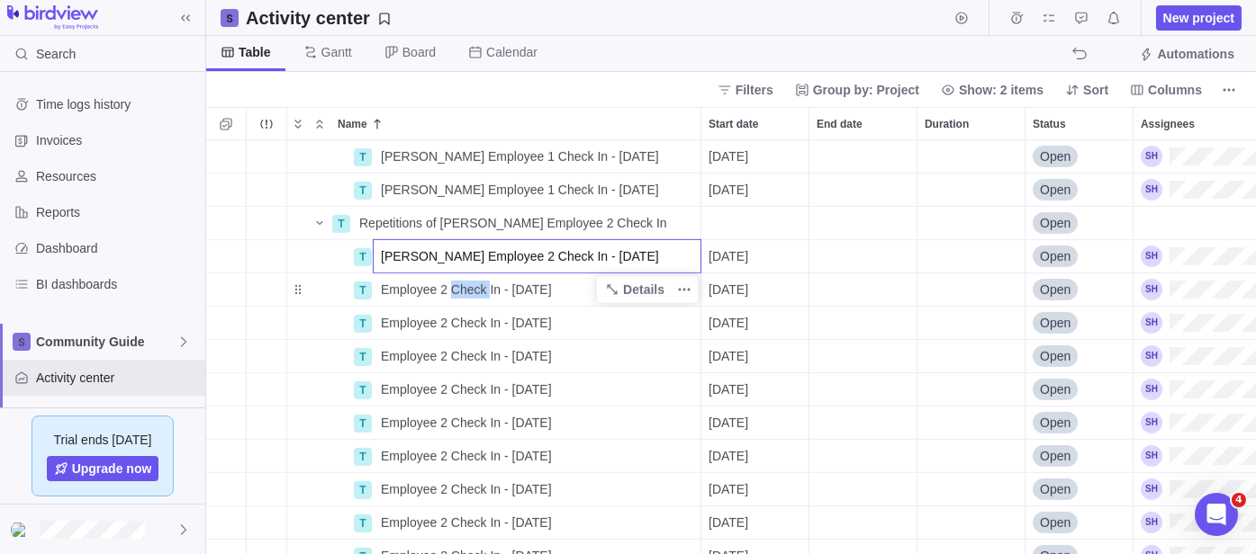
click at [458, 288] on span "Employee 2 Check In - [DATE]" at bounding box center [466, 290] width 171 height 18
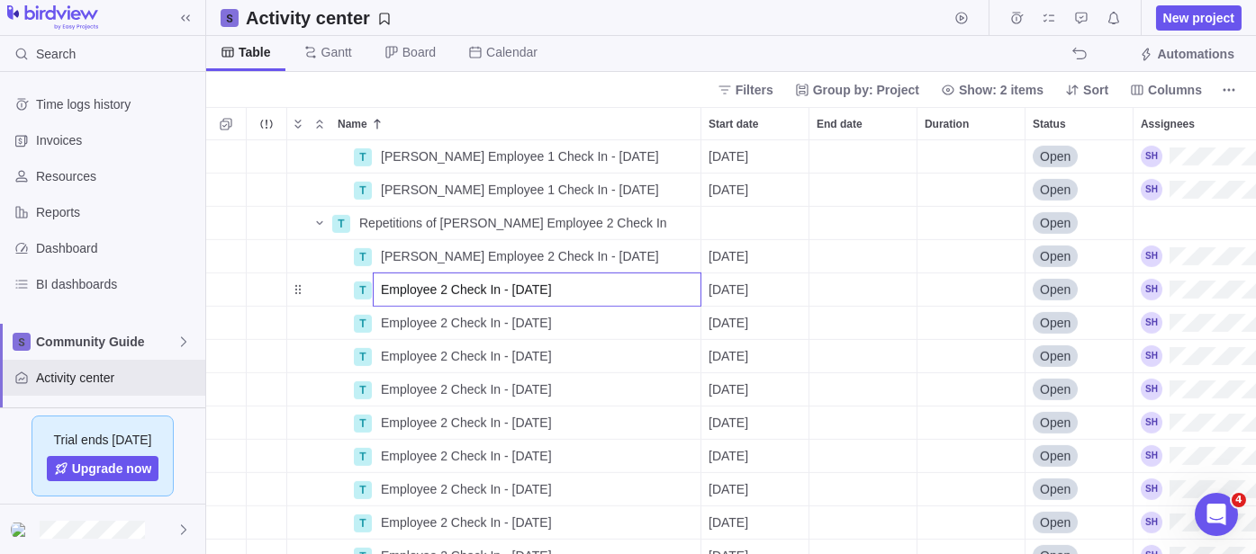
click at [401, 290] on input "Employee 2 Check In - [DATE]" at bounding box center [537, 290] width 329 height 34
click at [385, 288] on input "Employee 2 Check In - [DATE]" at bounding box center [537, 290] width 329 height 34
click at [379, 291] on input "Employee 2 Check In - [DATE]" at bounding box center [537, 290] width 329 height 34
drag, startPoint x: 419, startPoint y: 288, endPoint x: 375, endPoint y: 286, distance: 43.2
click at [375, 286] on input "[PERSON_NAME] Employee 2 Check In - [DATE]" at bounding box center [537, 290] width 329 height 34
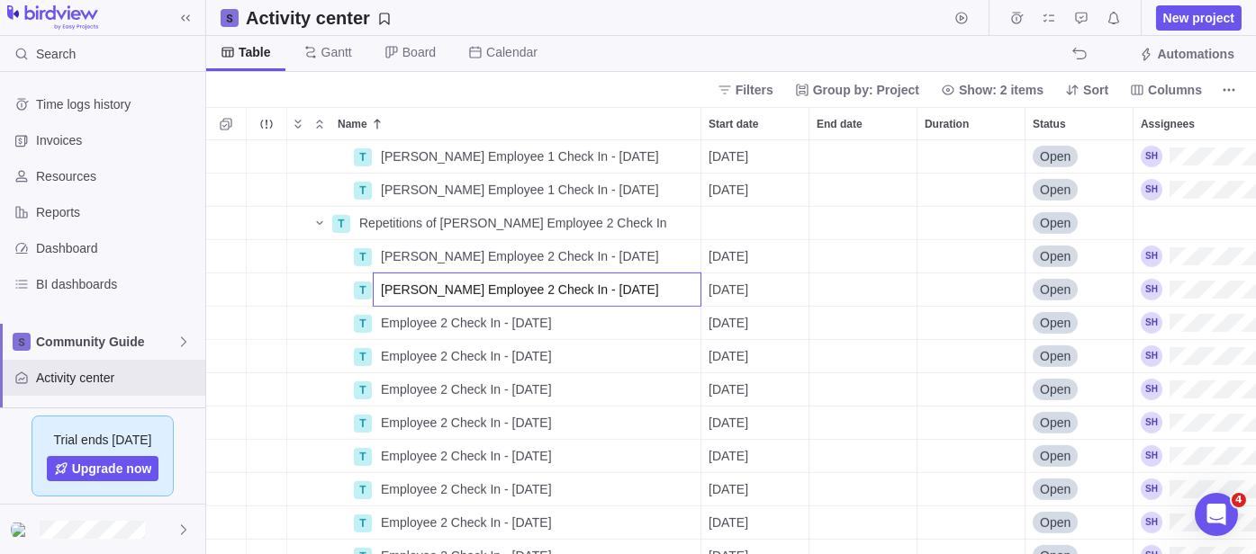
type input "[PERSON_NAME] Employee 2 Check In - [DATE]"
click at [425, 332] on div "T [PERSON_NAME] Employee 1 Check In - [DATE] Details [DATE] Open T [PERSON_NAME…" at bounding box center [730, 347] width 1049 height 414
click at [425, 331] on div "Employee 2 Check In - [DATE]" at bounding box center [537, 323] width 327 height 32
click at [384, 320] on input "Employee 2 Check In - [DATE]" at bounding box center [537, 323] width 329 height 34
click at [379, 323] on input "Employee 2 Check In - [DATE]" at bounding box center [537, 323] width 329 height 34
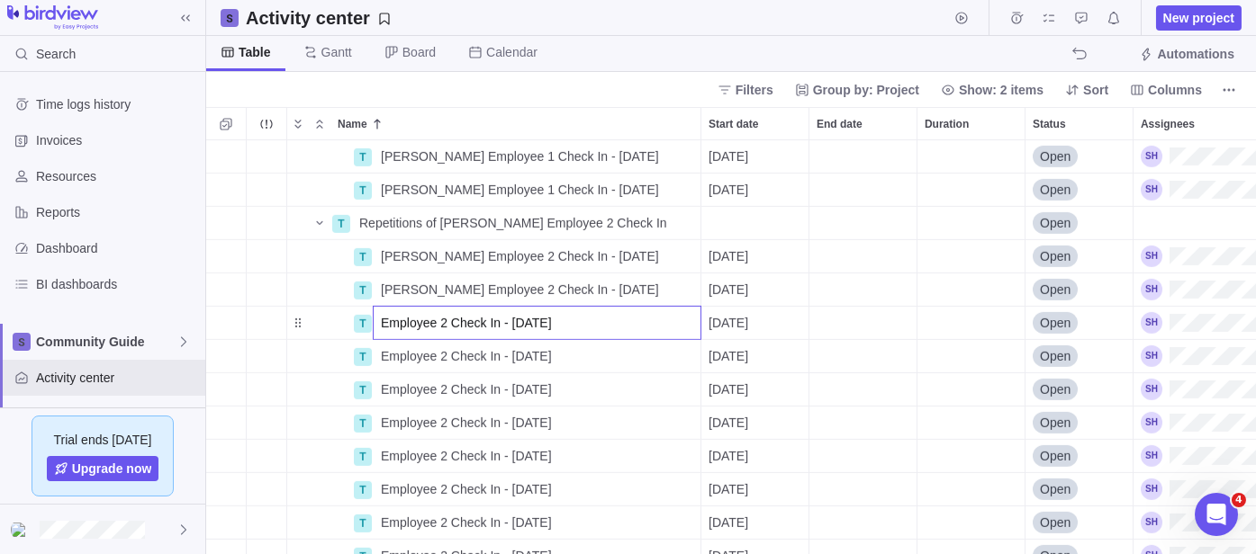
click at [382, 314] on input "Employee 2 Check In - [DATE]" at bounding box center [537, 323] width 329 height 34
type input "[PERSON_NAME] Employee 2 Check In - [DATE]"
click at [408, 355] on div "T [PERSON_NAME] Employee 1 Check In - [DATE] Details [DATE] Open T [PERSON_NAME…" at bounding box center [730, 347] width 1049 height 414
click at [408, 355] on span "Employee 2 Check In - [DATE]" at bounding box center [466, 356] width 171 height 18
click at [389, 351] on input "Employee 2 Check In - [DATE]" at bounding box center [537, 356] width 329 height 34
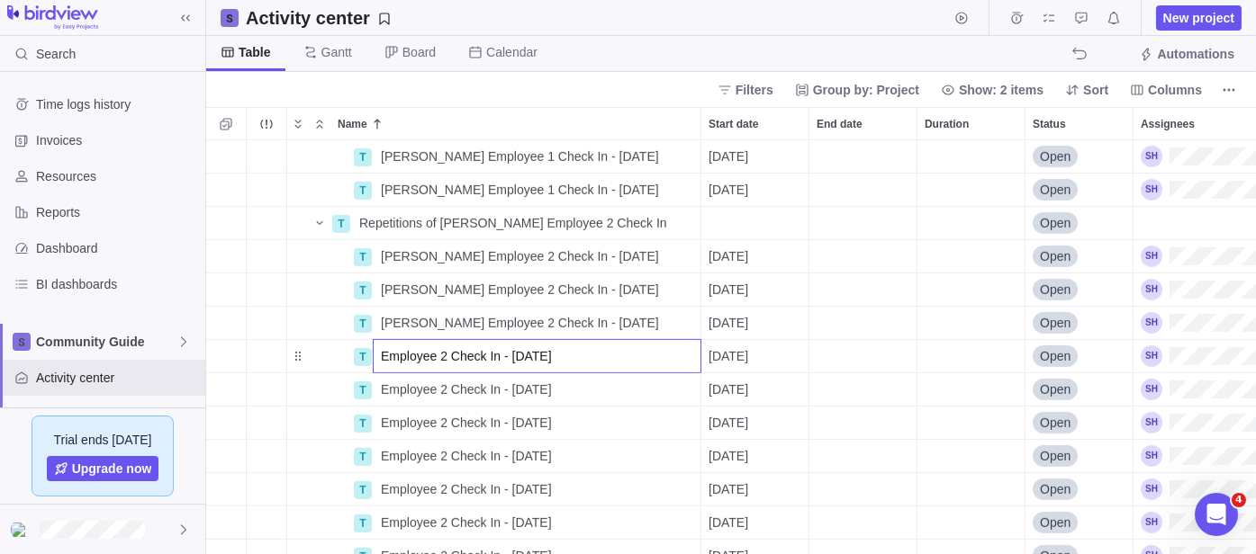
click at [379, 354] on input "Employee 2 Check In - [DATE]" at bounding box center [537, 356] width 329 height 34
type input "[PERSON_NAME] Employee 2 Check In - [DATE]"
click at [401, 390] on div "T [PERSON_NAME] Employee 1 Check In - [DATE] Details [DATE] Open T [PERSON_NAME…" at bounding box center [730, 347] width 1049 height 414
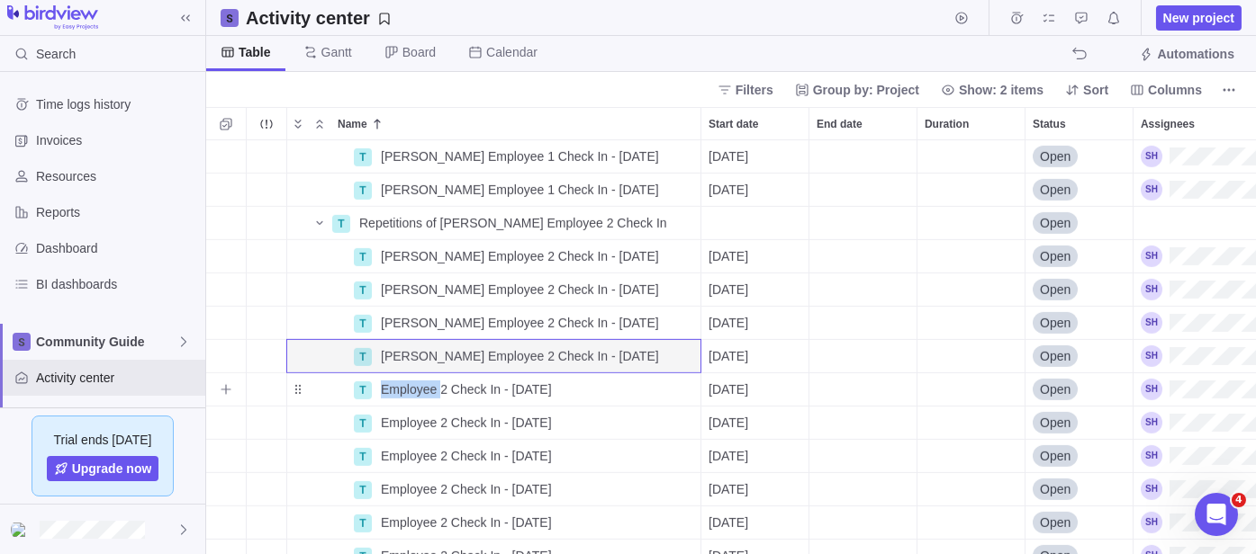
click at [401, 390] on span "Employee 2 Check In - [DATE]" at bounding box center [466, 390] width 171 height 18
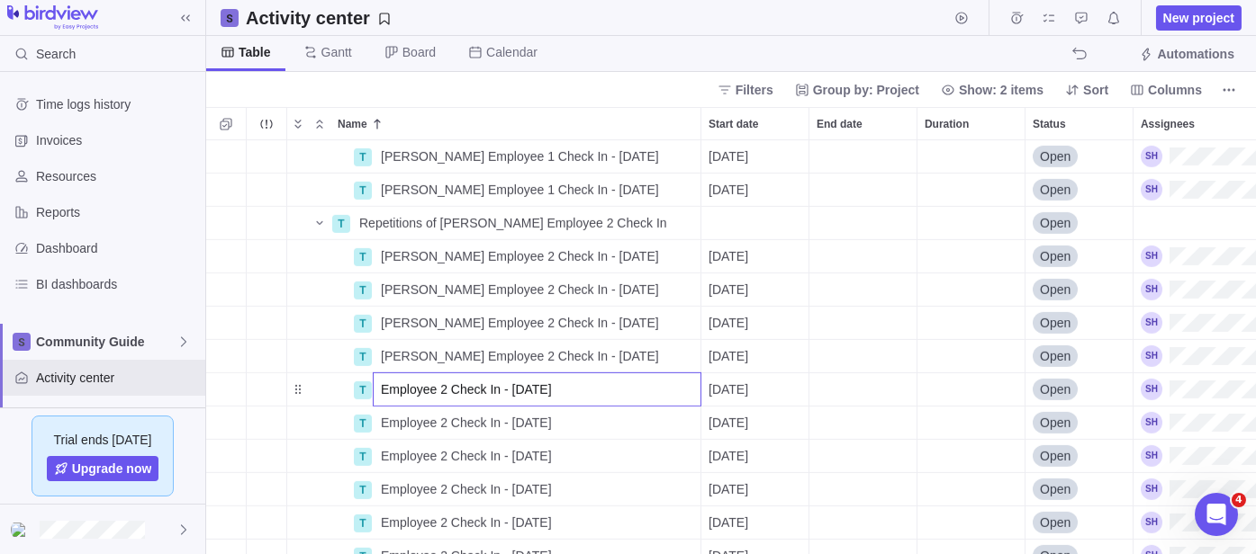
drag, startPoint x: 401, startPoint y: 390, endPoint x: 383, endPoint y: 390, distance: 17.1
click at [383, 390] on input "Employee 2 Check In - [DATE]" at bounding box center [537, 390] width 329 height 34
click at [380, 386] on input "Employee 2 Check In - [DATE]" at bounding box center [537, 390] width 329 height 34
type input "[PERSON_NAME] Employee 2 Check In - [DATE]"
click at [394, 423] on div "T [PERSON_NAME] Employee 1 Check In - [DATE] Details [DATE] Open T [PERSON_NAME…" at bounding box center [730, 347] width 1049 height 414
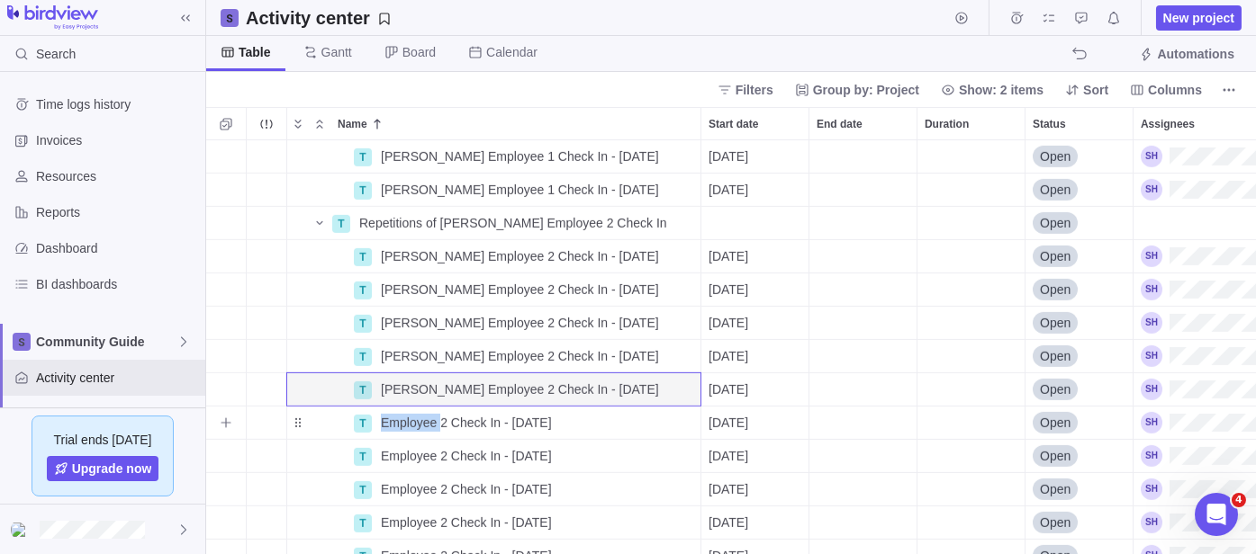
click at [394, 423] on span "Employee 2 Check In - [DATE]" at bounding box center [466, 423] width 171 height 18
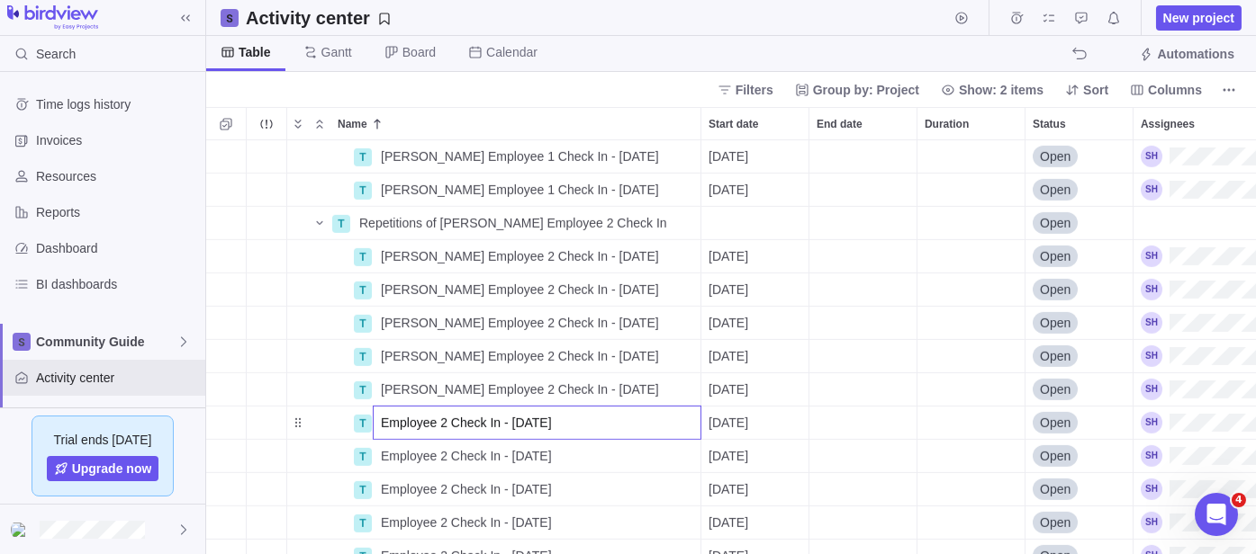
click at [384, 422] on input "Employee 2 Check In - [DATE]" at bounding box center [537, 423] width 329 height 34
click at [378, 422] on input "Employee 2 Check In - [DATE]" at bounding box center [537, 423] width 329 height 34
type input "[PERSON_NAME] Employee 2 Check In - [DATE]"
click at [390, 460] on div "T [PERSON_NAME] Employee 1 Check In - [DATE] Details [DATE] Open T [PERSON_NAME…" at bounding box center [730, 347] width 1049 height 414
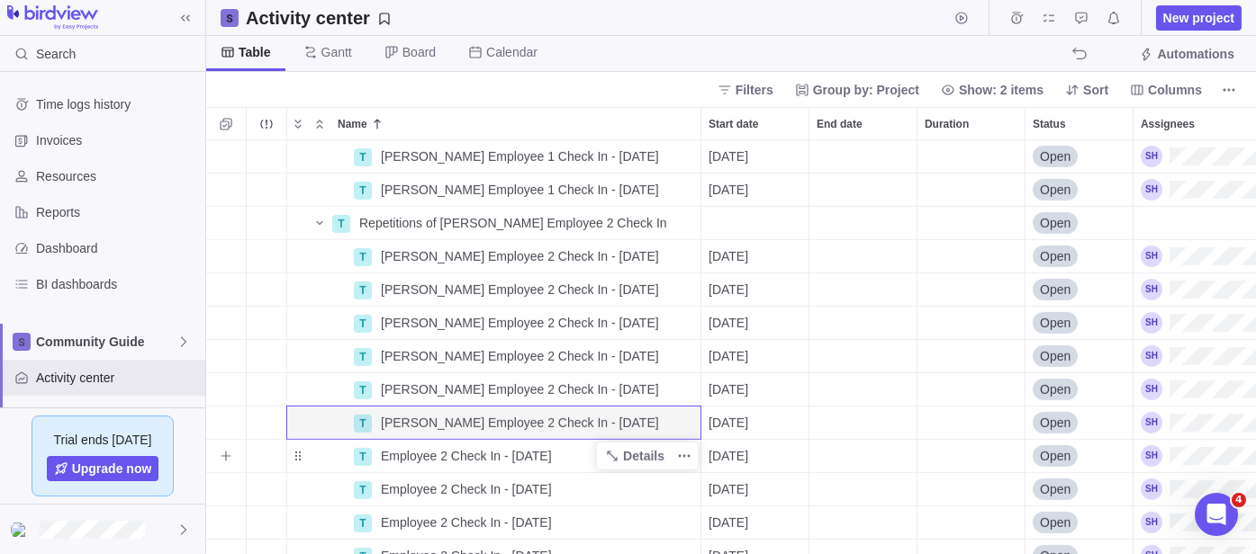
click at [392, 456] on span "Employee 2 Check In - [DATE]" at bounding box center [466, 456] width 171 height 18
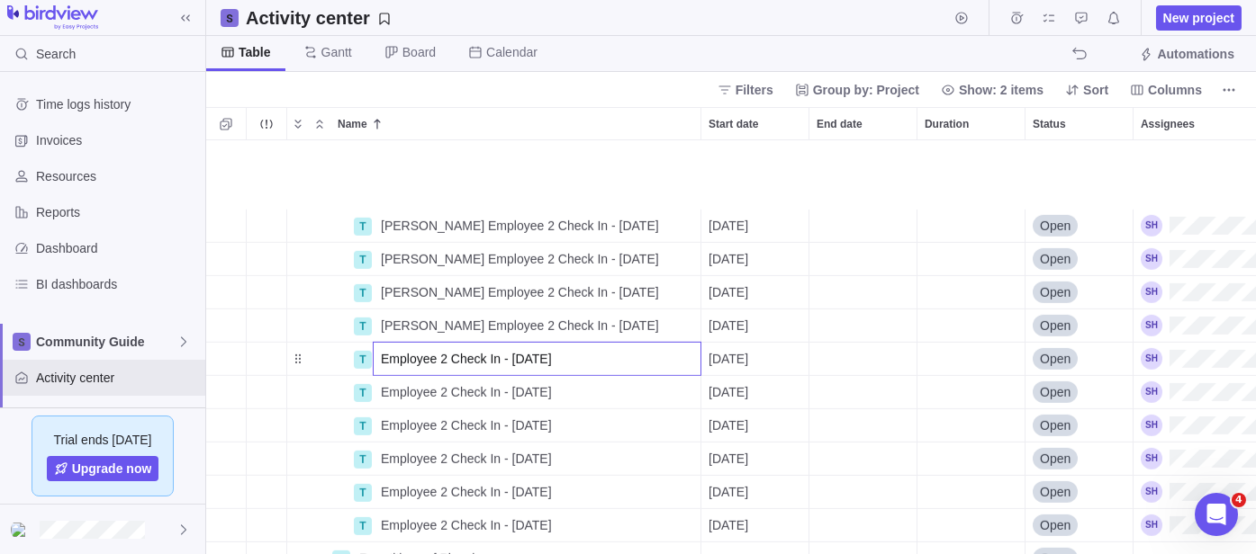
scroll to position [2764, 0]
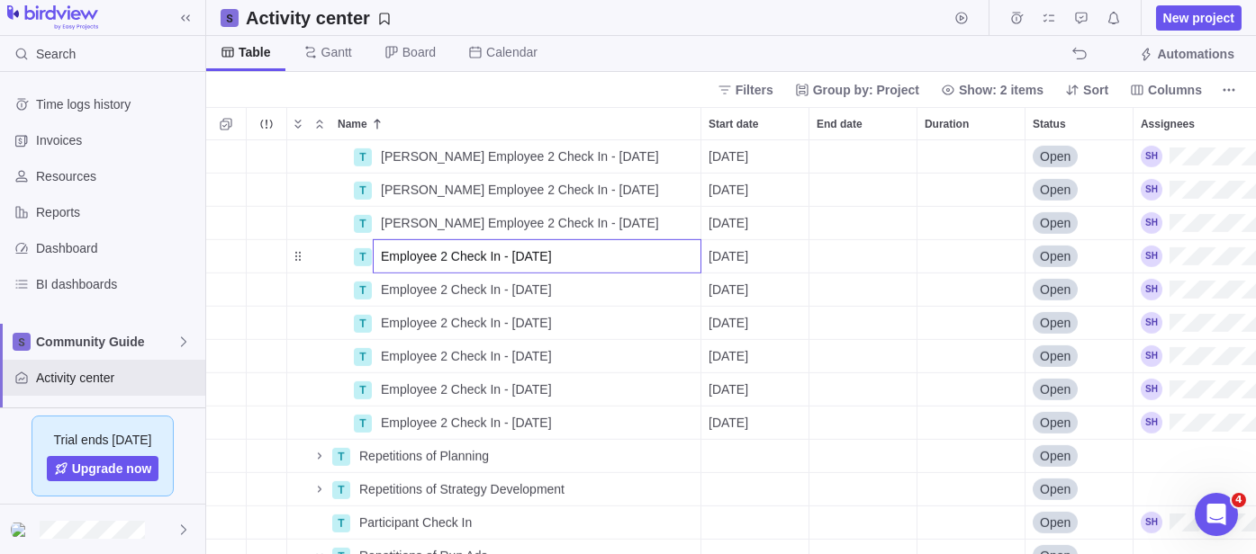
click at [379, 254] on input "Employee 2 Check In - [DATE]" at bounding box center [537, 256] width 329 height 34
type input "[PERSON_NAME] Employee 2 Check In - [DATE]"
click at [384, 284] on div "T [PERSON_NAME] Employee 2 Check In - [DATE] Details [DATE] Open T [PERSON_NAME…" at bounding box center [730, 347] width 1049 height 414
click at [384, 284] on span "Employee 2 Check In - [DATE]" at bounding box center [466, 290] width 171 height 18
click at [378, 284] on input "Employee 2 Check In - [DATE]" at bounding box center [537, 290] width 329 height 34
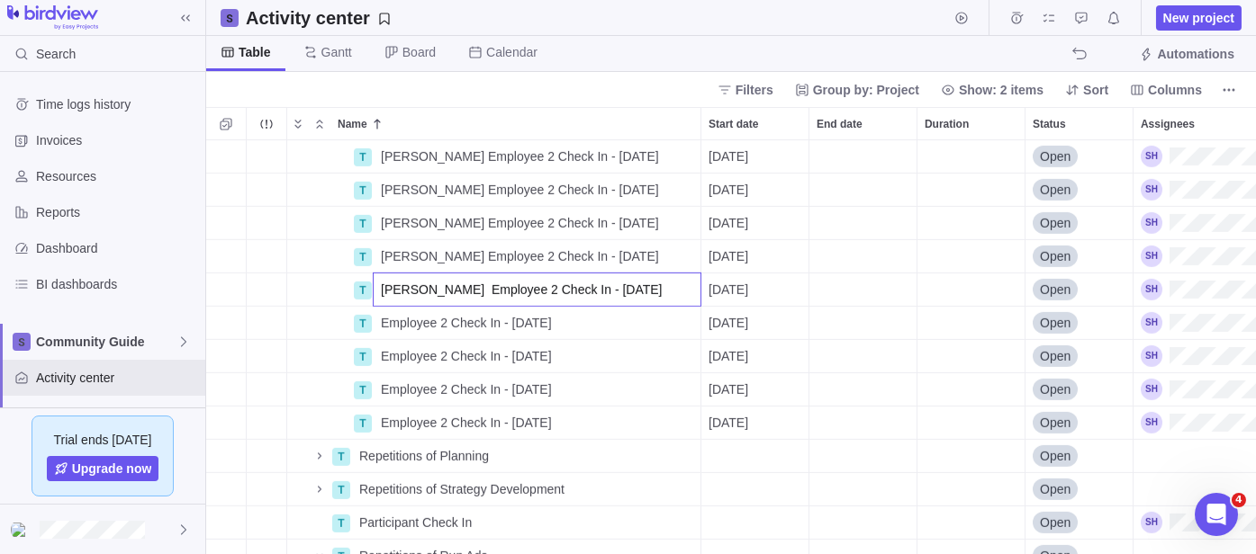
type input "[PERSON_NAME] Employee 2 Check In - [DATE]"
click at [386, 326] on div "T [PERSON_NAME] Employee 2 Check In - [DATE] Details [DATE] Open T [PERSON_NAME…" at bounding box center [730, 347] width 1049 height 414
click at [386, 326] on span "Employee 2 Check In - [DATE]" at bounding box center [466, 323] width 171 height 18
click at [378, 323] on input "Employee 2 Check In - [DATE]" at bounding box center [537, 323] width 329 height 34
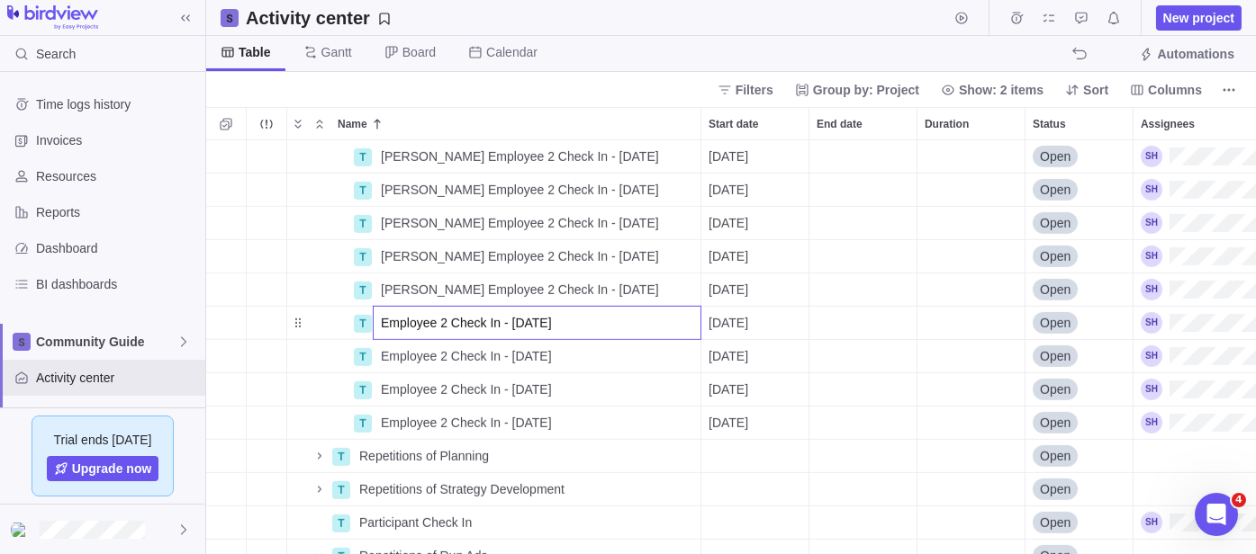
click at [381, 320] on input "Employee 2 Check In - [DATE]" at bounding box center [537, 323] width 329 height 34
type input "[PERSON_NAME] Employee 2 Check In - [DATE]"
click at [396, 355] on div "T [PERSON_NAME] Employee 2 Check In - [DATE] Details [DATE] Open T [PERSON_NAME…" at bounding box center [730, 347] width 1049 height 414
click at [396, 355] on span "Employee 2 Check In - [DATE]" at bounding box center [466, 356] width 171 height 18
click at [379, 354] on input "Employee 2 Check In - [DATE]" at bounding box center [537, 356] width 329 height 34
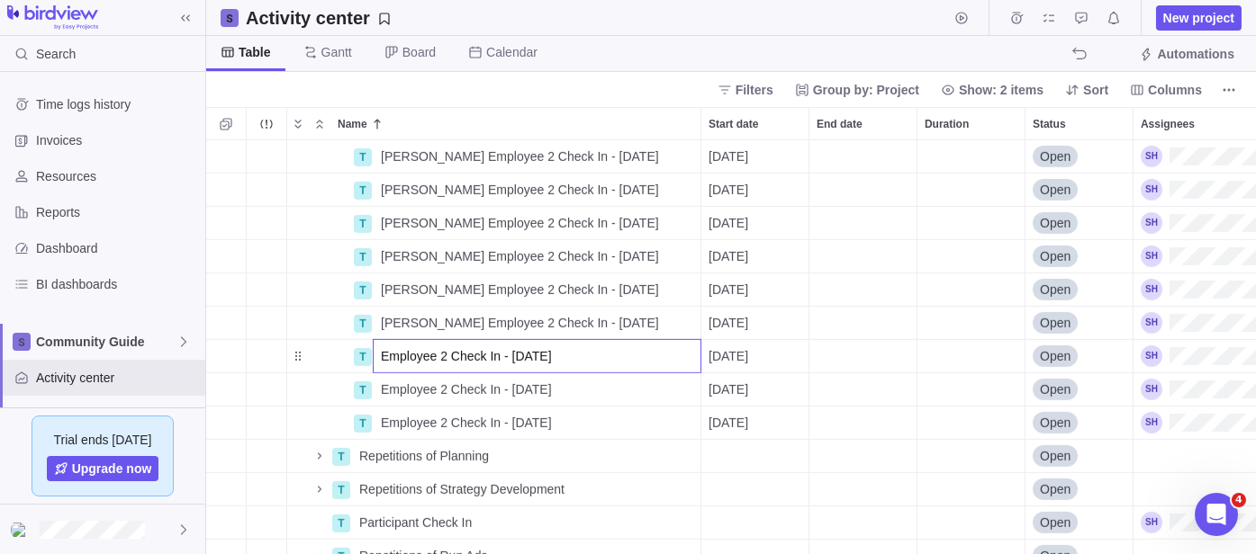
click at [379, 354] on input "Employee 2 Check In - [DATE]" at bounding box center [537, 356] width 329 height 34
click at [379, 353] on input "Employee 2 Check In - [DATE]" at bounding box center [537, 356] width 329 height 34
click at [383, 349] on input "Employee 2 Check In - [DATE]" at bounding box center [537, 356] width 329 height 34
type input "[PERSON_NAME] Employee 2 Check In - [DATE]"
click at [392, 379] on div "T [PERSON_NAME] Employee 2 Check In - [DATE] Details [DATE] Open T [PERSON_NAME…" at bounding box center [730, 347] width 1049 height 414
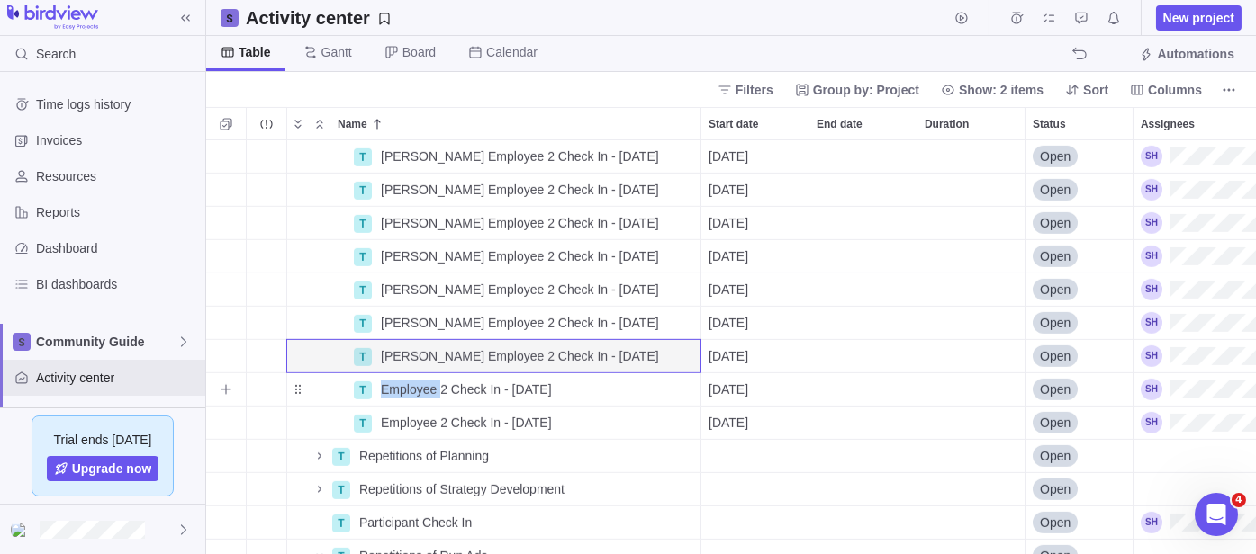
click at [392, 381] on span "Employee 2 Check In - [DATE]" at bounding box center [466, 390] width 171 height 18
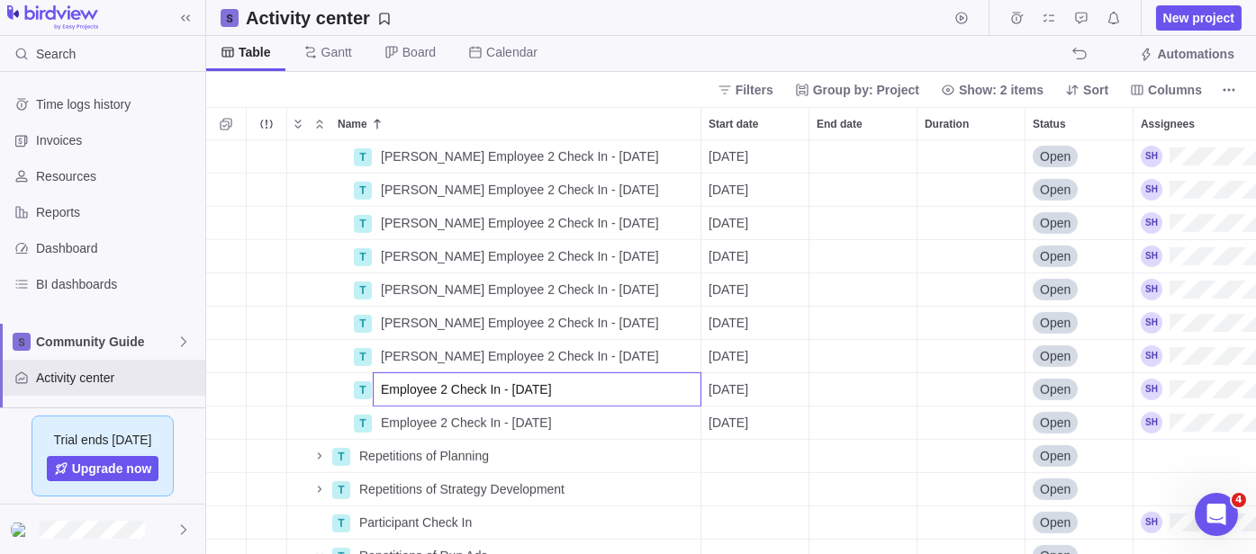
click at [392, 379] on input "Employee 2 Check In - [DATE]" at bounding box center [537, 390] width 329 height 34
click at [376, 386] on input "Employee 2 Check In - [DATE]" at bounding box center [537, 390] width 329 height 34
type input "[PERSON_NAME] Employee 2 Check In - [DATE]"
click at [394, 424] on div "T [PERSON_NAME] Employee 2 Check In - [DATE] Details [DATE] Open T [PERSON_NAME…" at bounding box center [730, 347] width 1049 height 414
click at [394, 422] on span "Employee 2 Check In - [DATE]" at bounding box center [466, 423] width 171 height 18
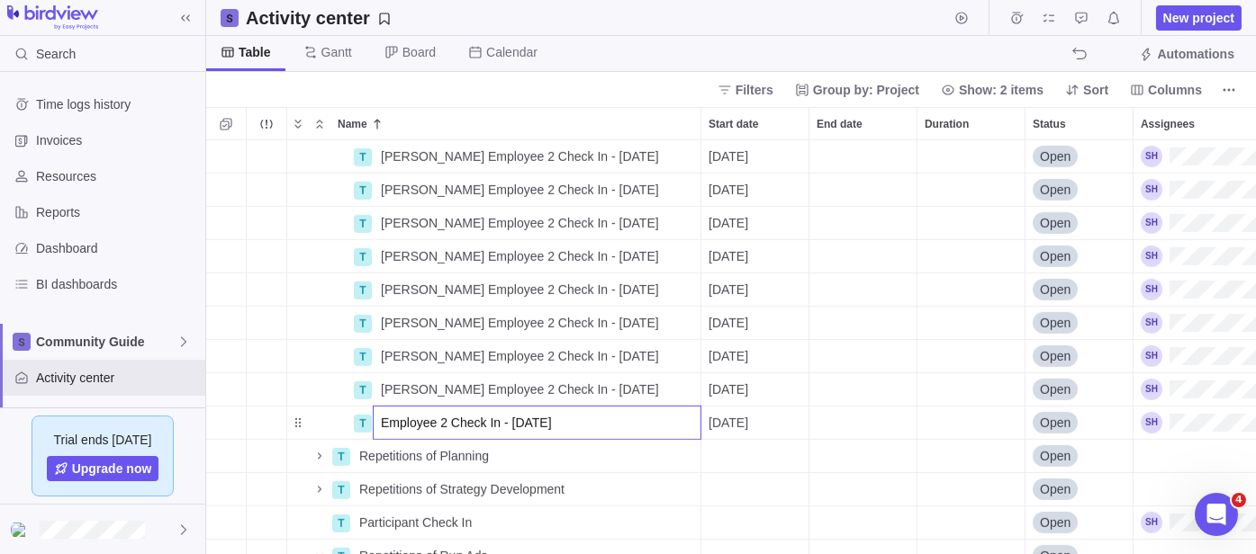
click at [377, 420] on input "Employee 2 Check In - [DATE]" at bounding box center [537, 423] width 329 height 34
type input "[PERSON_NAME] Employee 2 Check In - [DATE]"
click at [652, 27] on body "Search Time logs history Invoices Resources Reports Dashboard BI dashboards Com…" at bounding box center [628, 277] width 1256 height 554
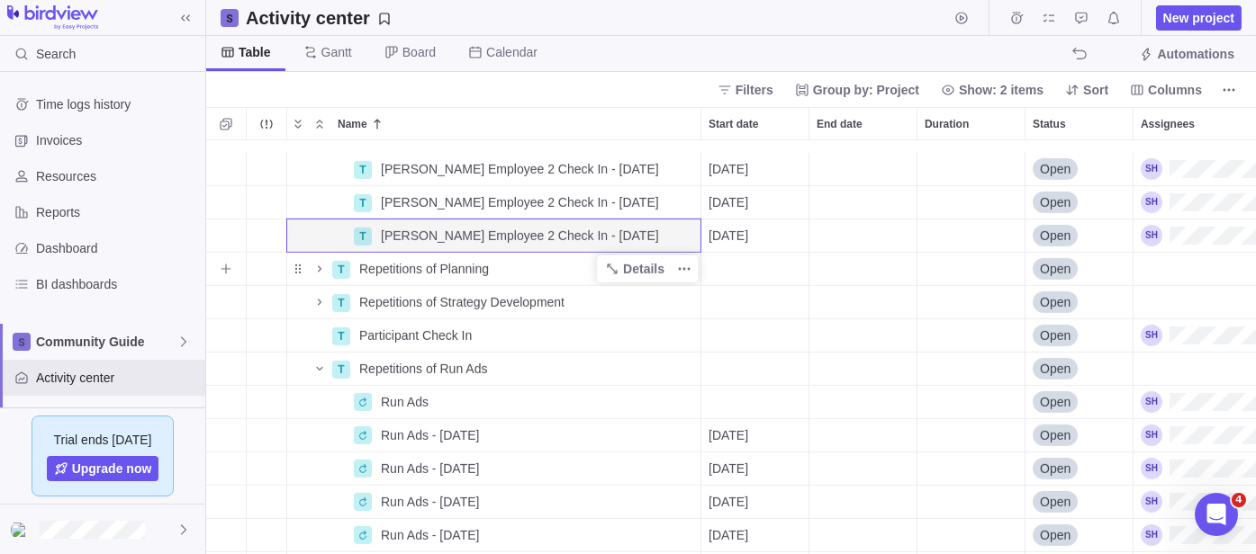
scroll to position [3065, 0]
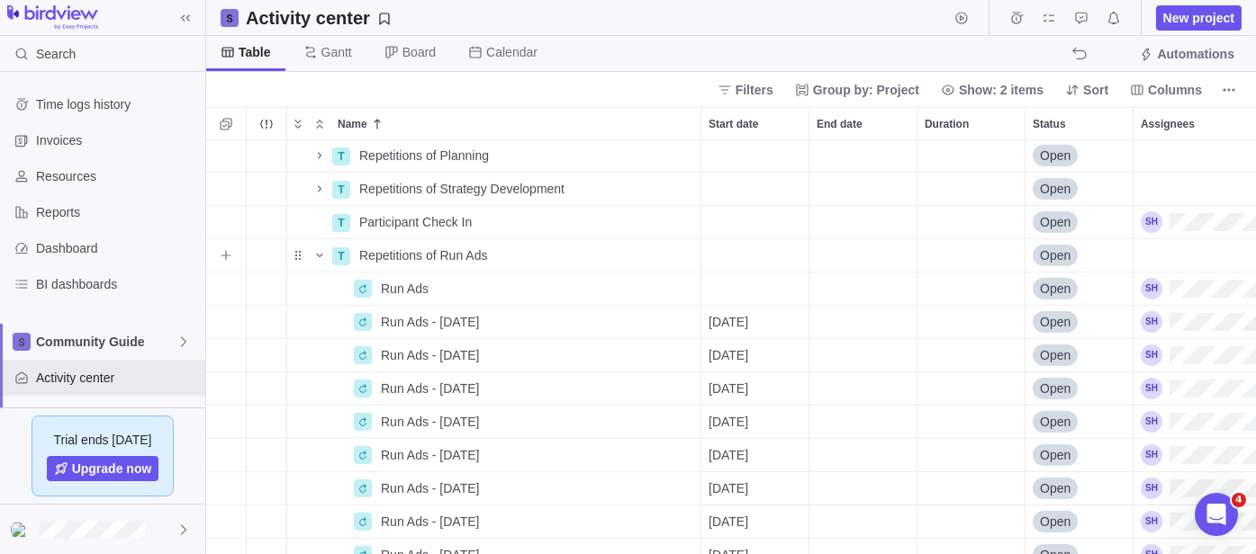
click at [316, 257] on icon "Name" at bounding box center [319, 255] width 14 height 14
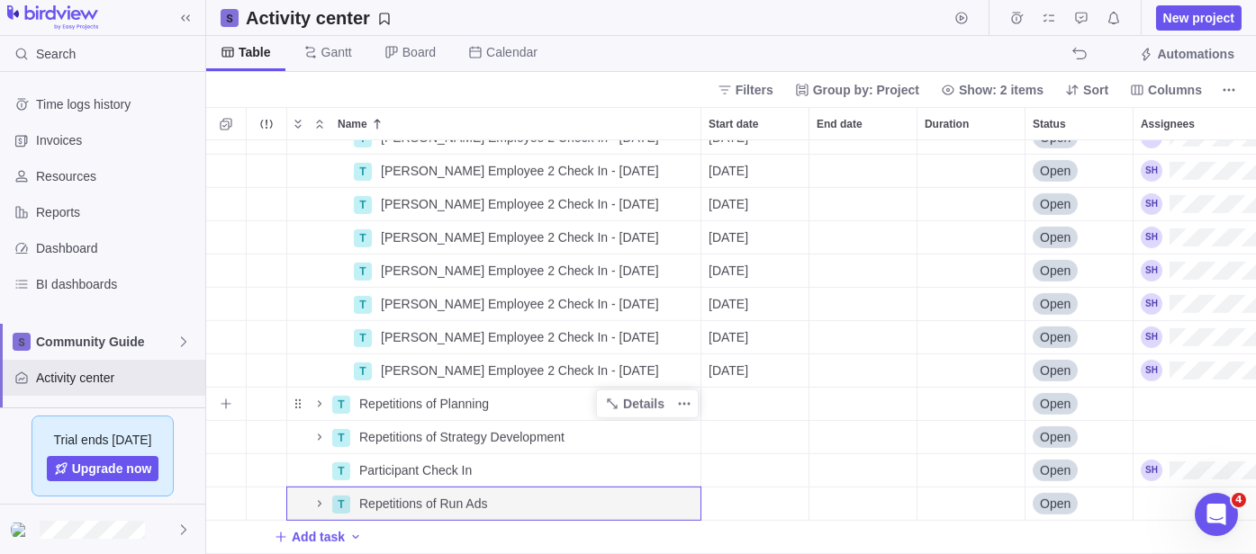
click at [422, 395] on span "Repetitions of Planning" at bounding box center [424, 404] width 130 height 18
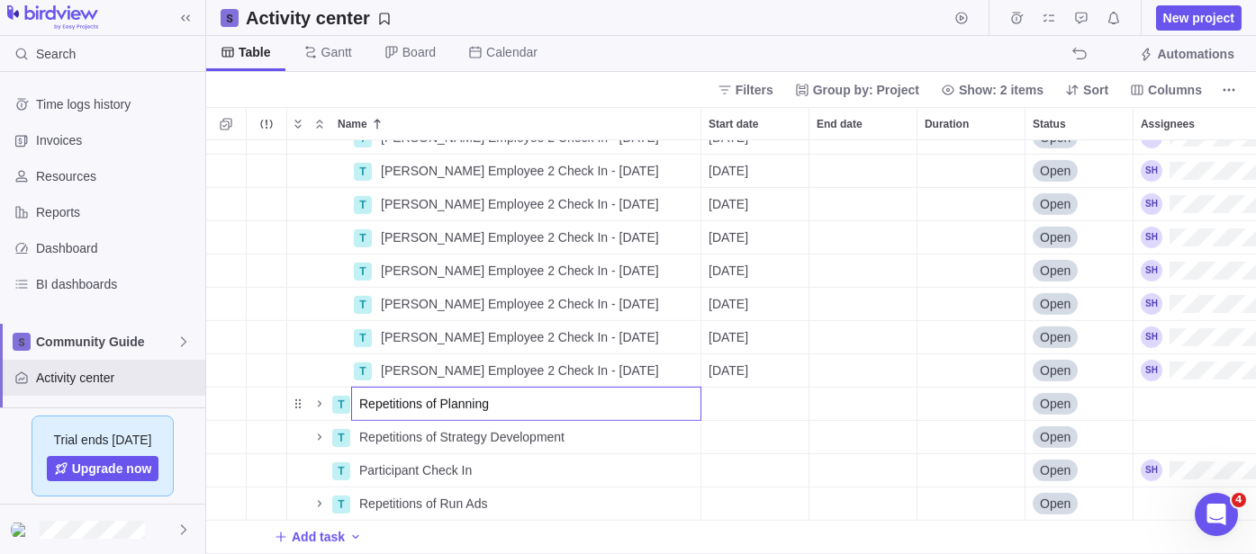
click at [315, 388] on div "T [PERSON_NAME] Employee 1 Check In - [DATE] Details [DATE] Open T [PERSON_NAME…" at bounding box center [730, 347] width 1049 height 414
click at [320, 397] on icon "Name" at bounding box center [319, 404] width 14 height 14
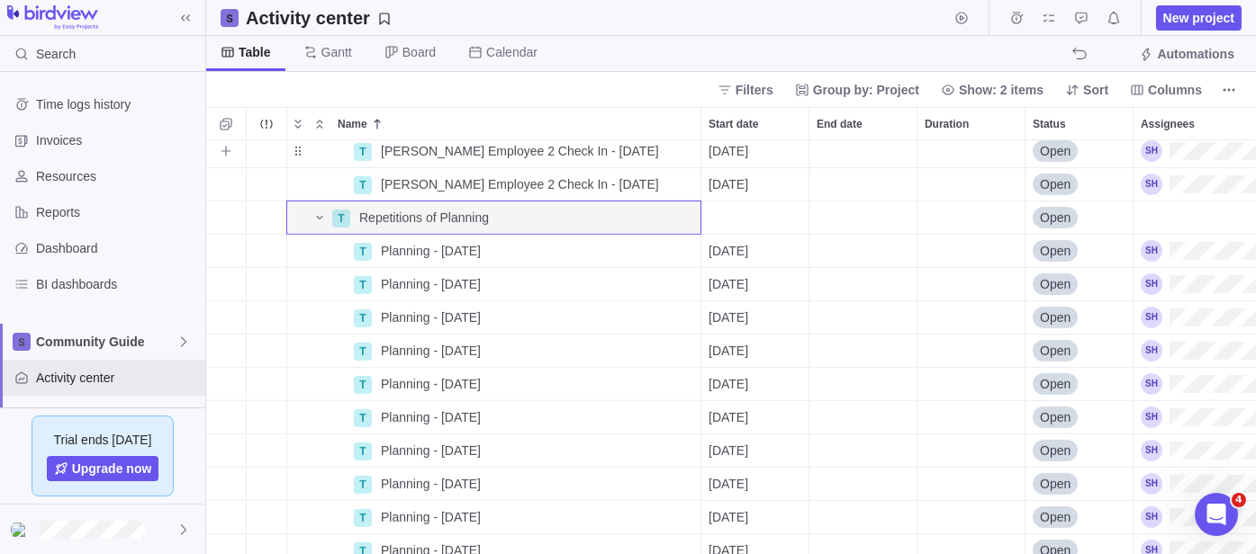
scroll to position [3031, 0]
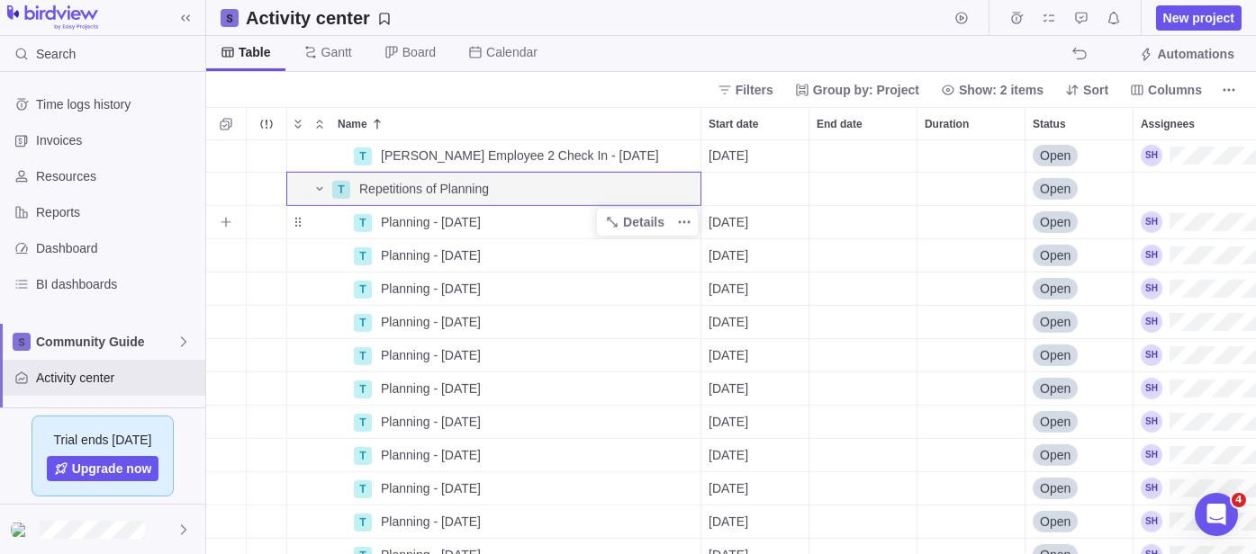
click at [413, 221] on span "Planning - [DATE]" at bounding box center [431, 222] width 100 height 18
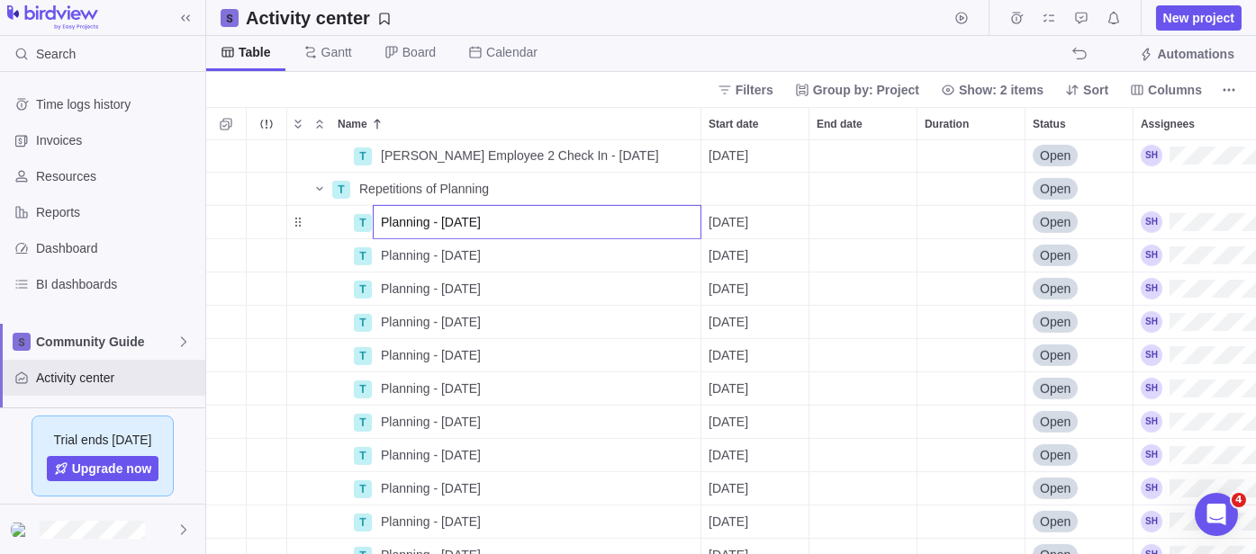
click at [378, 225] on input "Planning - [DATE]" at bounding box center [537, 222] width 329 height 34
type input "[PERSON_NAME] Planning - [DATE]"
click at [581, 181] on div "[PERSON_NAME] Employee 2 Check In - [DATE] Details [DATE] Open T Repetitions of…" at bounding box center [730, 347] width 1049 height 414
click at [581, 181] on div "Repetitions of Planning" at bounding box center [526, 189] width 348 height 32
click at [581, 181] on input "Repetitions of Planning" at bounding box center [526, 189] width 350 height 34
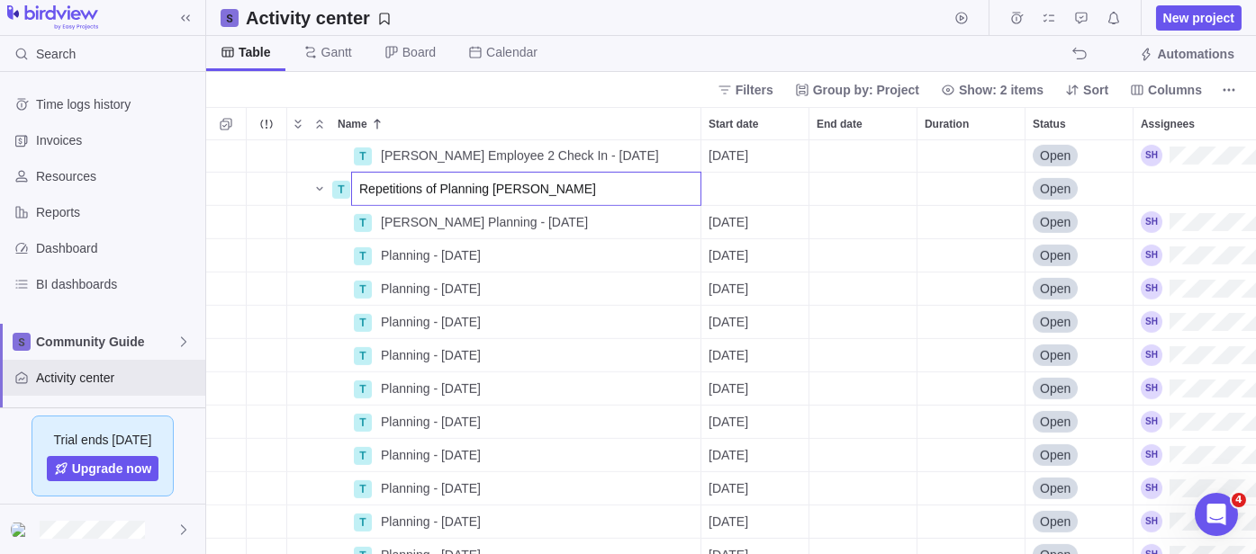
type input "Repetitions of Planning [PERSON_NAME]"
click at [412, 259] on div "T [PERSON_NAME] Employee 2 Check In - [DATE] Details [DATE] Open T Repetitions …" at bounding box center [730, 347] width 1049 height 414
click at [412, 259] on span "Planning - [DATE]" at bounding box center [431, 256] width 100 height 18
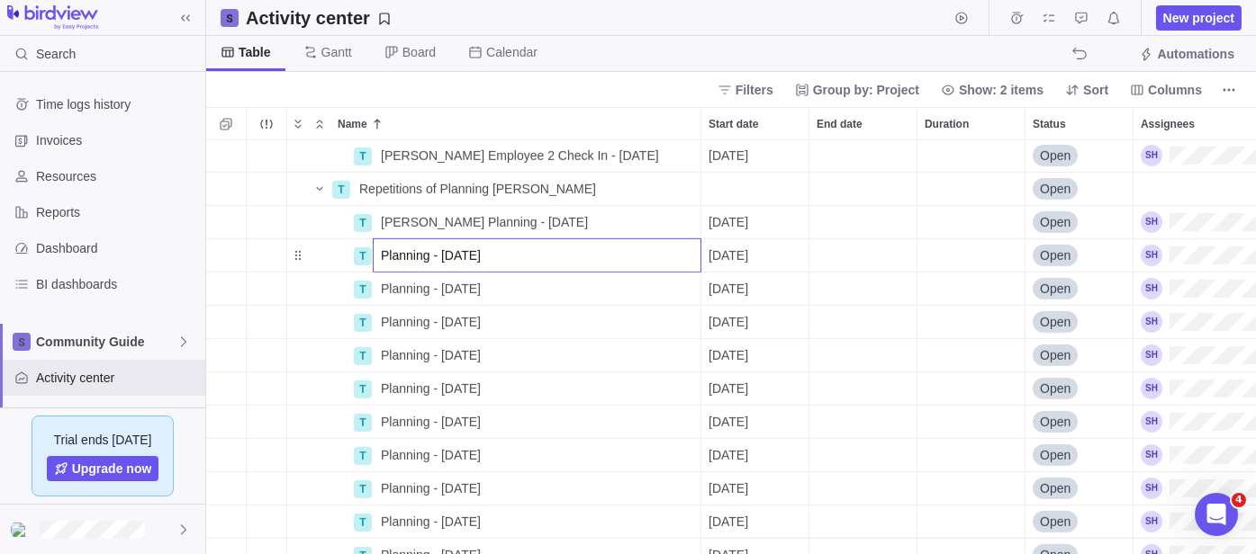
click at [380, 257] on input "Planning - [DATE]" at bounding box center [537, 256] width 329 height 34
type input "[PERSON_NAME] Planning - [DATE]"
click at [405, 284] on div "[PERSON_NAME] Employee 2 Check In - [DATE] Details [DATE] Open T Repetitions of…" at bounding box center [730, 347] width 1049 height 414
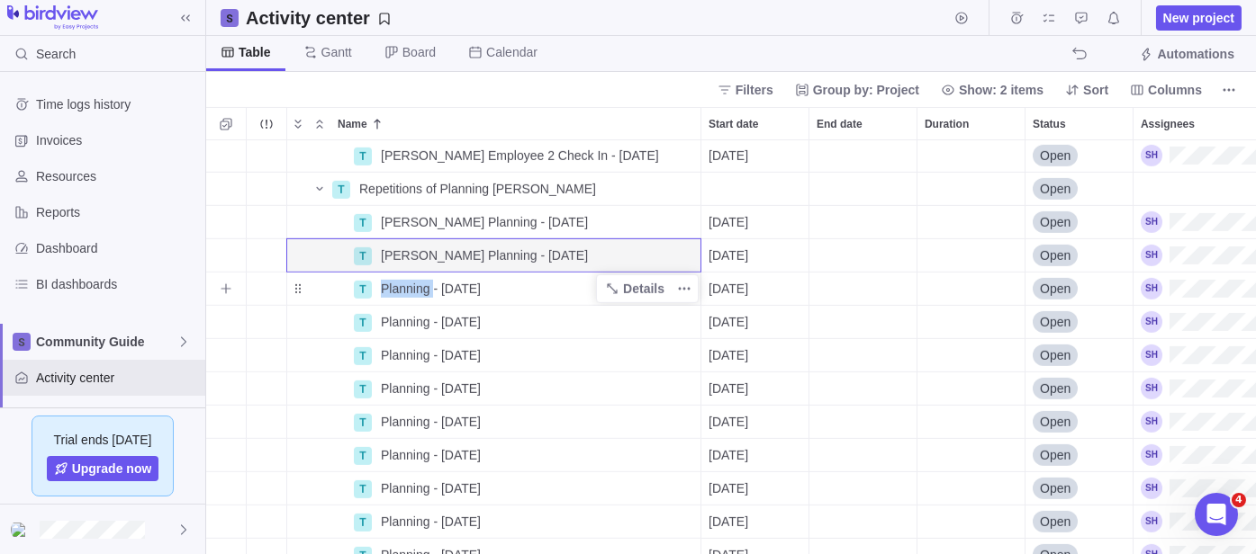
click at [405, 284] on span "Planning - [DATE]" at bounding box center [431, 289] width 100 height 18
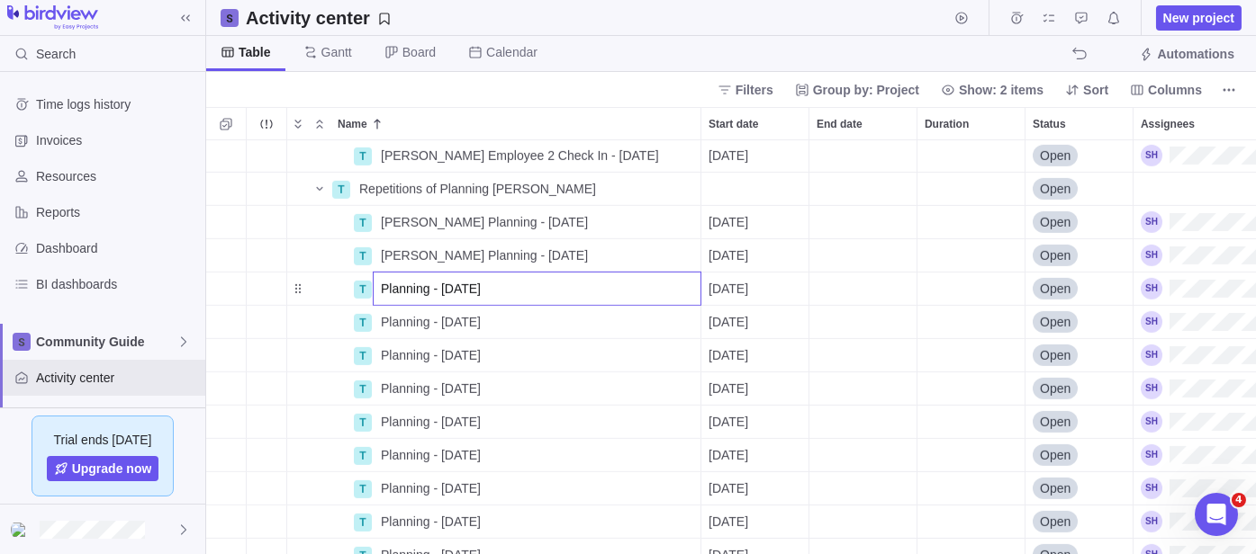
click at [381, 285] on input "Planning - [DATE]" at bounding box center [537, 289] width 329 height 34
drag, startPoint x: 419, startPoint y: 286, endPoint x: 373, endPoint y: 287, distance: 45.9
click at [373, 287] on input "[PERSON_NAME] Planning - [DATE]" at bounding box center [537, 289] width 329 height 34
type input "[PERSON_NAME] Planning - [DATE]"
click at [413, 320] on div "[PERSON_NAME] Employee 2 Check In - [DATE] Details [DATE] Open T Repetitions of…" at bounding box center [730, 347] width 1049 height 414
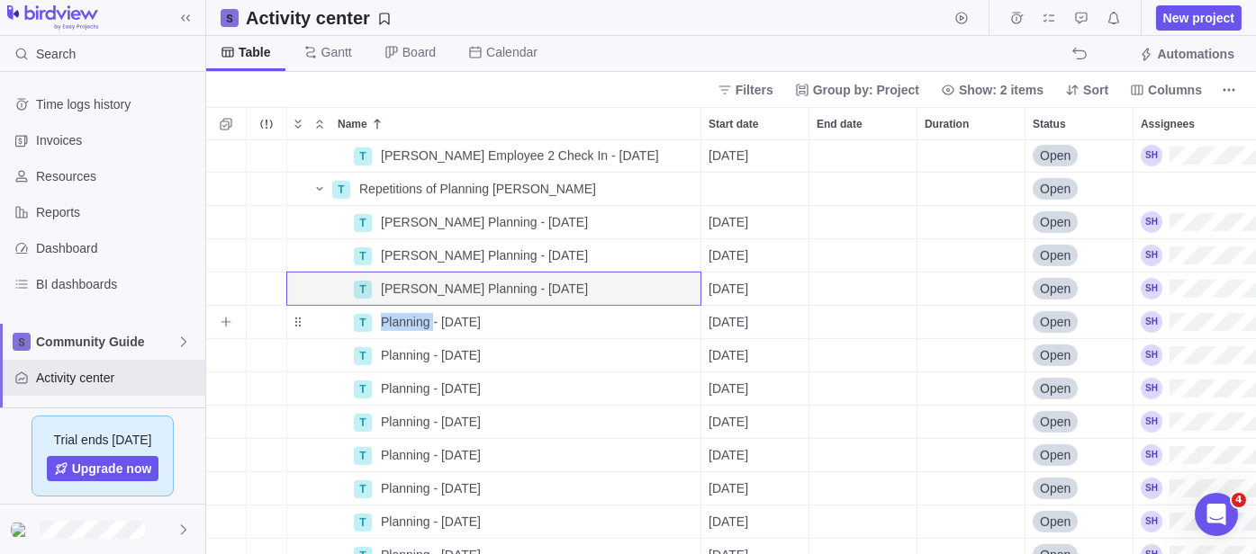
click at [413, 320] on span "Planning - [DATE]" at bounding box center [431, 322] width 100 height 18
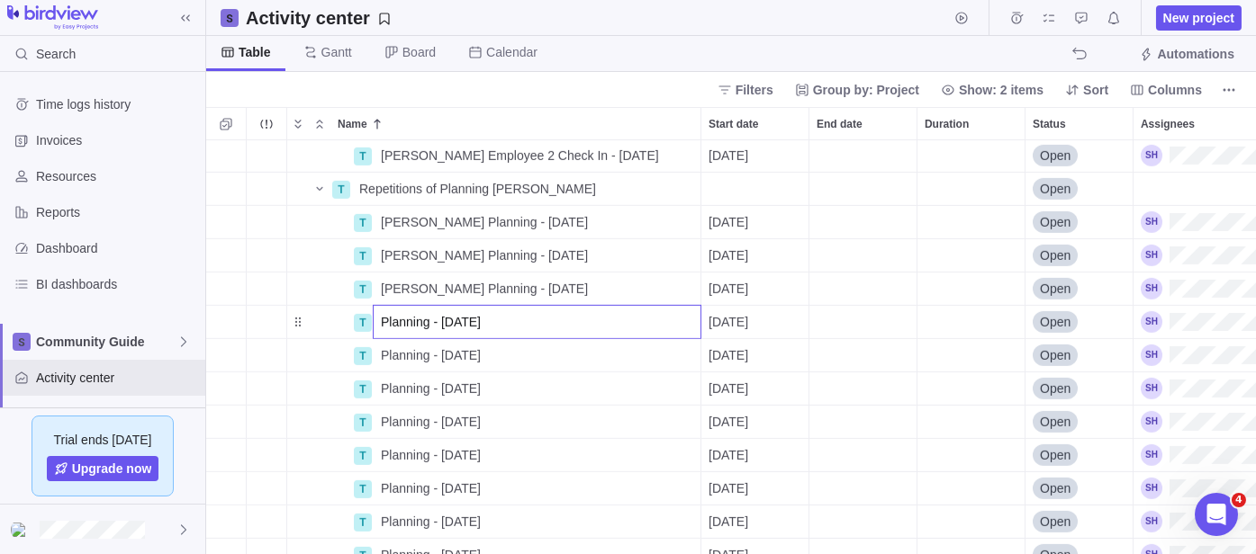
click at [382, 314] on input "Planning - [DATE]" at bounding box center [537, 322] width 329 height 34
type input "[PERSON_NAME] Planning - [DATE]"
click at [389, 353] on div "[PERSON_NAME] Employee 2 Check In - [DATE] Details [DATE] Open T Repetitions of…" at bounding box center [730, 347] width 1049 height 414
click at [389, 353] on span "Planning - [DATE]" at bounding box center [431, 356] width 100 height 18
click at [380, 353] on input "Planning - [DATE]" at bounding box center [537, 355] width 329 height 34
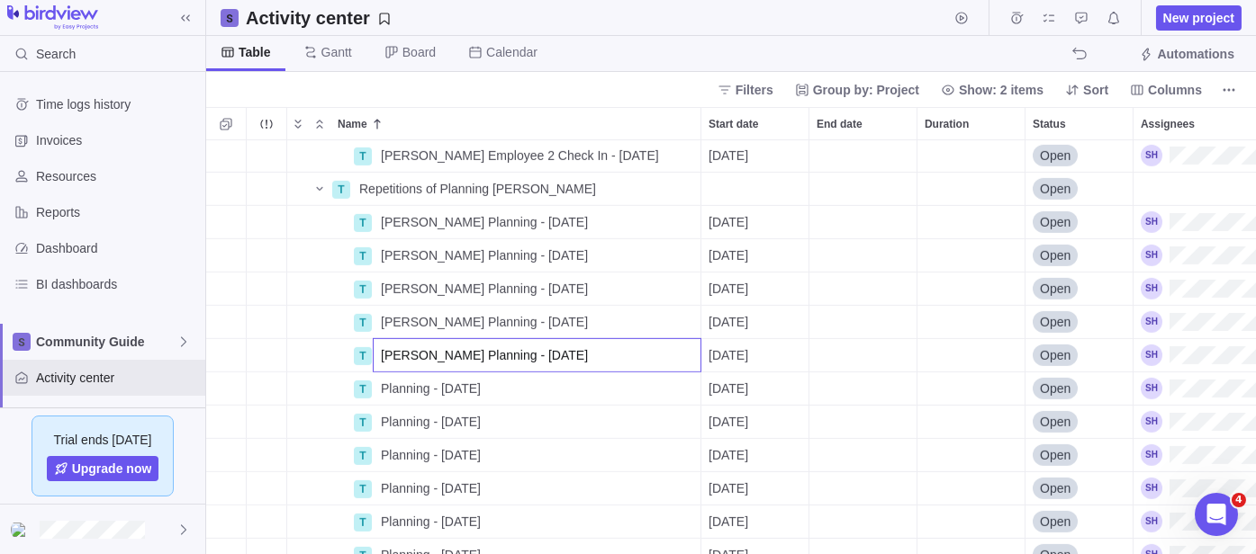
type input "[PERSON_NAME] Planning - [DATE]"
click at [389, 381] on div "[PERSON_NAME] Employee 2 Check In - [DATE] Details [DATE] Open T Repetitions of…" at bounding box center [730, 347] width 1049 height 414
click at [392, 391] on span "Planning - [DATE]" at bounding box center [431, 389] width 100 height 18
click at [392, 391] on input "Planning - [DATE]" at bounding box center [537, 389] width 329 height 34
click at [379, 391] on input "Planning - [DATE]" at bounding box center [537, 389] width 329 height 34
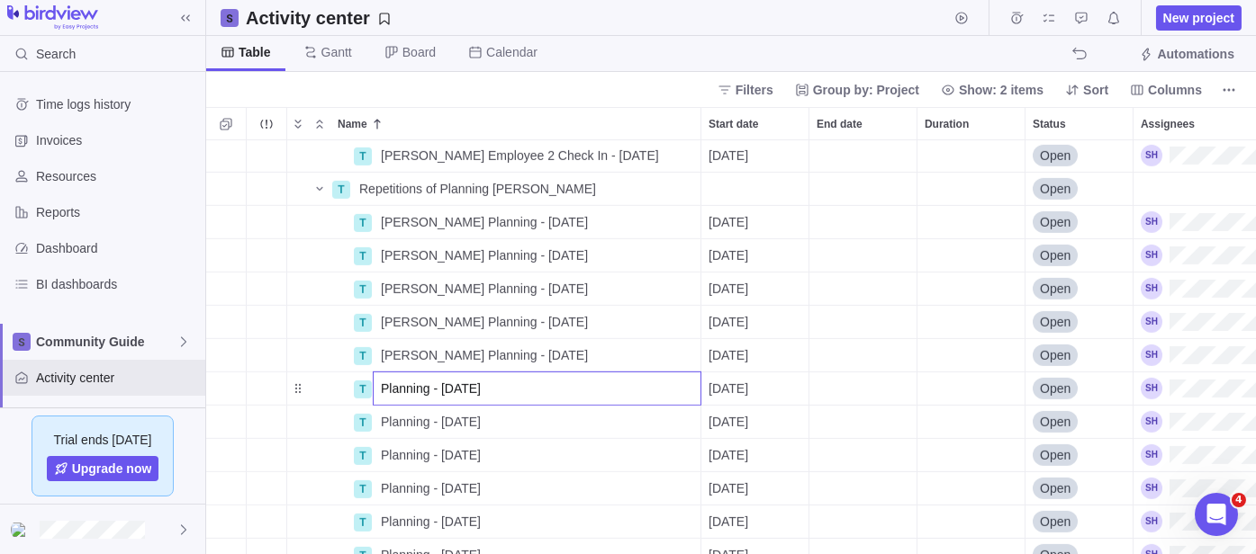
click at [377, 387] on input "Planning - [DATE]" at bounding box center [537, 389] width 329 height 34
type input "SharonPlanning - [DATE]"
click at [401, 422] on div "[PERSON_NAME] Employee 2 Check In - [DATE] Details [DATE] Open T Repetitions of…" at bounding box center [730, 347] width 1049 height 414
click at [418, 383] on span "SharonPlanning - [DATE]" at bounding box center [451, 389] width 140 height 18
click at [422, 383] on input "SharonPlanning - [DATE]" at bounding box center [537, 389] width 329 height 34
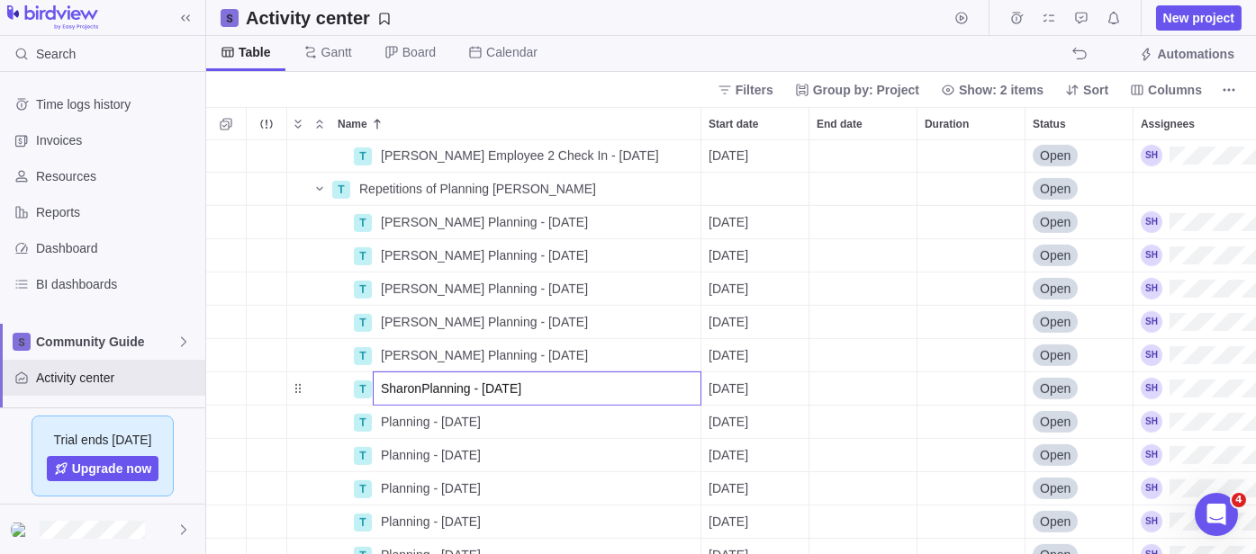
click at [419, 386] on input "SharonPlanning - [DATE]" at bounding box center [537, 389] width 329 height 34
type input "[PERSON_NAME] Planning - [DATE]"
click at [396, 419] on div "[PERSON_NAME] Employee 2 Check In - [DATE] Details [DATE] Open T Repetitions of…" at bounding box center [730, 347] width 1049 height 414
click at [396, 419] on span "Planning - [DATE]" at bounding box center [431, 422] width 100 height 18
click at [377, 419] on input "Planning - [DATE]" at bounding box center [537, 422] width 329 height 34
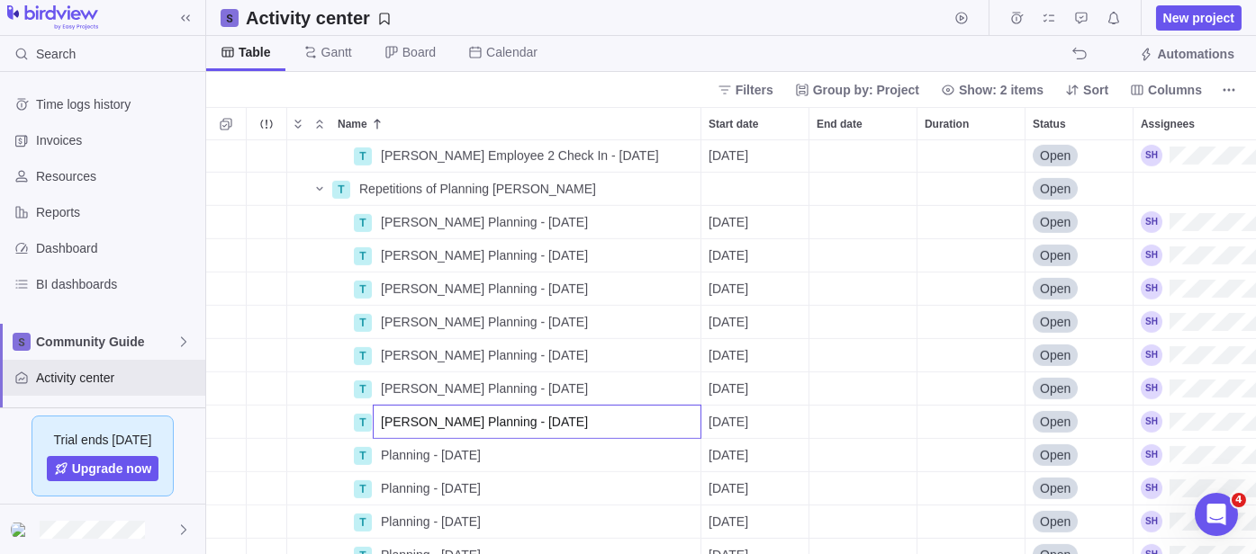
type input "[PERSON_NAME] Planning - [DATE]"
click at [392, 455] on div "[PERSON_NAME] Employee 2 Check In - [DATE] Details [DATE] Open T Repetitions of…" at bounding box center [730, 347] width 1049 height 414
click at [392, 455] on span "Planning - [DATE]" at bounding box center [431, 455] width 100 height 18
click at [380, 455] on input "Planning - [DATE]" at bounding box center [537, 455] width 329 height 34
type input "[PERSON_NAME] Planning - [DATE]"
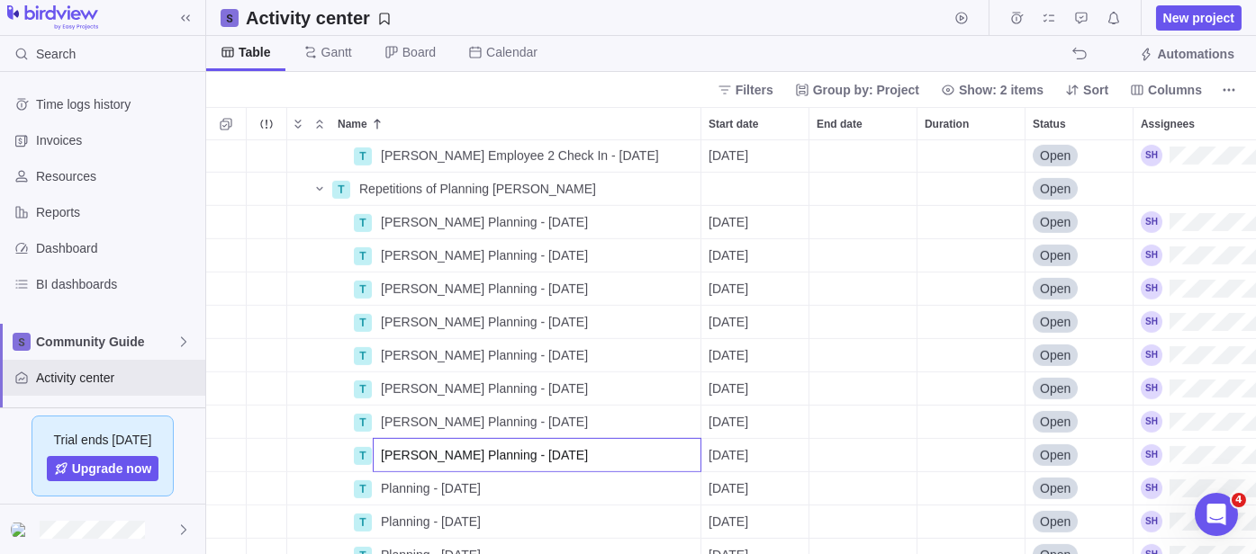
click at [396, 491] on div "[PERSON_NAME] Employee 2 Check In - [DATE] Details [DATE] Open T Repetitions of…" at bounding box center [730, 347] width 1049 height 414
click at [396, 491] on span "Planning - [DATE]" at bounding box center [431, 489] width 100 height 18
click at [387, 484] on input "Planning - [DATE]" at bounding box center [537, 489] width 329 height 34
click at [379, 486] on input "Planning - [DATE]" at bounding box center [537, 489] width 329 height 34
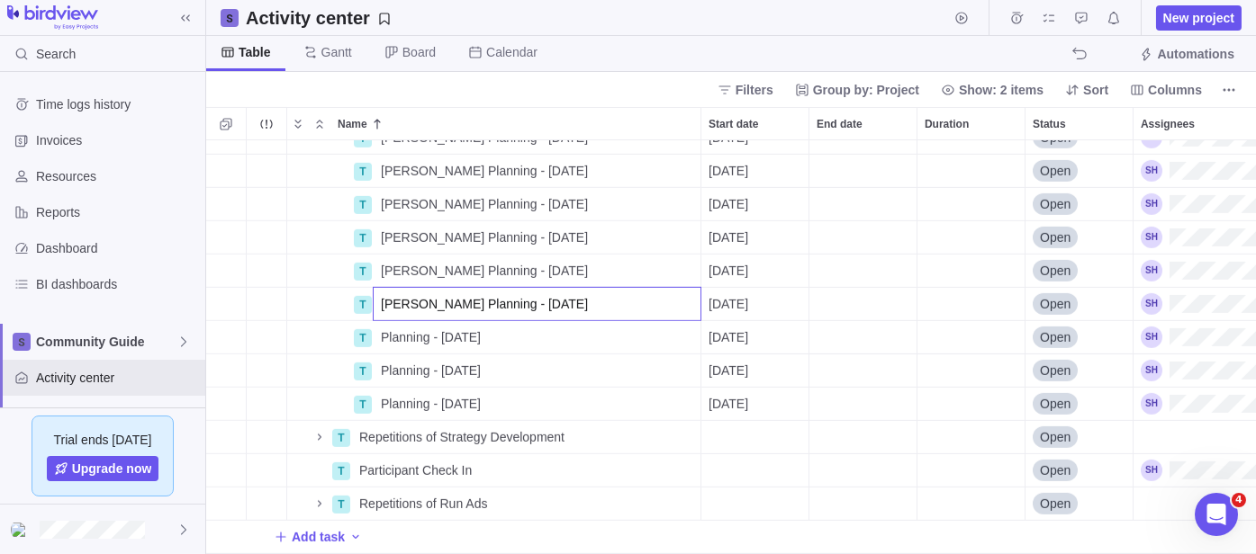
scroll to position [3230, 0]
type input "[PERSON_NAME] Planning - [DATE]"
click at [398, 323] on div "T [PERSON_NAME] Planning - [DATE] Details [DATE] Open T [PERSON_NAME] Planning …" at bounding box center [730, 347] width 1049 height 414
click at [398, 329] on span "Planning - [DATE]" at bounding box center [431, 338] width 100 height 18
click at [379, 320] on input "Planning - [DATE]" at bounding box center [537, 337] width 329 height 34
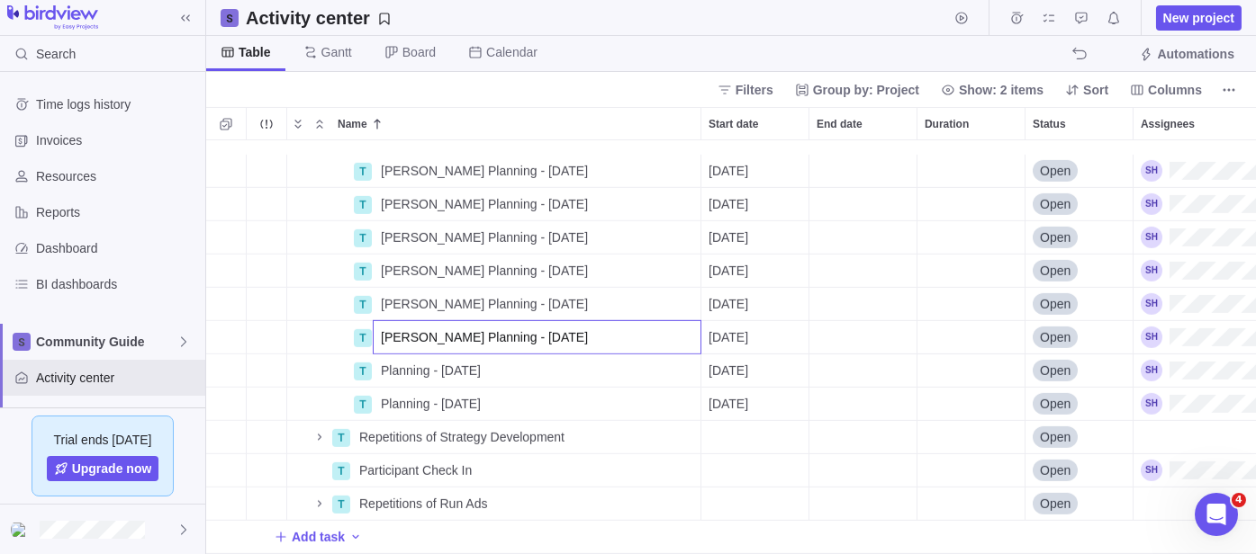
type input "[PERSON_NAME] Planning - [DATE]"
click at [397, 358] on div "T [PERSON_NAME] Planning - [DATE] Details [DATE] Open T [PERSON_NAME] Planning …" at bounding box center [730, 347] width 1049 height 414
click at [397, 362] on span "Planning - [DATE]" at bounding box center [431, 371] width 100 height 18
click at [388, 355] on input "Planning - [DATE]" at bounding box center [537, 371] width 329 height 34
click at [380, 355] on input "Planning - [DATE]" at bounding box center [537, 371] width 329 height 34
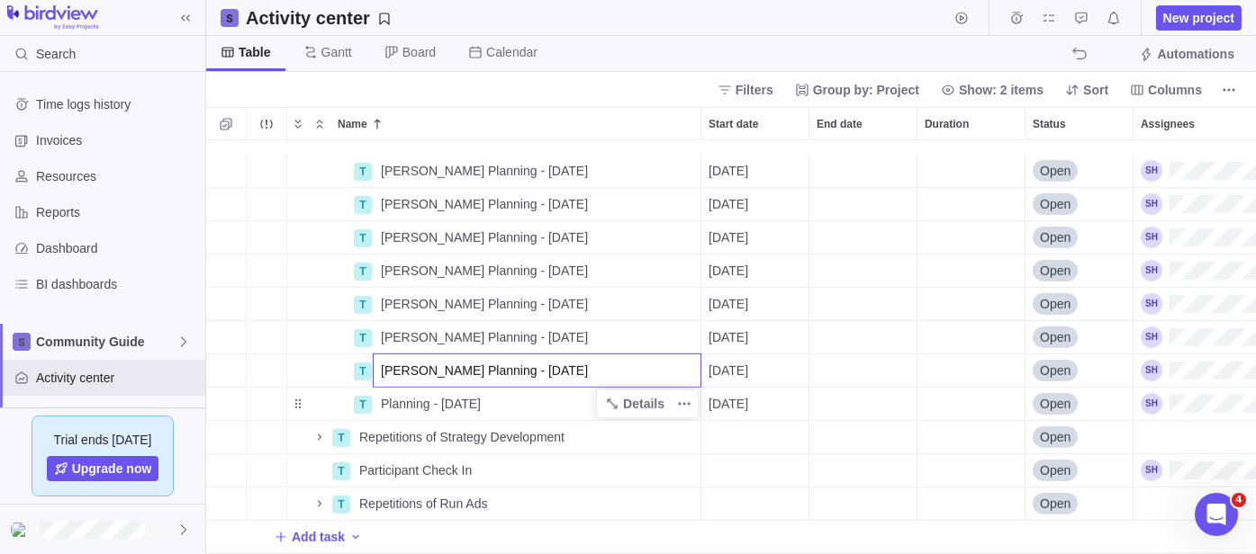
type input "[PERSON_NAME] Planning - [DATE]"
click at [395, 385] on div "T [PERSON_NAME] Planning - [DATE] Details [DATE] Open T [PERSON_NAME] Planning …" at bounding box center [730, 347] width 1049 height 414
click at [403, 395] on span "Planning - [DATE]" at bounding box center [431, 404] width 100 height 18
click at [374, 392] on input "Planning - [DATE]" at bounding box center [537, 404] width 329 height 34
type input "[PERSON_NAME] Planning - [DATE]"
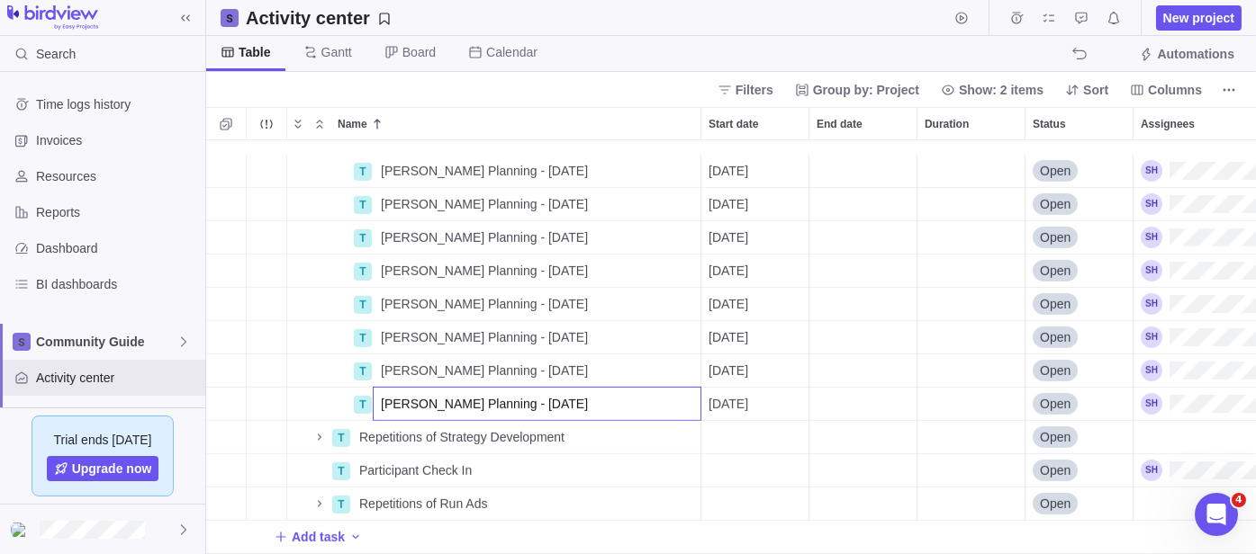
click at [324, 422] on div "T [PERSON_NAME] Planning - [DATE] Details [DATE] Open T [PERSON_NAME] Planning …" at bounding box center [730, 347] width 1049 height 414
click at [320, 434] on icon "Name" at bounding box center [320, 437] width 4 height 6
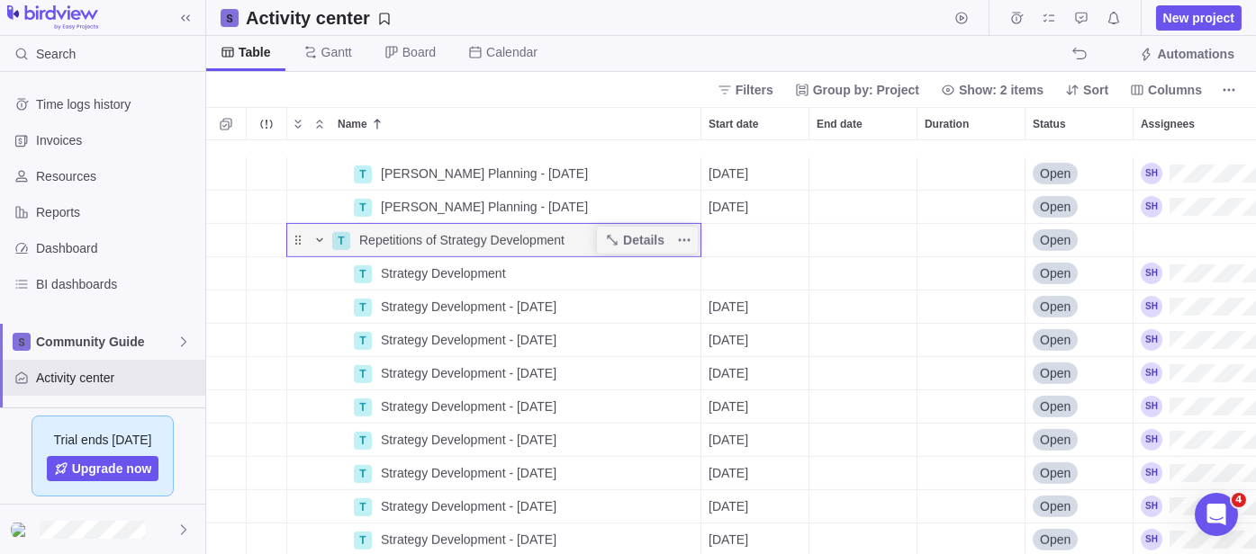
scroll to position [3430, 0]
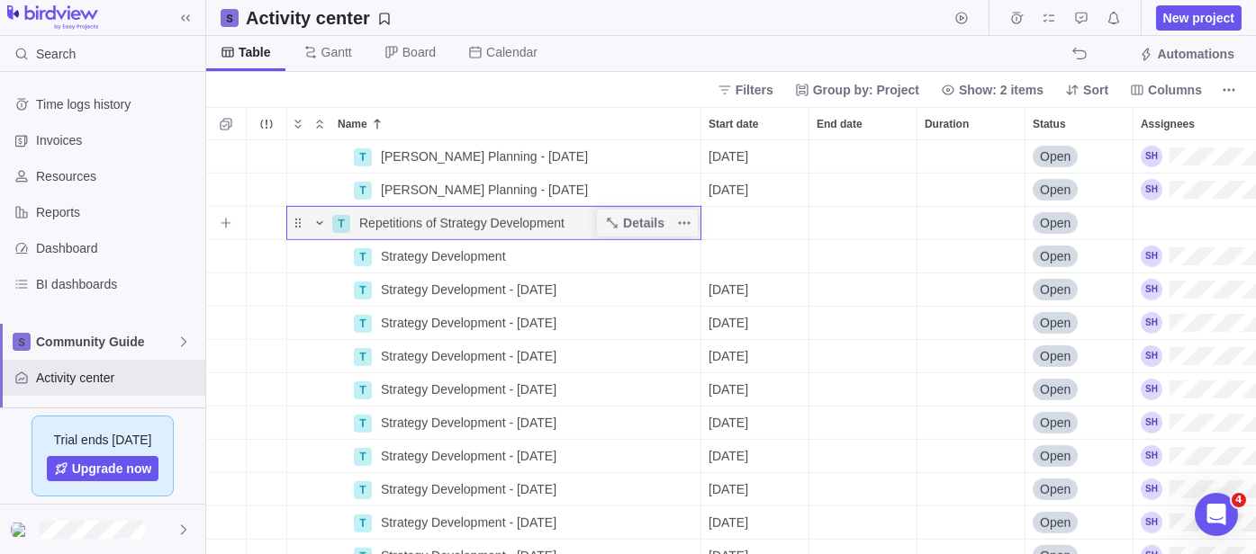
click at [597, 224] on div "Repetitions of Strategy Development" at bounding box center [526, 223] width 348 height 32
click at [578, 221] on input "Repetitions of Strategy Development" at bounding box center [526, 223] width 350 height 34
type input "Repetitions of Strategy Development [PERSON_NAME]"
click at [556, 256] on div "T [PERSON_NAME] Planning - [DATE] Details [DATE] Open T [PERSON_NAME] Planning …" at bounding box center [730, 347] width 1049 height 414
click at [689, 253] on icon "More actions" at bounding box center [684, 256] width 14 height 14
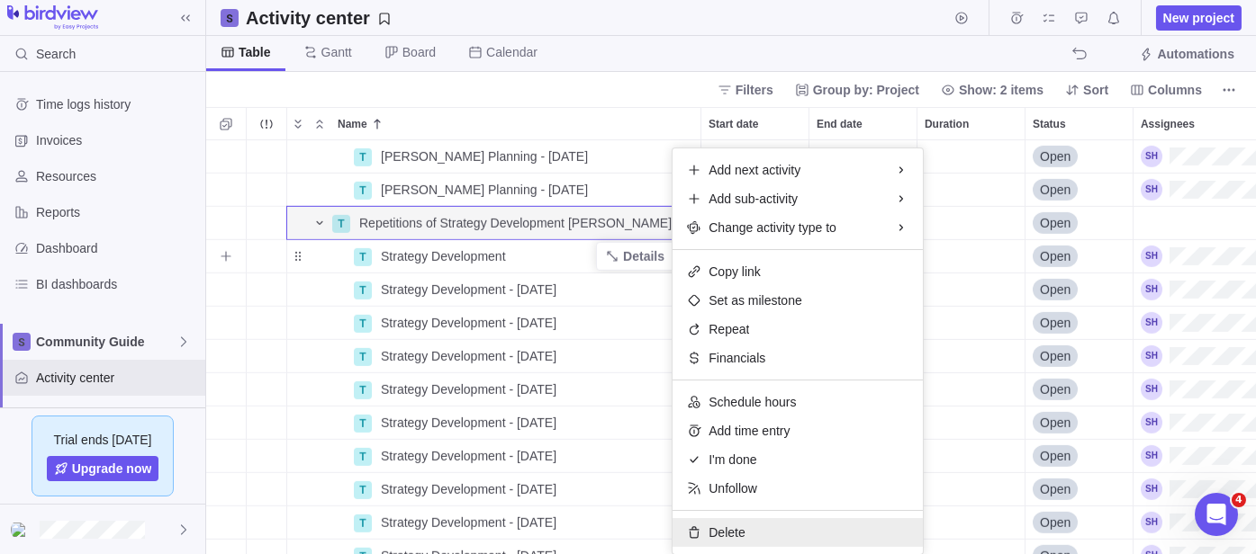
click at [721, 533] on span "Delete" at bounding box center [726, 533] width 36 height 18
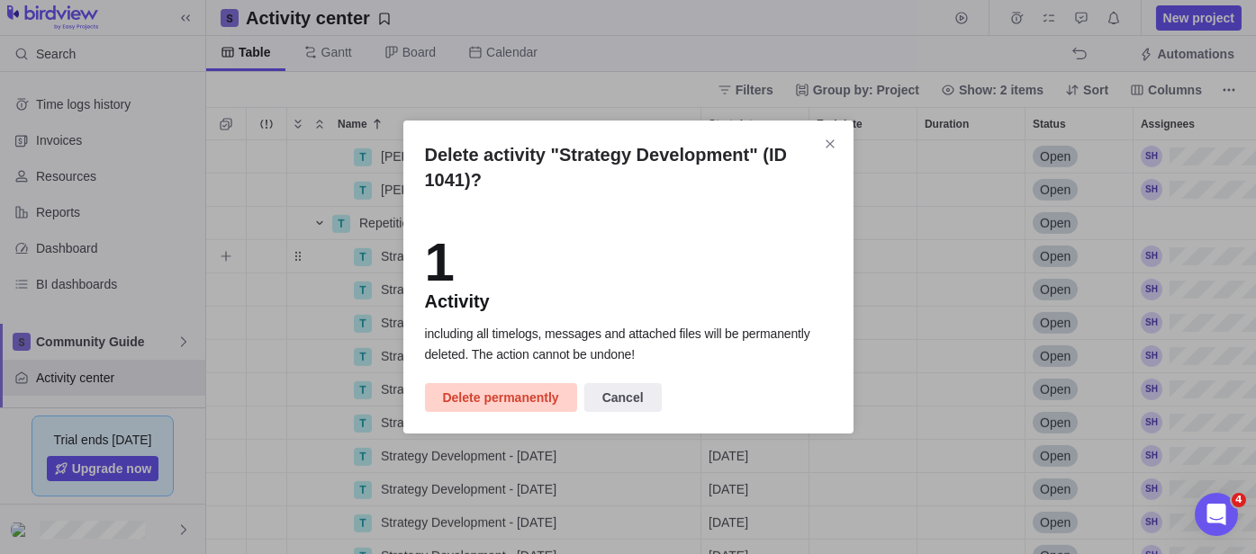
click at [502, 394] on span "Delete permanently" at bounding box center [501, 398] width 116 height 22
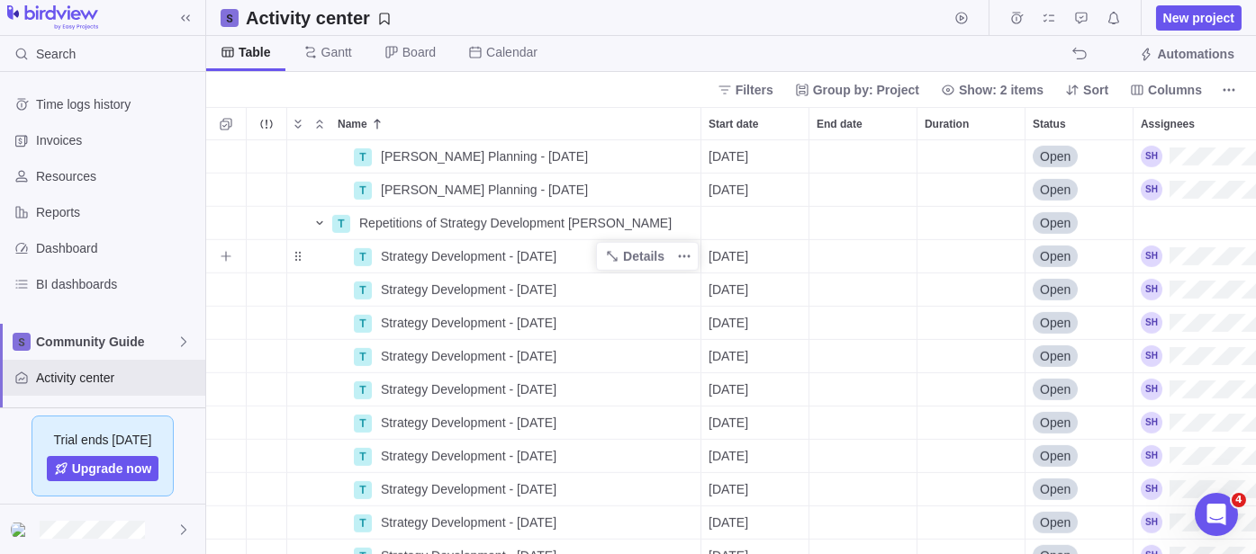
click at [385, 261] on span "Strategy Development - [DATE]" at bounding box center [469, 257] width 176 height 18
click at [385, 261] on input "Strategy Development - [DATE]" at bounding box center [537, 256] width 329 height 34
click at [377, 255] on input "Strategy Development - [DATE]" at bounding box center [537, 256] width 329 height 34
type input "[PERSON_NAME] Strategy Development - [DATE]"
click at [393, 284] on div "T [PERSON_NAME] Planning - [DATE] Details [DATE] Open T [PERSON_NAME] Planning …" at bounding box center [730, 347] width 1049 height 414
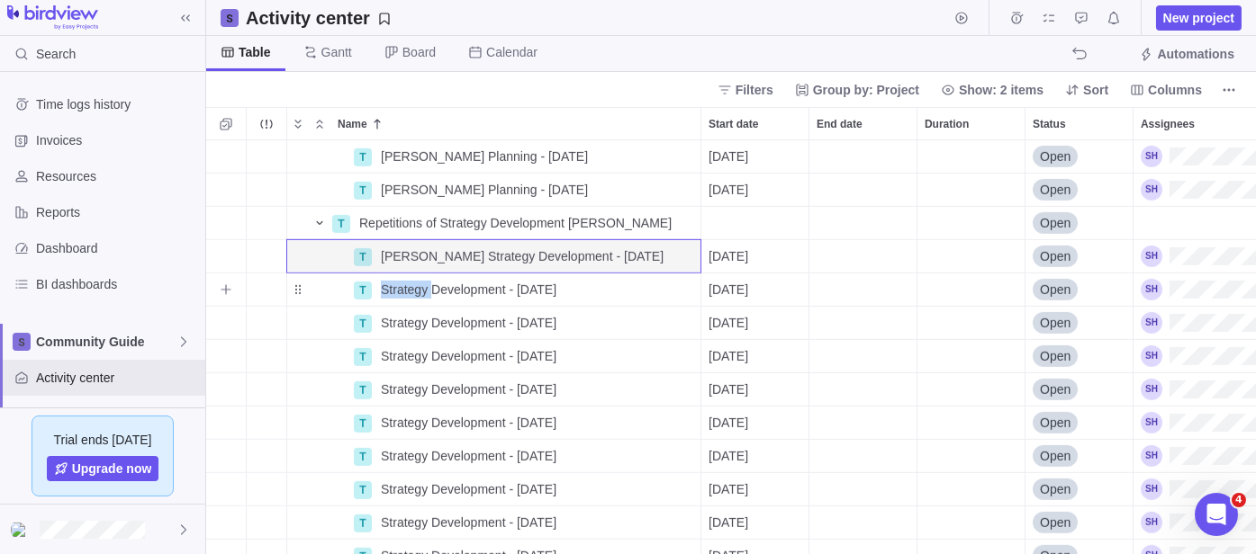
click at [393, 284] on span "Strategy Development - [DATE]" at bounding box center [469, 290] width 176 height 18
click at [378, 285] on input "Strategy Development - [DATE]" at bounding box center [537, 290] width 329 height 34
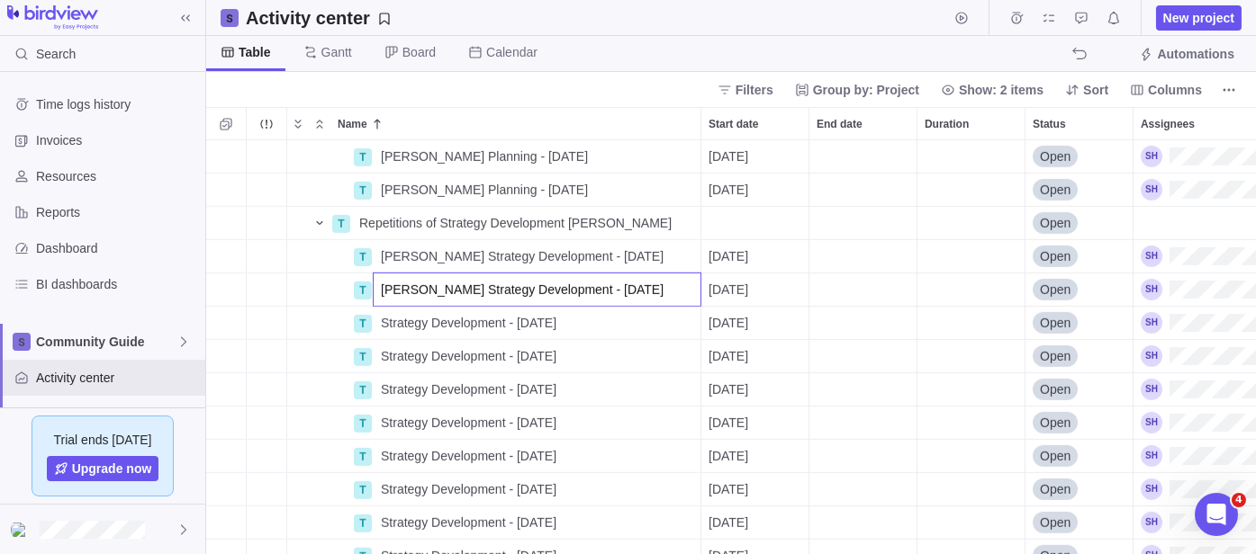
type input "[PERSON_NAME] Strategy Development - [DATE]"
click at [396, 331] on div "T [PERSON_NAME] Planning - [DATE] Details [DATE] Open T [PERSON_NAME] Planning …" at bounding box center [730, 347] width 1049 height 414
click at [396, 331] on div "Strategy Development - [DATE]" at bounding box center [537, 323] width 327 height 32
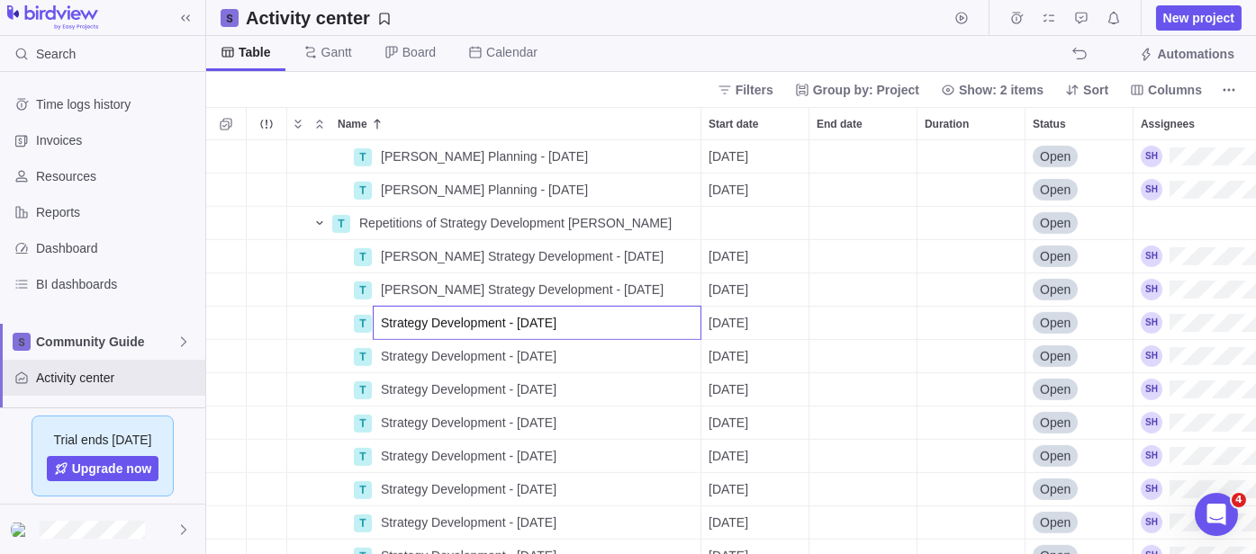
click at [371, 321] on div "T [PERSON_NAME] Planning - [DATE] Details [DATE] Open T [PERSON_NAME] Planning …" at bounding box center [730, 347] width 1049 height 414
click at [382, 316] on input "Strategy Development - [DATE]" at bounding box center [537, 323] width 329 height 34
type input "[PERSON_NAME] Strategy Development - [DATE]"
click at [389, 356] on div "T [PERSON_NAME] Planning - [DATE] Details [DATE] Open T [PERSON_NAME] Planning …" at bounding box center [730, 347] width 1049 height 414
click at [389, 356] on span "Strategy Development - [DATE]" at bounding box center [469, 356] width 176 height 18
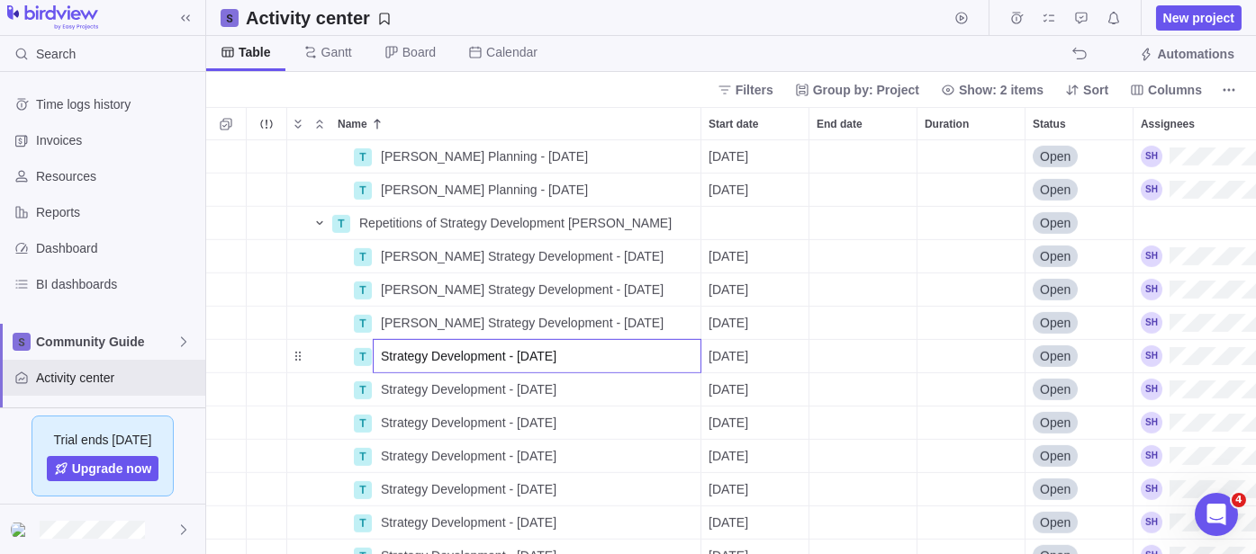
click at [378, 354] on input "Strategy Development - [DATE]" at bounding box center [537, 356] width 329 height 34
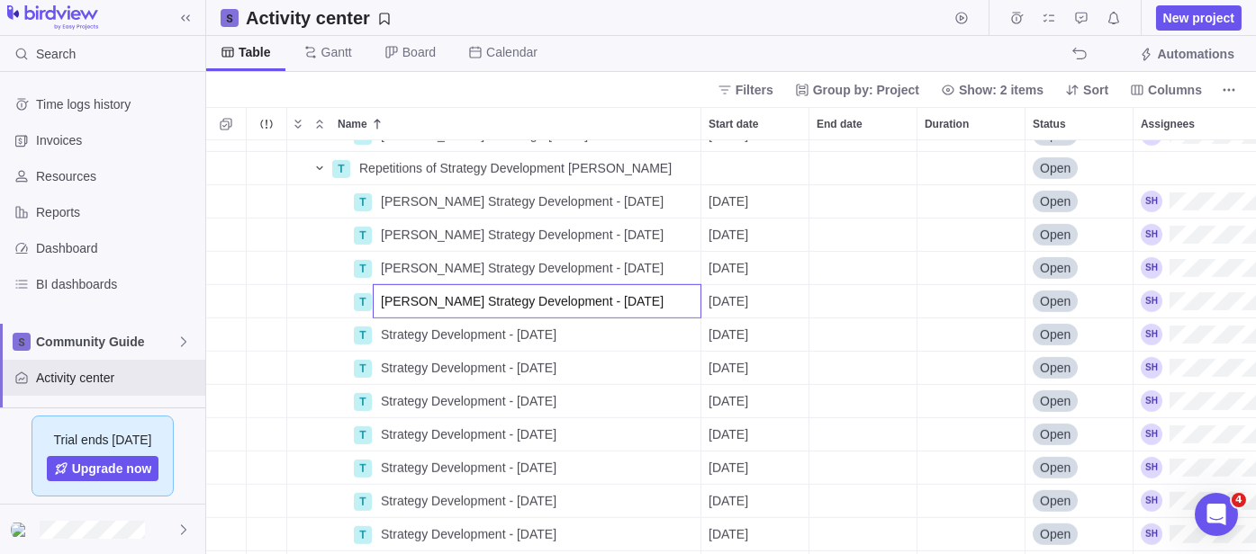
scroll to position [3531, 0]
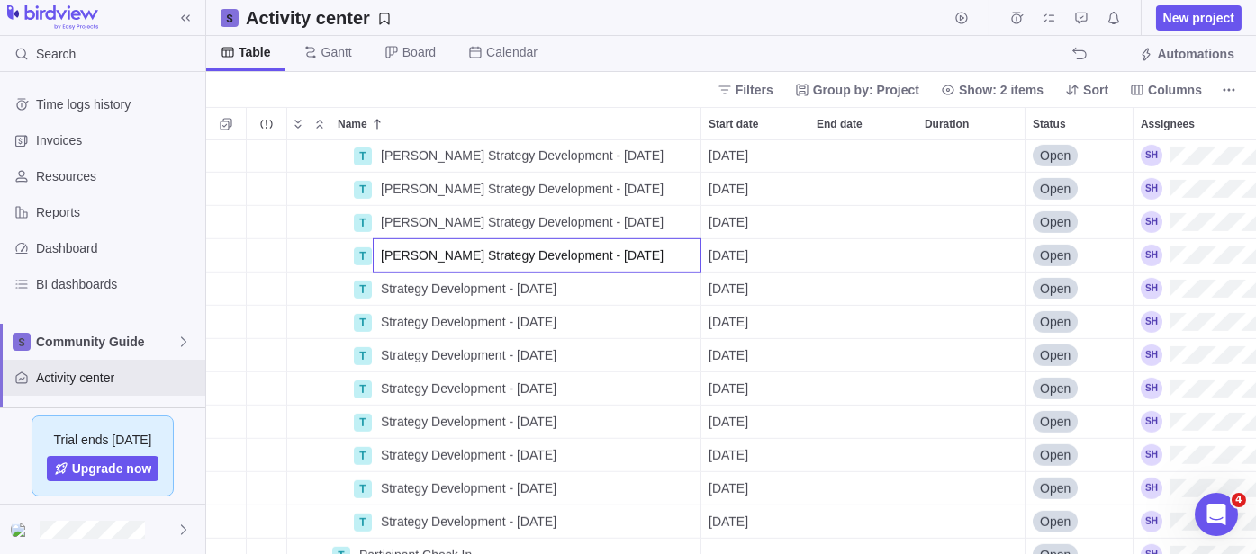
type input "[PERSON_NAME] Strategy Development - [DATE]"
click at [406, 291] on div "T [PERSON_NAME] Strategy Development - [DATE] Details [DATE] Open T [PERSON_NAM…" at bounding box center [730, 347] width 1049 height 414
click at [406, 291] on span "Strategy Development - [DATE]" at bounding box center [469, 289] width 176 height 18
click at [374, 287] on input "Strategy Development - [DATE]" at bounding box center [537, 289] width 329 height 34
type input "[PERSON_NAME] Strategy Development - [DATE]"
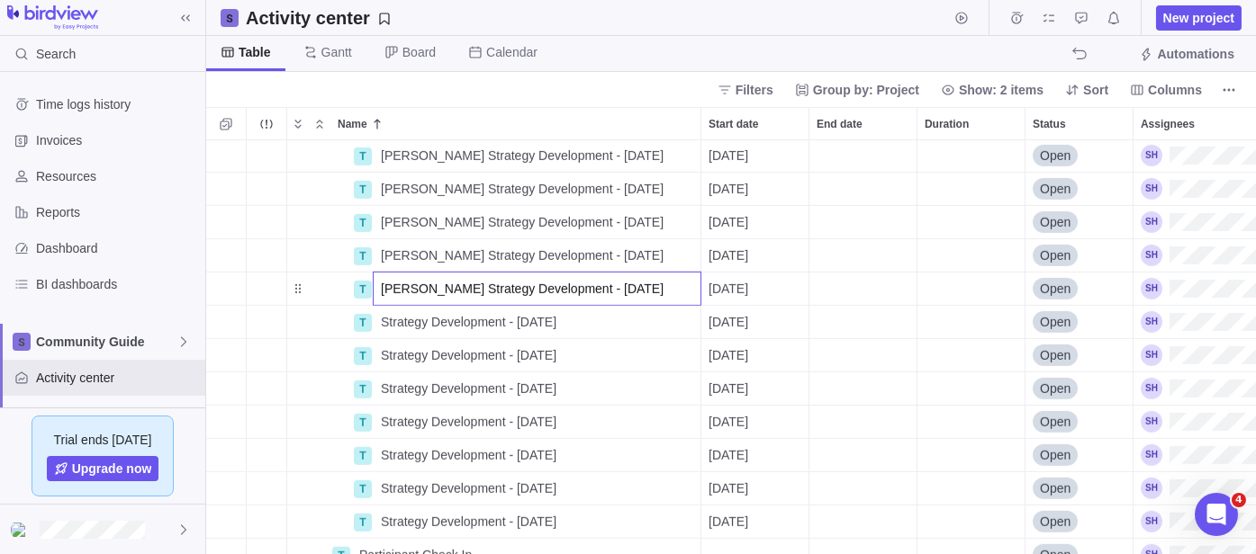
click at [397, 329] on div "T [PERSON_NAME] Strategy Development - [DATE] Details [DATE] Open T [PERSON_NAM…" at bounding box center [730, 347] width 1049 height 414
click at [397, 329] on span "Strategy Development - [DATE]" at bounding box center [469, 322] width 176 height 18
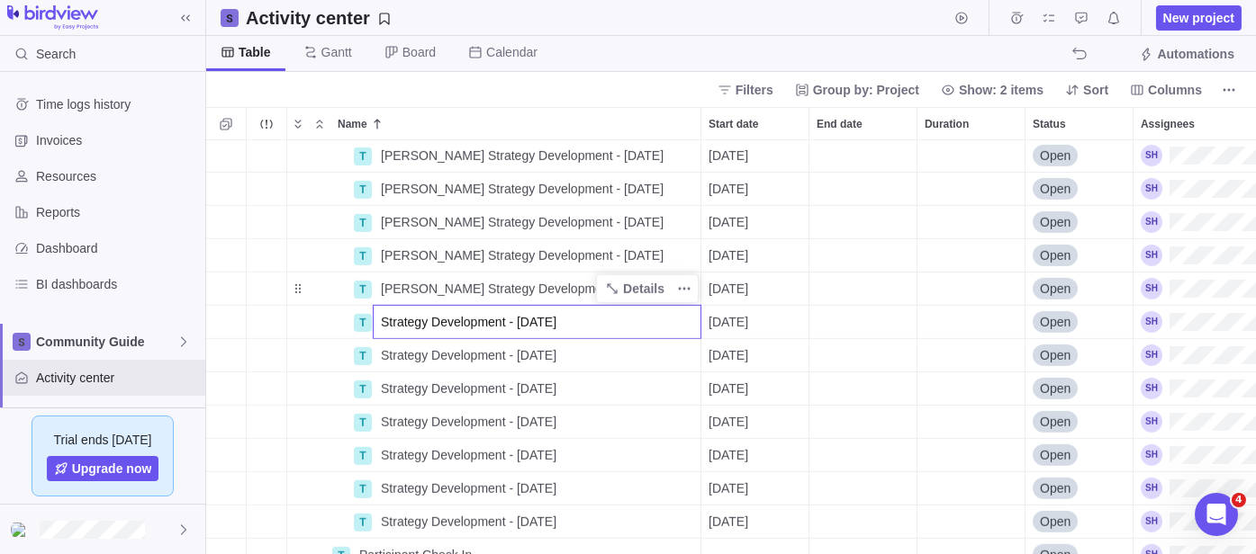
click at [376, 321] on input "Strategy Development - [DATE]" at bounding box center [537, 322] width 329 height 34
type input "[PERSON_NAME] Strategy Development - [DATE]"
click at [395, 361] on div "T [PERSON_NAME] Strategy Development - [DATE] Details [DATE] Open T [PERSON_NAM…" at bounding box center [730, 347] width 1049 height 414
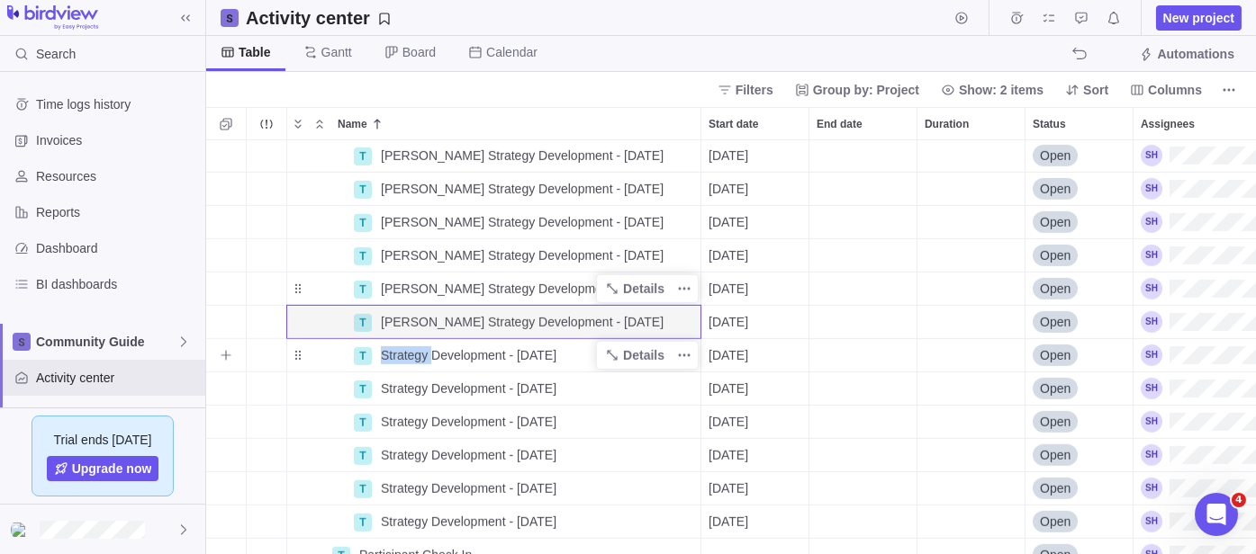
click at [395, 360] on span "Strategy Development - [DATE]" at bounding box center [469, 356] width 176 height 18
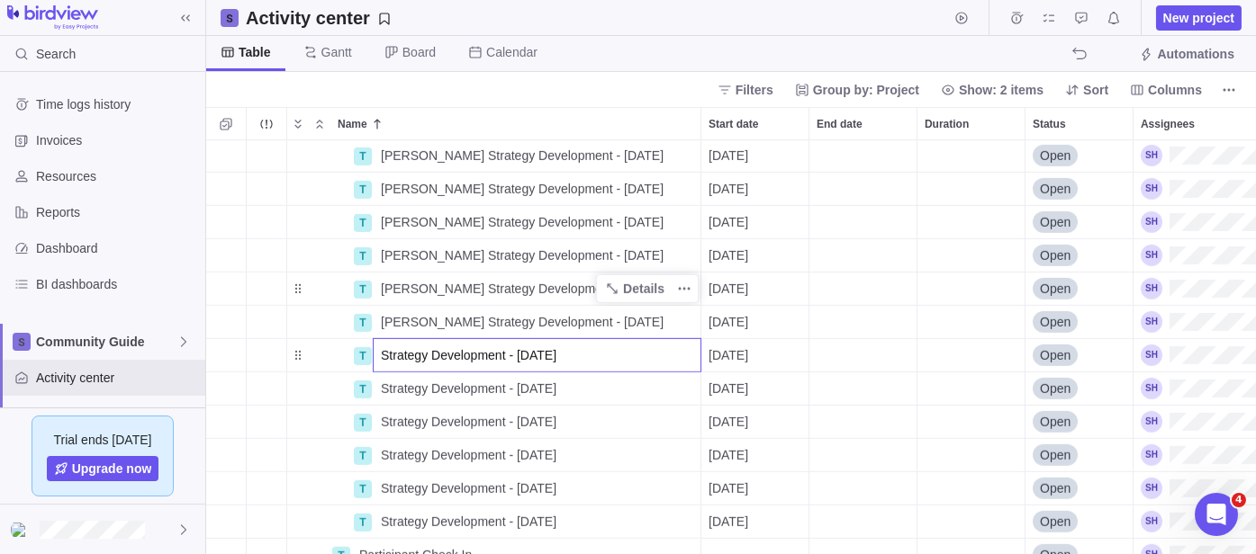
click at [379, 352] on input "Strategy Development - [DATE]" at bounding box center [537, 355] width 329 height 34
click at [382, 345] on input "Strategy Development - [DATE]" at bounding box center [537, 355] width 329 height 34
type input "[PERSON_NAME] Strategy Development - [DATE]"
click at [401, 389] on div "T [PERSON_NAME] Strategy Development - [DATE] Details [DATE] Open T [PERSON_NAM…" at bounding box center [730, 347] width 1049 height 414
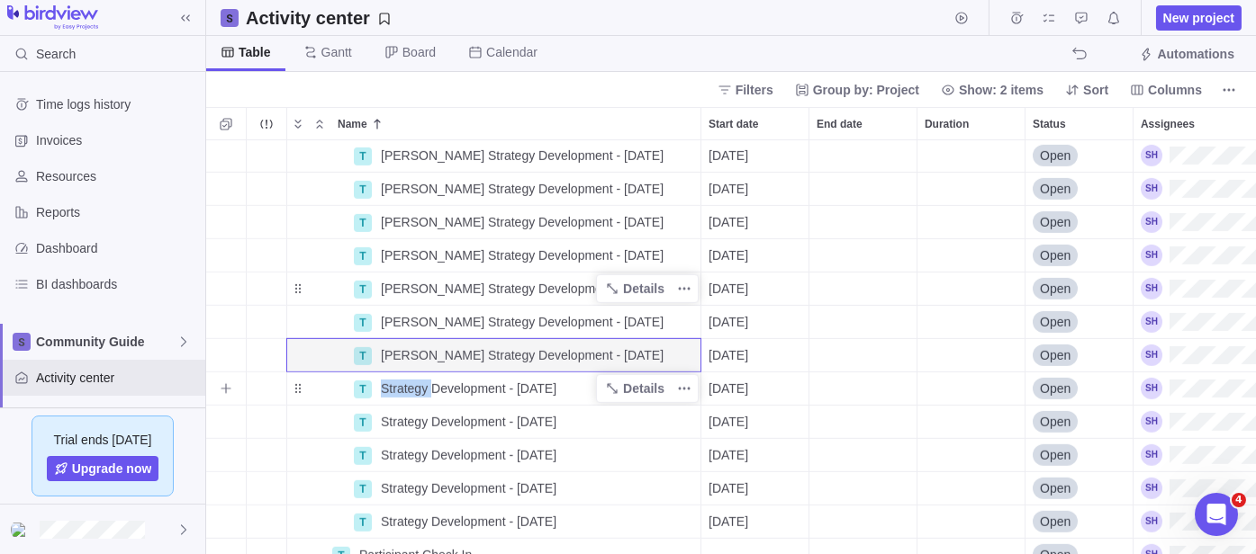
click at [401, 389] on span "Strategy Development - [DATE]" at bounding box center [469, 389] width 176 height 18
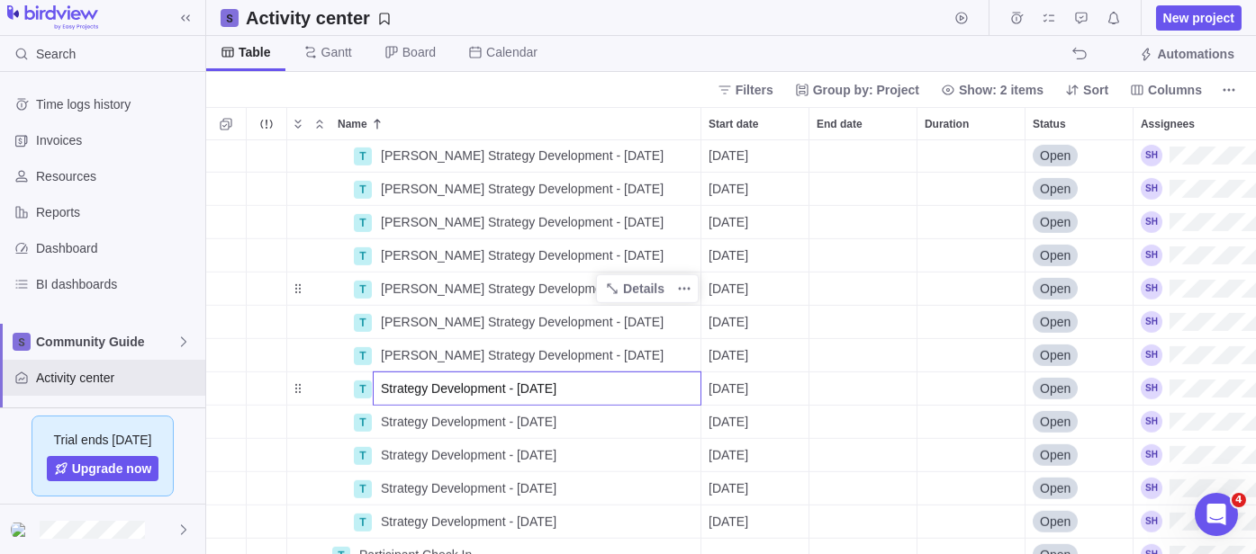
click at [382, 386] on input "Strategy Development - [DATE]" at bounding box center [537, 389] width 329 height 34
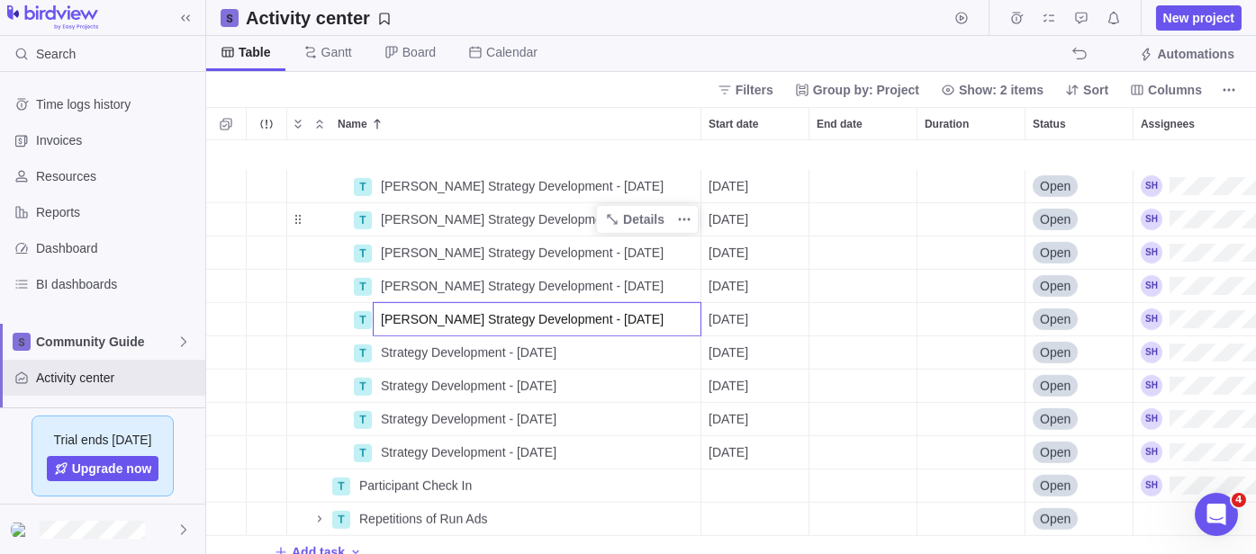
scroll to position [3631, 0]
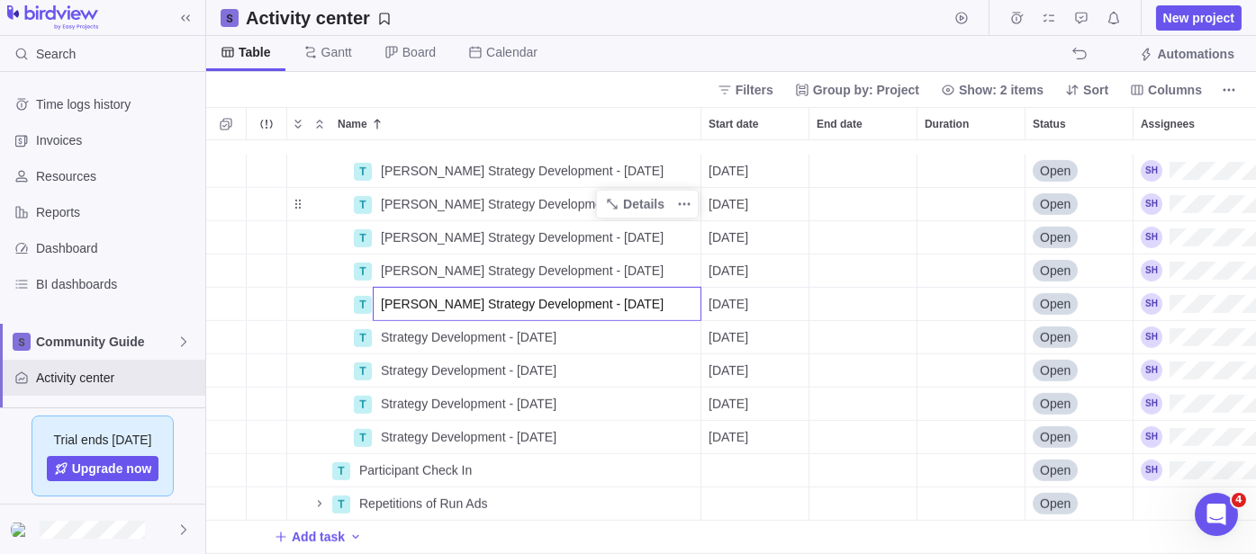
type input "[PERSON_NAME] Strategy Development - [DATE]"
click at [410, 327] on div "T [PERSON_NAME] Strategy Development - [DATE] Details [DATE] Open T [PERSON_NAM…" at bounding box center [730, 347] width 1049 height 414
click at [410, 329] on span "Strategy Development - [DATE]" at bounding box center [469, 338] width 176 height 18
click at [379, 320] on input "Strategy Development - [DATE]" at bounding box center [537, 337] width 329 height 34
click at [384, 320] on input "Strategy Development - [DATE]" at bounding box center [537, 337] width 329 height 34
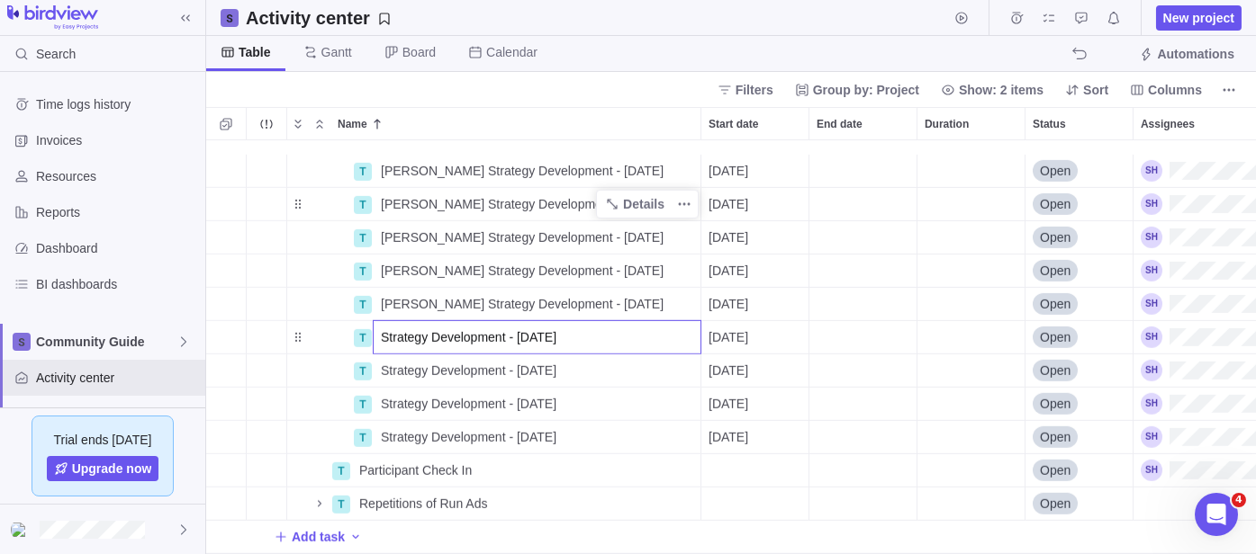
click at [381, 320] on input "Strategy Development - [DATE]" at bounding box center [537, 337] width 329 height 34
type input "[PERSON_NAME] Strategy Development - [DATE]"
click at [391, 357] on div "T [PERSON_NAME] Strategy Development - [DATE] Details [DATE] Open T [PERSON_NAM…" at bounding box center [730, 347] width 1049 height 414
click at [391, 362] on span "Strategy Development - [DATE]" at bounding box center [469, 371] width 176 height 18
click at [381, 355] on input "Strategy Development - [DATE]" at bounding box center [537, 371] width 329 height 34
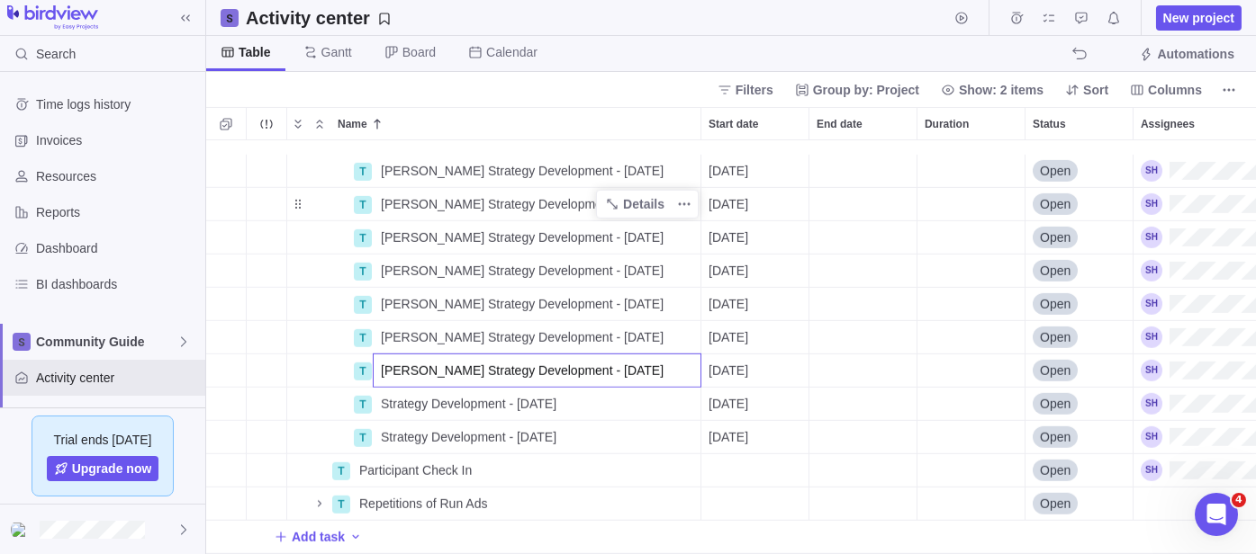
type input "[PERSON_NAME] Strategy Development - [DATE]"
click at [391, 394] on div "T [PERSON_NAME] Strategy Development - [DATE] Details [DATE] Open T [PERSON_NAM…" at bounding box center [730, 347] width 1049 height 414
click at [391, 395] on span "Strategy Development - [DATE]" at bounding box center [469, 404] width 176 height 18
click at [376, 391] on input "Strategy Development - [DATE]" at bounding box center [537, 404] width 329 height 34
type input "[PERSON_NAME] Strategy Development - [DATE]"
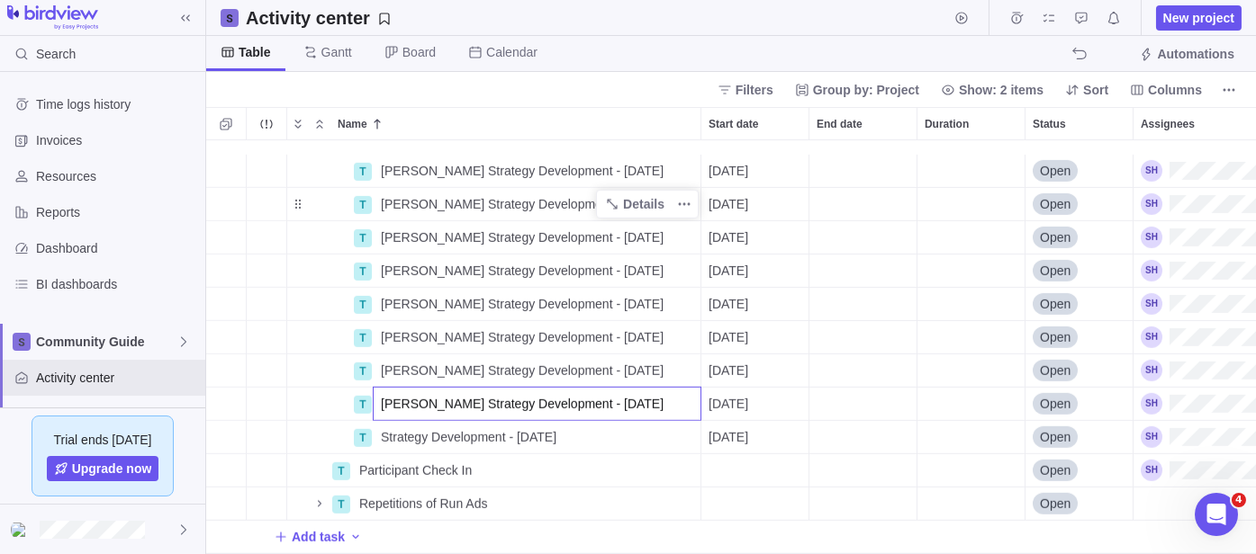
click at [392, 417] on div "T [PERSON_NAME] Strategy Development - [DATE] Details [DATE] Open T [PERSON_NAM…" at bounding box center [730, 347] width 1049 height 414
click at [392, 428] on span "Strategy Development - [DATE]" at bounding box center [469, 437] width 176 height 18
click at [374, 420] on input "Strategy Development - [DATE]" at bounding box center [537, 437] width 329 height 34
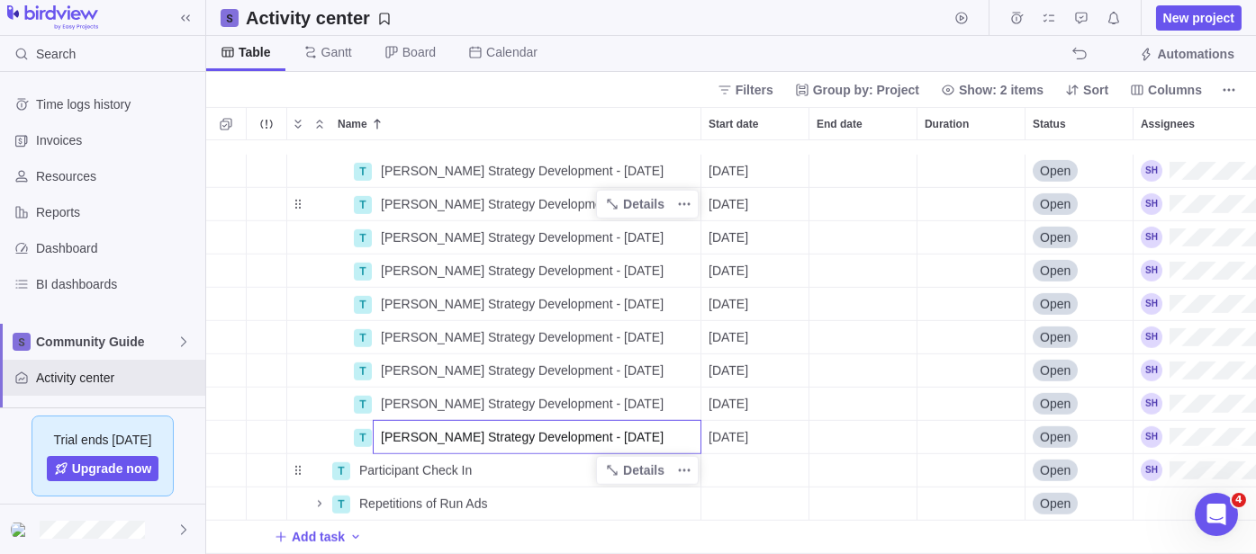
type input "[PERSON_NAME] Strategy Development - [DATE]"
click at [348, 455] on div "T [PERSON_NAME] Strategy Development - [DATE] Details [DATE] Open T [PERSON_NAM…" at bounding box center [730, 347] width 1049 height 414
click at [692, 458] on span "More actions" at bounding box center [683, 470] width 25 height 25
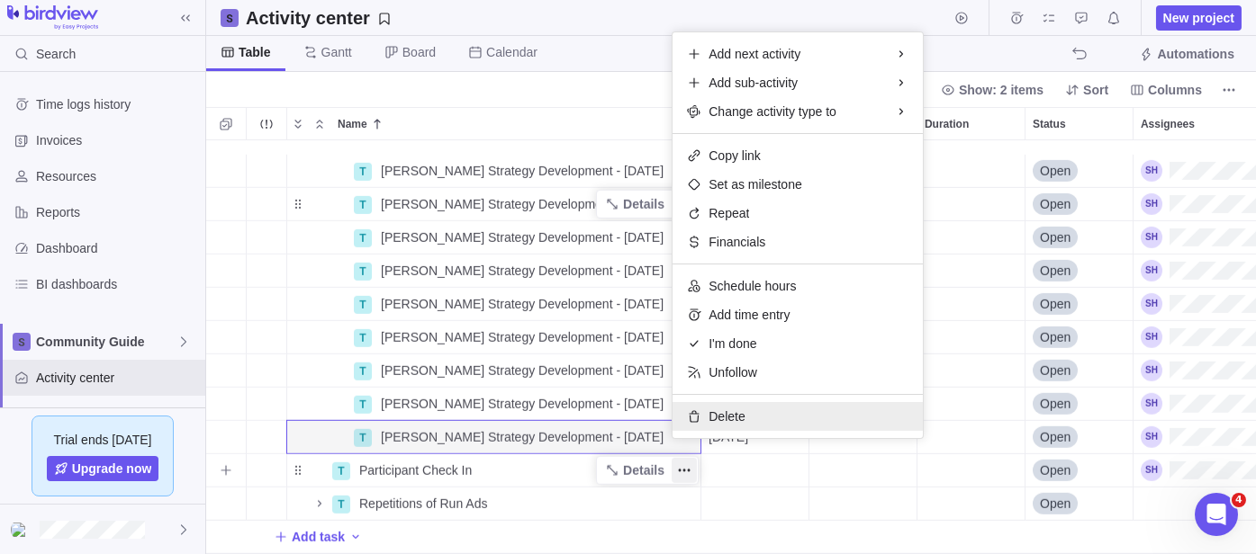
click at [716, 415] on span "Delete" at bounding box center [726, 417] width 36 height 18
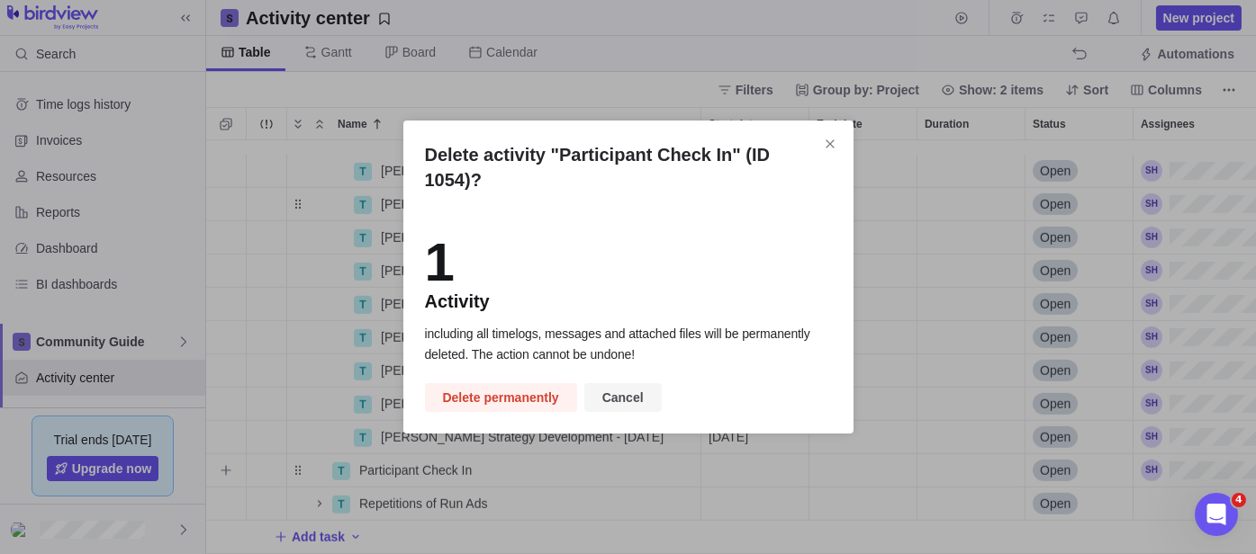
click at [626, 396] on span "Cancel" at bounding box center [622, 398] width 41 height 22
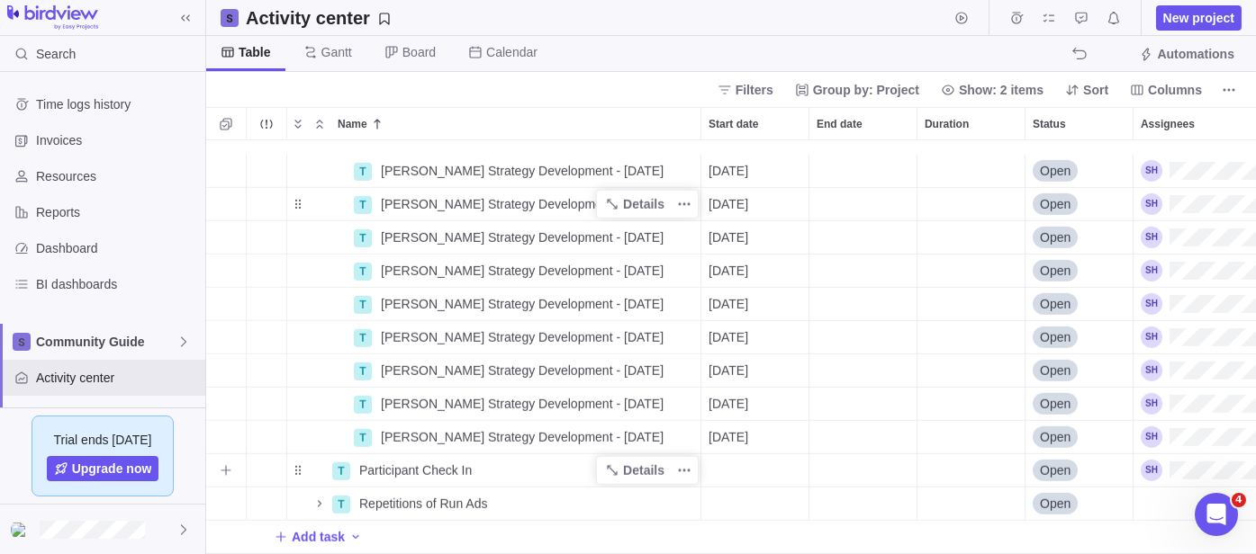
click at [491, 461] on div "Participant Check In" at bounding box center [526, 471] width 348 height 32
click at [742, 459] on div "T [PERSON_NAME] Strategy Development - [DATE] Details [DATE] Open T [PERSON_NAM…" at bounding box center [730, 347] width 1049 height 414
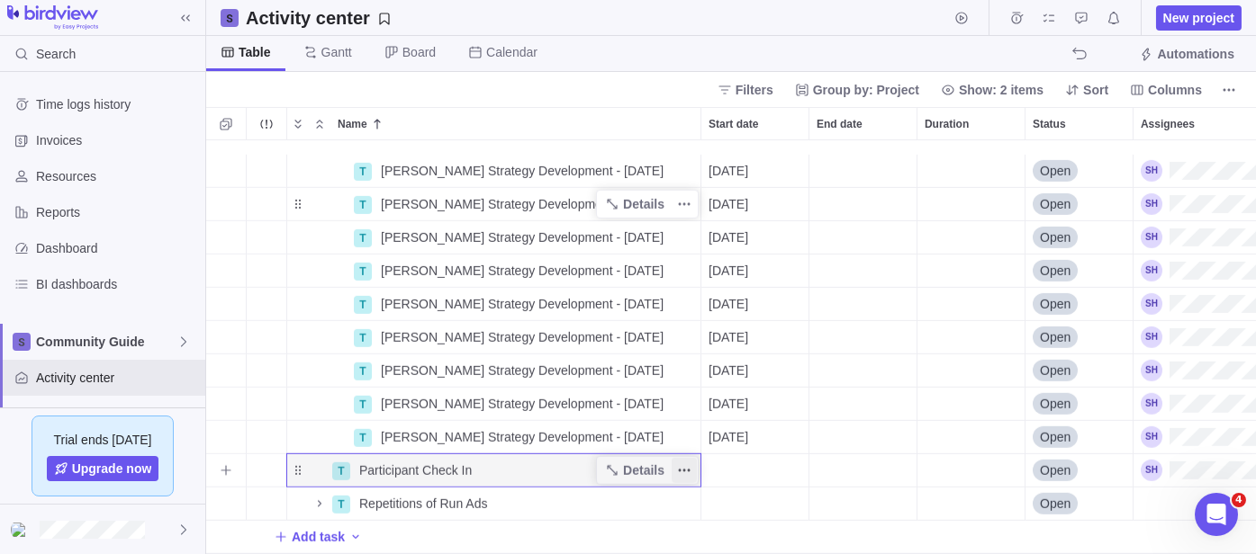
click at [675, 458] on span "More actions" at bounding box center [683, 470] width 25 height 25
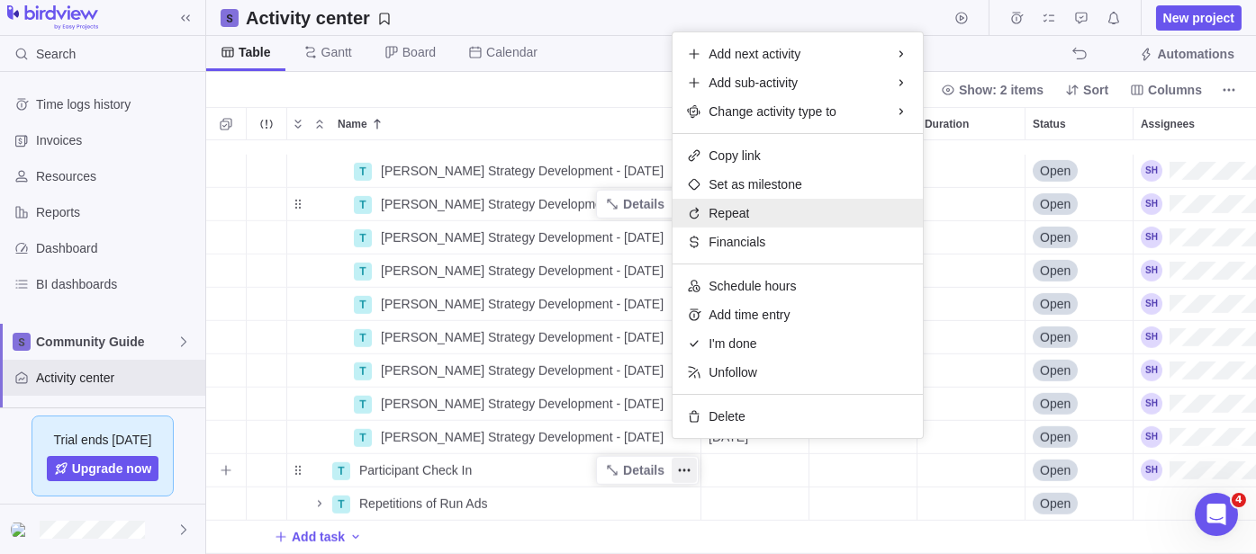
click at [728, 218] on span "Repeat" at bounding box center [728, 213] width 41 height 18
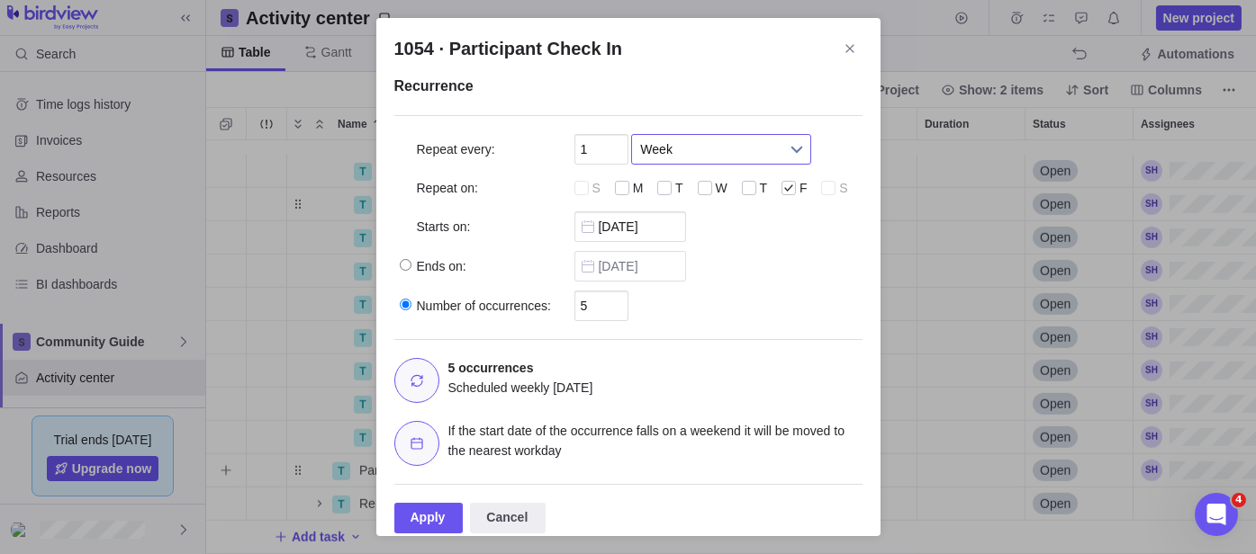
click at [658, 148] on span "Week" at bounding box center [709, 149] width 139 height 29
drag, startPoint x: 680, startPoint y: 255, endPoint x: 675, endPoint y: 238, distance: 17.9
click at [680, 255] on li "Month" at bounding box center [721, 255] width 161 height 31
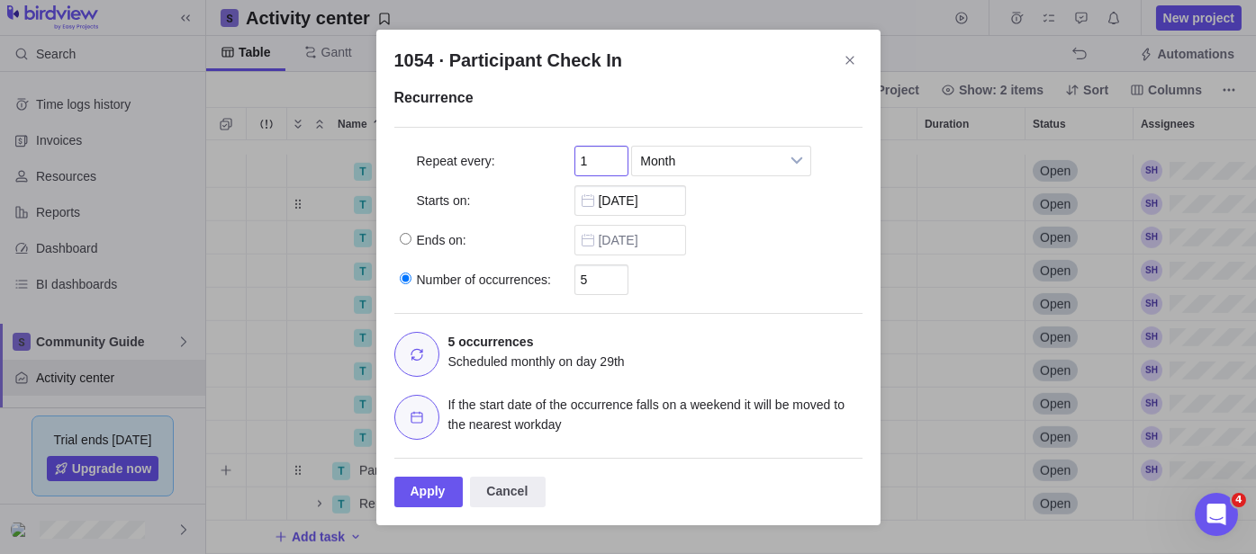
click at [611, 155] on input "1" at bounding box center [601, 161] width 54 height 31
type input "2"
click at [788, 248] on div "Ends on: [DATE]" at bounding box center [628, 236] width 468 height 40
click at [597, 280] on input "5" at bounding box center [601, 280] width 54 height 31
type input "12"
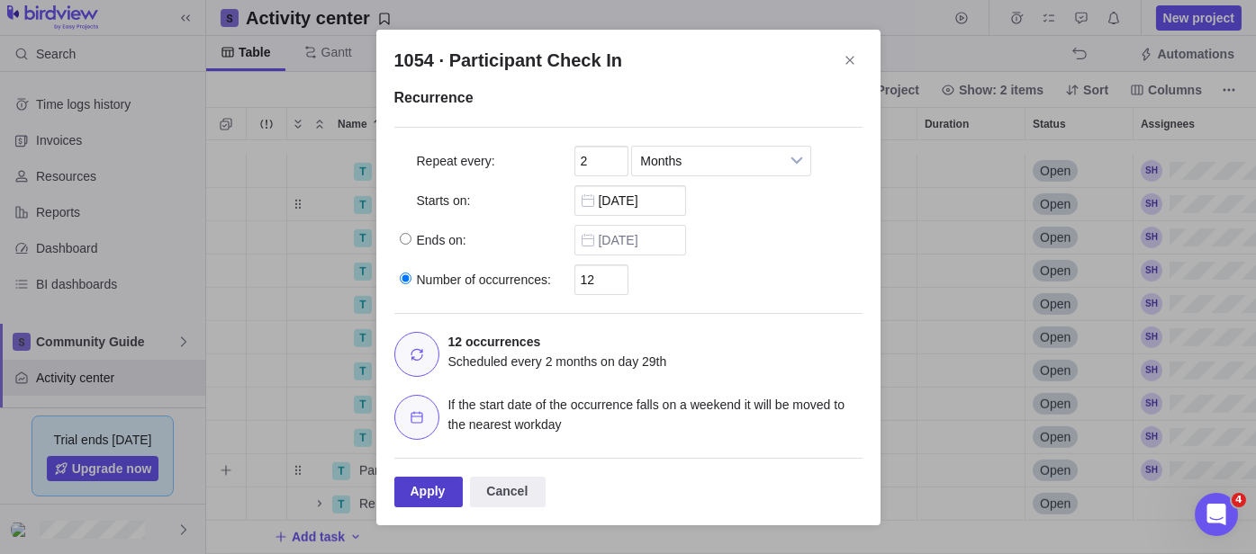
click at [437, 486] on div "Apply" at bounding box center [428, 492] width 69 height 31
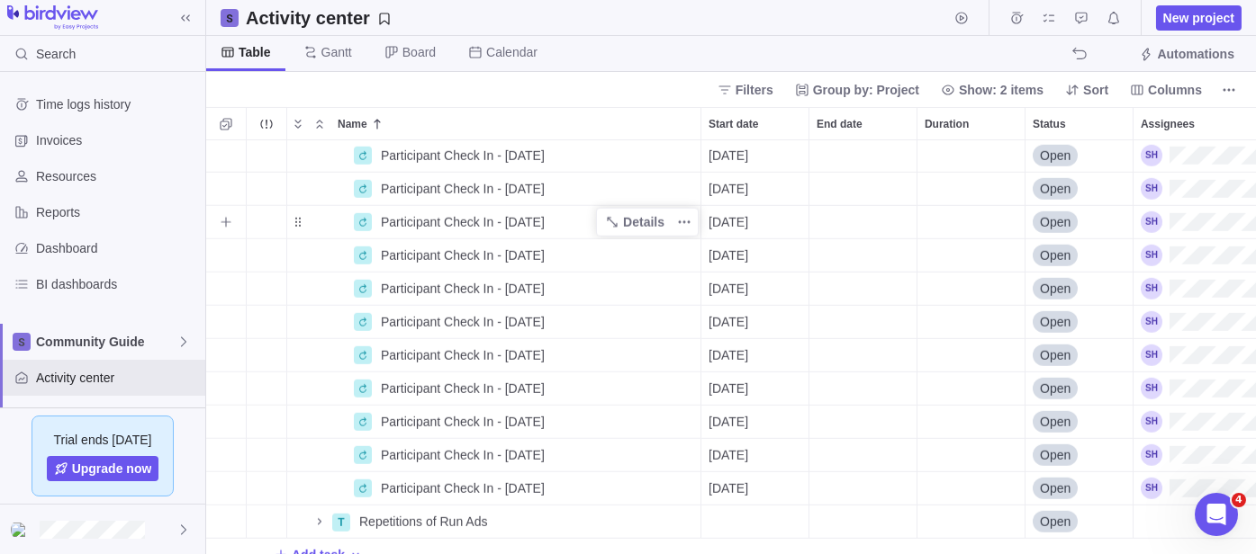
scroll to position [3930, 0]
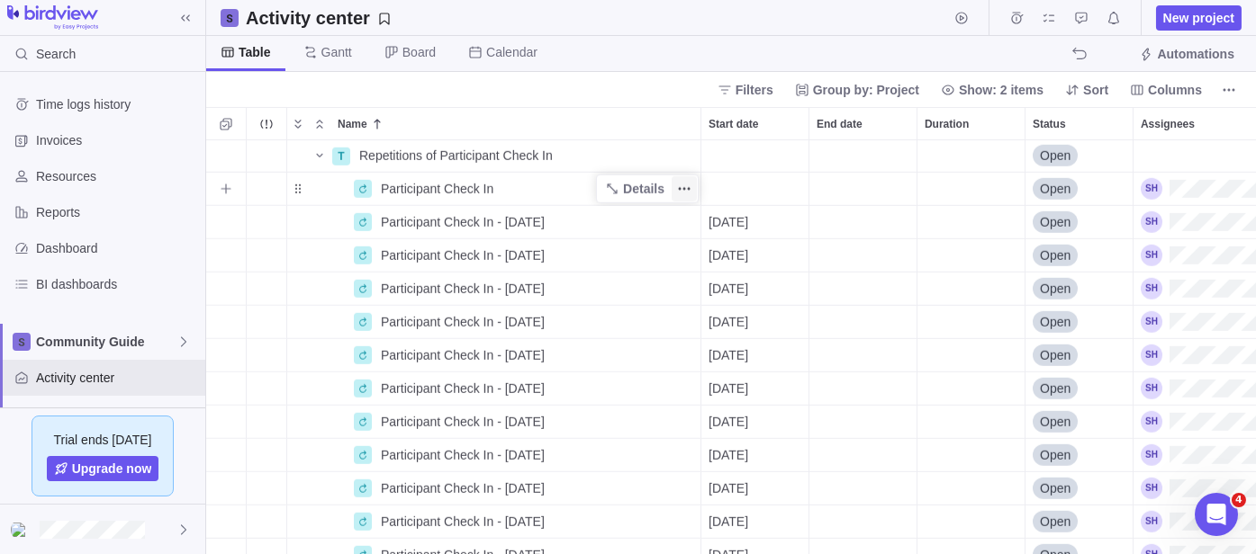
click at [685, 190] on icon "More actions" at bounding box center [684, 189] width 14 height 14
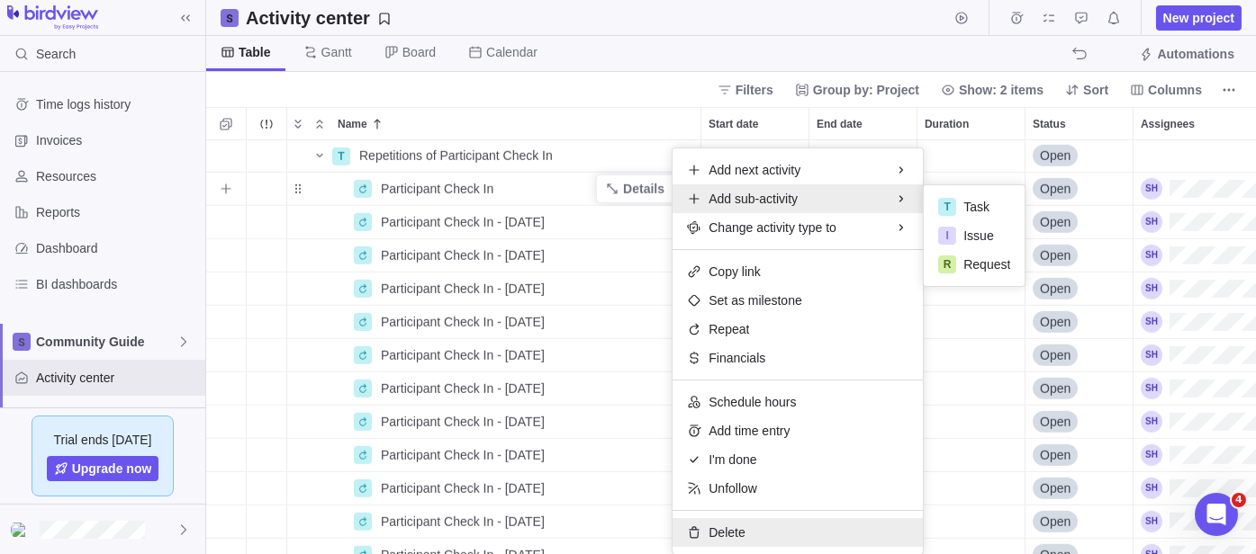
click at [725, 525] on span "Delete" at bounding box center [726, 533] width 36 height 18
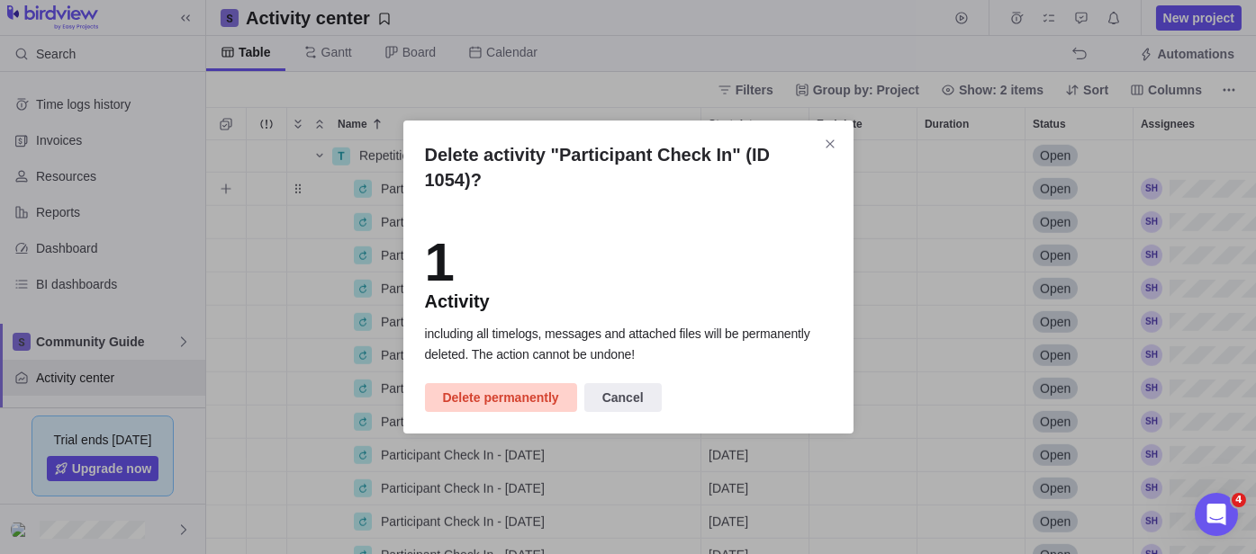
click at [531, 401] on span "Delete permanently" at bounding box center [501, 398] width 116 height 22
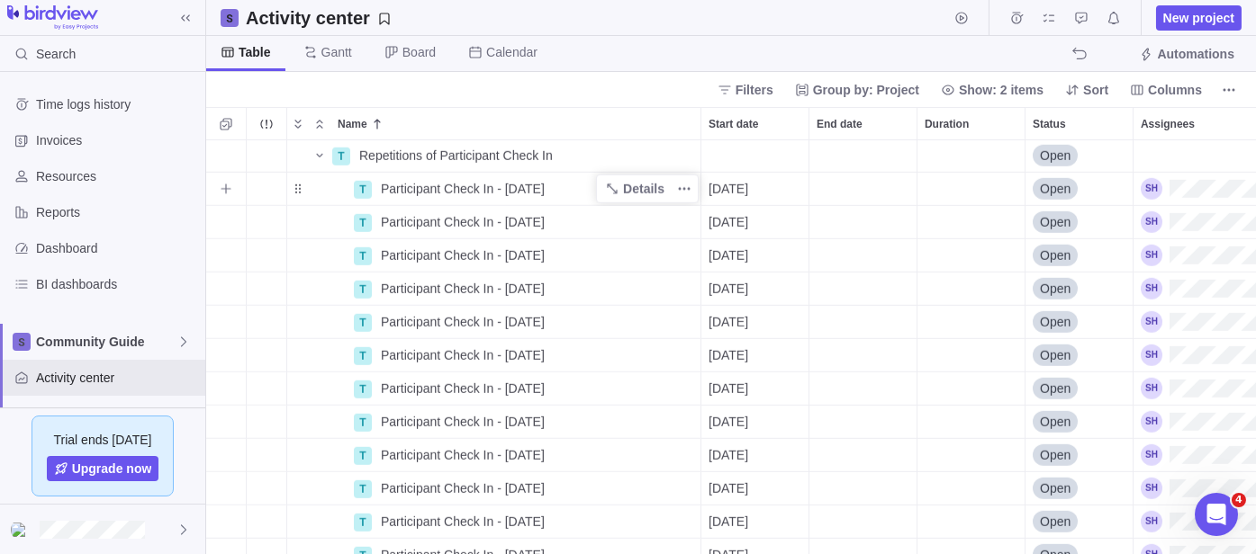
click at [491, 183] on span "Participant Check In - [DATE]" at bounding box center [463, 189] width 164 height 18
click at [371, 193] on div "T [PERSON_NAME] Strategy Development - [DATE] Details [DATE] Open T [PERSON_NAM…" at bounding box center [730, 347] width 1049 height 414
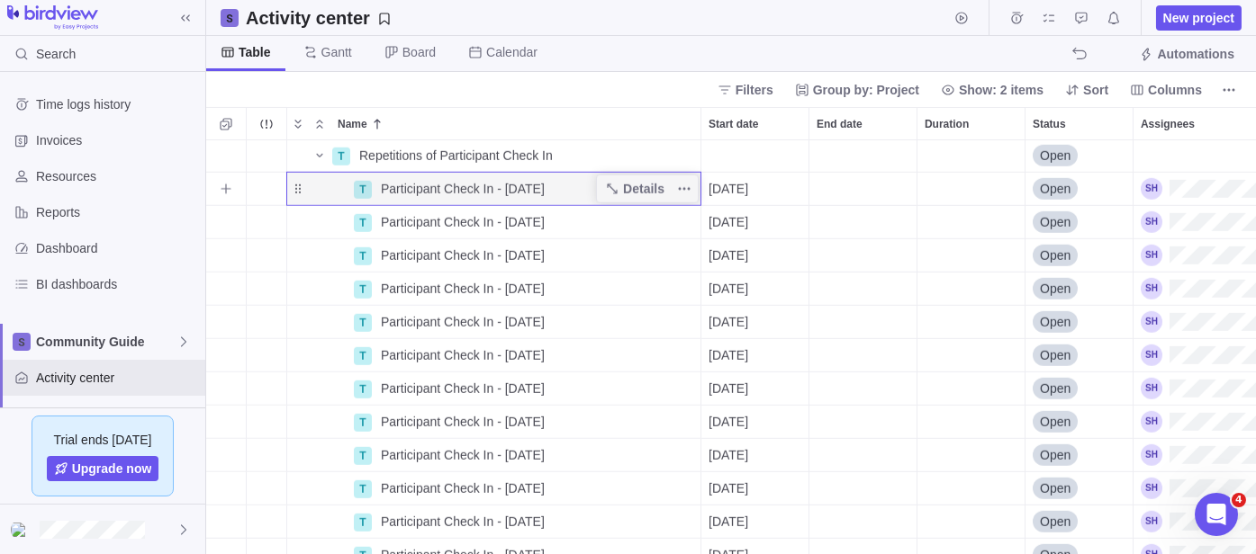
click at [383, 181] on span "Participant Check In - [DATE]" at bounding box center [463, 189] width 164 height 18
click at [379, 187] on input "Participant Check In - [DATE]" at bounding box center [537, 189] width 329 height 34
type input "[PERSON_NAME] Participant Check In - [DATE]"
click at [392, 223] on div "T [PERSON_NAME] Strategy Development - [DATE] Details [DATE] Open T [PERSON_NAM…" at bounding box center [730, 347] width 1049 height 414
click at [392, 223] on span "Participant Check In - [DATE]" at bounding box center [463, 222] width 164 height 18
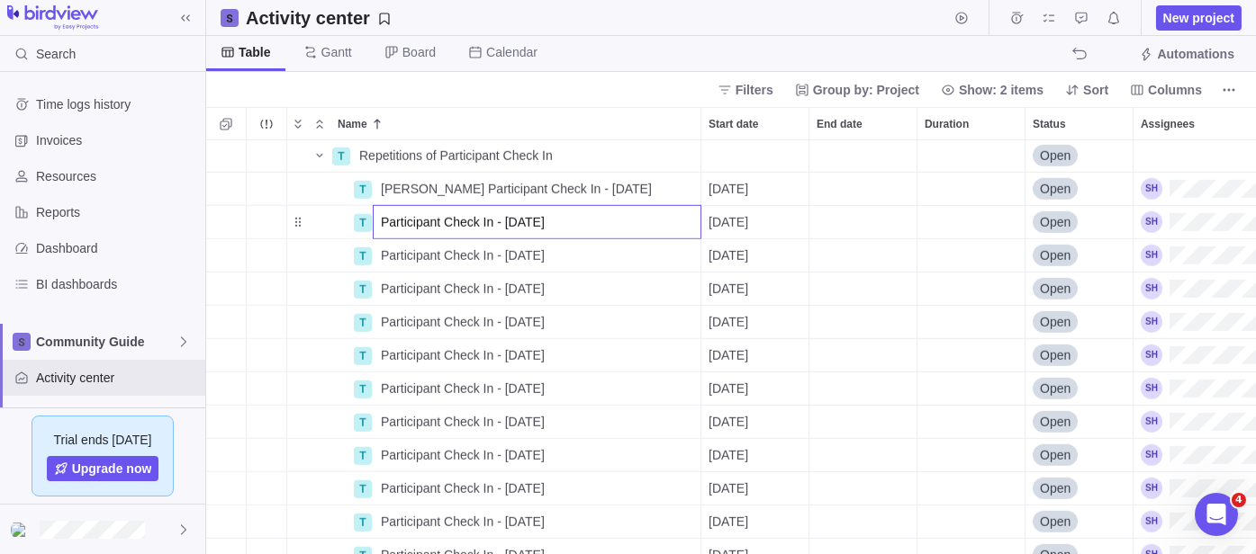
click at [377, 221] on input "Participant Check In - [DATE]" at bounding box center [537, 222] width 329 height 34
type input "[PERSON_NAME] Participant Check In - [DATE]"
click at [393, 256] on div "T [PERSON_NAME] Strategy Development - [DATE] Details [DATE] Open T [PERSON_NAM…" at bounding box center [730, 347] width 1049 height 414
click at [382, 252] on span "Participant Check In - [DATE]" at bounding box center [463, 256] width 164 height 18
click at [382, 252] on input "Participant Check In - [DATE]" at bounding box center [537, 256] width 329 height 34
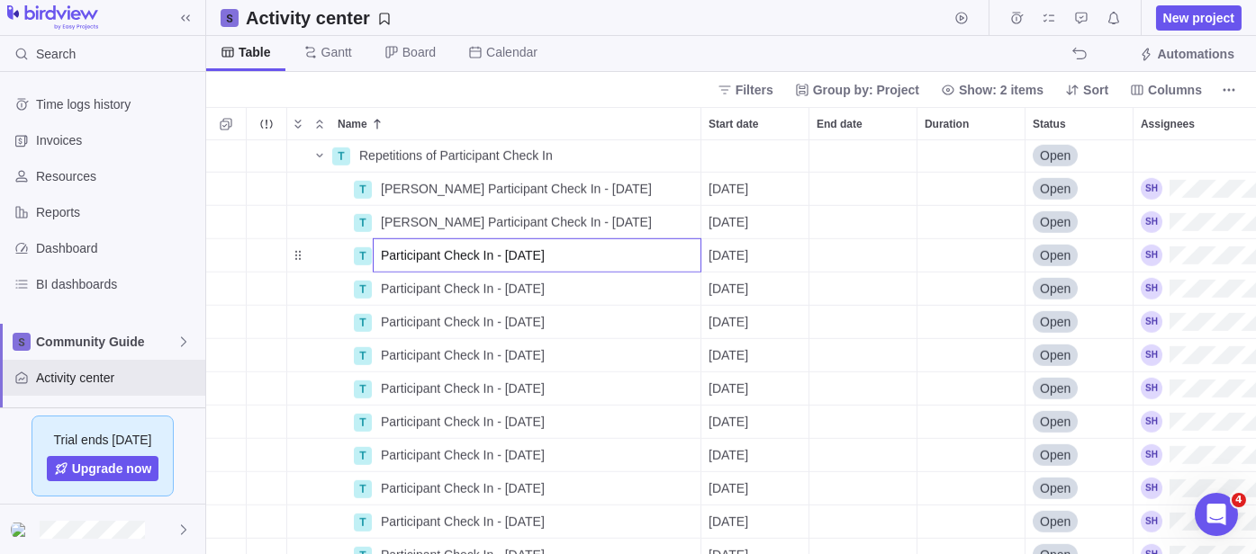
click at [374, 253] on input "Participant Check In - [DATE]" at bounding box center [537, 256] width 329 height 34
type input "[PERSON_NAME] Participant Check In - [DATE]"
click at [384, 288] on div "T [PERSON_NAME] Strategy Development - [DATE] Details [DATE] Open T [PERSON_NAM…" at bounding box center [730, 347] width 1049 height 414
click at [384, 288] on span "Participant Check In - [DATE]" at bounding box center [463, 289] width 164 height 18
click at [380, 287] on input "Participant Check In - [DATE]" at bounding box center [537, 289] width 329 height 34
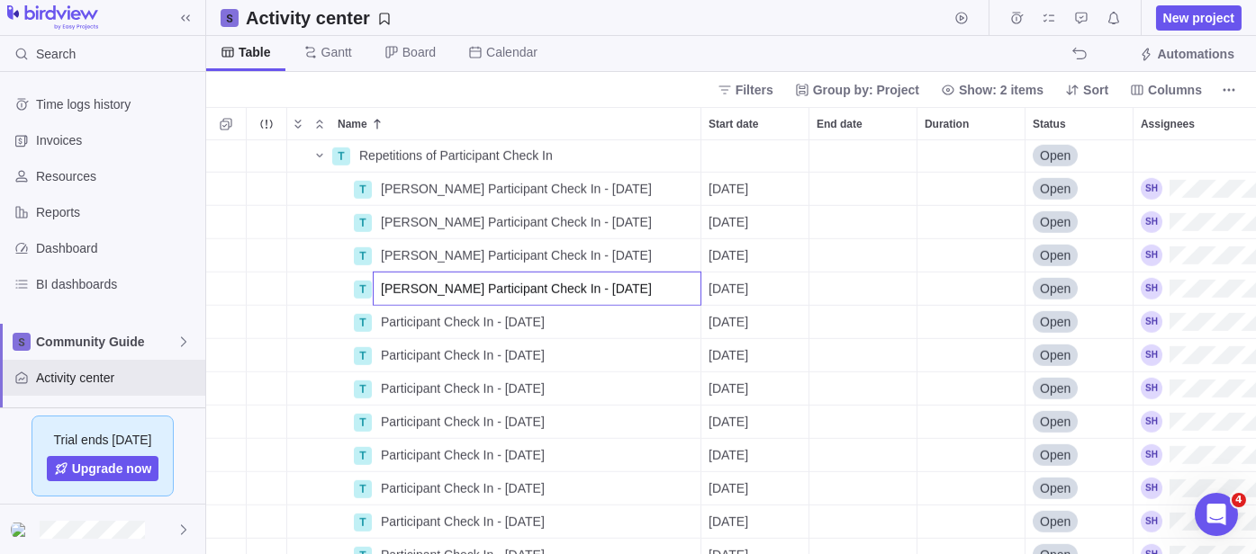
type input "[PERSON_NAME] Participant Check In - [DATE]"
click at [398, 314] on div "T [PERSON_NAME] Strategy Development - [DATE] Details [DATE] Open T [PERSON_NAM…" at bounding box center [730, 347] width 1049 height 414
click at [398, 314] on span "Participant Check In - [DATE]" at bounding box center [463, 322] width 164 height 18
click at [375, 321] on input "Participant Check In - [DATE]" at bounding box center [537, 322] width 329 height 34
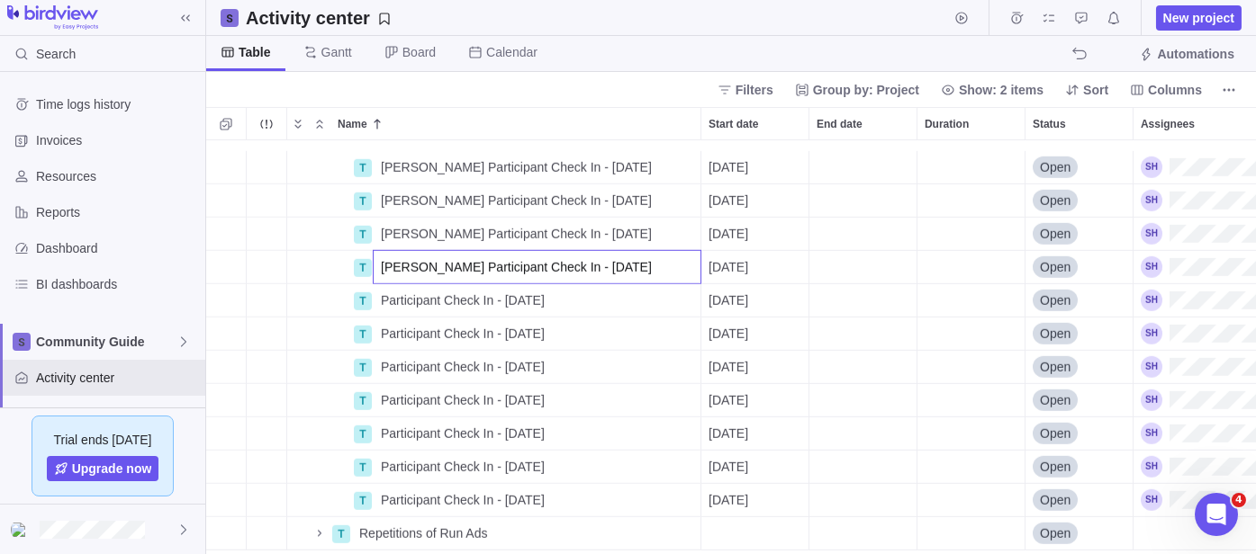
scroll to position [4029, 0]
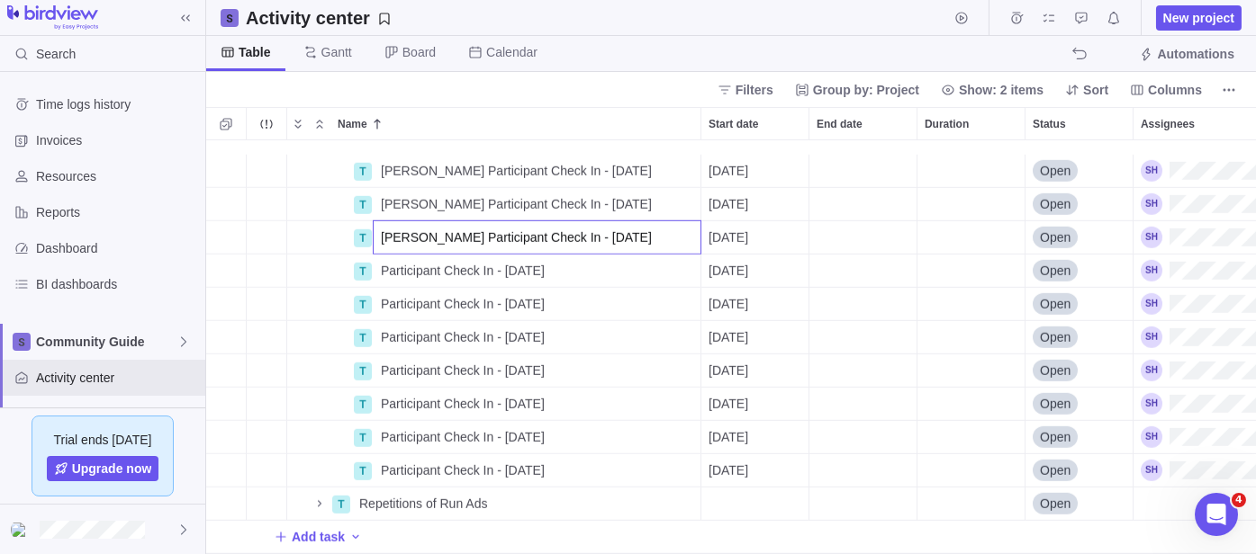
type input "[PERSON_NAME] Participant Check In - [DATE]"
click at [405, 259] on div "T [PERSON_NAME] Participant Check In - [DATE] Details [DATE] Open T [PERSON_NAM…" at bounding box center [730, 347] width 1049 height 414
click at [405, 262] on span "Participant Check In - [DATE]" at bounding box center [463, 271] width 164 height 18
click at [378, 257] on input "Participant Check In - [DATE]" at bounding box center [537, 271] width 329 height 34
type input "[PERSON_NAME] Participant Check In - [DATE]"
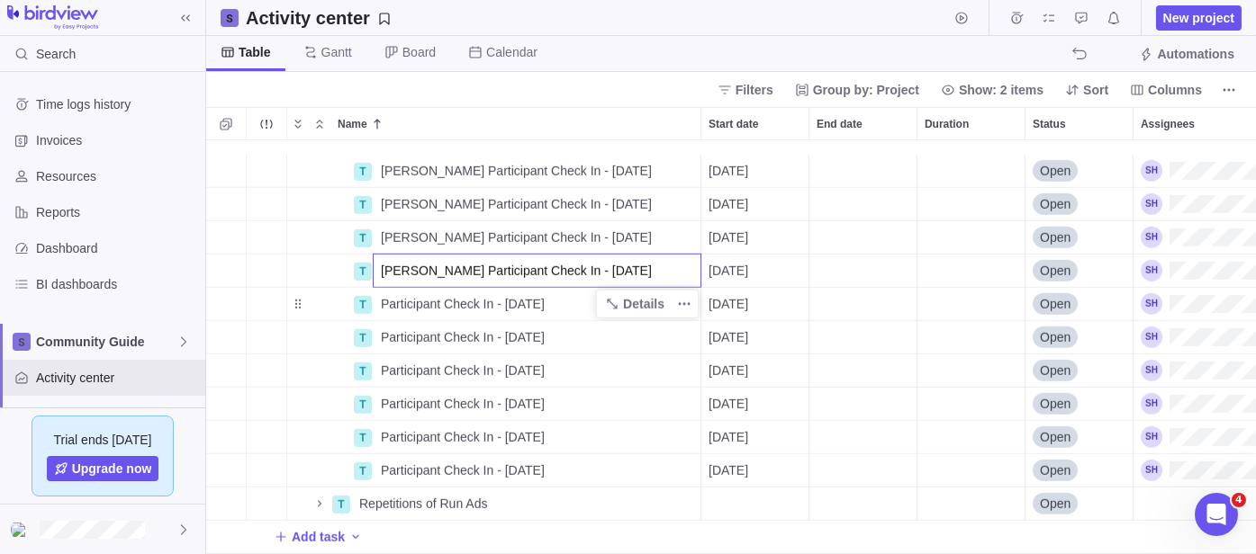
click at [389, 289] on div "T [PERSON_NAME] Participant Check In - [DATE] Details [DATE] Open T [PERSON_NAM…" at bounding box center [730, 347] width 1049 height 414
click at [391, 295] on span "Participant Check In - [DATE]" at bounding box center [463, 304] width 164 height 18
click at [379, 287] on input "Participant Check In - [DATE]" at bounding box center [537, 304] width 329 height 34
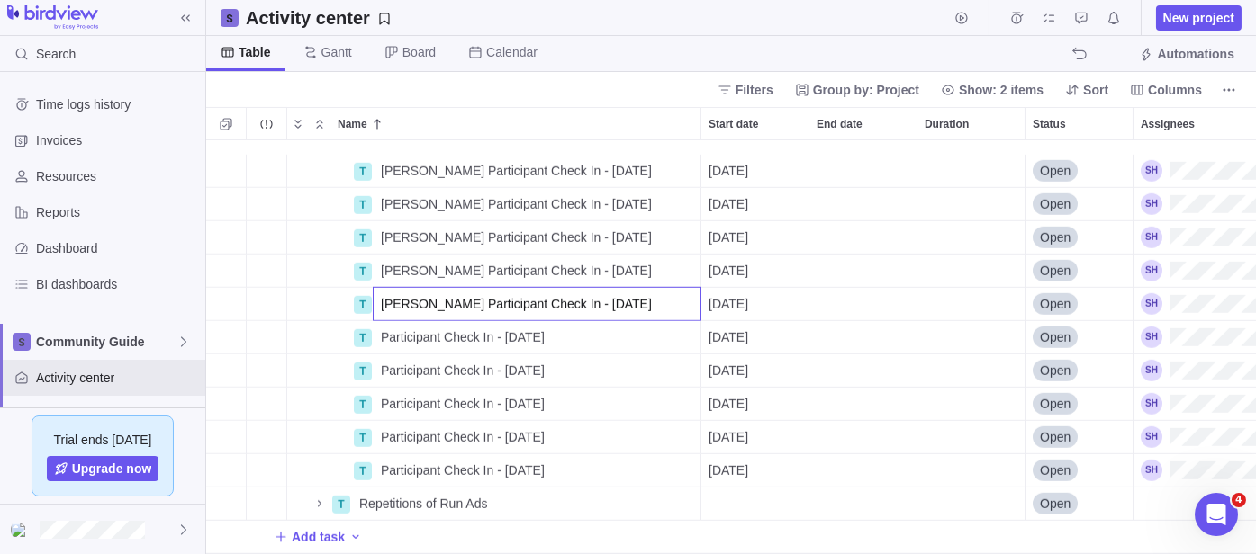
type input "[PERSON_NAME] Participant Check In - [DATE]"
click at [403, 320] on div "T [PERSON_NAME] Participant Check In - [DATE] Details [DATE] Open T [PERSON_NAM…" at bounding box center [730, 347] width 1049 height 414
click at [403, 329] on span "Participant Check In - [DATE]" at bounding box center [463, 338] width 164 height 18
click at [374, 320] on input "Participant Check In - [DATE]" at bounding box center [537, 337] width 329 height 34
click at [381, 320] on input "Participant Check In - [DATE]" at bounding box center [537, 337] width 329 height 34
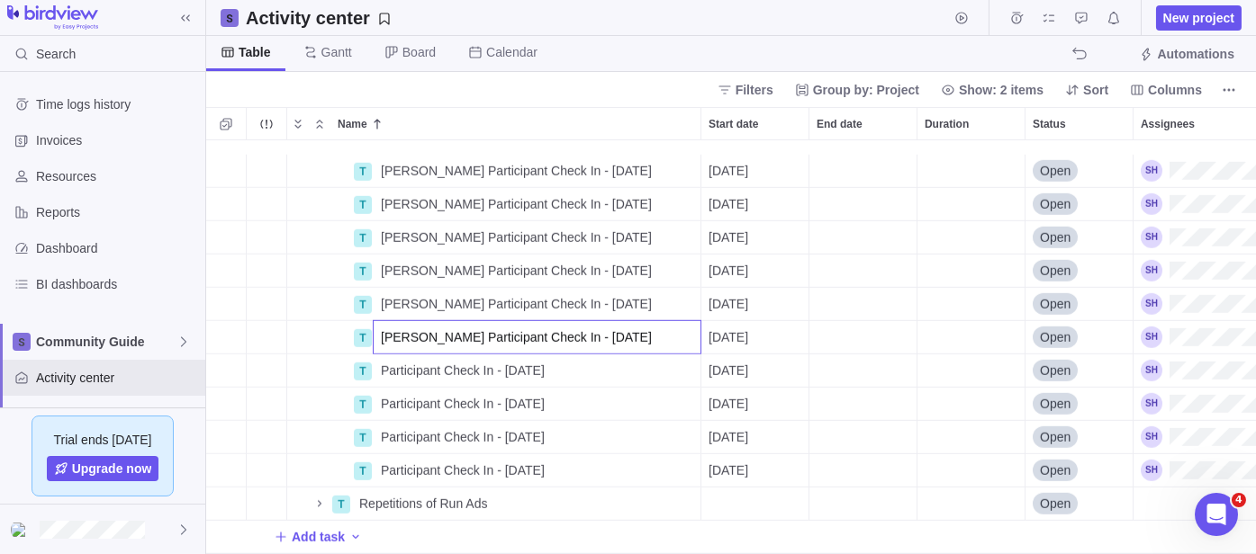
type input "[PERSON_NAME] Participant Check In - [DATE]"
click at [392, 351] on div "T [PERSON_NAME] Check In - [DATE] Details [DATE] Open T [PERSON_NAME] Check In …" at bounding box center [730, 347] width 1049 height 414
click at [392, 362] on span "Participant Check In - [DATE]" at bounding box center [463, 371] width 164 height 18
click at [380, 354] on input "Participant Check In - [DATE]" at bounding box center [537, 371] width 329 height 34
type input "[PERSON_NAME] Participant Check In - [DATE]"
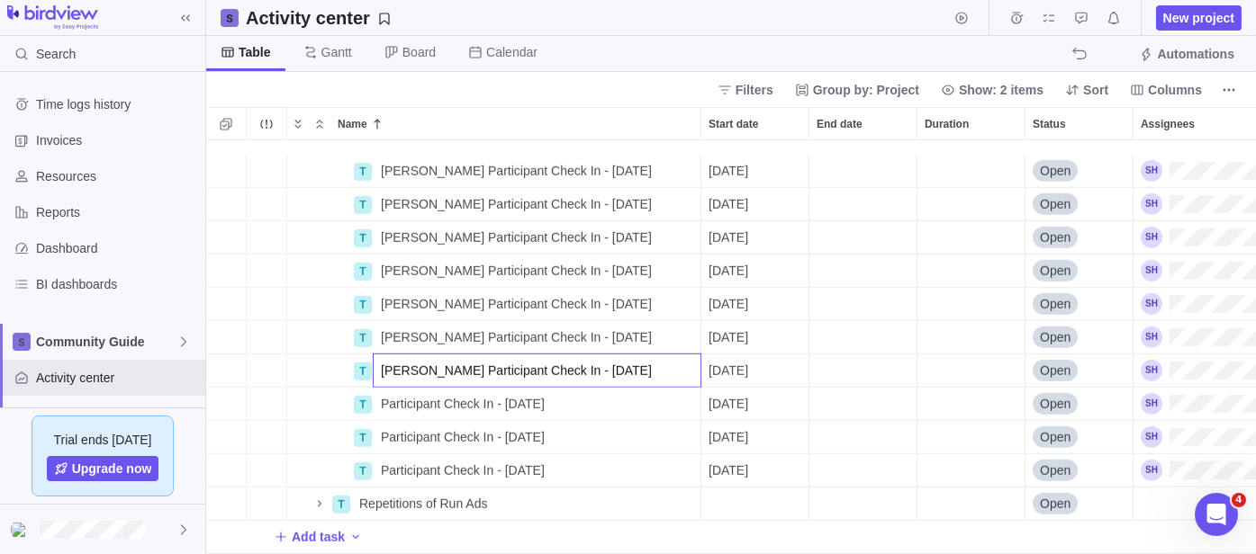
click at [401, 389] on div "T [PERSON_NAME] Participant Check In - [DATE] Details [DATE] Open T [PERSON_NAM…" at bounding box center [730, 347] width 1049 height 414
click at [401, 395] on span "Participant Check In - [DATE]" at bounding box center [463, 404] width 164 height 18
click at [374, 387] on input "Participant Check In - [DATE]" at bounding box center [537, 404] width 329 height 34
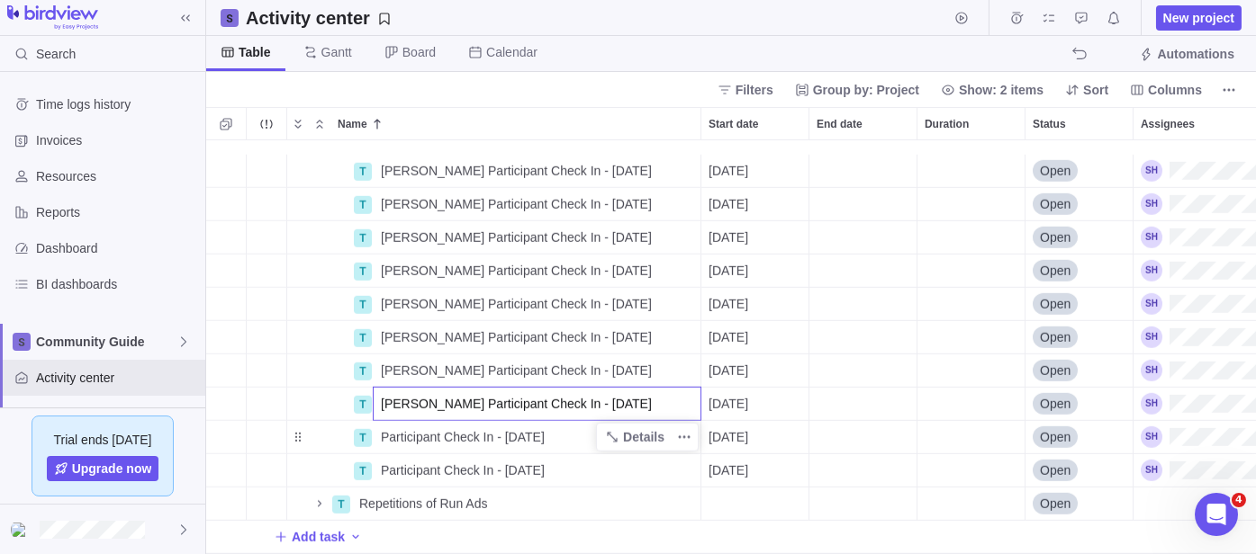
type input "[PERSON_NAME] Participant Check In - [DATE]"
click at [404, 419] on div "T [PERSON_NAME] Participant Check In - [DATE] Details [DATE] Open T [PERSON_NAM…" at bounding box center [730, 347] width 1049 height 414
click at [403, 428] on span "Participant Check In - [DATE]" at bounding box center [463, 437] width 164 height 18
click at [377, 420] on input "Participant Check In - [DATE]" at bounding box center [537, 437] width 329 height 34
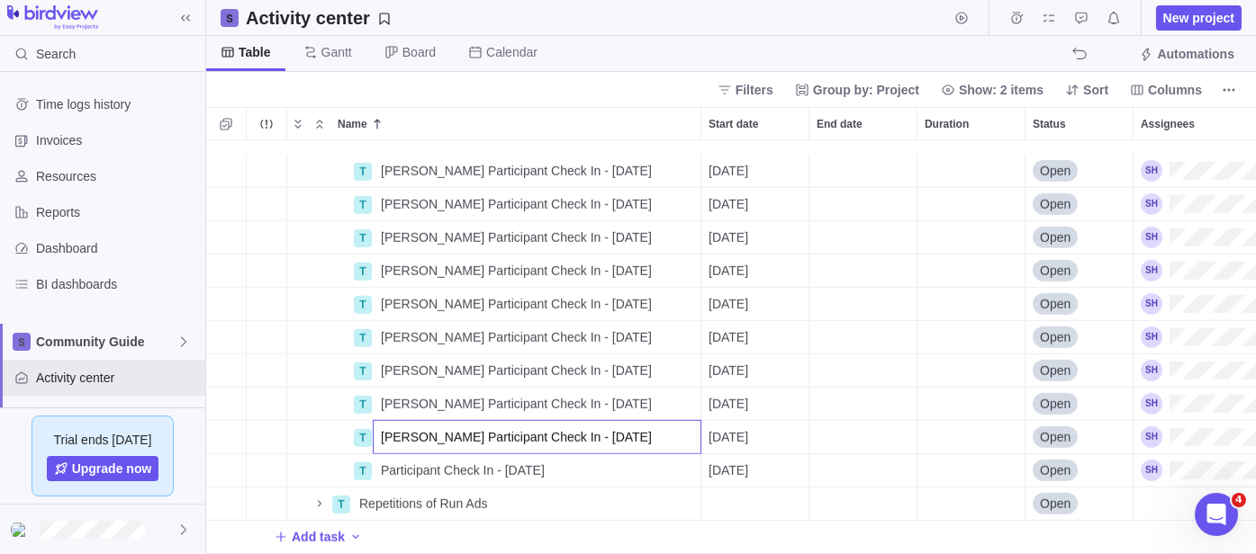
type input "[PERSON_NAME] Participant Check In - [DATE]"
click at [404, 455] on div "T [PERSON_NAME] Participant Check In - [DATE] Details [DATE] Open T [PERSON_NAM…" at bounding box center [730, 347] width 1049 height 414
click at [404, 462] on span "Participant Check In - [DATE]" at bounding box center [463, 471] width 164 height 18
click at [383, 454] on input "Participant Check In - [DATE]" at bounding box center [537, 471] width 329 height 34
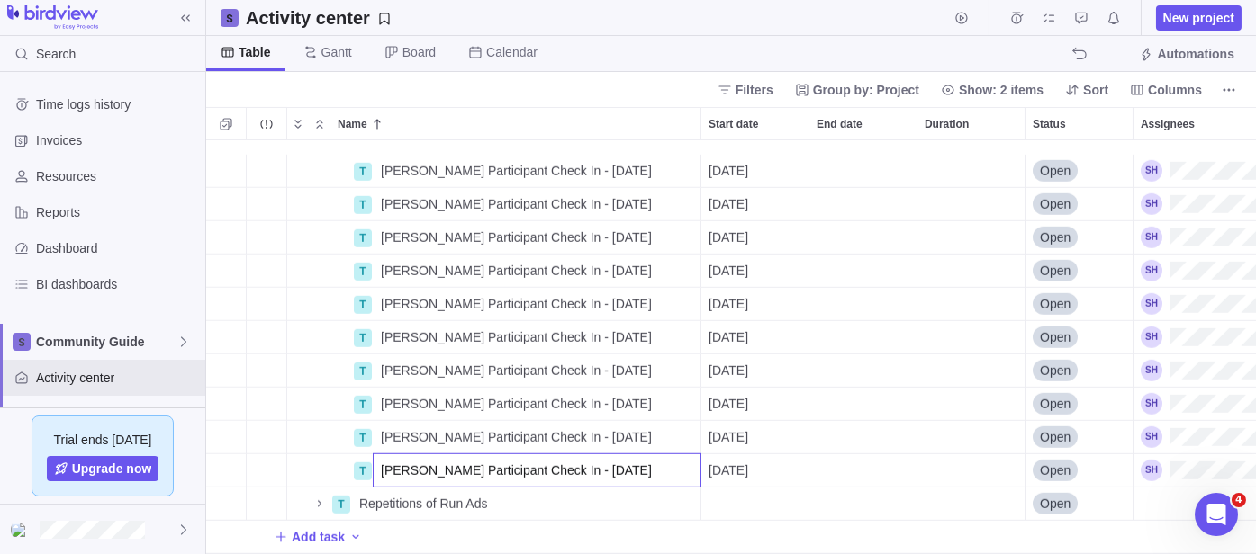
type input "[PERSON_NAME] Participant Check In - [DATE]"
click at [545, 95] on body "Search Time logs history Invoices Resources Reports Dashboard BI dashboards Com…" at bounding box center [628, 277] width 1256 height 554
click at [316, 497] on icon "Name" at bounding box center [319, 504] width 14 height 14
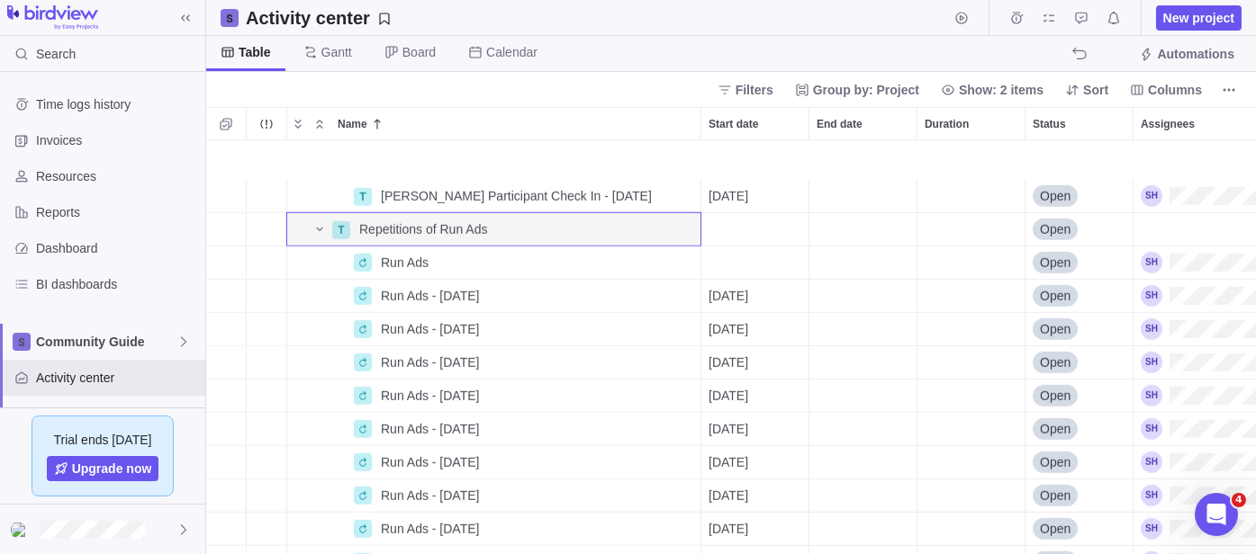
scroll to position [4330, 0]
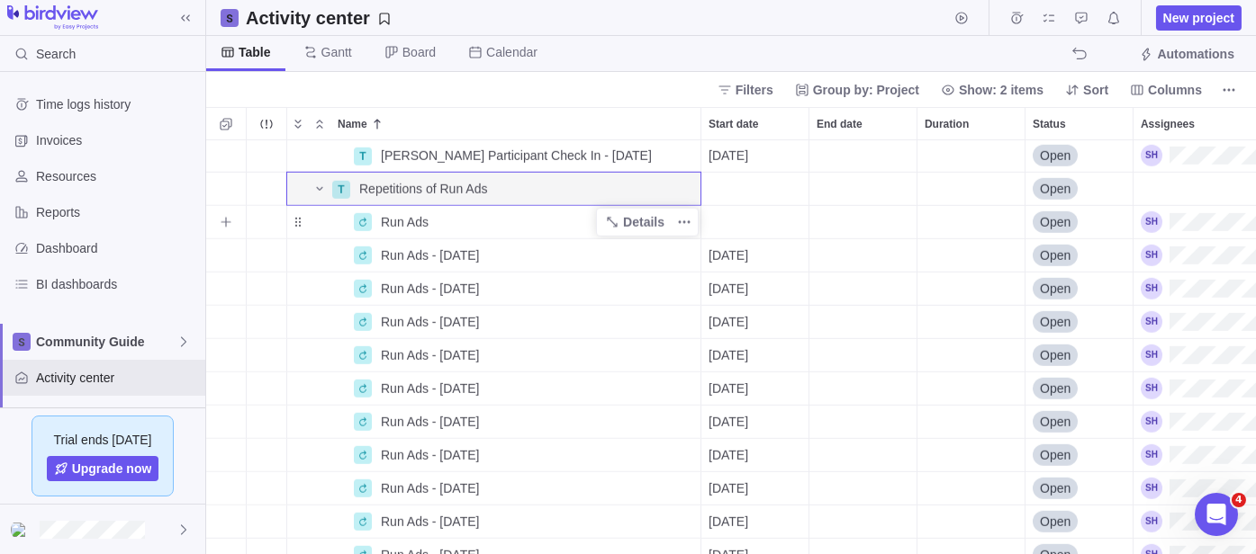
click at [393, 223] on span "Run Ads" at bounding box center [405, 222] width 48 height 18
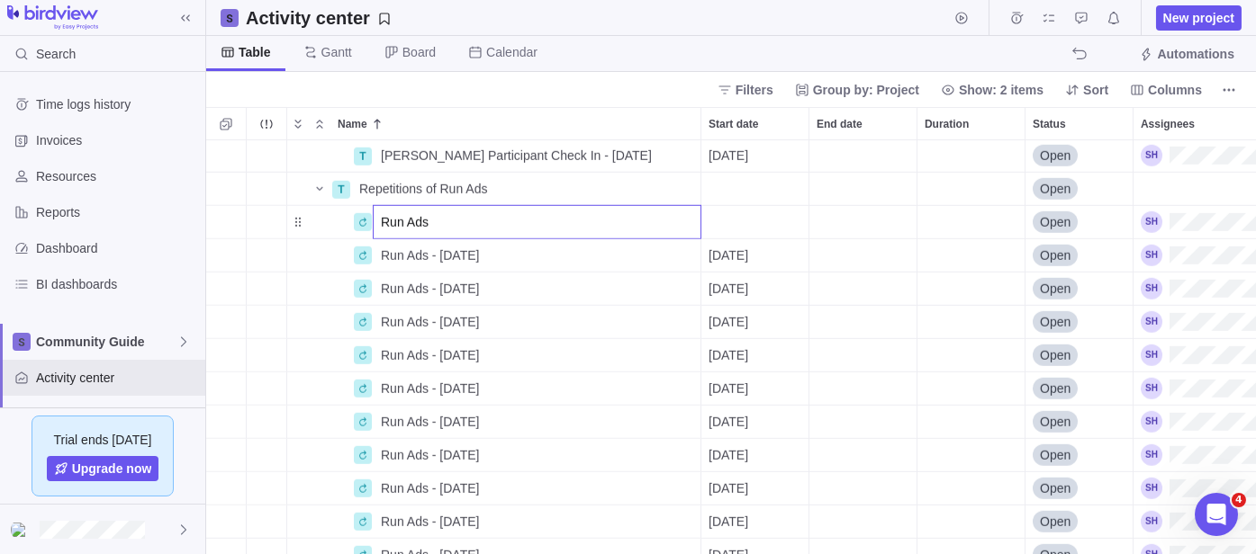
click at [769, 218] on div "T [PERSON_NAME] Check In - [DATE] Details [DATE] Open T Repetitions of Run Ads …" at bounding box center [730, 347] width 1049 height 414
click at [717, 217] on div "Start date" at bounding box center [754, 222] width 107 height 32
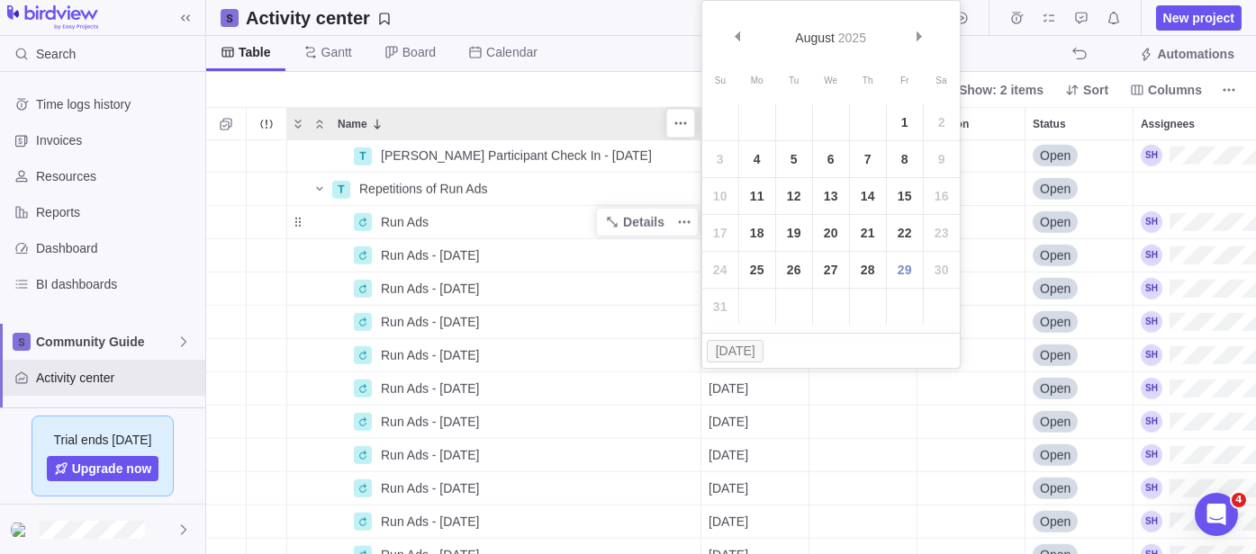
click at [599, 104] on body "Search Time logs history Invoices Resources Reports Dashboard BI dashboards Com…" at bounding box center [628, 277] width 1256 height 554
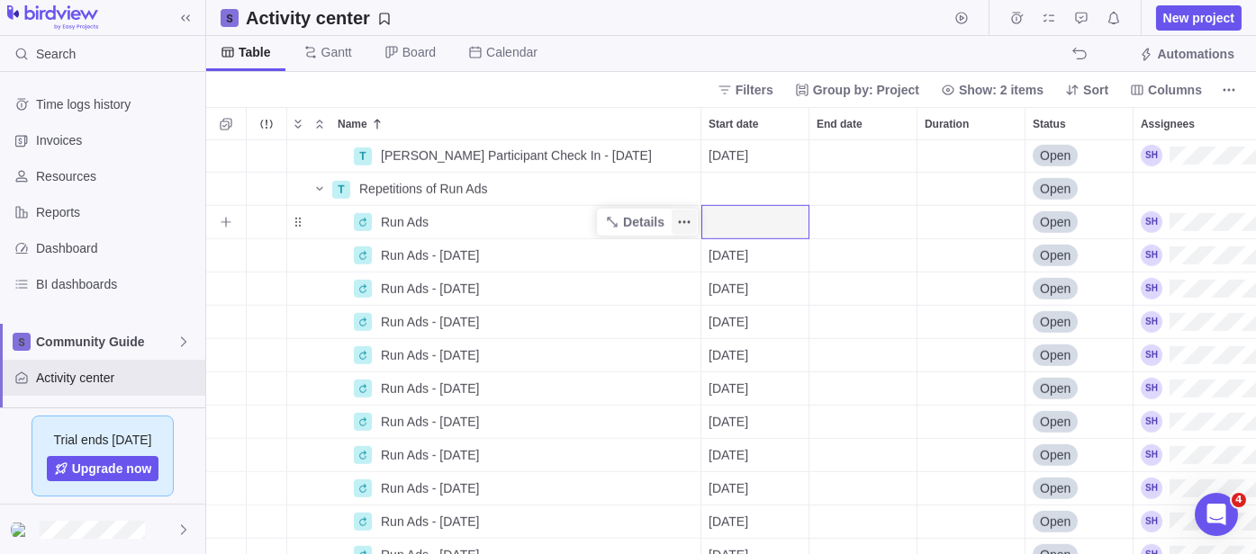
click at [688, 226] on icon "More actions" at bounding box center [684, 222] width 14 height 14
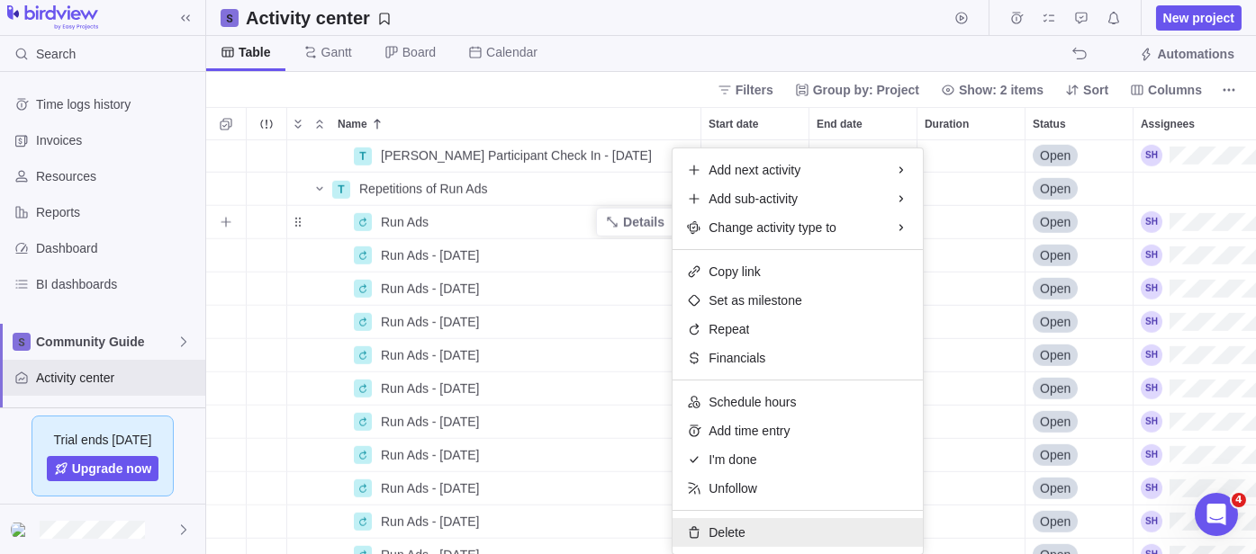
click at [744, 536] on div "Delete" at bounding box center [797, 532] width 250 height 29
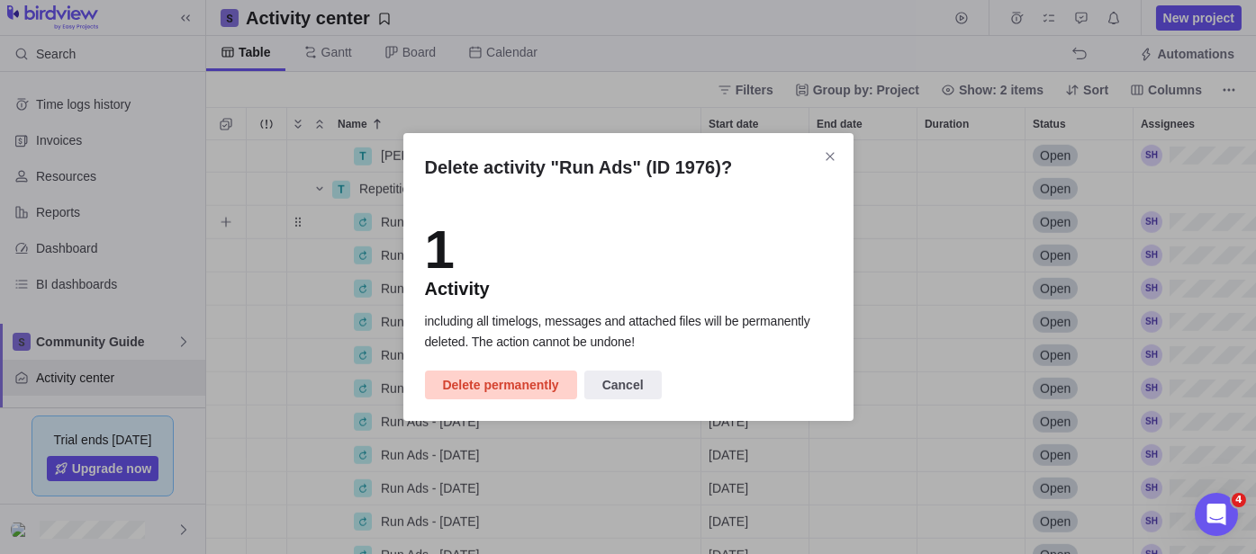
click at [508, 388] on span "Delete permanently" at bounding box center [501, 385] width 116 height 22
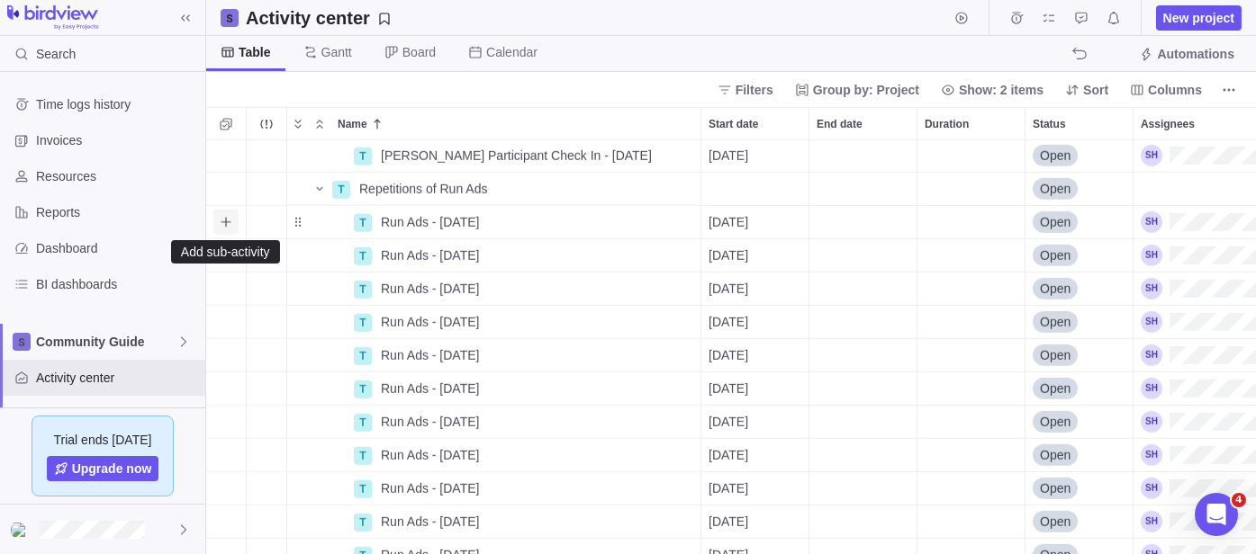
click at [225, 229] on icon "Add sub-activity" at bounding box center [226, 222] width 14 height 14
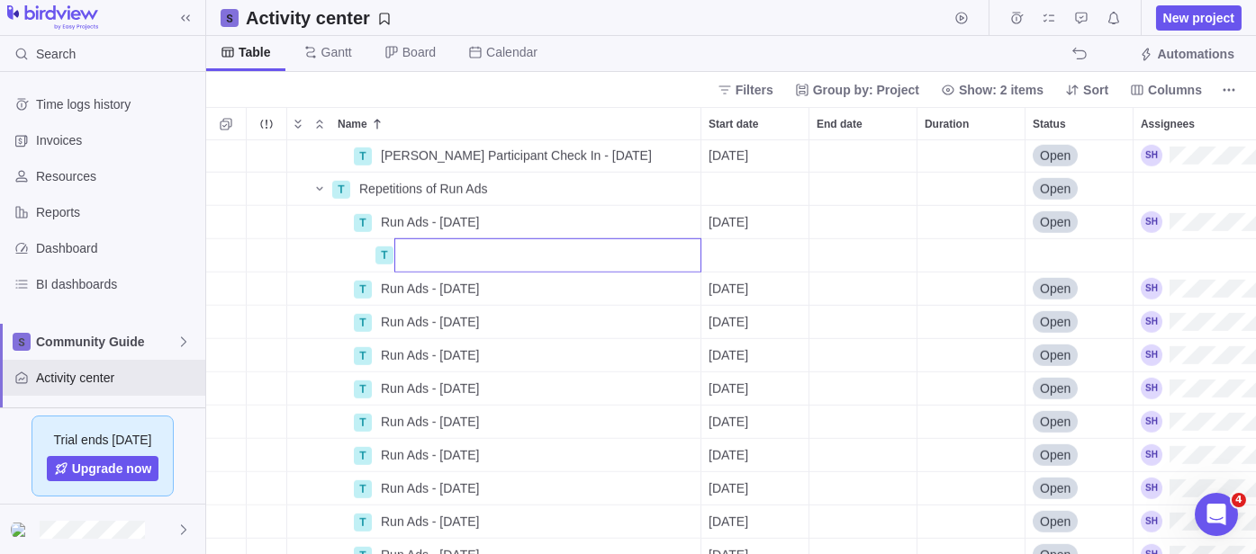
click at [510, 255] on input "Name" at bounding box center [547, 256] width 307 height 34
click at [689, 251] on input "Name" at bounding box center [547, 256] width 307 height 34
click at [759, 245] on div "T [PERSON_NAME] Check In - [DATE] Details [DATE] Open T Repetitions of Run Ads …" at bounding box center [730, 347] width 1049 height 414
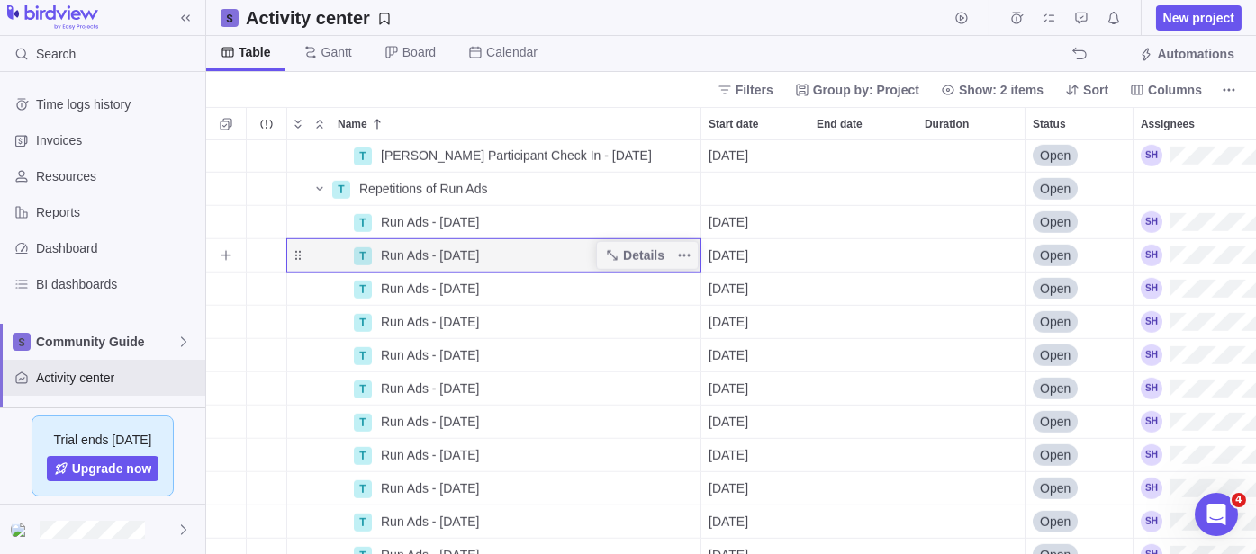
drag, startPoint x: 818, startPoint y: 220, endPoint x: 480, endPoint y: 247, distance: 339.5
click at [482, 239] on div "Run Ads - [DATE]" at bounding box center [537, 255] width 327 height 32
click at [312, 126] on div "Name Start date End date Duration Status Assignees T [PERSON_NAME] Participant …" at bounding box center [730, 330] width 1049 height 447
click at [820, 253] on div "End date" at bounding box center [862, 255] width 107 height 32
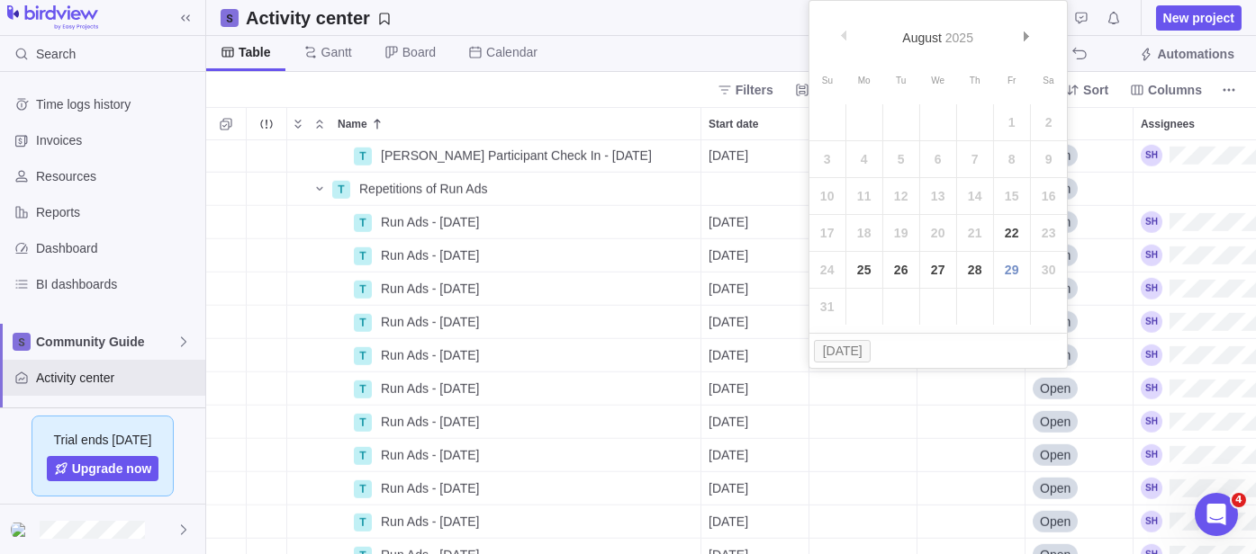
click at [434, 263] on div "T [PERSON_NAME] Participant Check In - [DATE] Details [DATE] Open T [PERSON_NAM…" at bounding box center [730, 347] width 1049 height 414
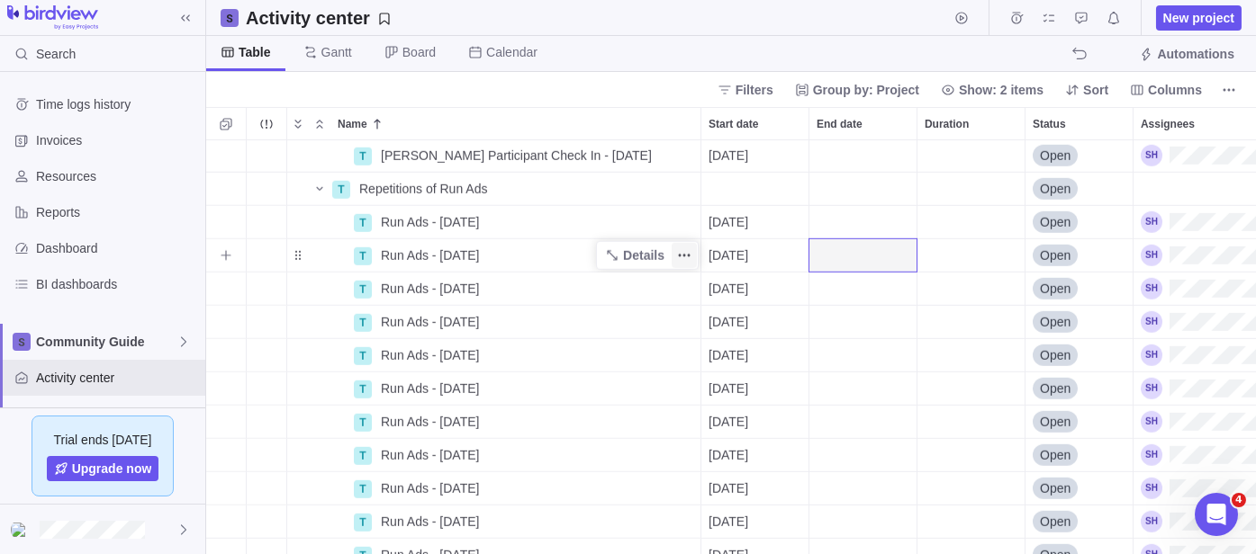
click at [687, 257] on icon "More actions" at bounding box center [684, 255] width 14 height 14
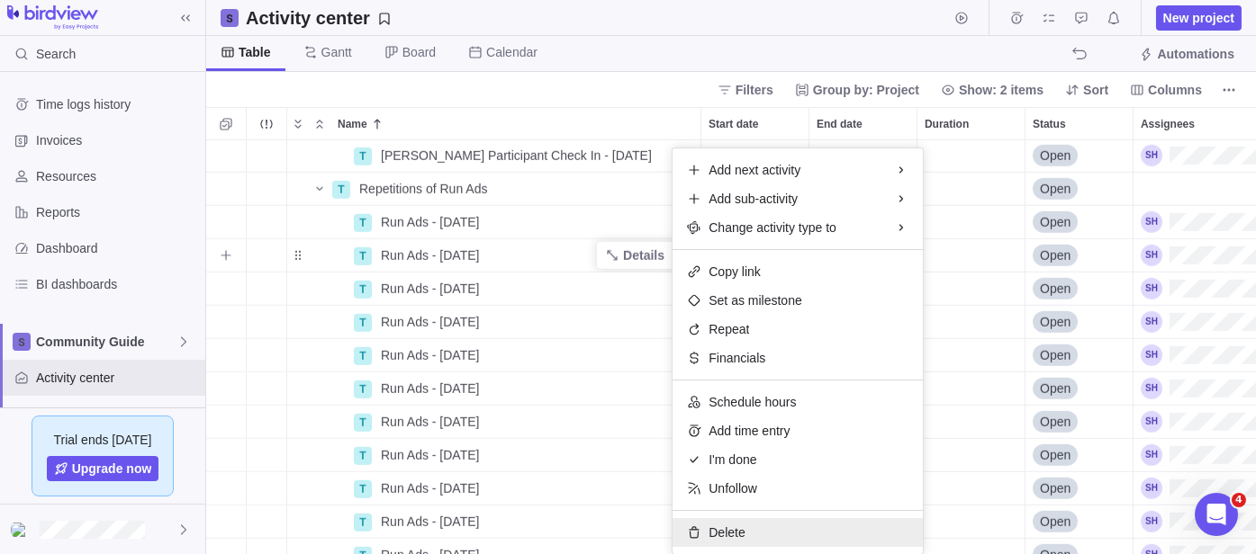
click at [728, 527] on span "Delete" at bounding box center [726, 533] width 36 height 18
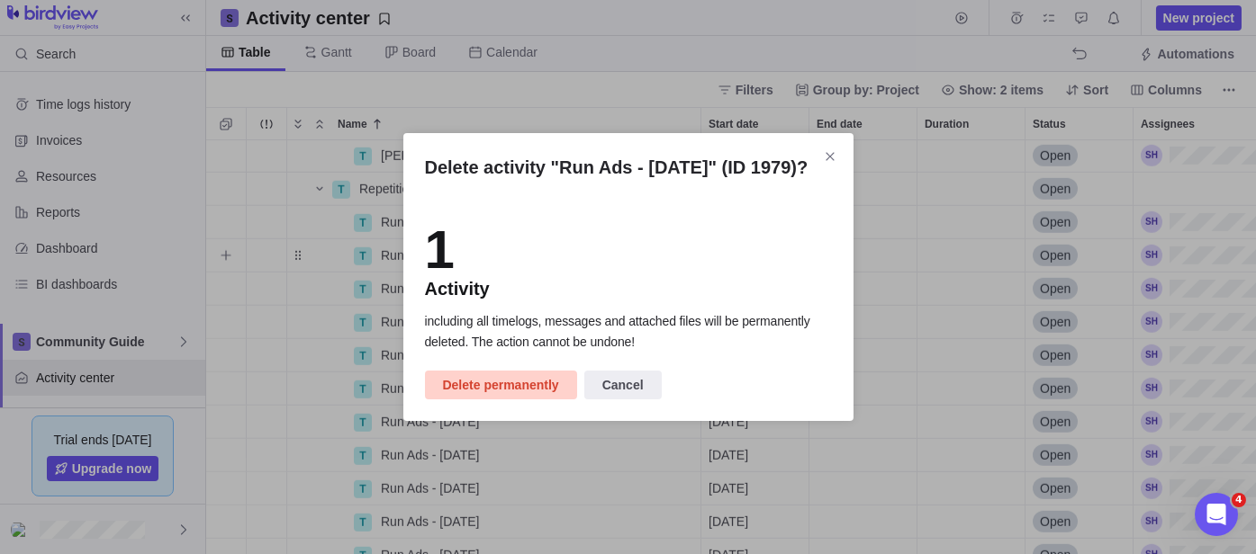
click at [496, 396] on span "Delete permanently" at bounding box center [501, 385] width 116 height 22
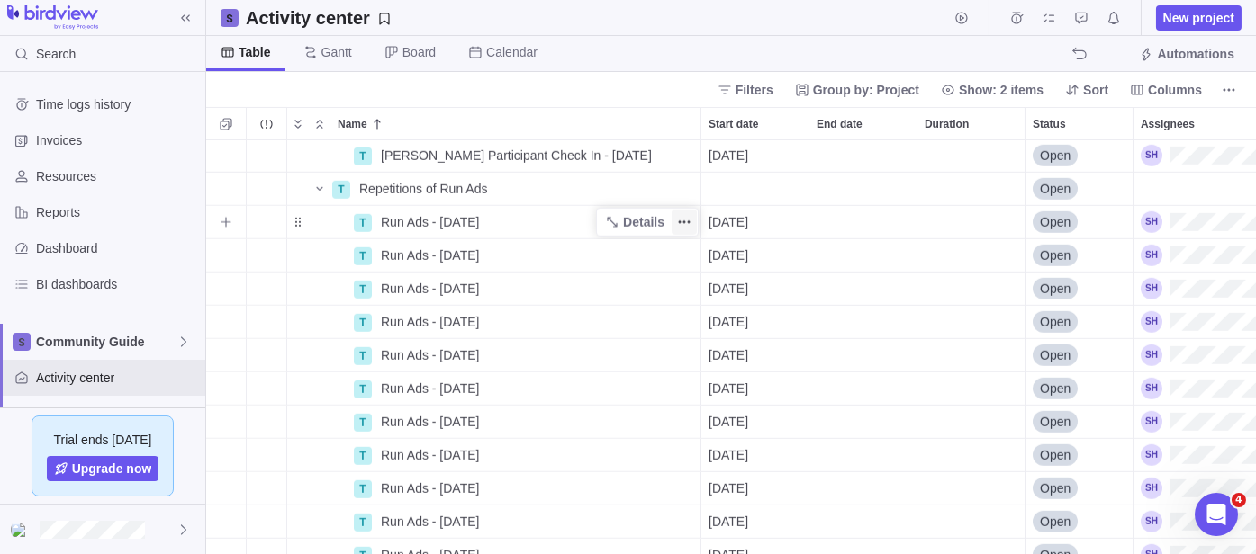
click at [682, 226] on icon "More actions" at bounding box center [684, 222] width 14 height 14
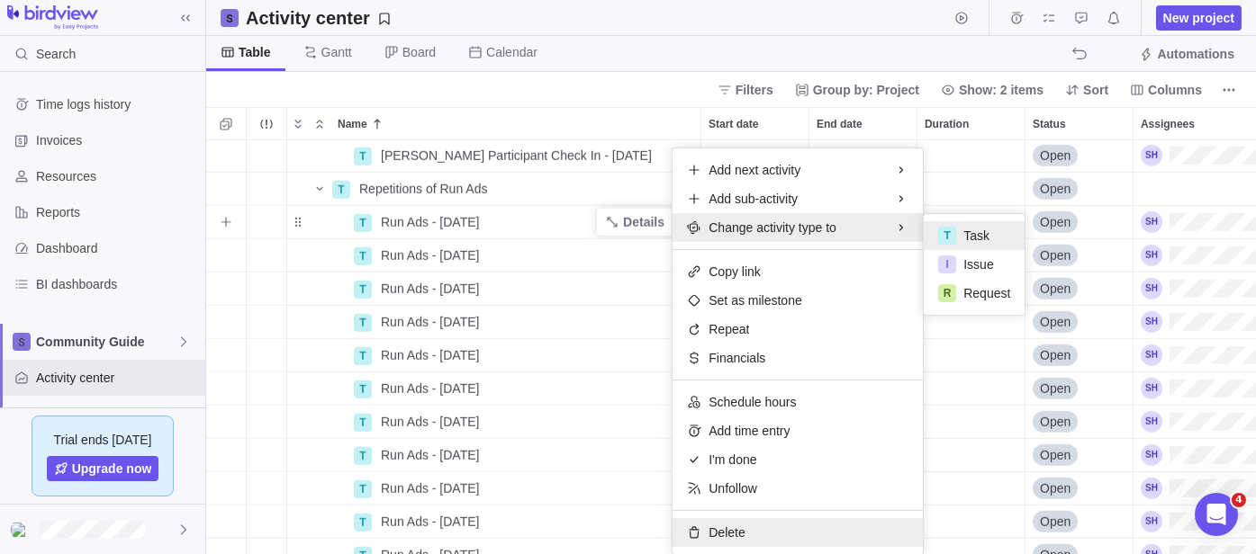
click at [725, 539] on div "Delete" at bounding box center [797, 532] width 250 height 29
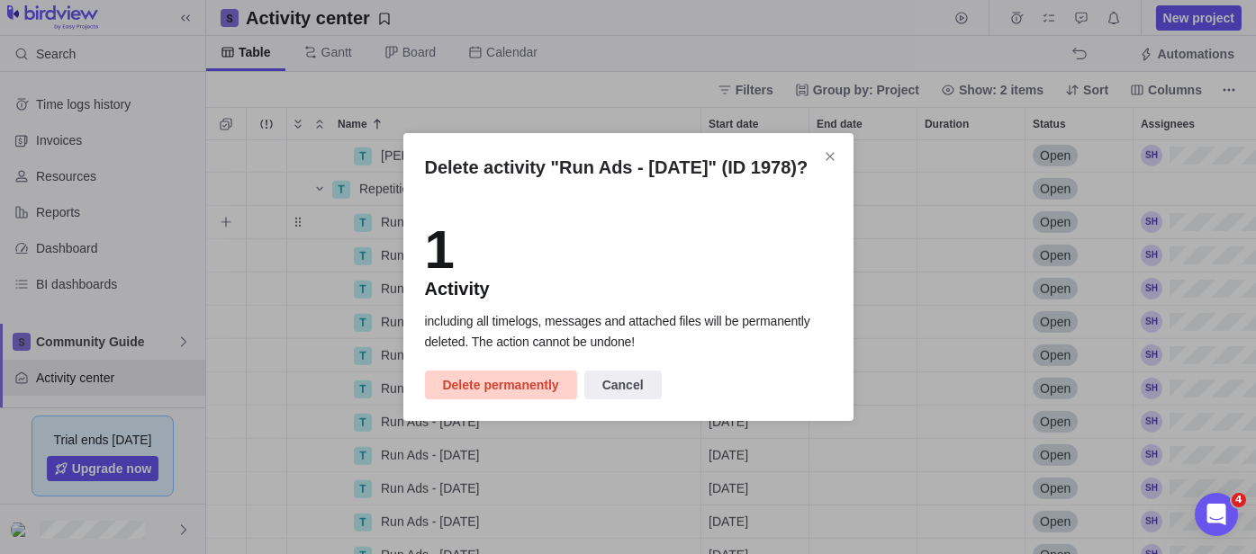
click at [525, 396] on span "Delete permanently" at bounding box center [501, 385] width 116 height 22
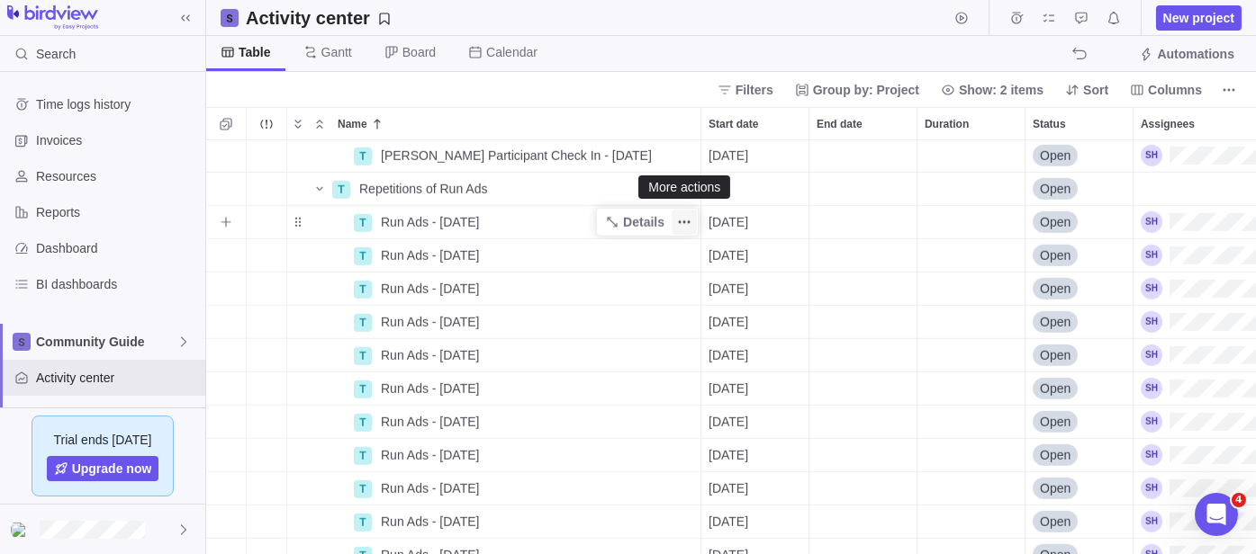
click at [680, 223] on icon "More actions" at bounding box center [684, 222] width 14 height 14
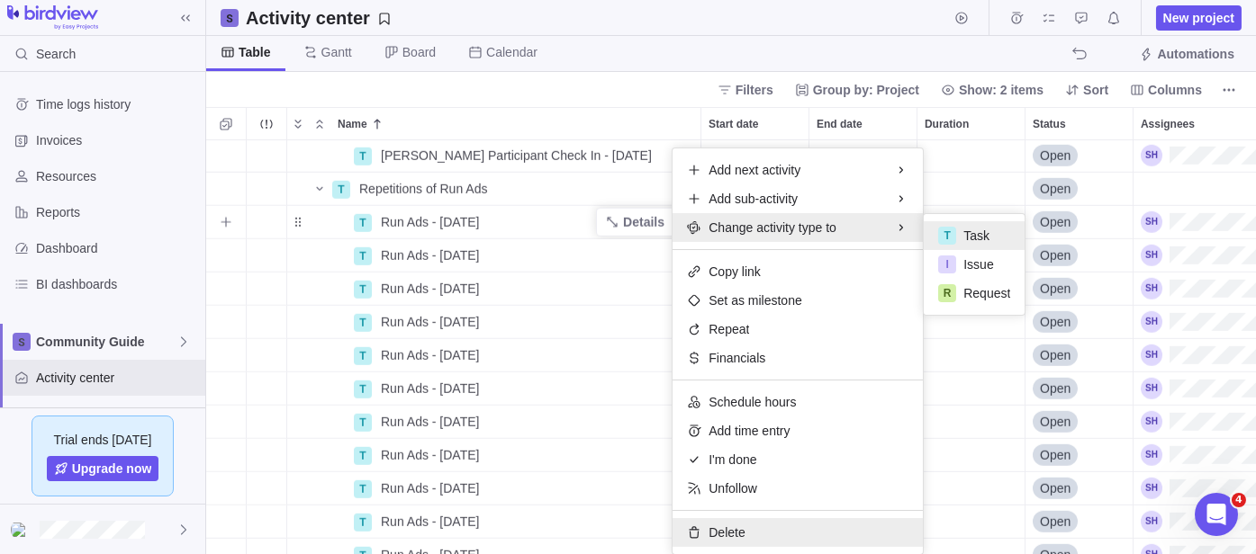
click at [738, 529] on span "Delete" at bounding box center [726, 533] width 36 height 18
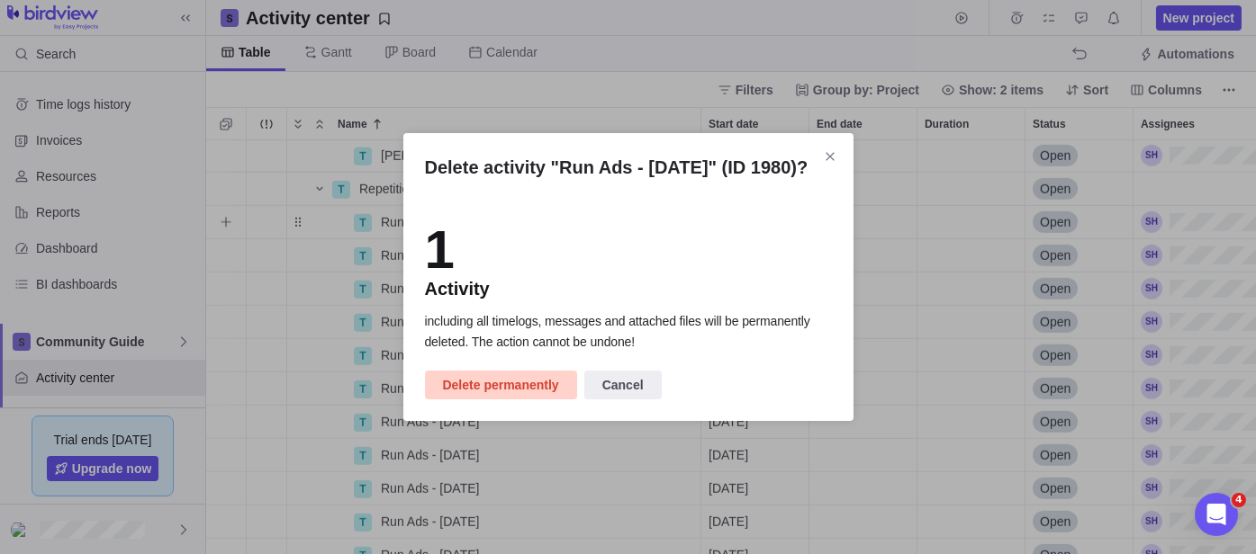
click at [509, 396] on span "Delete permanently" at bounding box center [501, 385] width 116 height 22
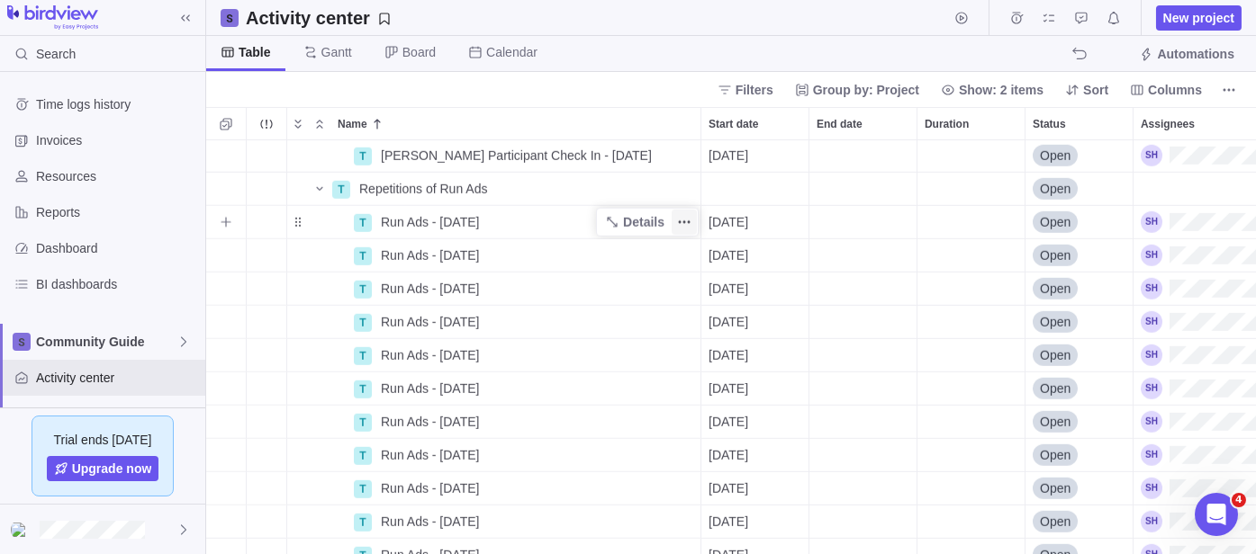
click at [678, 218] on icon "More actions" at bounding box center [684, 222] width 14 height 14
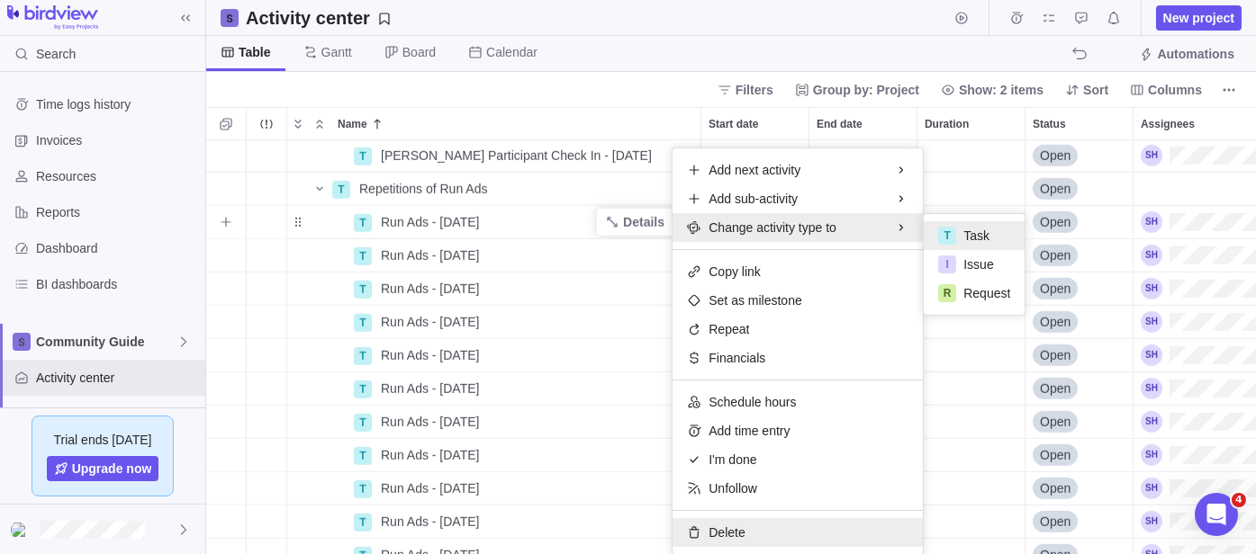
click at [717, 536] on span "Delete" at bounding box center [726, 533] width 36 height 18
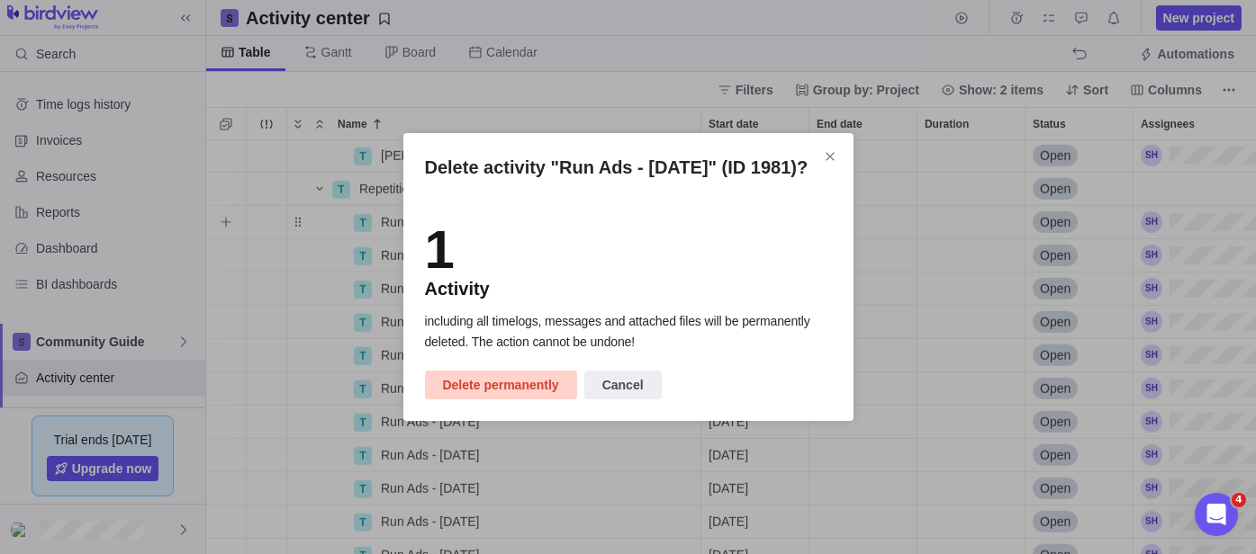
click at [510, 395] on span "Delete permanently" at bounding box center [501, 385] width 116 height 22
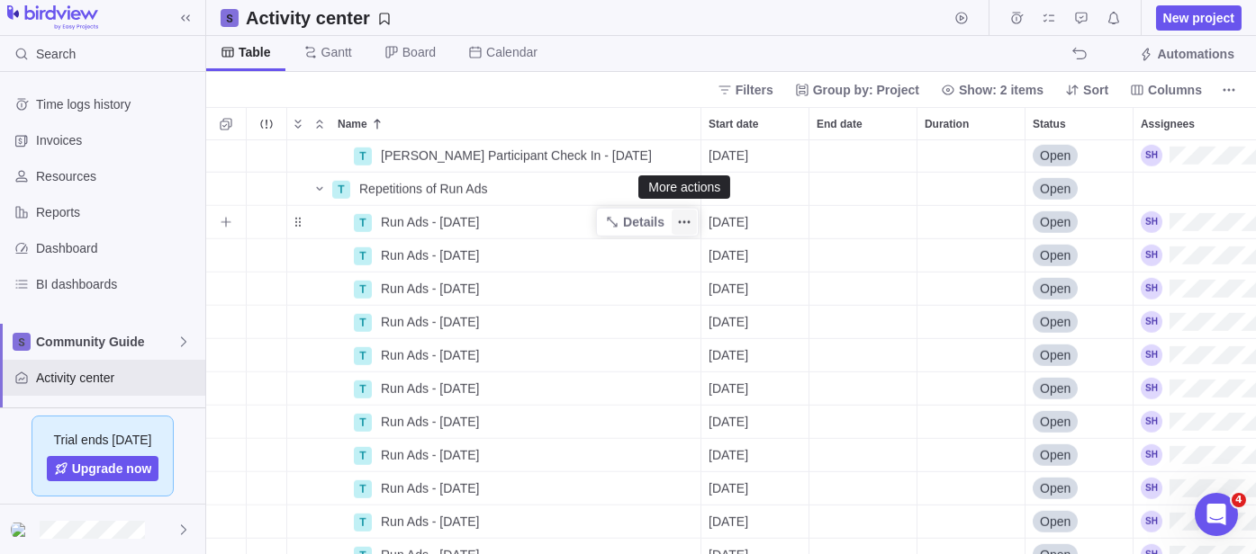
click at [687, 219] on icon "More actions" at bounding box center [684, 222] width 14 height 14
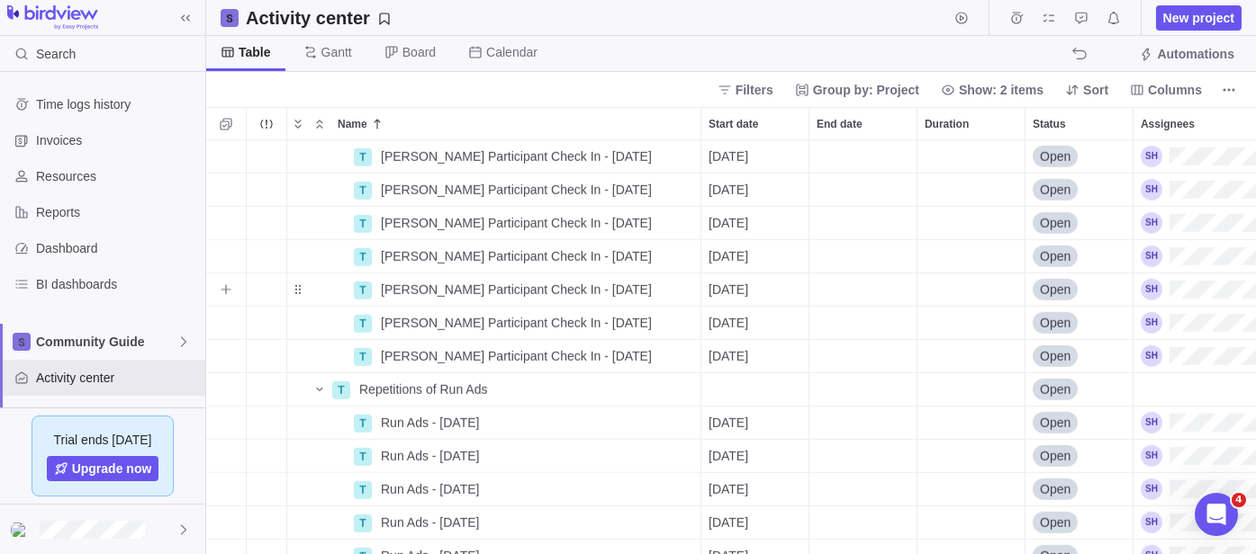
scroll to position [4230, 0]
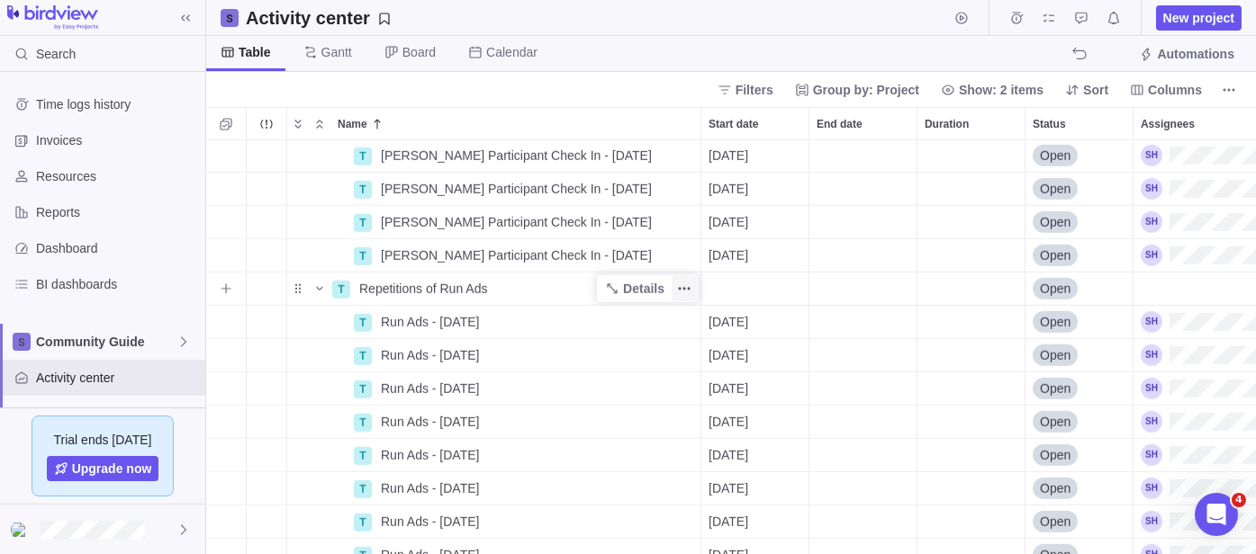
click at [689, 284] on icon "More actions" at bounding box center [684, 289] width 14 height 14
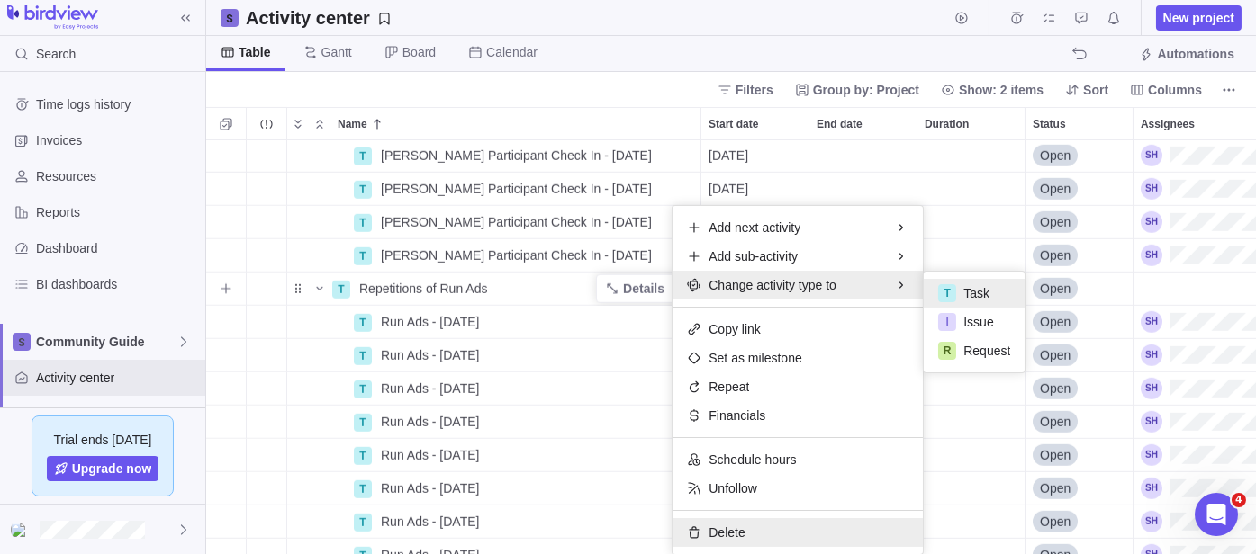
click at [747, 538] on div "Delete" at bounding box center [797, 532] width 250 height 29
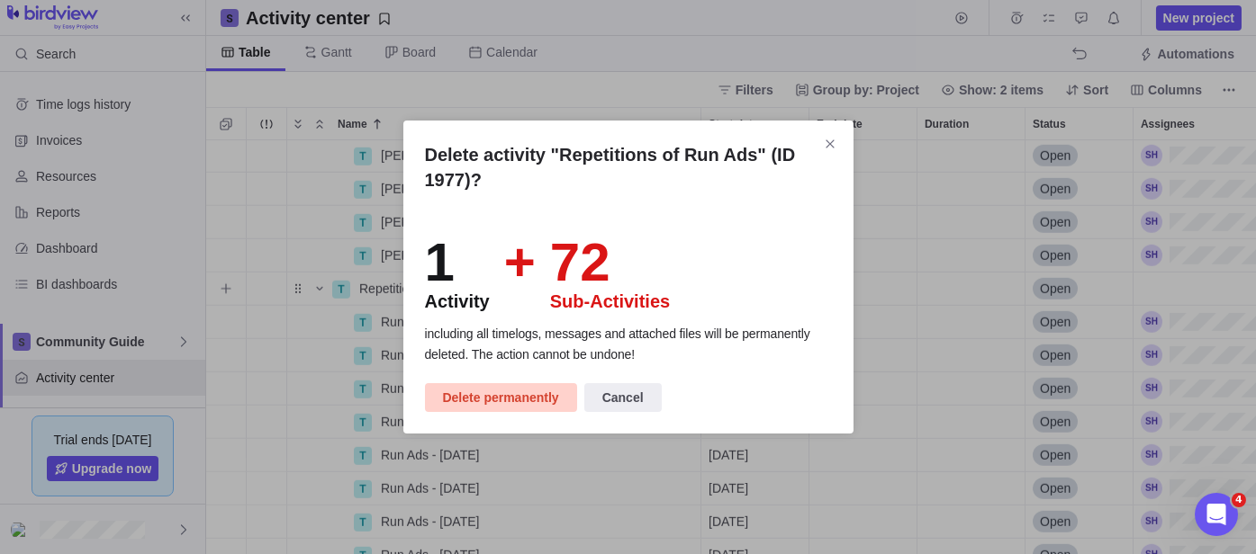
click at [488, 397] on span "Delete permanently" at bounding box center [501, 398] width 116 height 22
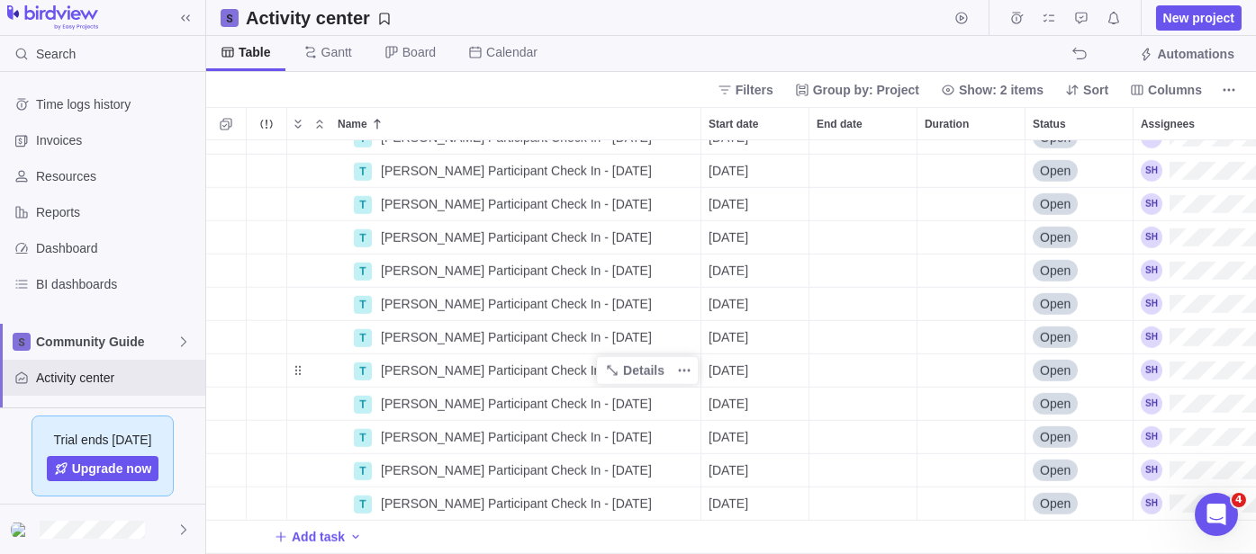
scroll to position [3996, 0]
click at [301, 528] on span "Add task" at bounding box center [318, 537] width 53 height 18
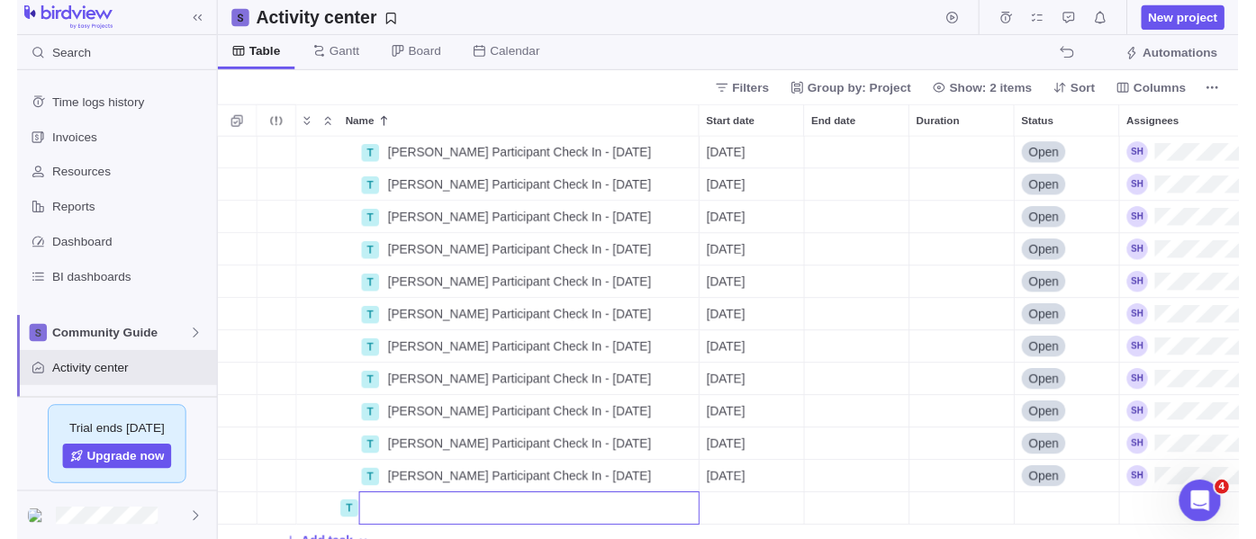
scroll to position [4029, 0]
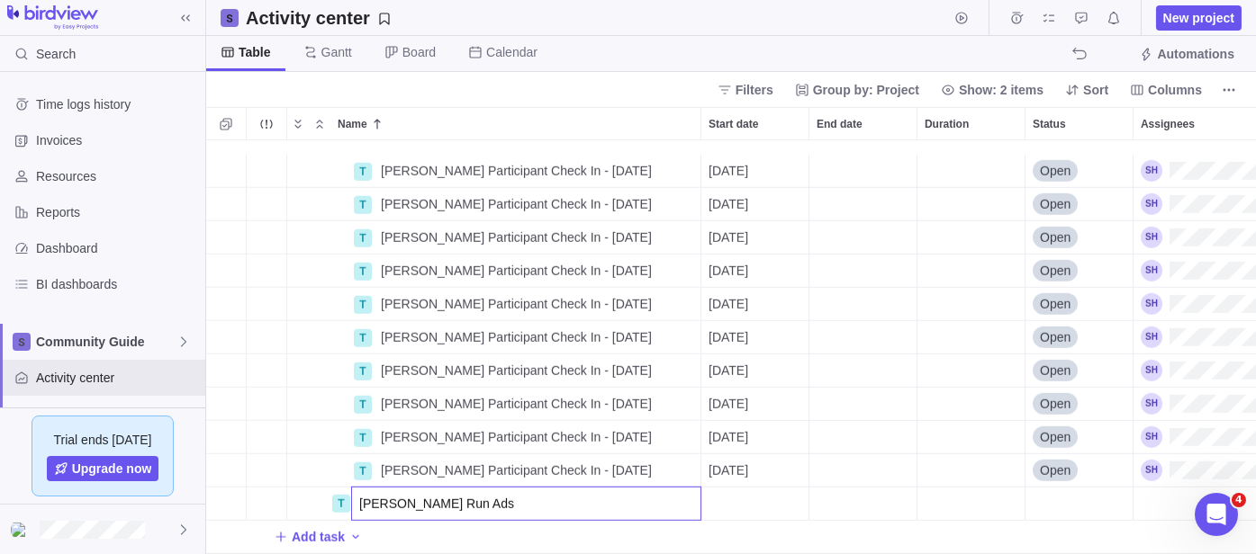
type input "[PERSON_NAME] Run Ads"
click at [559, 111] on div "Name Start date End date Duration Status Assignees T [PERSON_NAME] Check In - […" at bounding box center [730, 330] width 1049 height 447
click at [647, 495] on span "Details" at bounding box center [643, 504] width 41 height 18
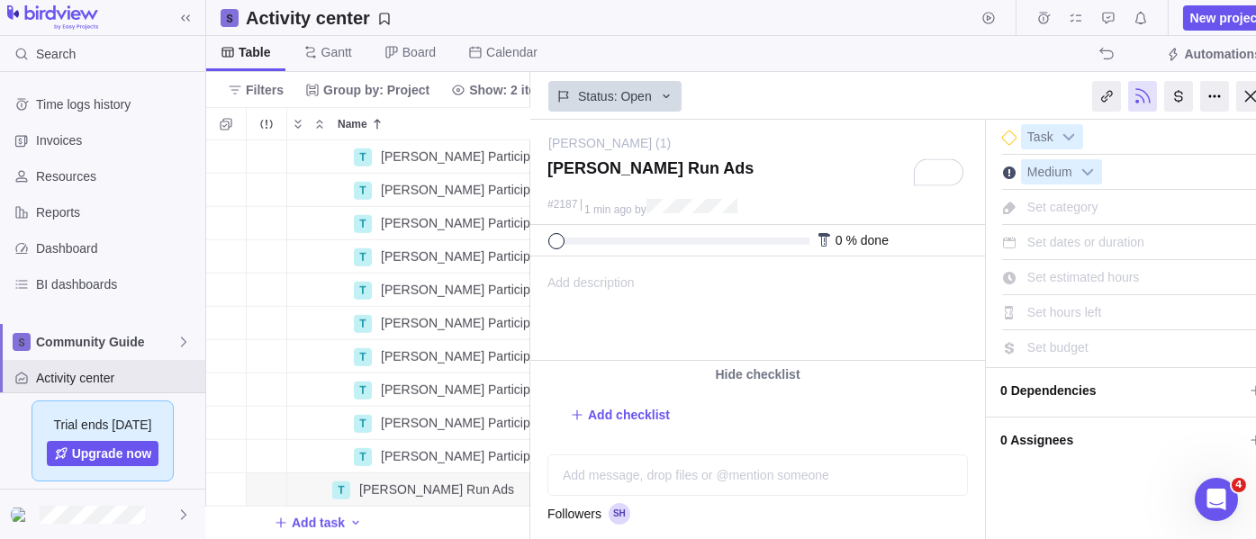
click at [1038, 270] on span "Set estimated hours" at bounding box center [1083, 277] width 113 height 14
click at [1070, 281] on input "0" at bounding box center [1106, 277] width 170 height 25
type input "5"
type input "0.5"
click at [1086, 305] on span "Set hours left" at bounding box center [1064, 312] width 75 height 14
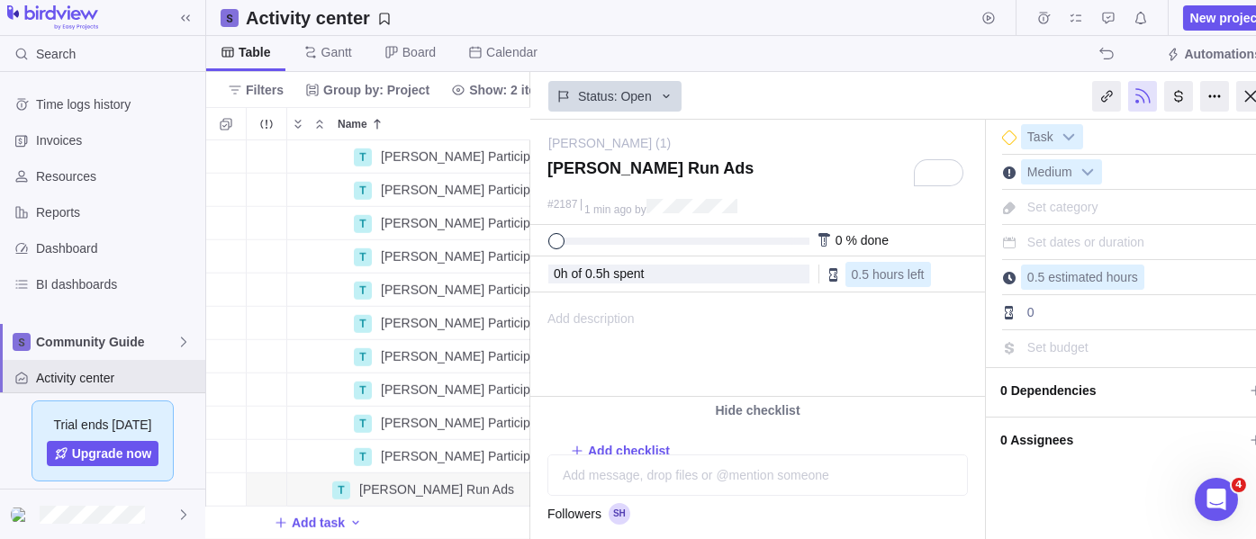
click at [1079, 436] on span "0 Assignees" at bounding box center [1121, 440] width 243 height 31
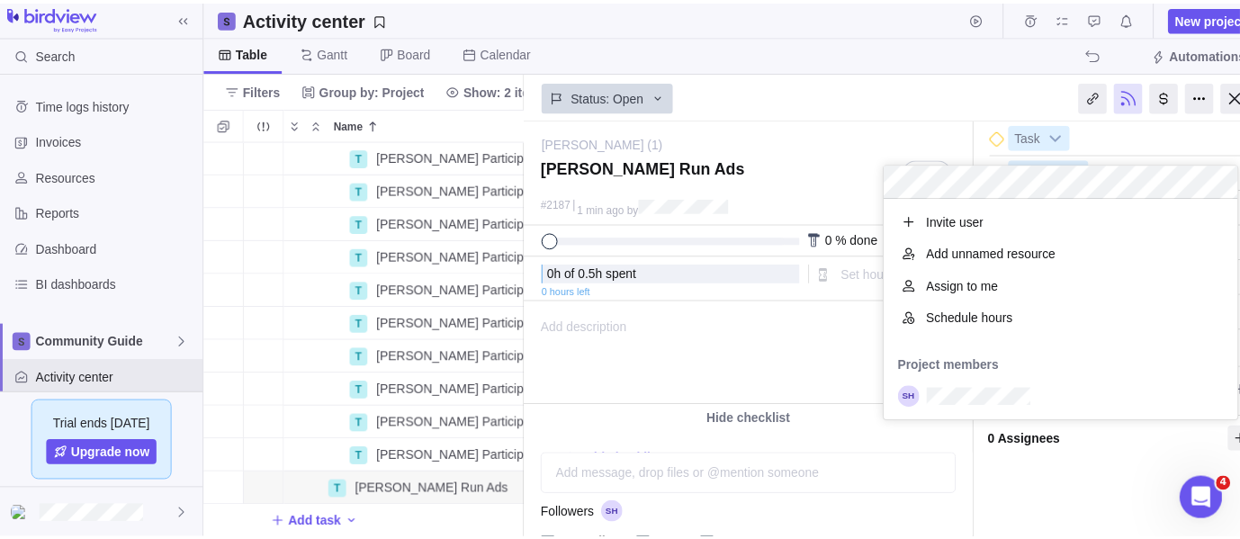
scroll to position [208, 343]
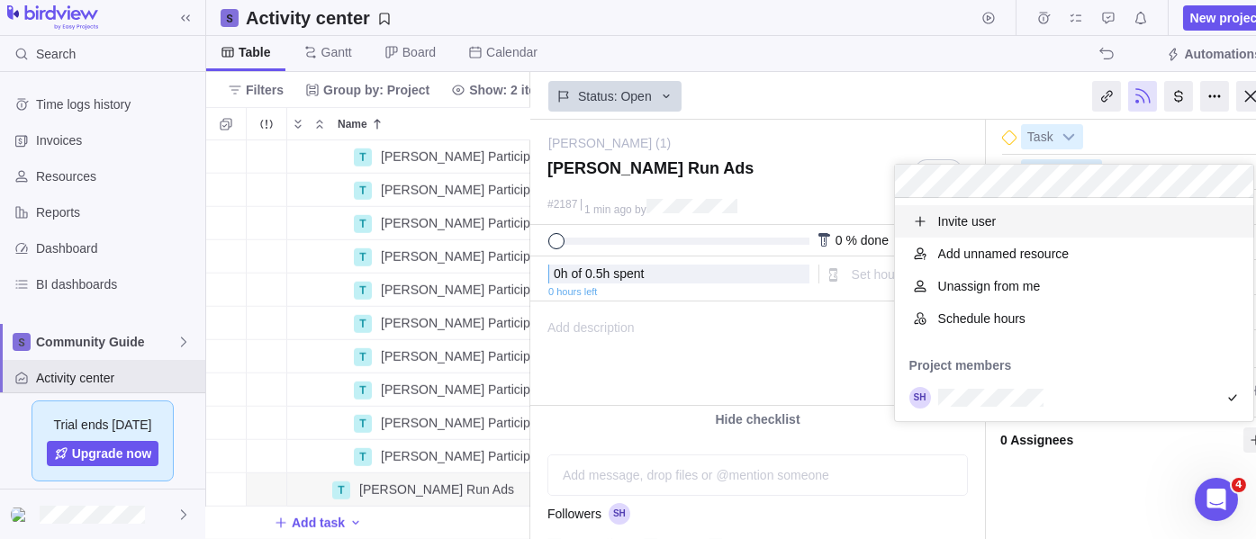
click at [824, 126] on div "[PERSON_NAME] (1) — change [PERSON_NAME] Run Ads #2187 1 min ago by Activity wa…" at bounding box center [906, 329] width 752 height 419
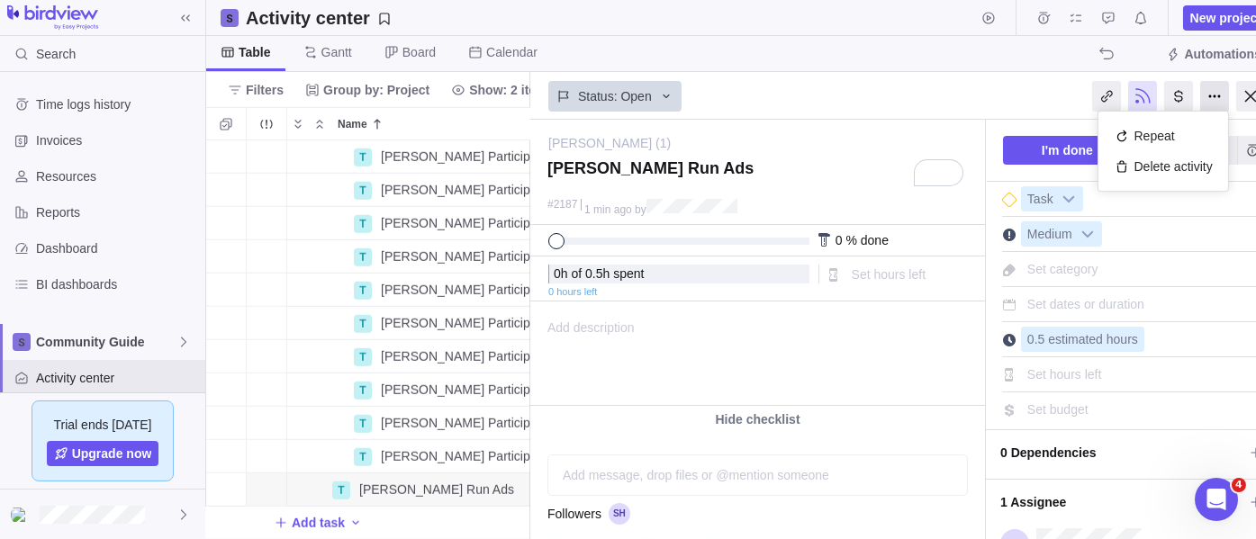
click at [1209, 103] on div at bounding box center [1214, 96] width 29 height 31
click at [1177, 135] on div "Repeat" at bounding box center [1163, 136] width 112 height 31
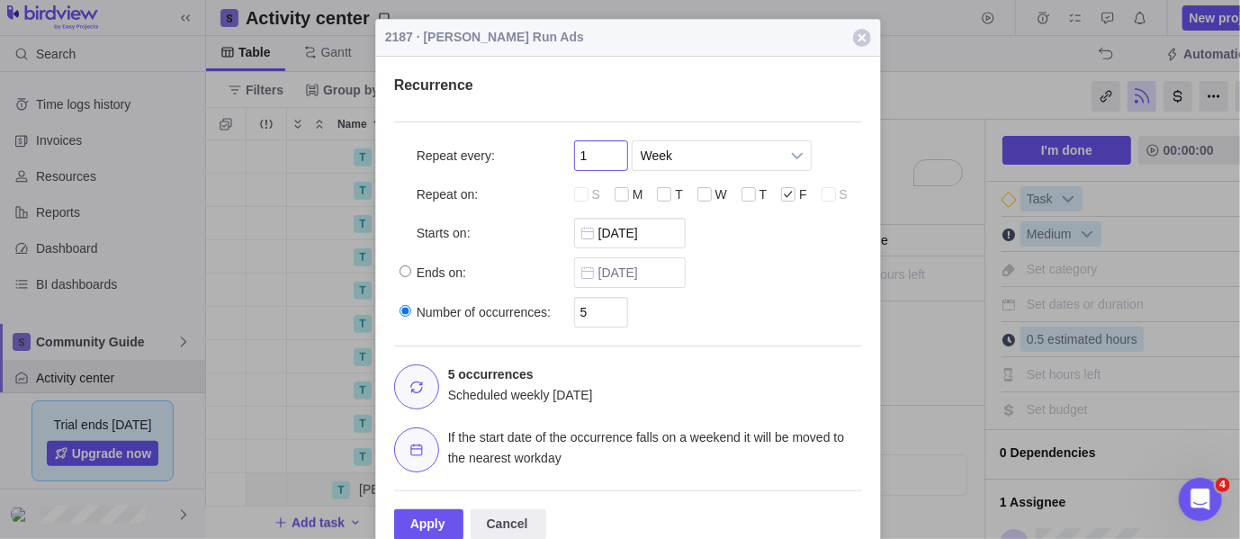
click at [595, 158] on input "1" at bounding box center [601, 155] width 54 height 31
type input "1"
click at [621, 193] on div at bounding box center [623, 195] width 16 height 16
click at [0, 0] on input "checkbox" at bounding box center [0, 0] width 0 height 0
click at [720, 195] on span "W" at bounding box center [722, 194] width 12 height 14
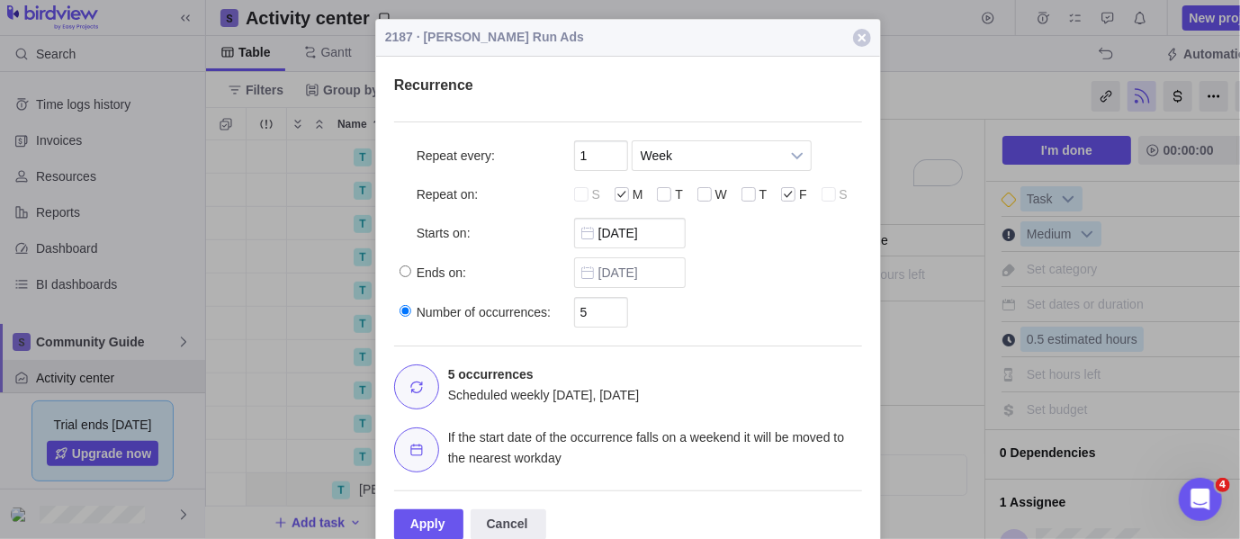
click at [0, 0] on input "checkbox" at bounding box center [0, 0] width 0 height 0
click at [604, 311] on input "5" at bounding box center [601, 312] width 54 height 31
click at [446, 266] on span "Ends on:" at bounding box center [442, 273] width 50 height 18
click at [411, 266] on input "Ends on:" at bounding box center [406, 272] width 12 height 12
radio input "true"
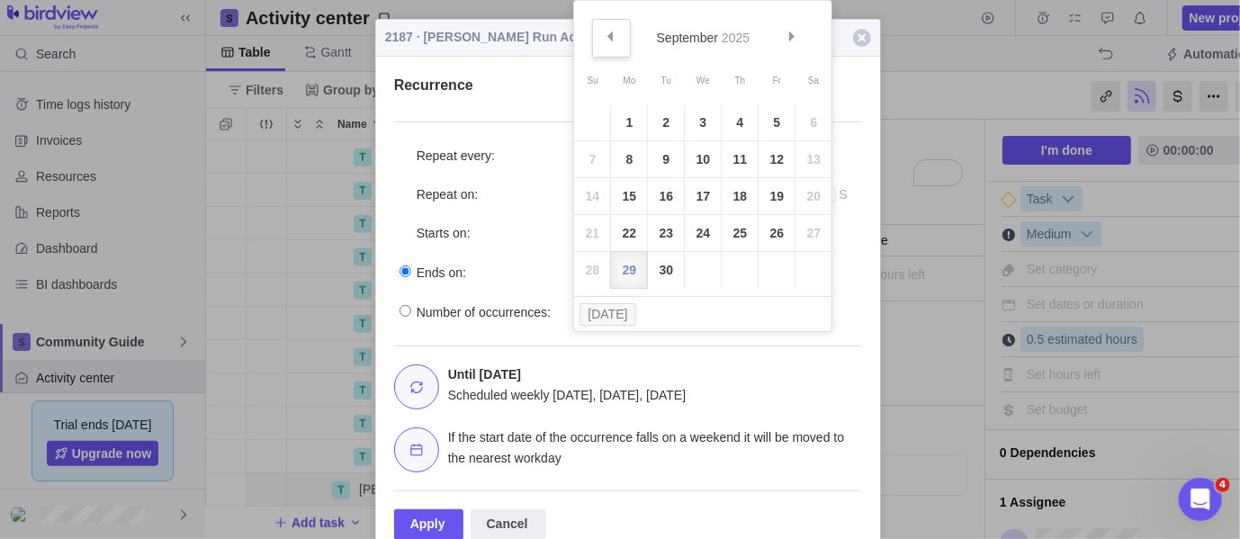
click at [611, 33] on span "Prev" at bounding box center [610, 37] width 10 height 10
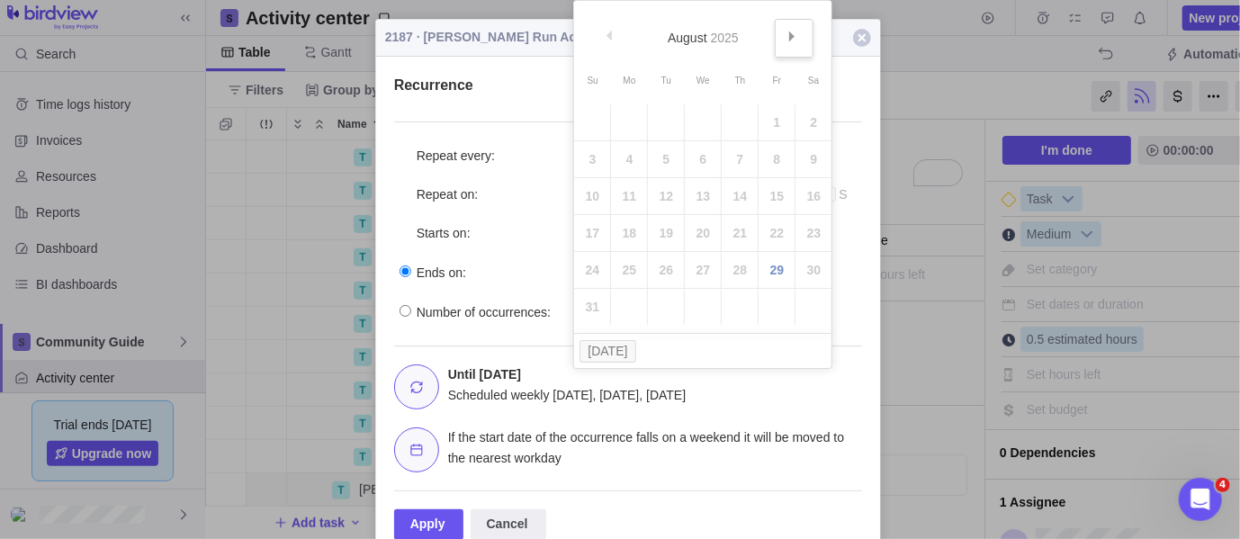
click at [785, 44] on link "Next" at bounding box center [794, 38] width 39 height 39
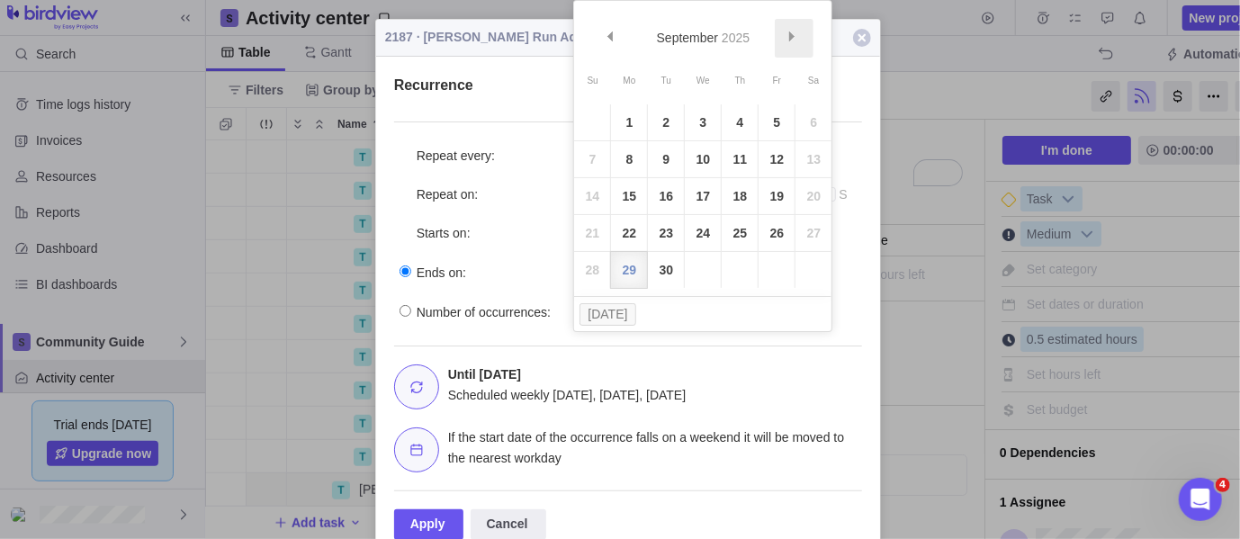
click at [785, 44] on link "Next" at bounding box center [794, 38] width 39 height 39
click at [774, 164] on link "12" at bounding box center [777, 159] width 36 height 36
type input "[DATE]"
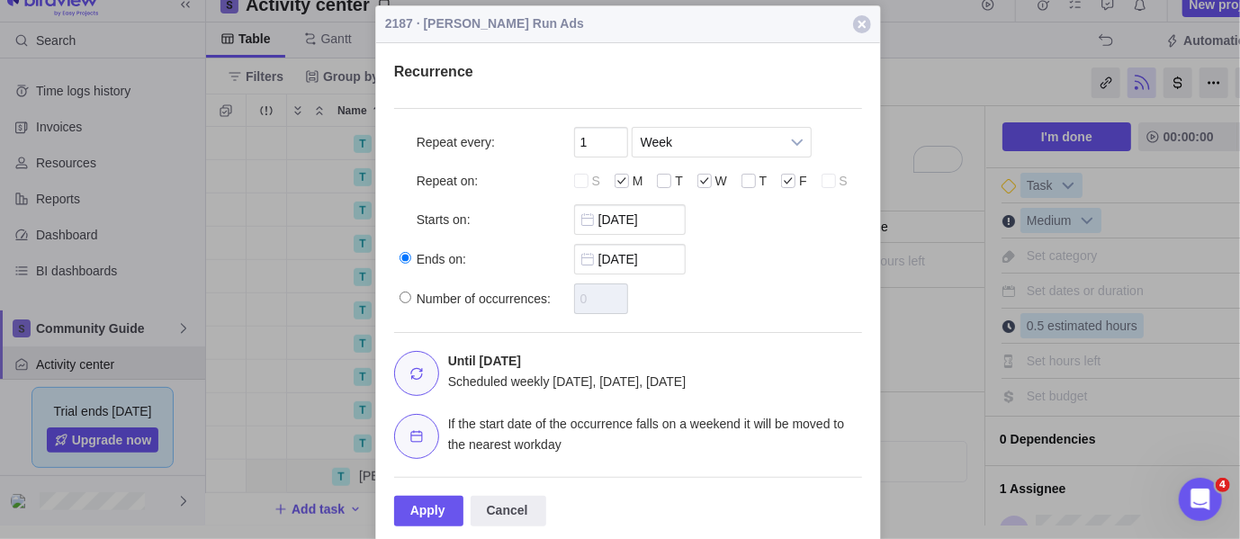
scroll to position [18, 0]
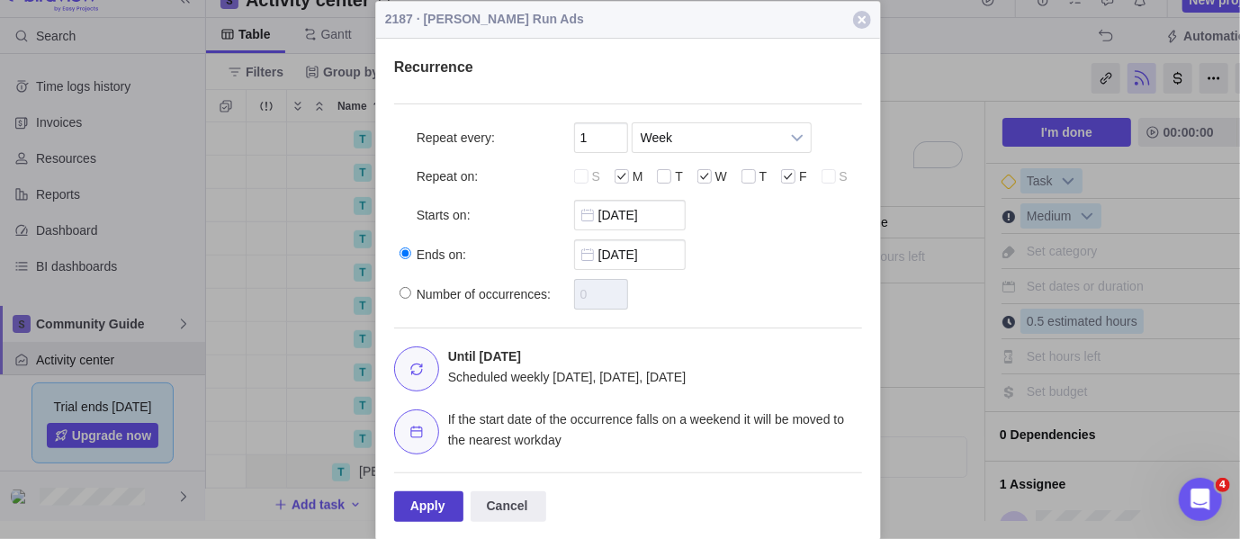
click at [427, 500] on div "Apply" at bounding box center [428, 506] width 69 height 31
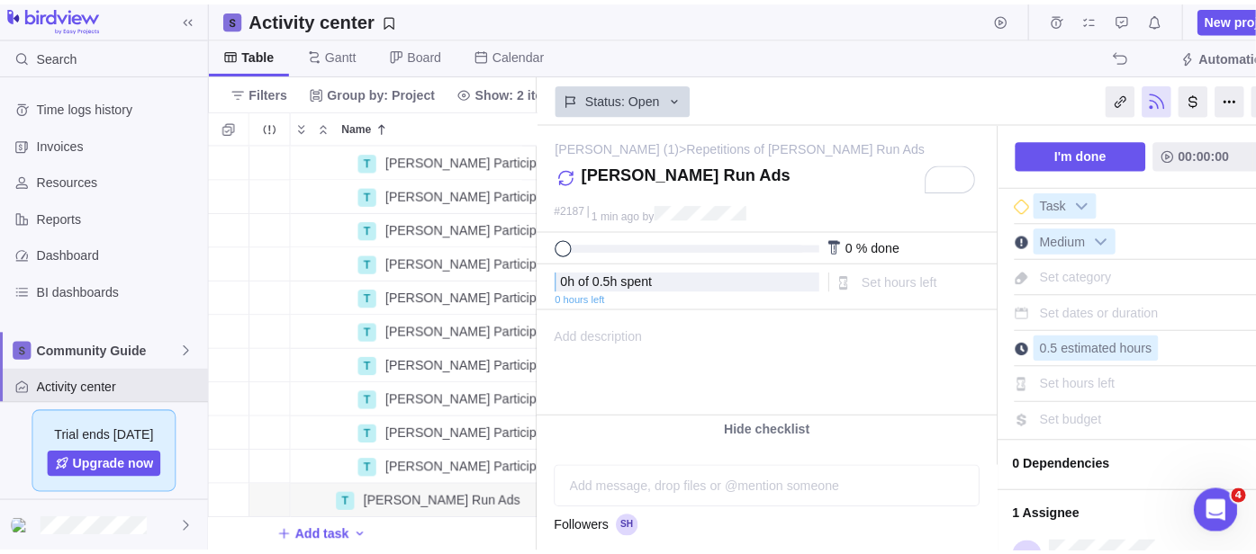
scroll to position [0, 0]
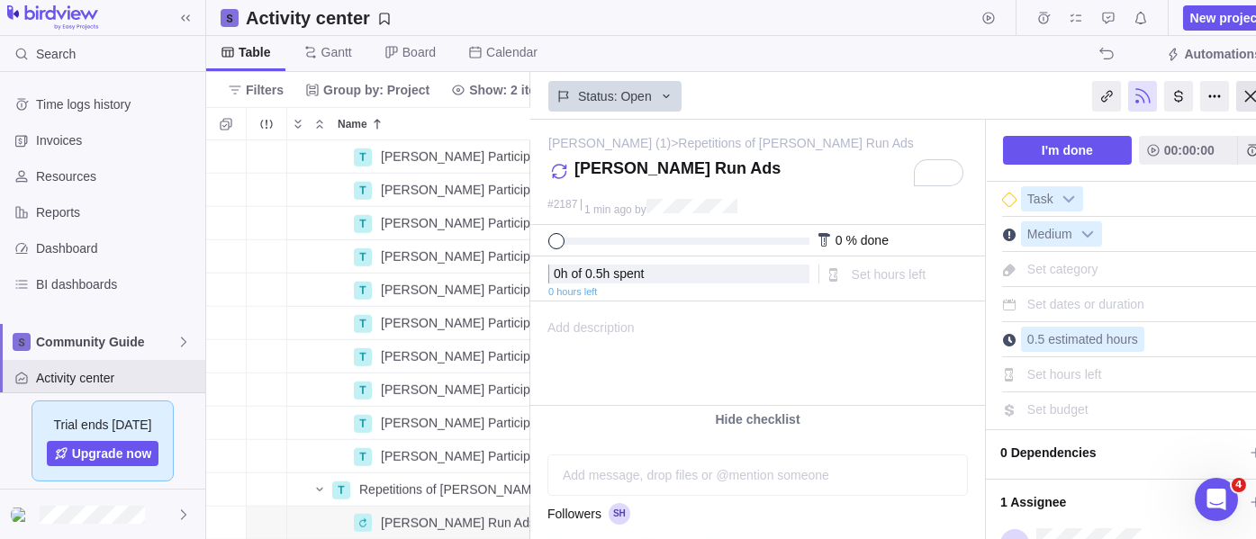
click at [1248, 102] on div at bounding box center [1250, 96] width 29 height 31
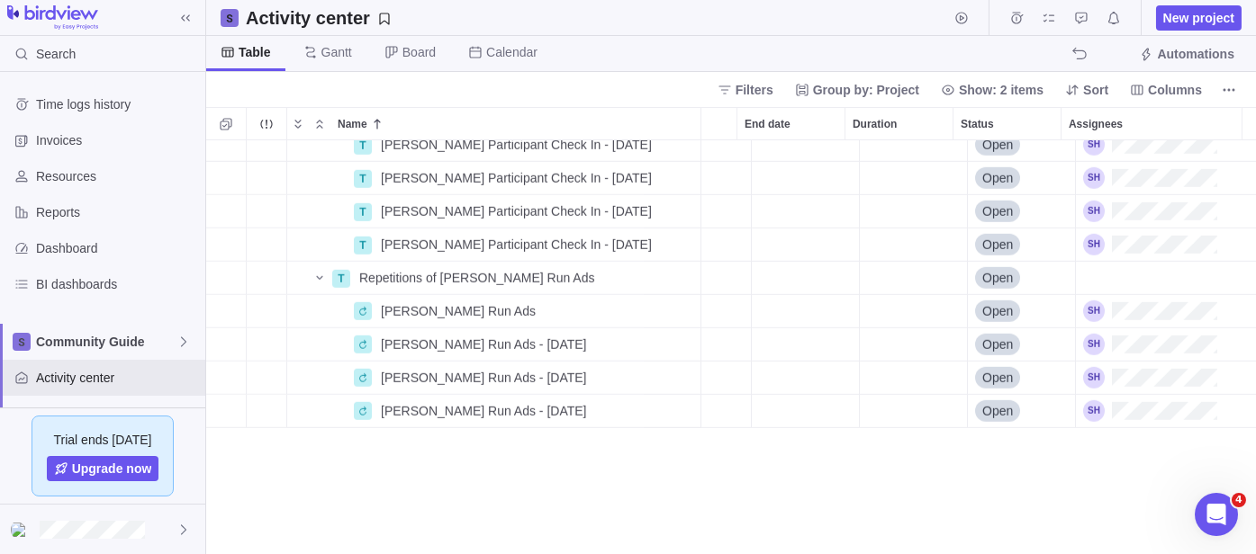
scroll to position [4095, 72]
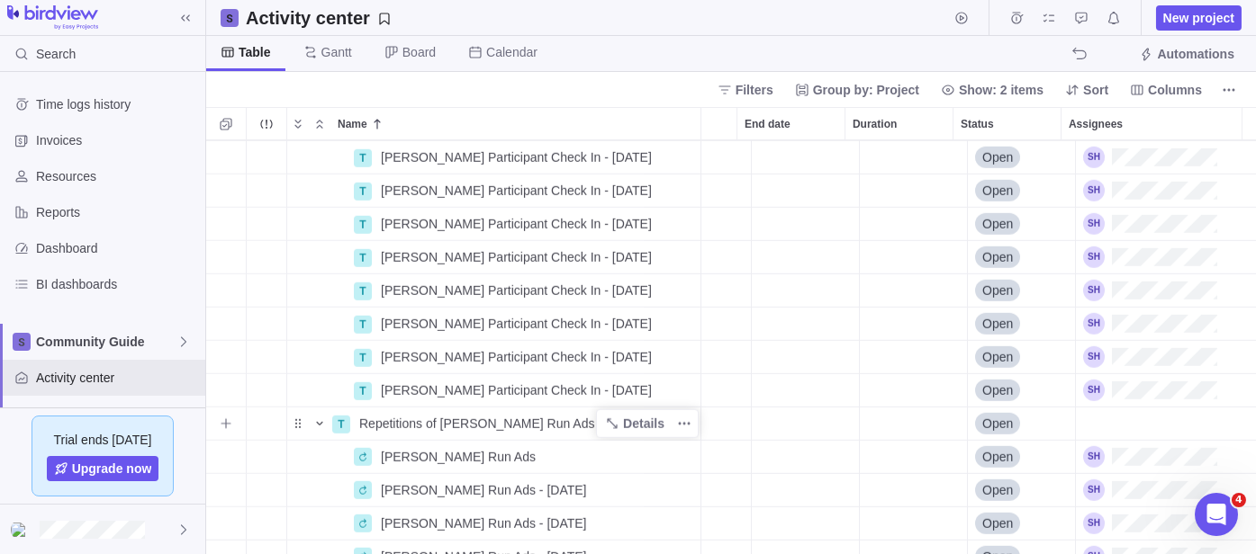
click at [320, 424] on icon "Name" at bounding box center [319, 424] width 14 height 14
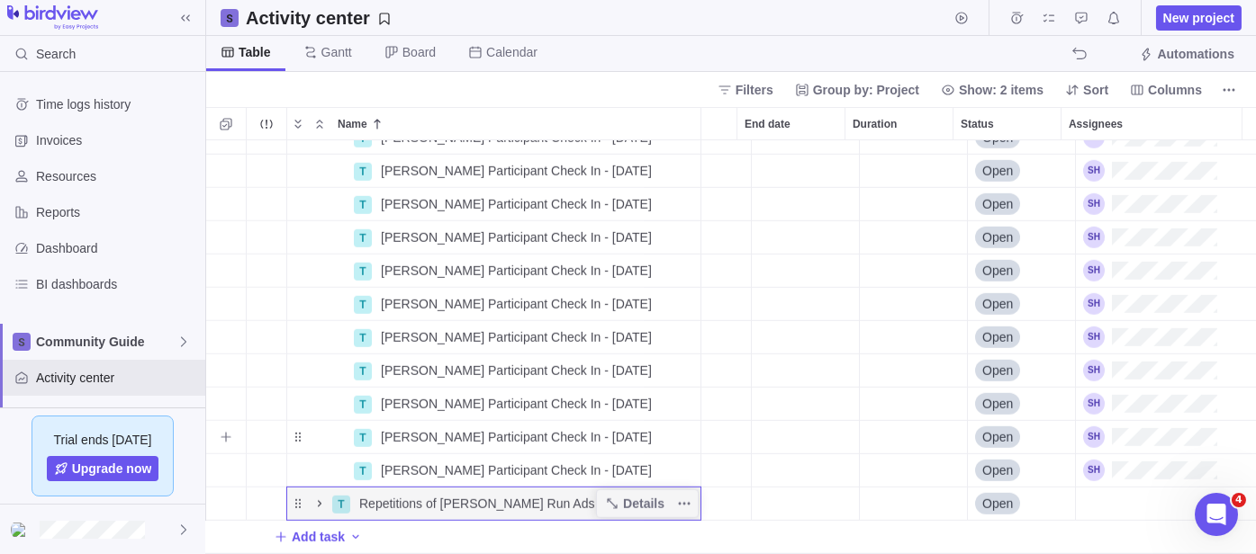
scroll to position [0, 0]
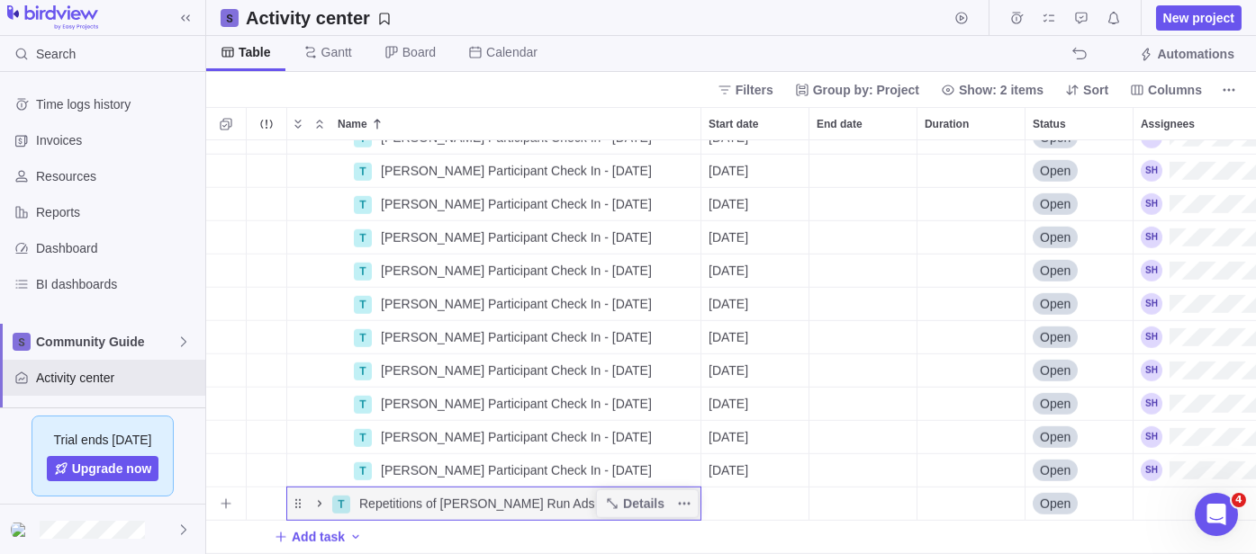
click at [313, 497] on icon "Name" at bounding box center [319, 504] width 14 height 14
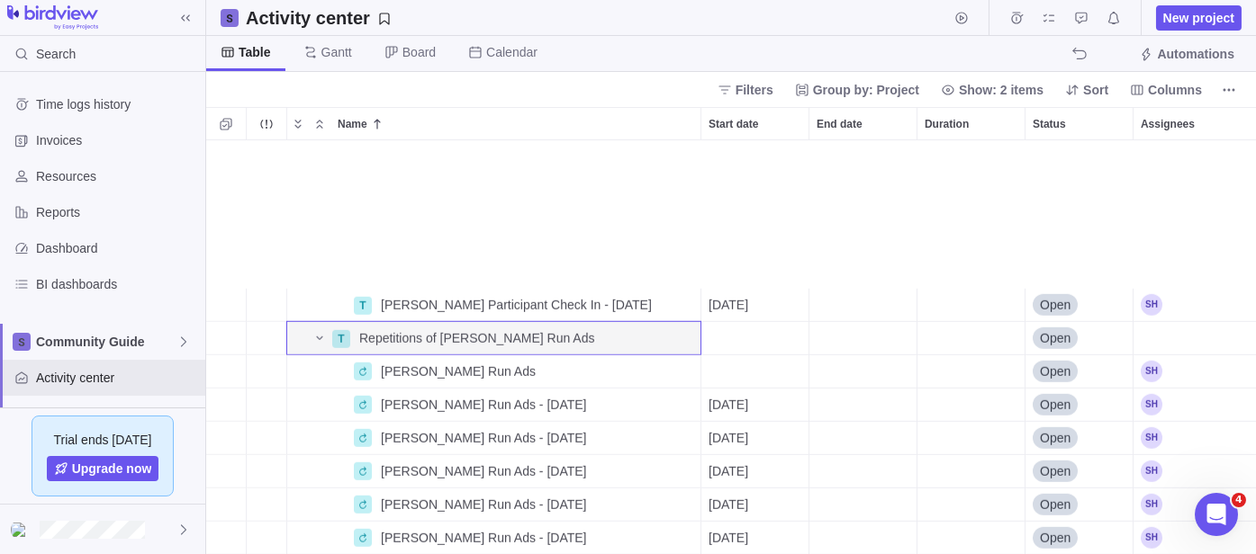
scroll to position [4330, 0]
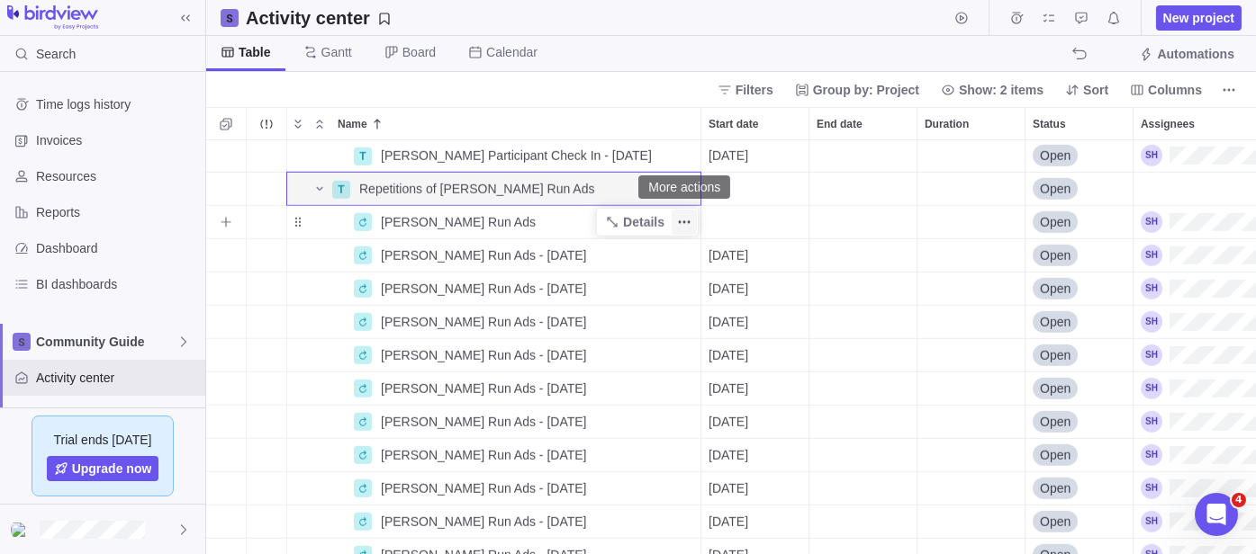
click at [682, 228] on icon "More actions" at bounding box center [684, 222] width 14 height 14
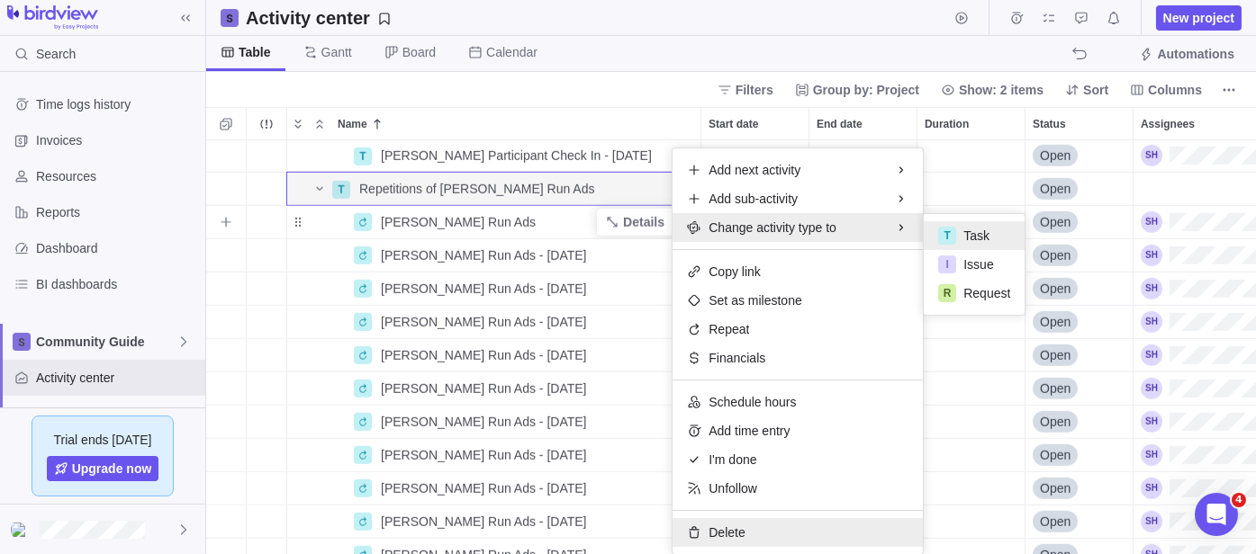
click at [721, 527] on span "Delete" at bounding box center [726, 533] width 36 height 18
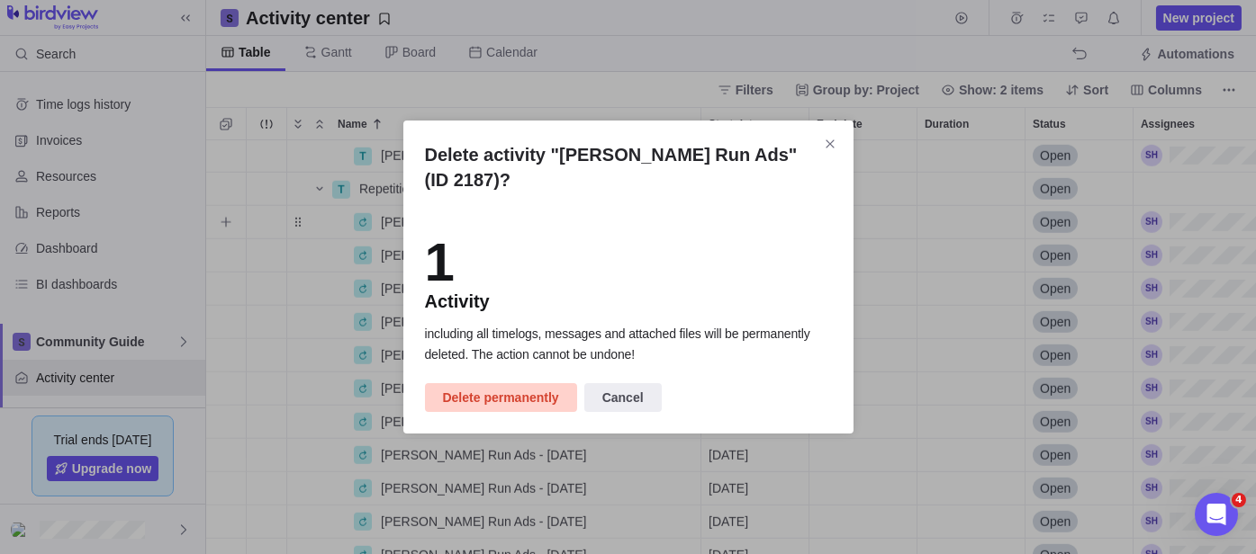
click at [499, 387] on span "Delete permanently" at bounding box center [501, 398] width 116 height 22
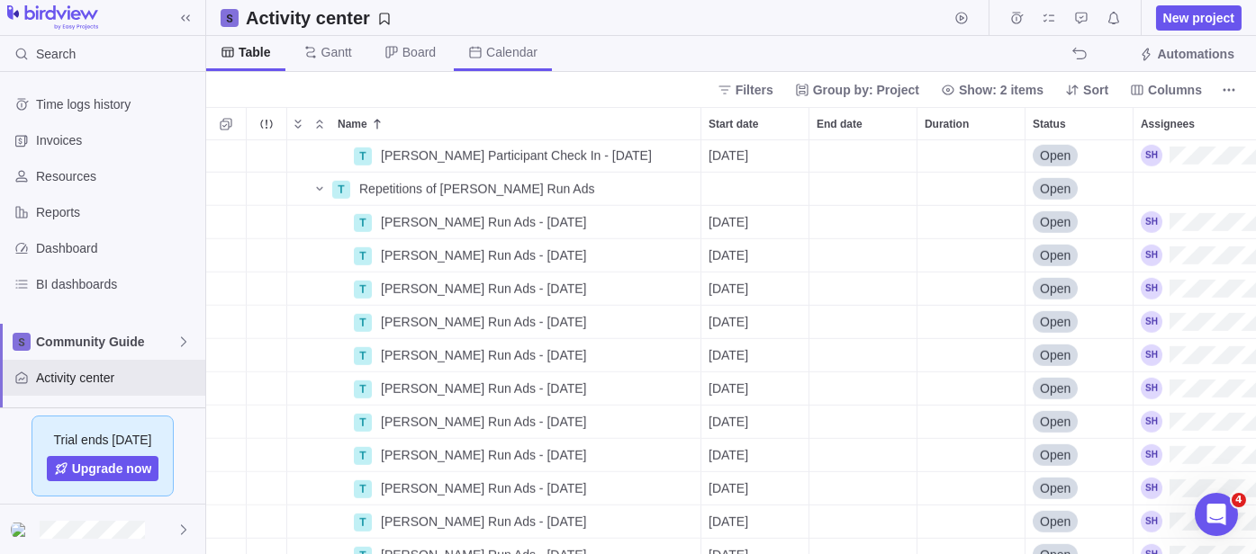
click at [490, 45] on span "Calendar" at bounding box center [511, 52] width 51 height 18
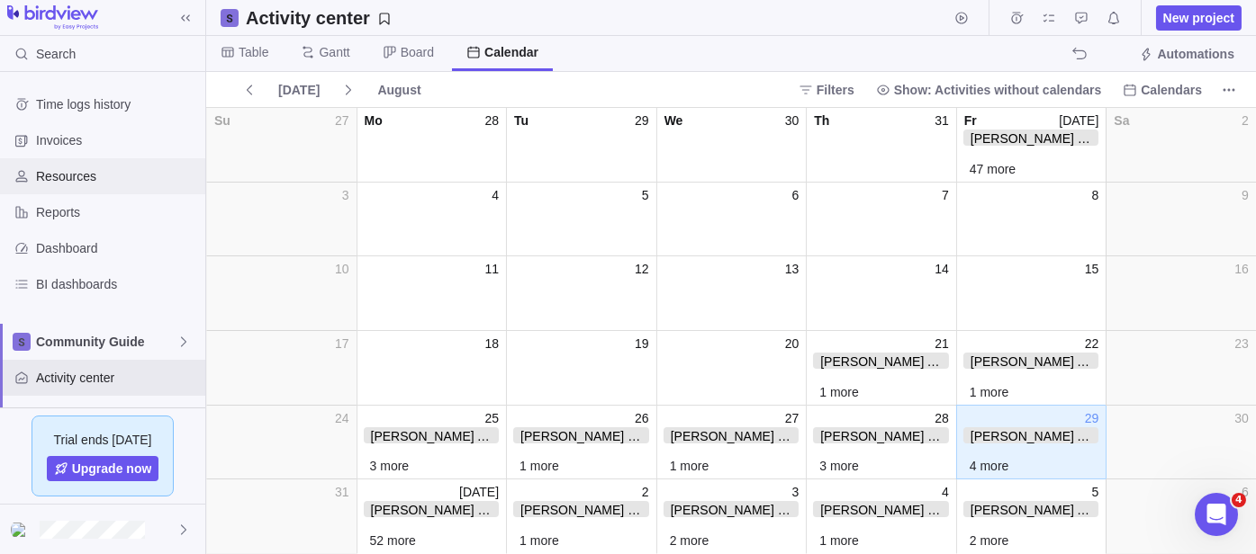
click at [92, 185] on div "Resources" at bounding box center [102, 176] width 205 height 36
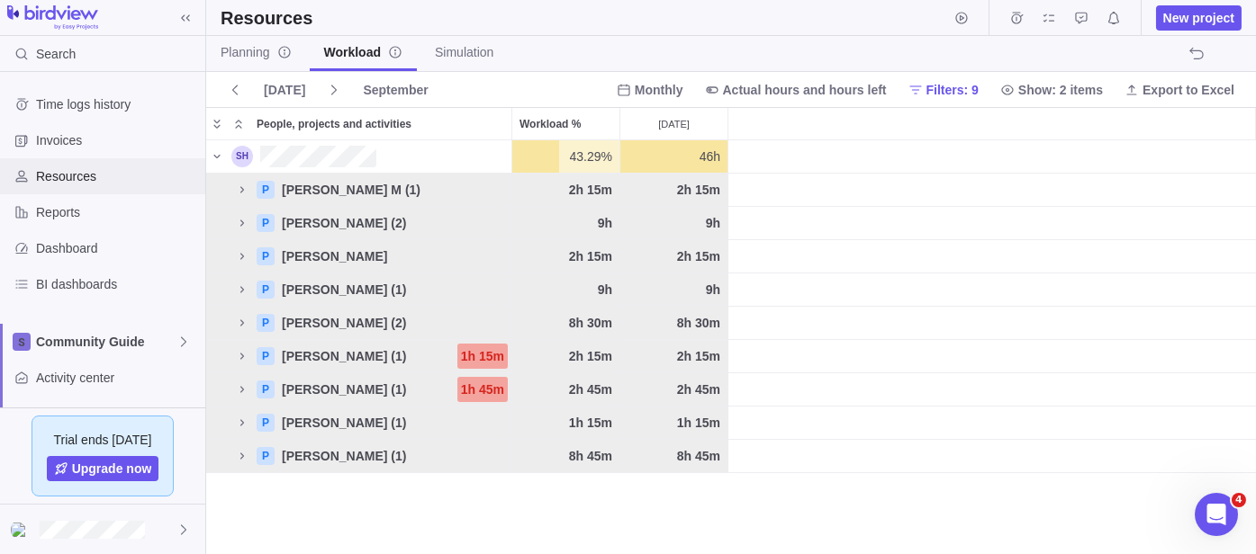
scroll to position [398, 1034]
click at [801, 140] on div "grid" at bounding box center [991, 156] width 527 height 33
drag, startPoint x: 690, startPoint y: 153, endPoint x: 749, endPoint y: 158, distance: 58.7
click at [749, 158] on div "43.29% 43.29% 46h" at bounding box center [730, 156] width 1049 height 33
click at [797, 152] on div "grid" at bounding box center [991, 156] width 527 height 33
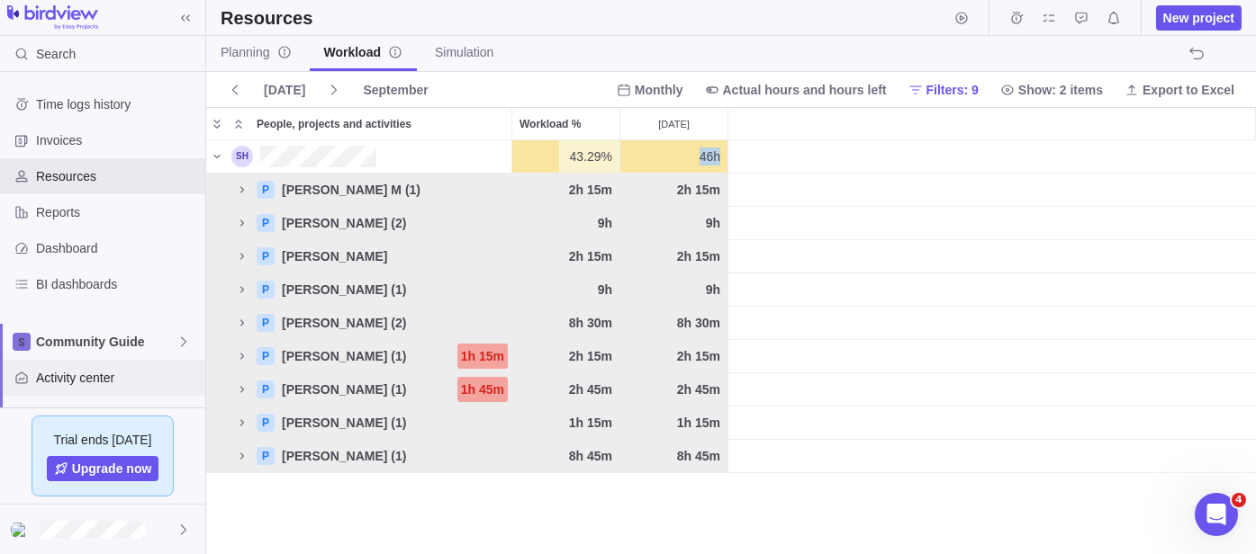
click at [52, 373] on span "Activity center" at bounding box center [117, 378] width 162 height 18
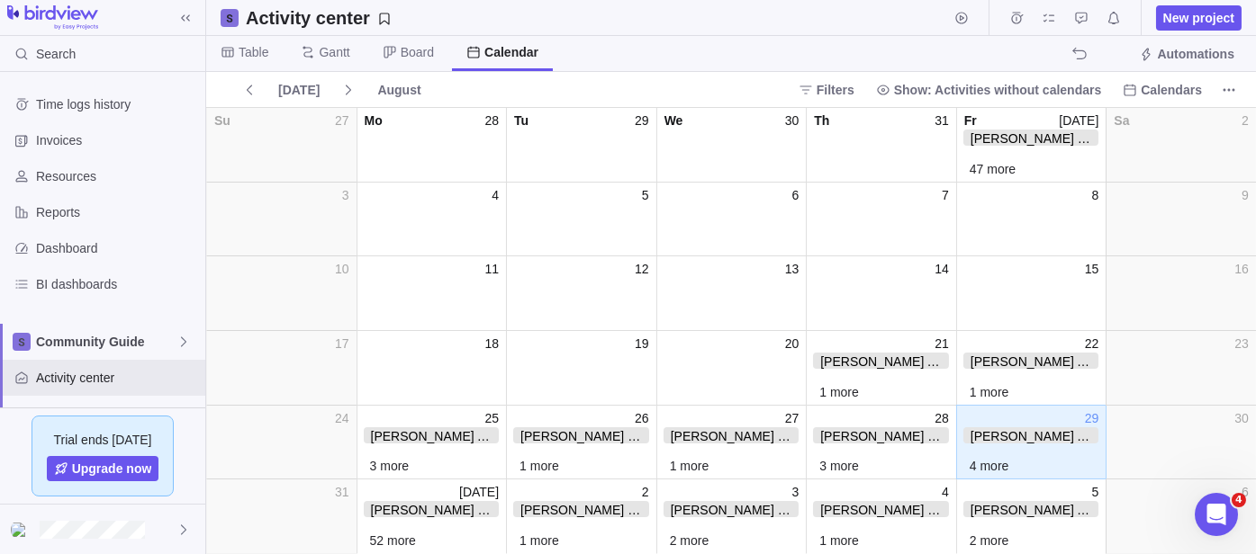
click at [243, 41] on span "Table" at bounding box center [244, 53] width 77 height 35
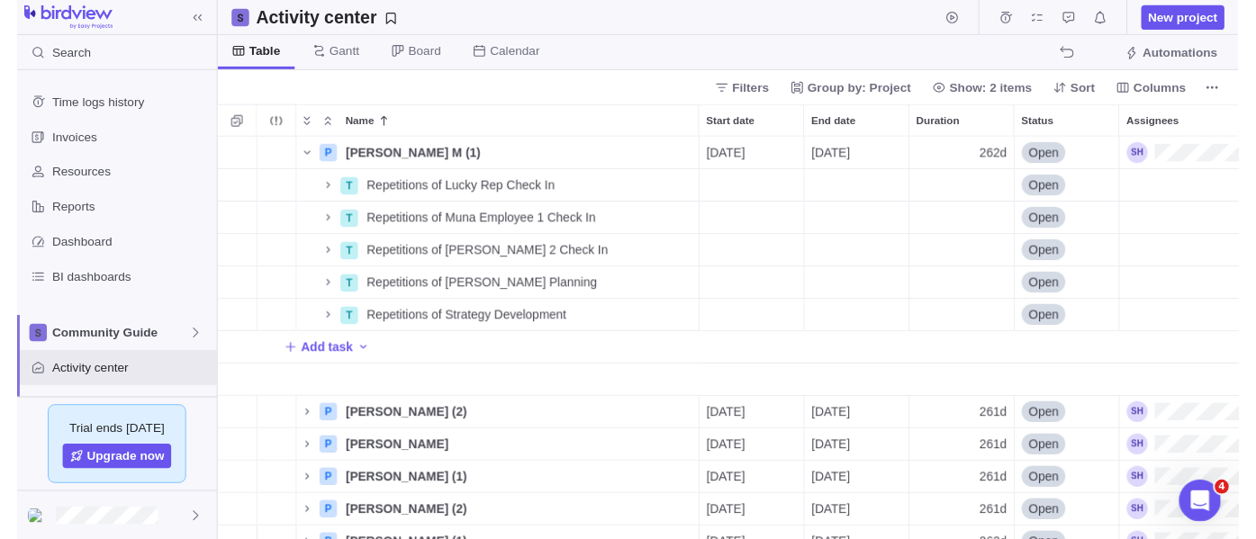
scroll to position [399, 1034]
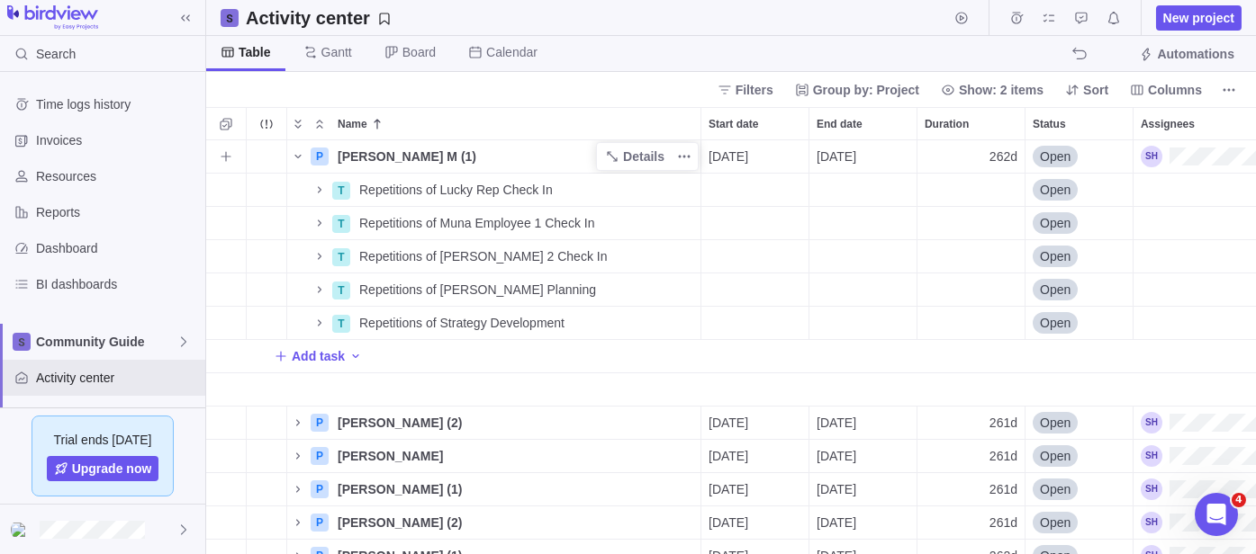
click at [367, 156] on span "[PERSON_NAME] M (1)" at bounding box center [407, 157] width 139 height 18
click at [498, 147] on input "[PERSON_NAME] M (1)" at bounding box center [515, 156] width 372 height 33
click at [318, 162] on div "P [PERSON_NAME] M (1) [DATE] [DATE] 262d Open T Repetitions of Lucky Rep Check …" at bounding box center [730, 347] width 1049 height 414
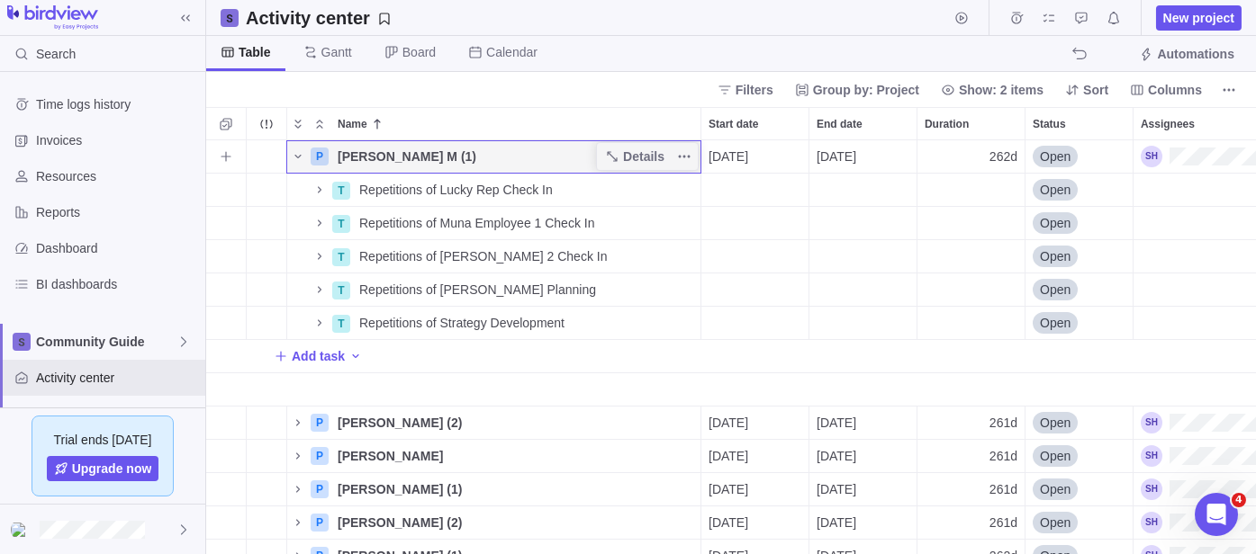
click at [320, 157] on div "P" at bounding box center [320, 157] width 18 height 18
click at [633, 154] on span "Details" at bounding box center [643, 157] width 41 height 18
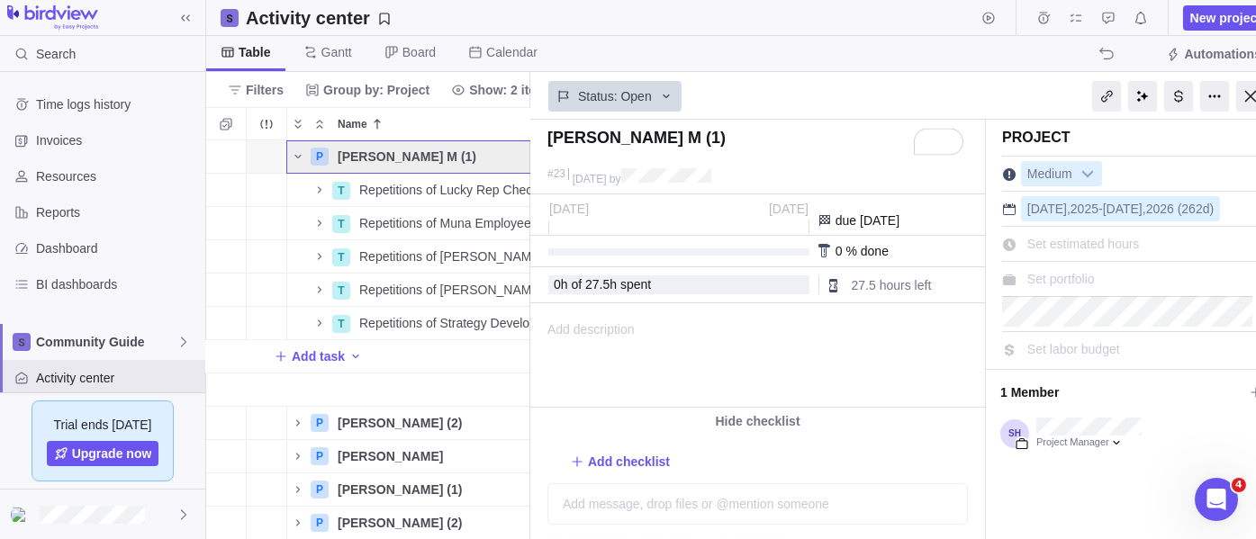
scroll to position [94, 0]
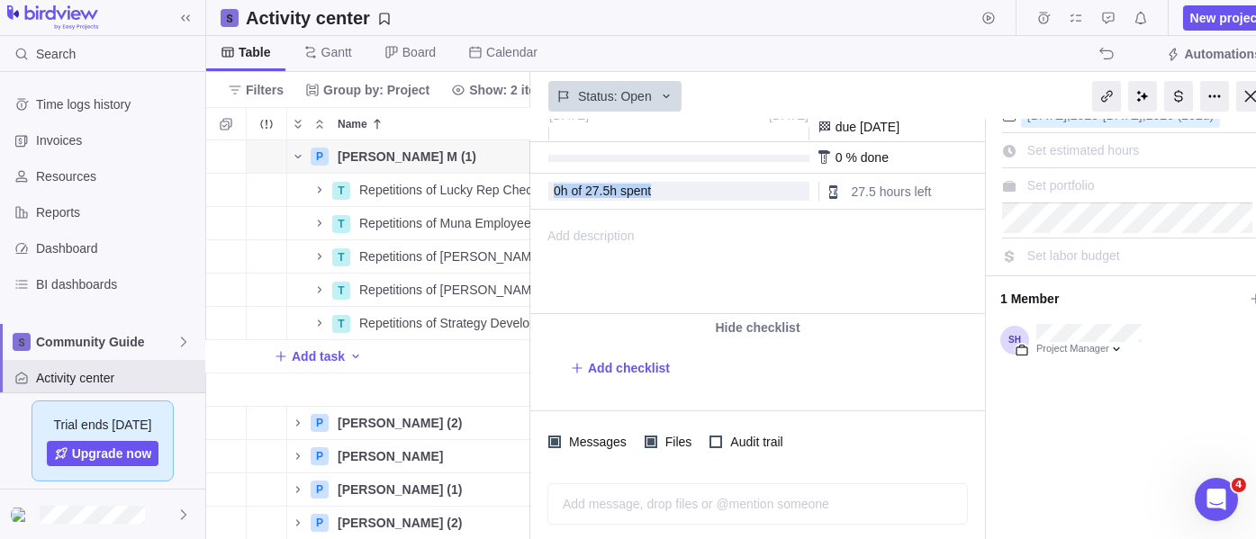
drag, startPoint x: 554, startPoint y: 192, endPoint x: 722, endPoint y: 188, distance: 168.3
click at [722, 188] on div "0 h of 27.5 h spent" at bounding box center [679, 192] width 250 height 14
click at [842, 50] on div "Table [PERSON_NAME] Board Calendar Automations" at bounding box center [744, 54] width 1076 height 36
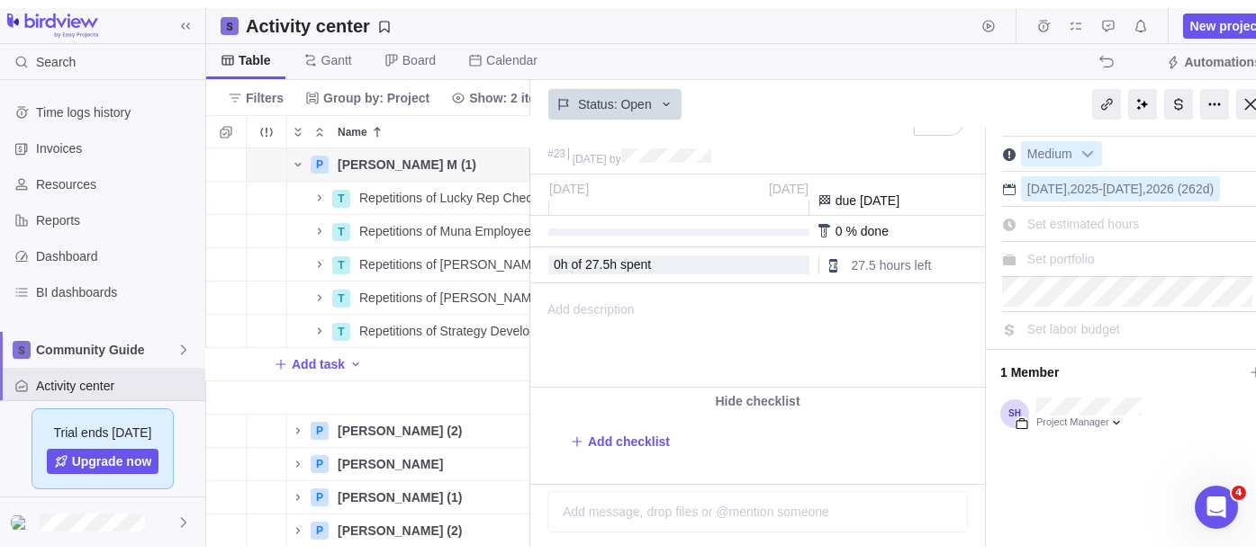
scroll to position [0, 0]
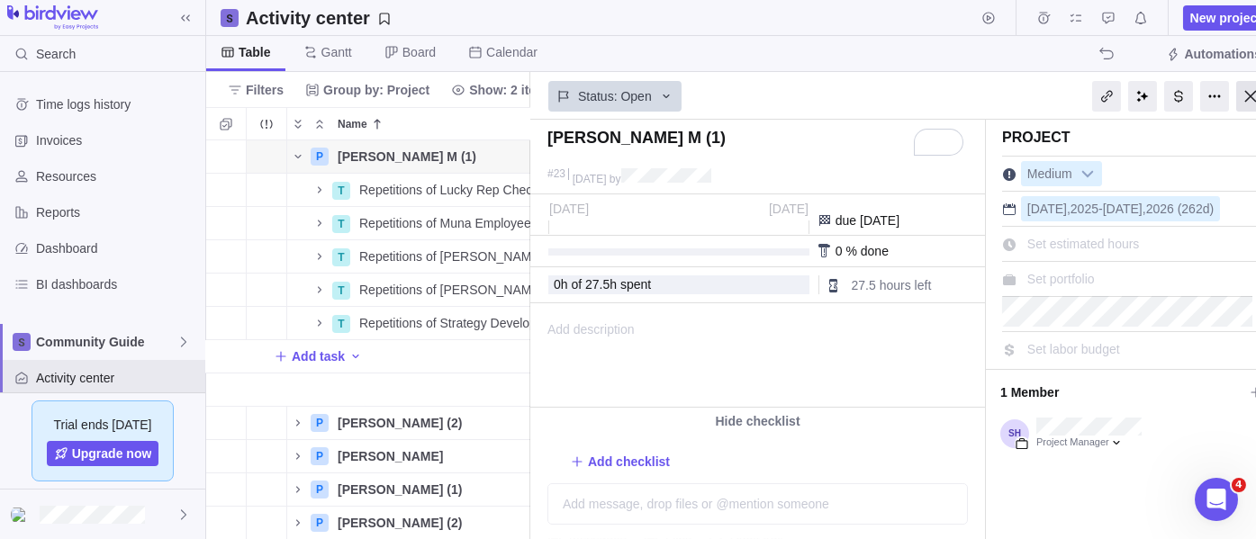
click at [1247, 97] on div at bounding box center [1250, 96] width 29 height 31
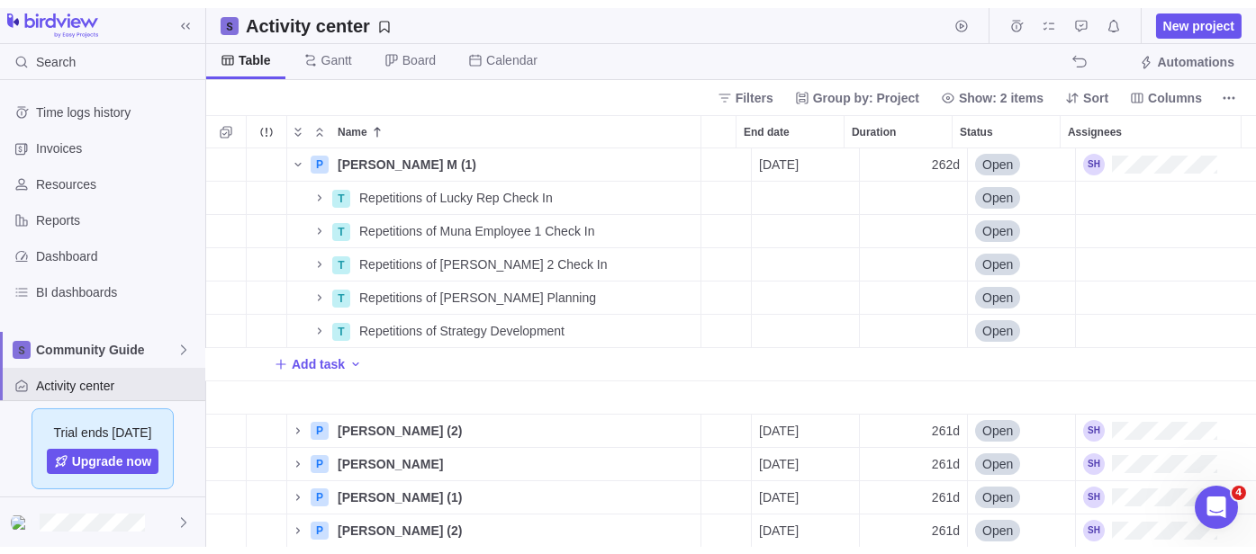
scroll to position [0, 72]
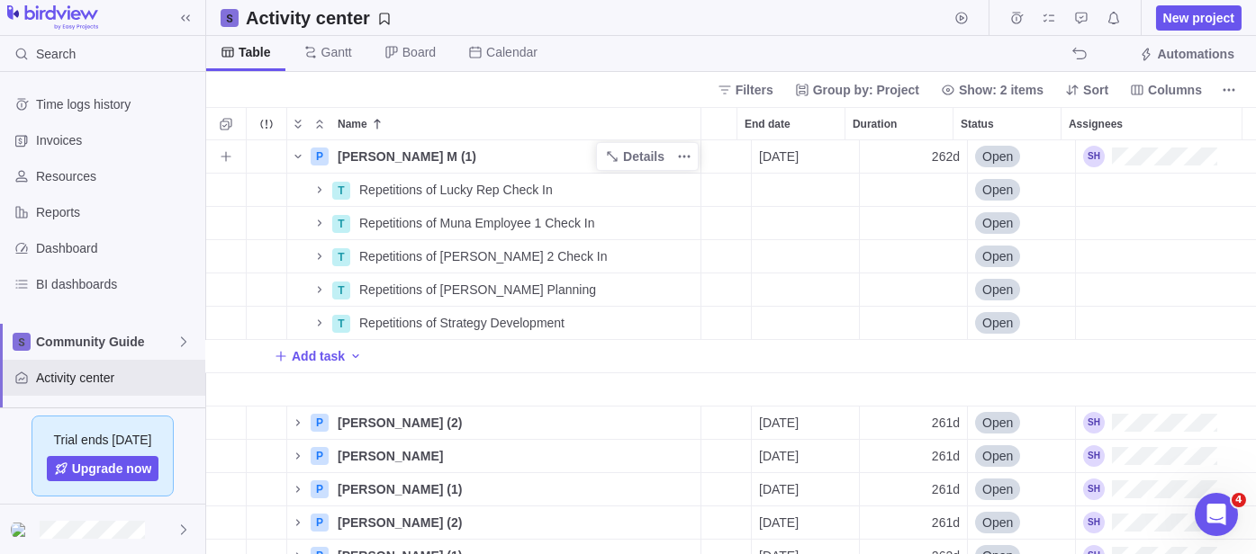
click at [383, 162] on span "[PERSON_NAME] M (1)" at bounding box center [407, 157] width 139 height 18
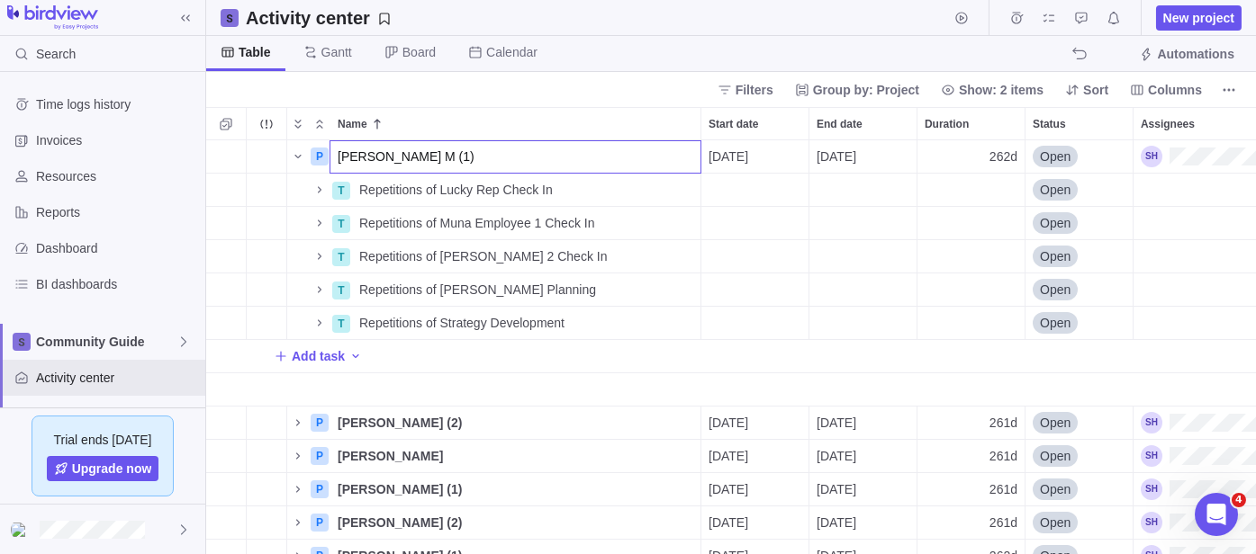
click at [463, 135] on div "Name Start date End date Duration Status Assignees P [PERSON_NAME] M (1) [DATE]…" at bounding box center [730, 330] width 1049 height 447
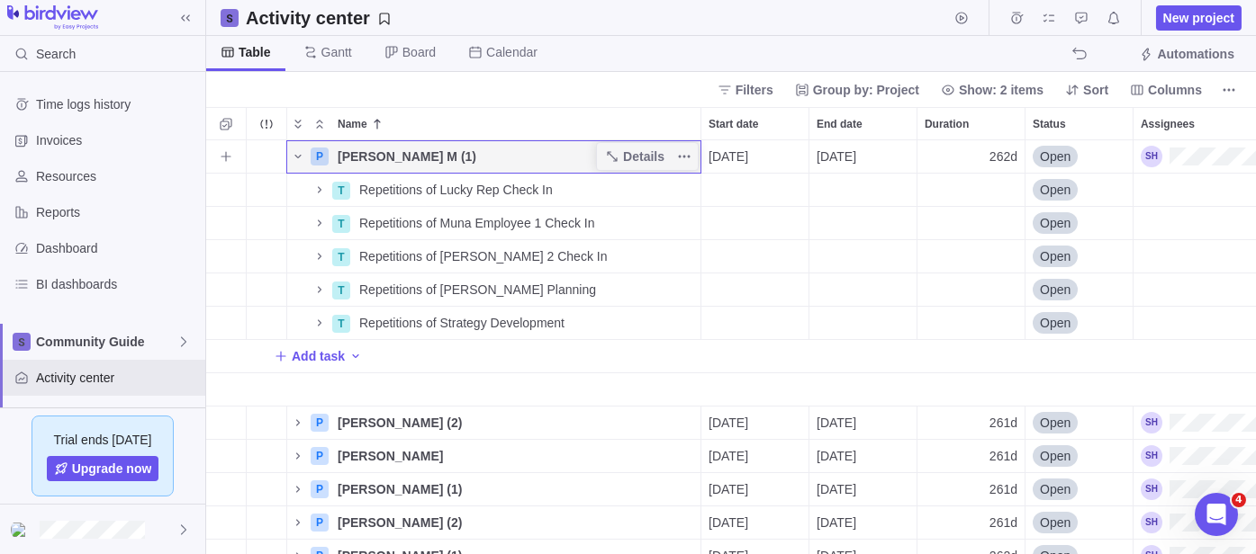
click at [316, 163] on div "P" at bounding box center [320, 157] width 18 height 18
click at [320, 159] on div "P" at bounding box center [320, 157] width 18 height 18
click at [328, 152] on div "P" at bounding box center [320, 157] width 18 height 18
click at [354, 159] on span "[PERSON_NAME] M (1)" at bounding box center [407, 157] width 139 height 18
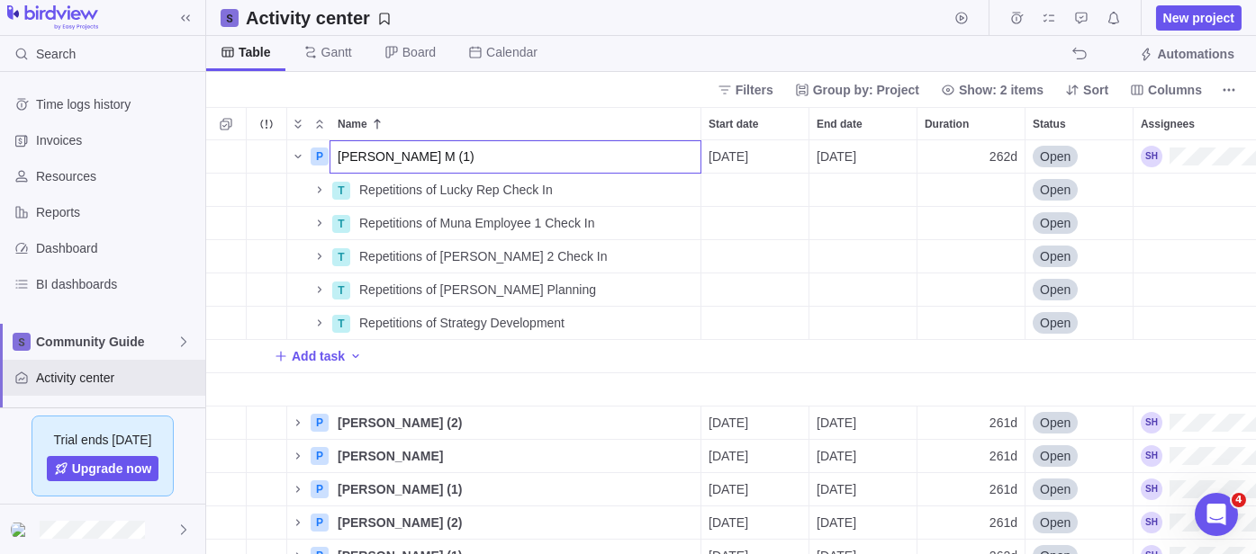
click at [594, 102] on body "Search Time logs history Invoices Resources Reports Dashboard BI dashboards Com…" at bounding box center [628, 277] width 1256 height 554
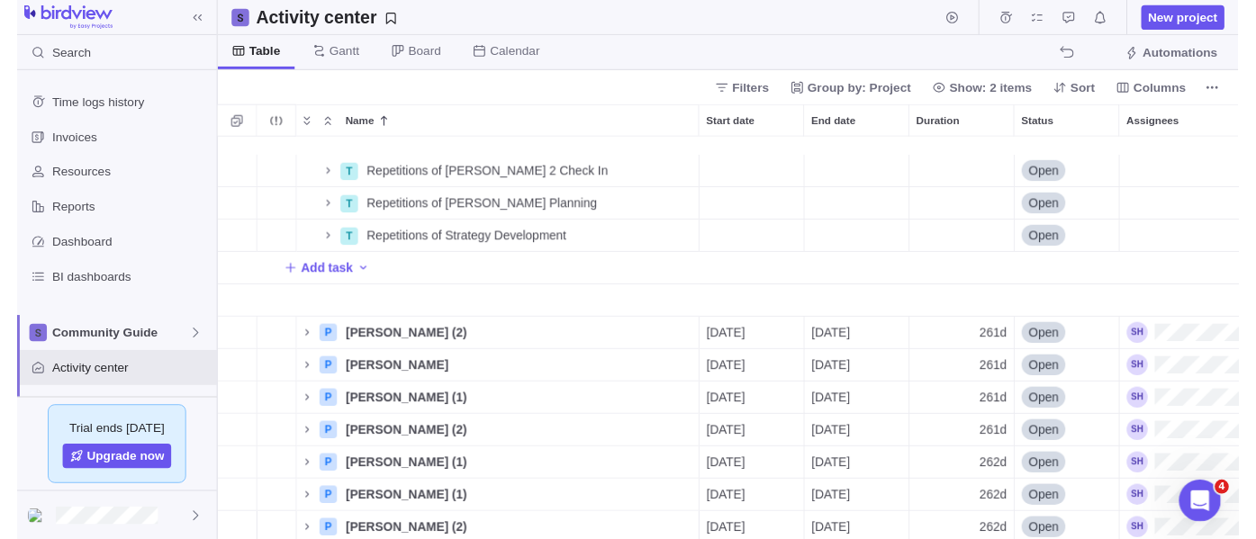
scroll to position [100, 0]
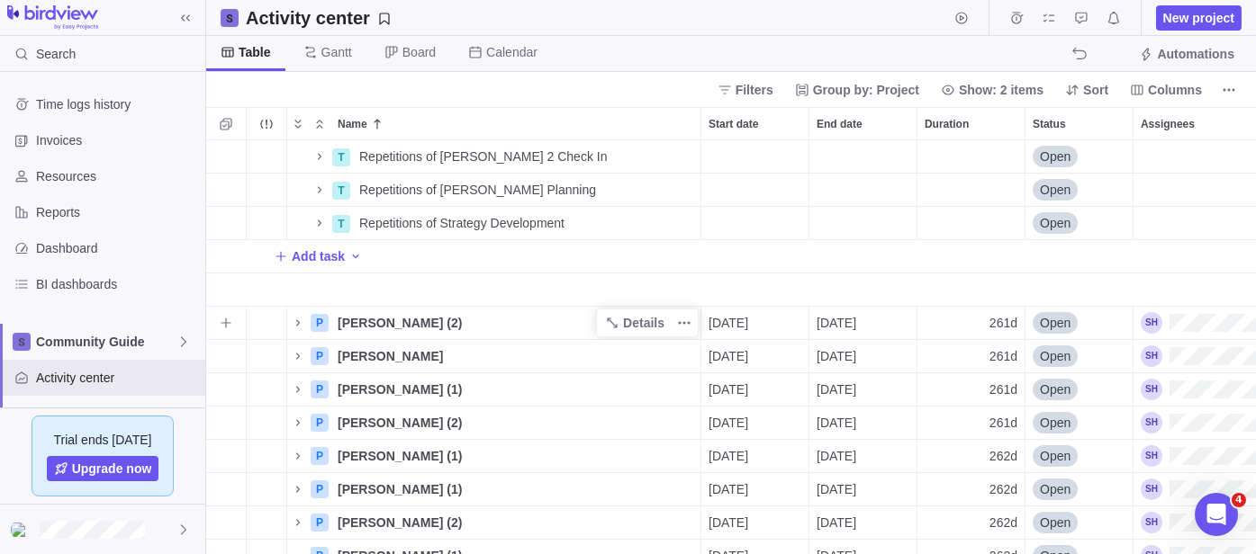
click at [365, 328] on span "[PERSON_NAME] (2)" at bounding box center [400, 323] width 124 height 18
click at [811, 302] on div "T Repetitions of [PERSON_NAME] 2 Check In Details Open T Repetitions of [PERSON…" at bounding box center [730, 347] width 1049 height 414
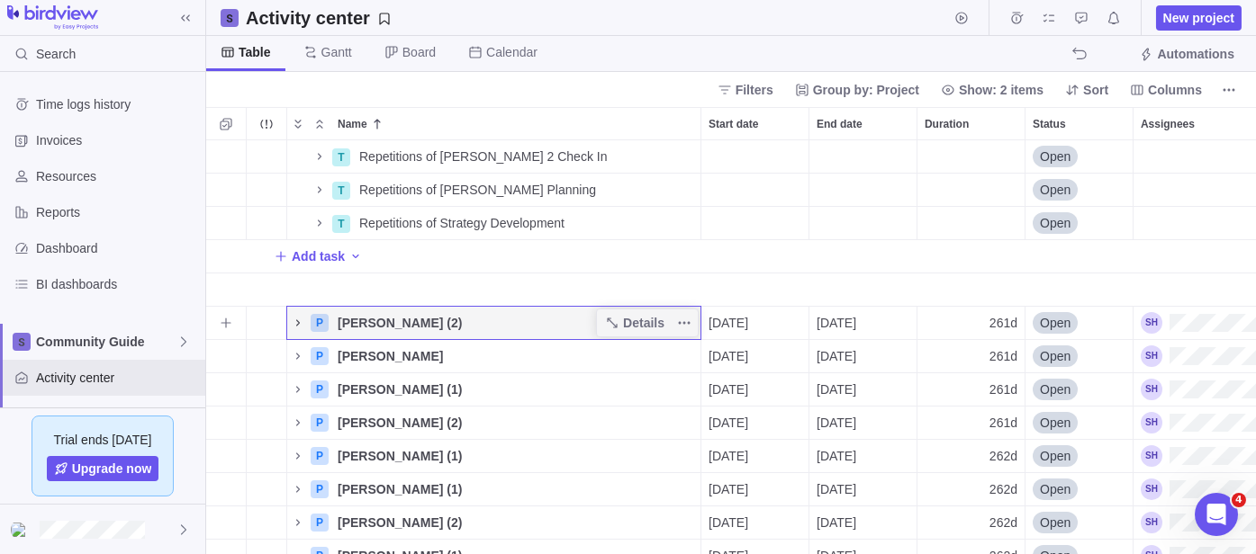
click at [297, 323] on icon "Name" at bounding box center [298, 323] width 14 height 14
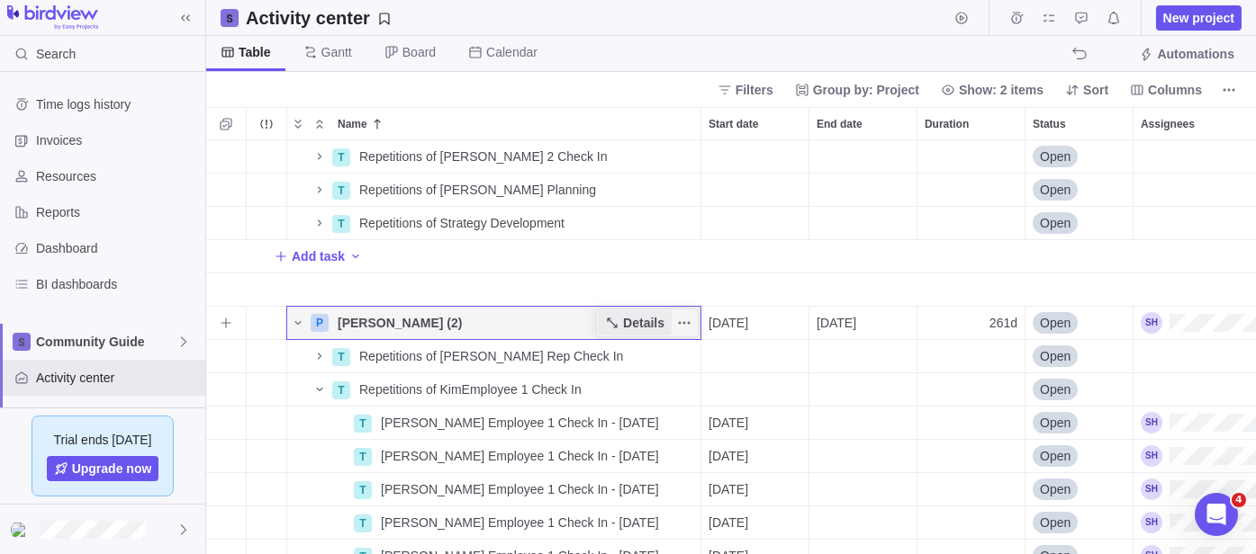
click at [635, 321] on span "Details" at bounding box center [643, 323] width 41 height 18
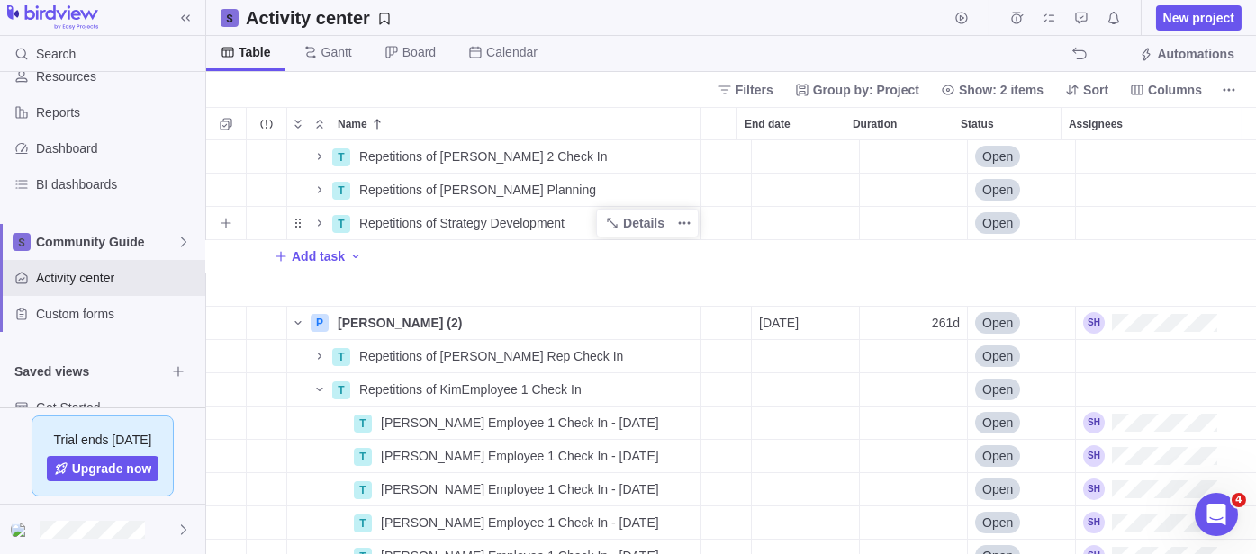
scroll to position [0, 72]
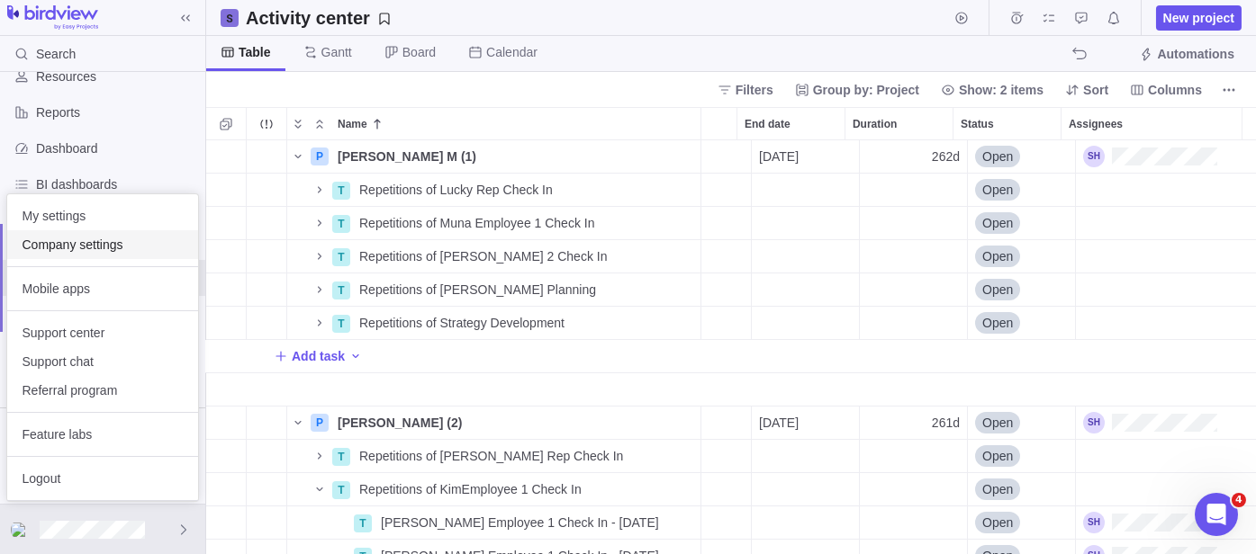
click at [81, 240] on span "Company settings" at bounding box center [103, 245] width 162 height 18
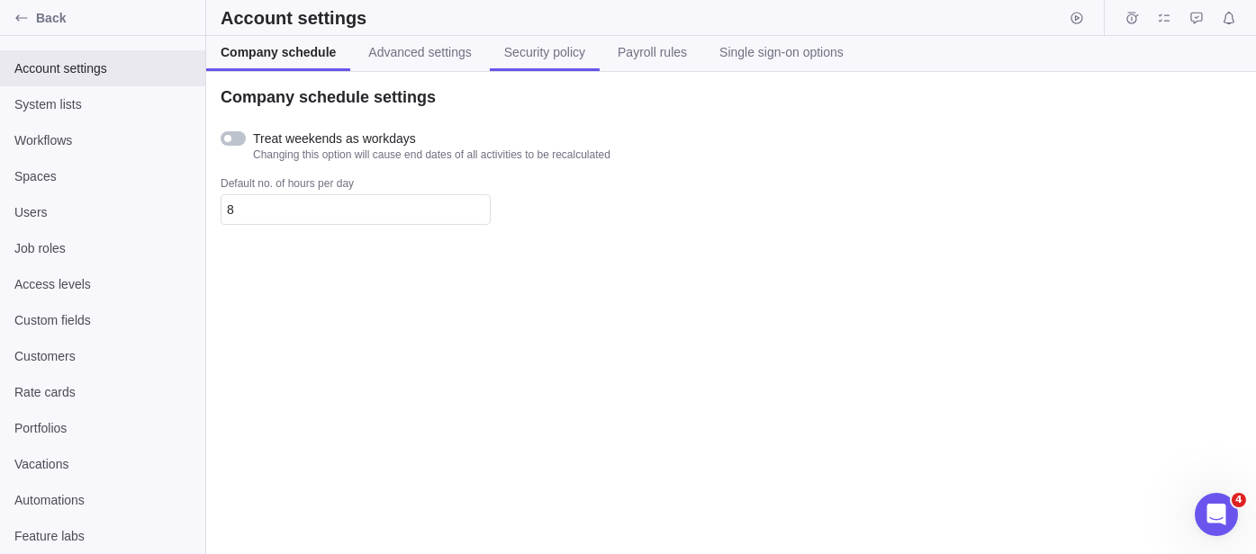
click at [520, 63] on link "Security policy" at bounding box center [545, 53] width 110 height 35
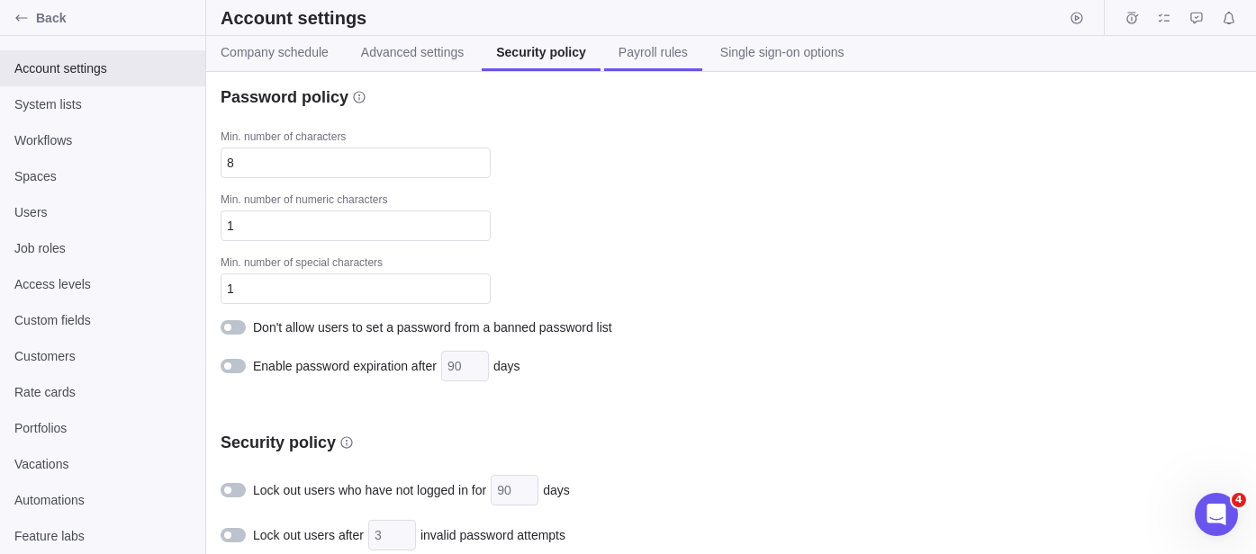
drag, startPoint x: 630, startPoint y: 61, endPoint x: 671, endPoint y: 59, distance: 40.5
click at [630, 59] on link "Payroll rules" at bounding box center [653, 53] width 98 height 35
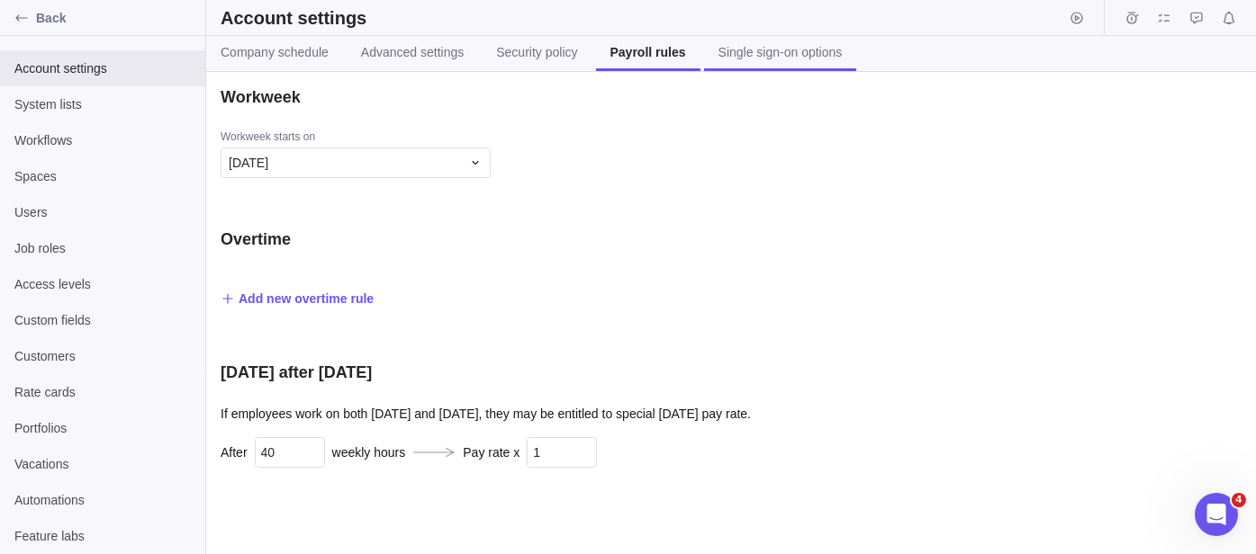
click at [747, 58] on span "Single sign-on options" at bounding box center [780, 52] width 124 height 18
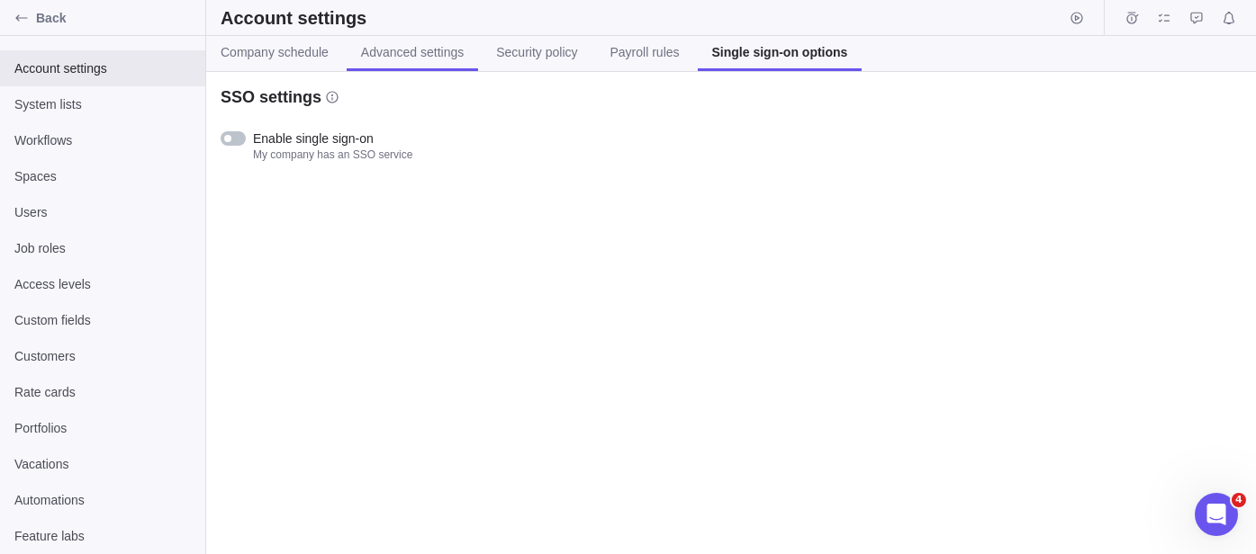
click at [370, 61] on link "Advanced settings" at bounding box center [412, 53] width 131 height 35
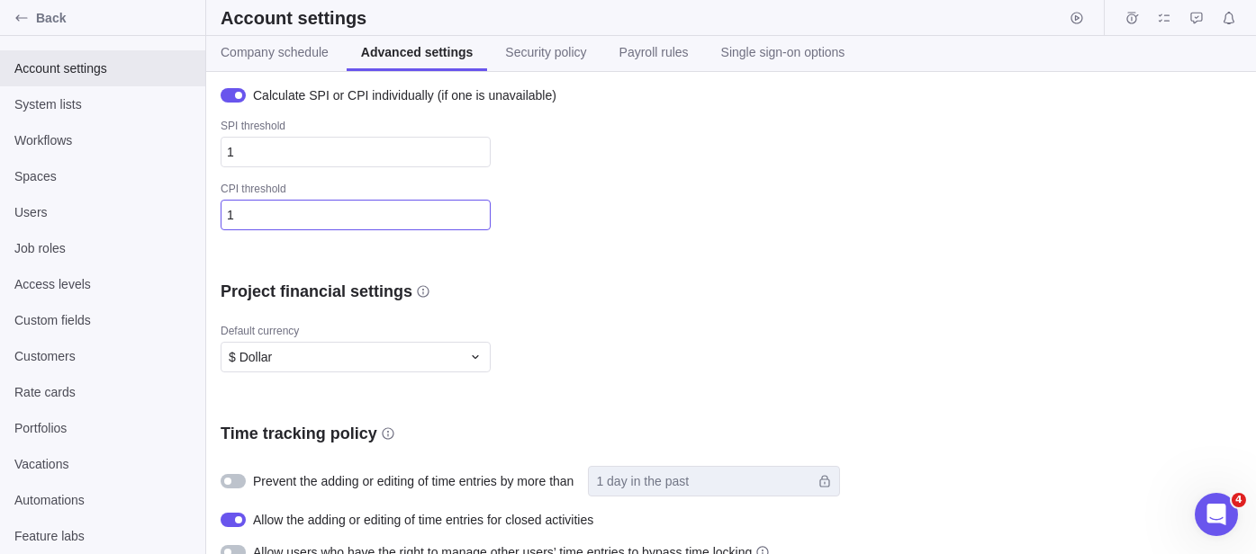
scroll to position [400, 0]
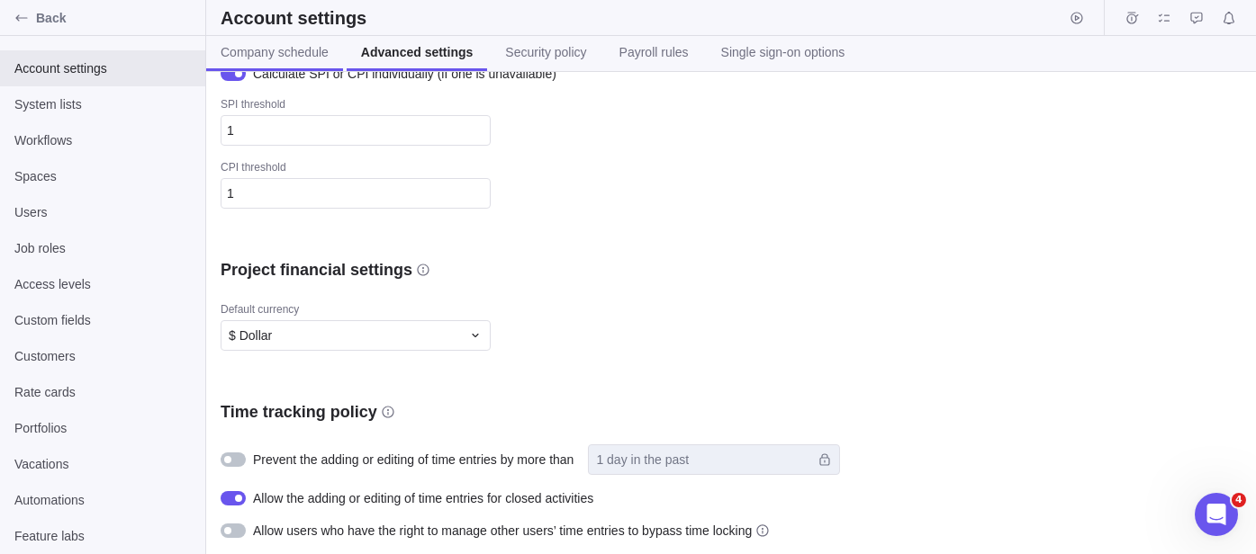
click at [276, 47] on span "Company schedule" at bounding box center [275, 52] width 108 height 18
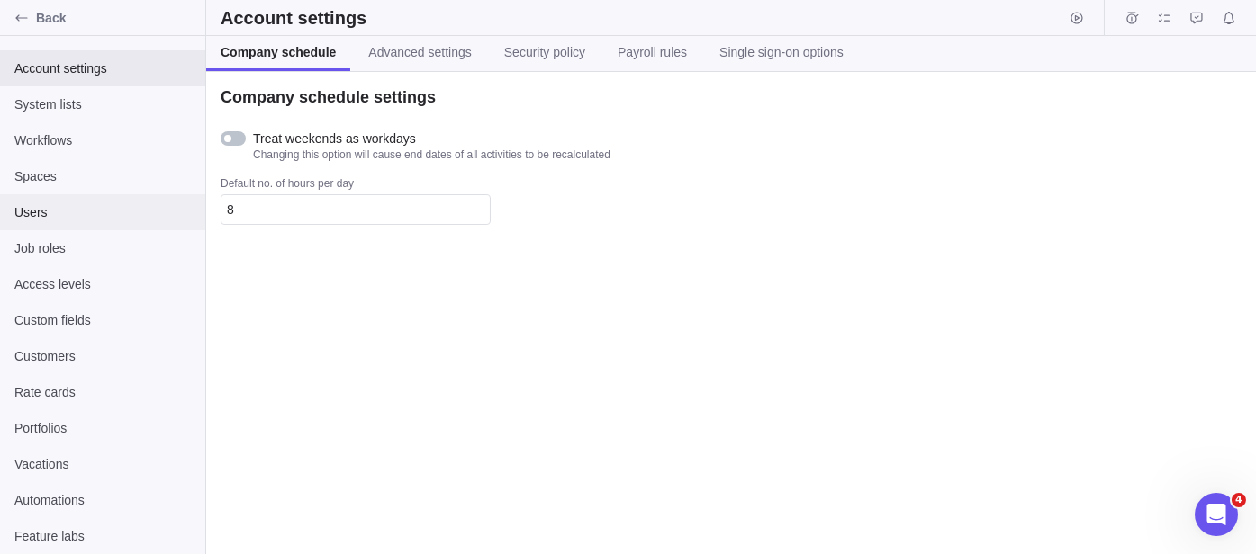
click at [53, 197] on div "Users" at bounding box center [102, 212] width 205 height 36
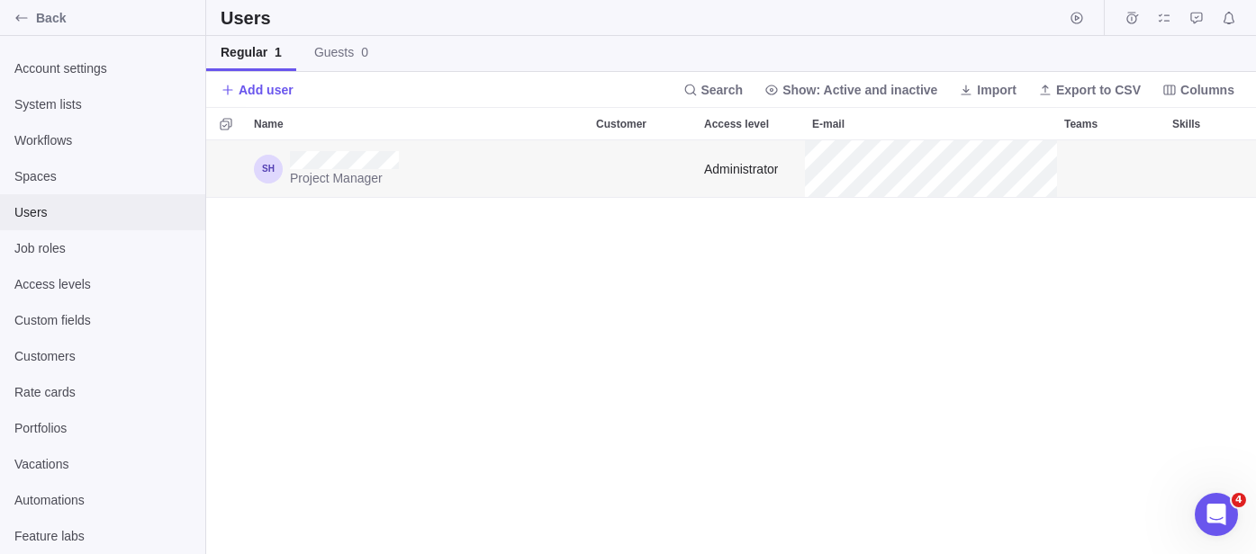
scroll to position [399, 1034]
click at [23, 20] on icon "Back" at bounding box center [21, 18] width 14 height 14
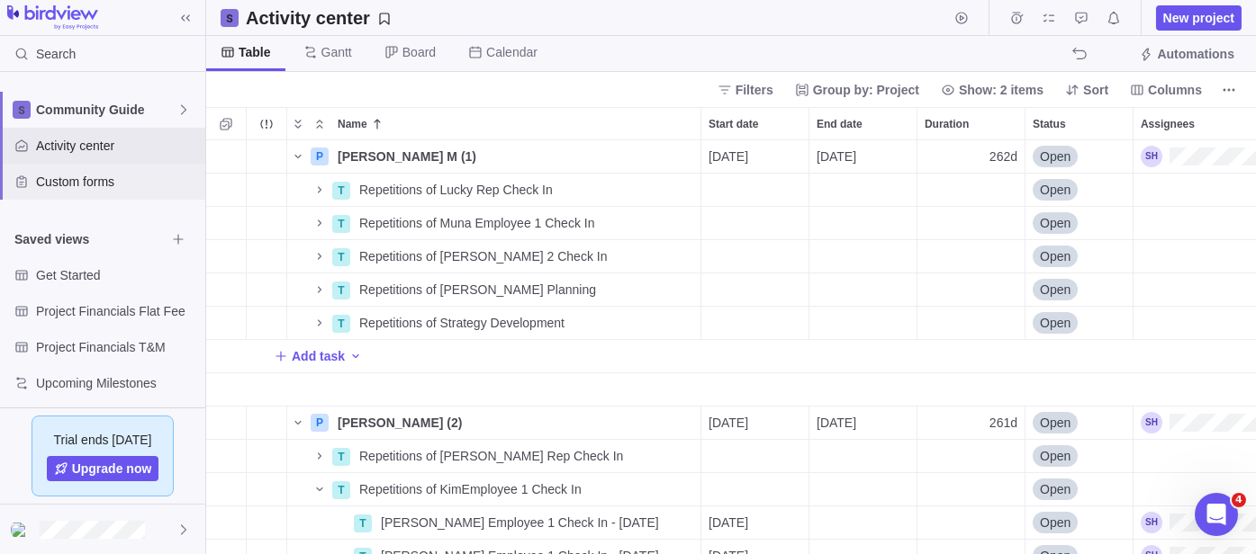
scroll to position [239, 0]
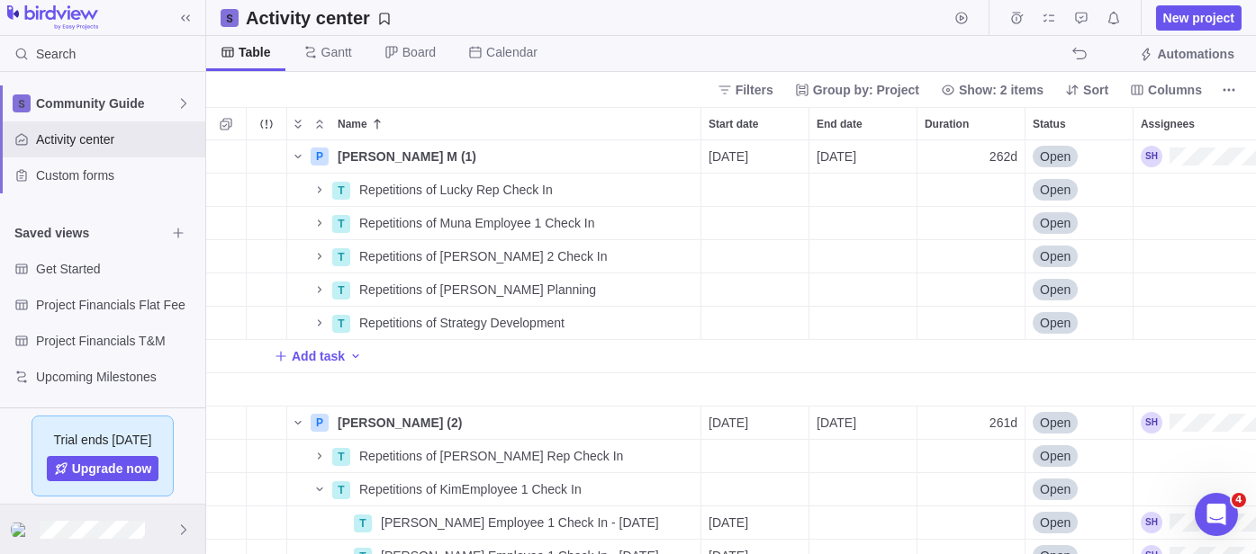
click at [176, 525] on icon at bounding box center [183, 530] width 14 height 14
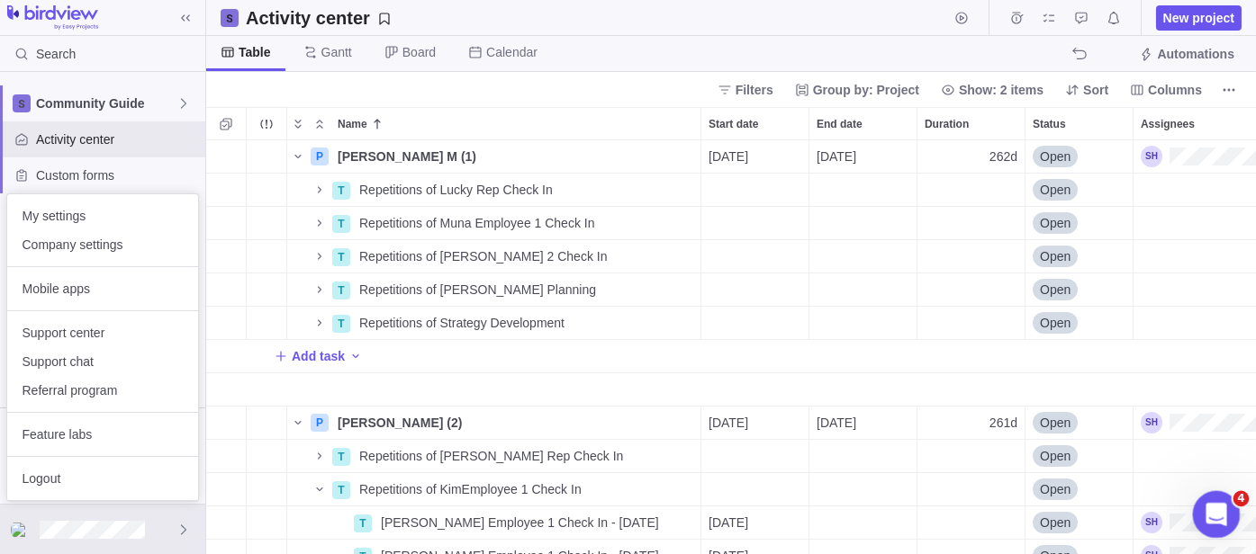
click at [1209, 522] on icon "Open Intercom Messenger" at bounding box center [1214, 513] width 30 height 30
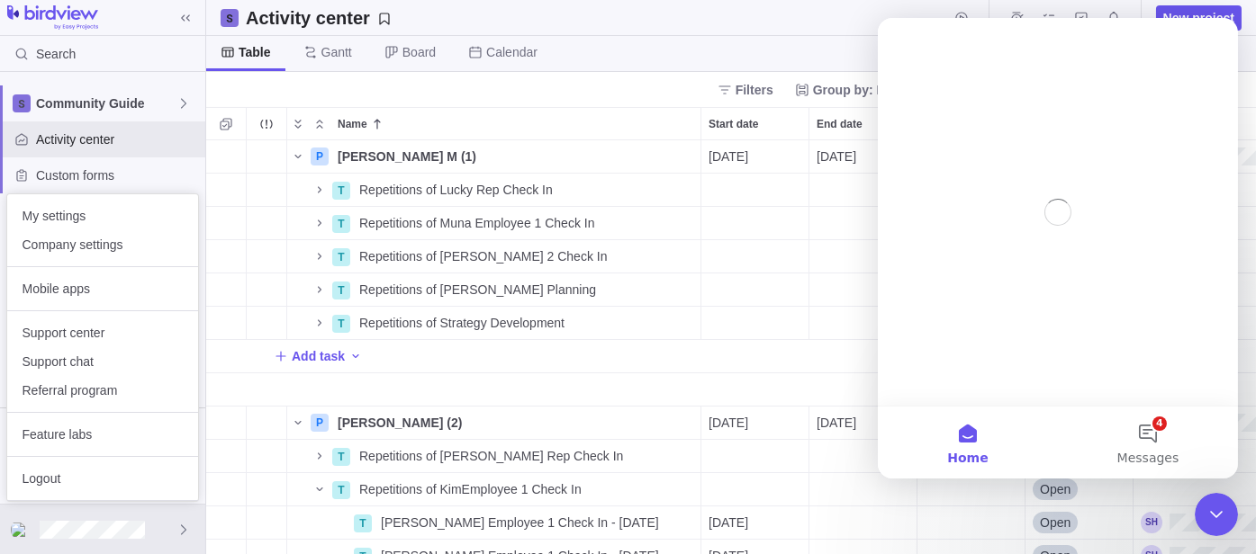
scroll to position [0, 0]
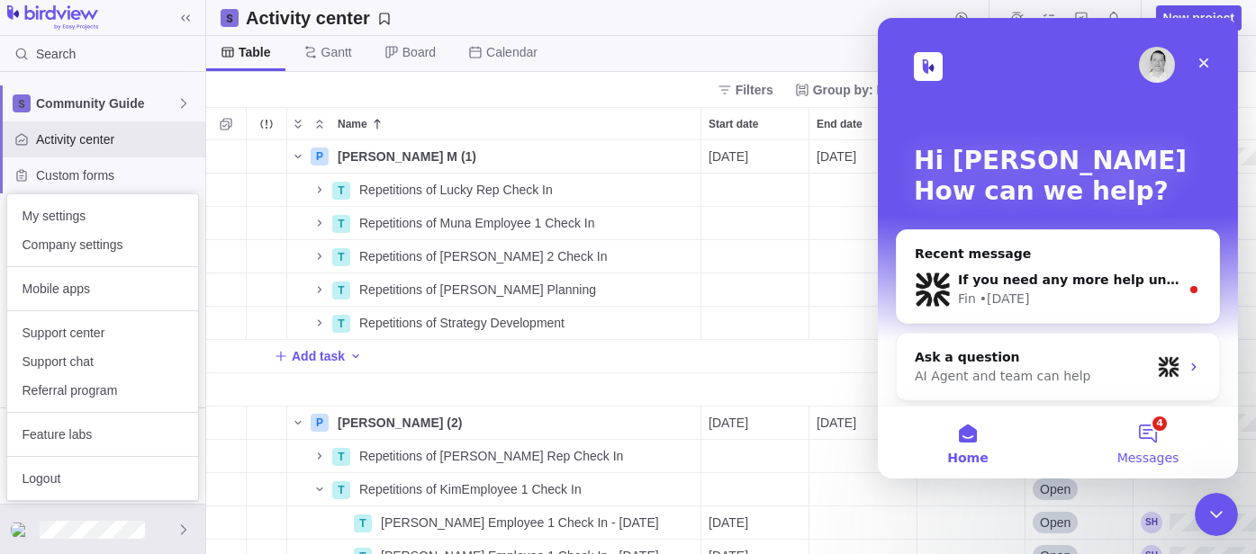
click at [1168, 438] on button "4 Messages" at bounding box center [1147, 443] width 180 height 72
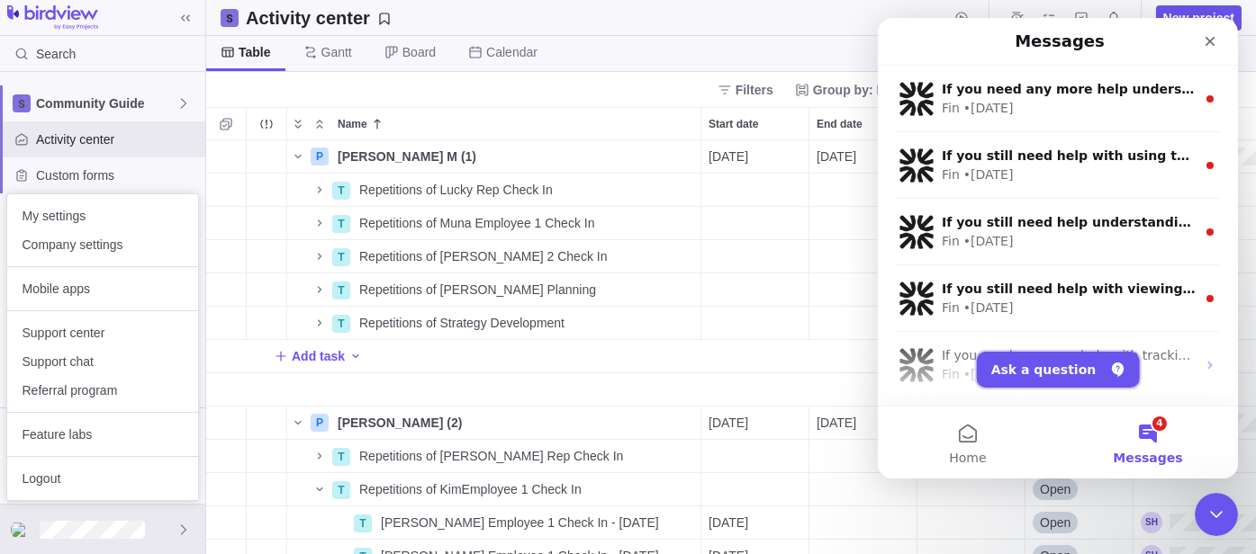
click at [1061, 358] on button "Ask a question" at bounding box center [1057, 370] width 163 height 36
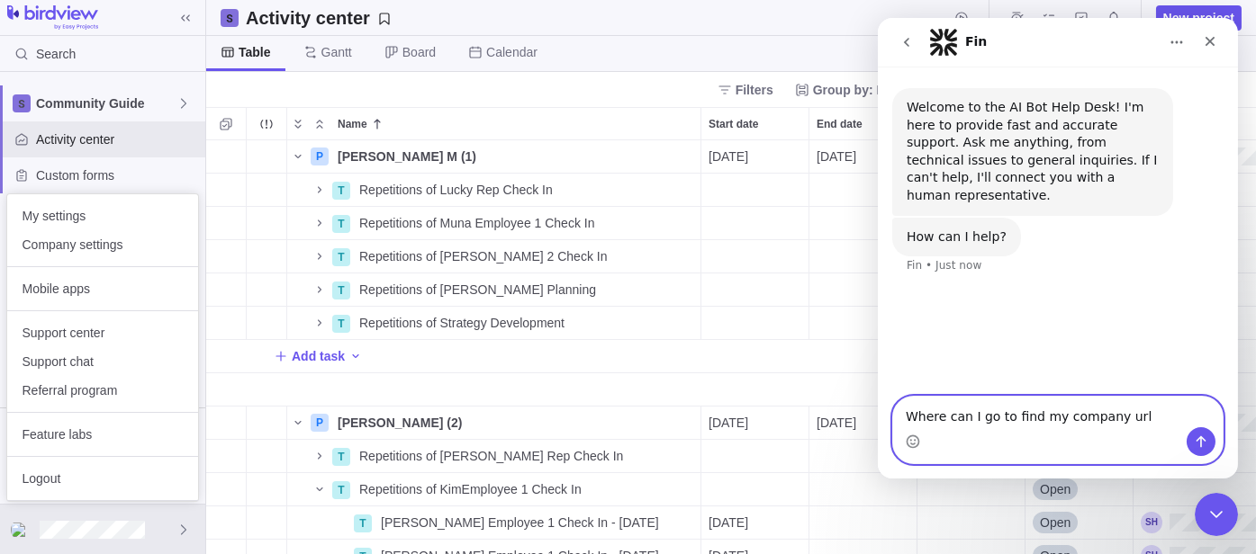
type textarea "Where can I go to find my company url"
